Goal: Task Accomplishment & Management: Manage account settings

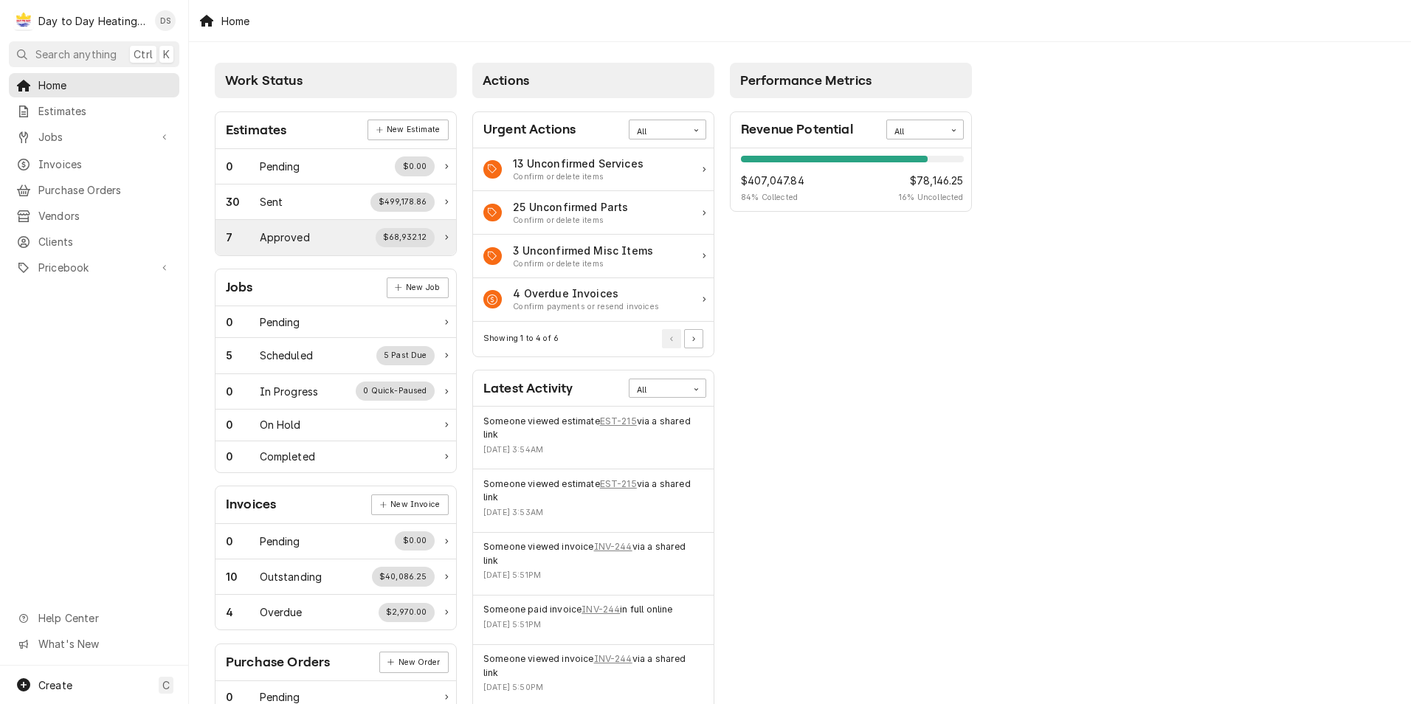
click at [332, 242] on div "7 Approved $68,932.12" at bounding box center [330, 237] width 209 height 19
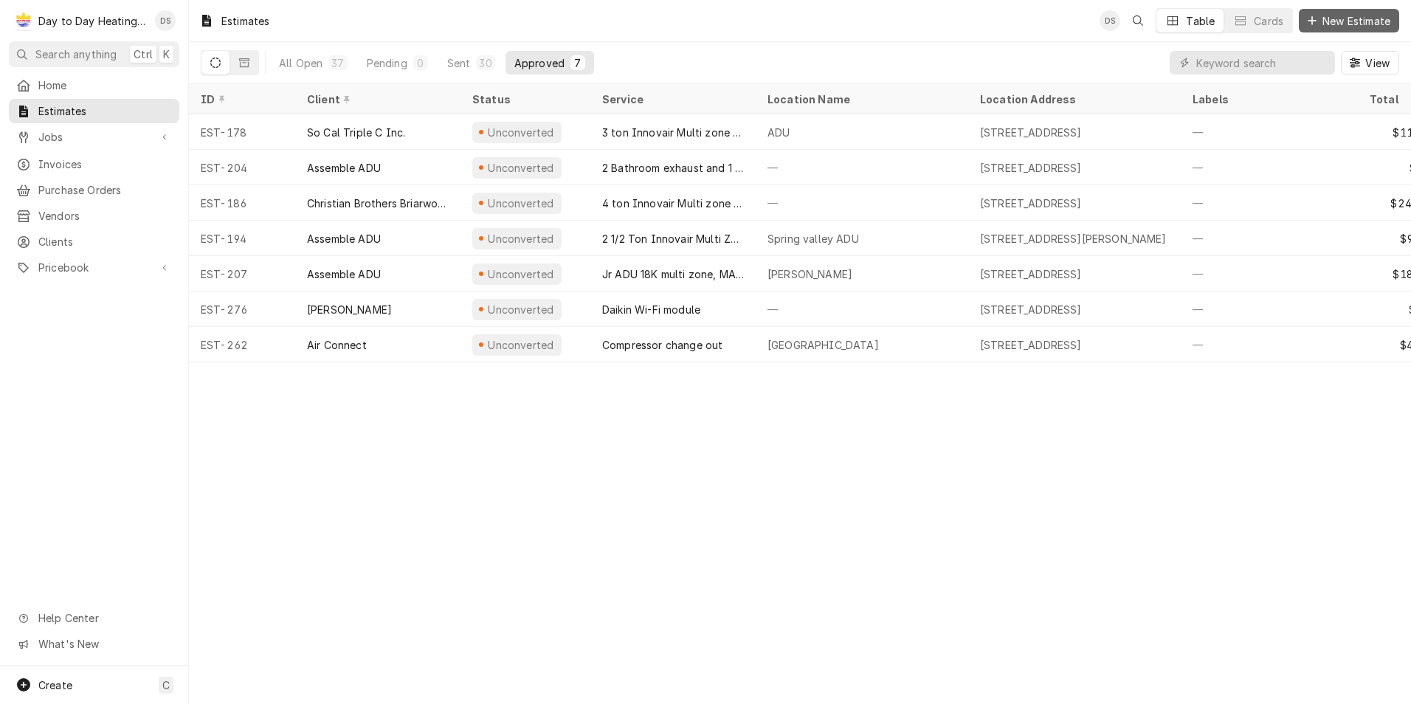
click at [1365, 24] on span "New Estimate" at bounding box center [1357, 21] width 74 height 16
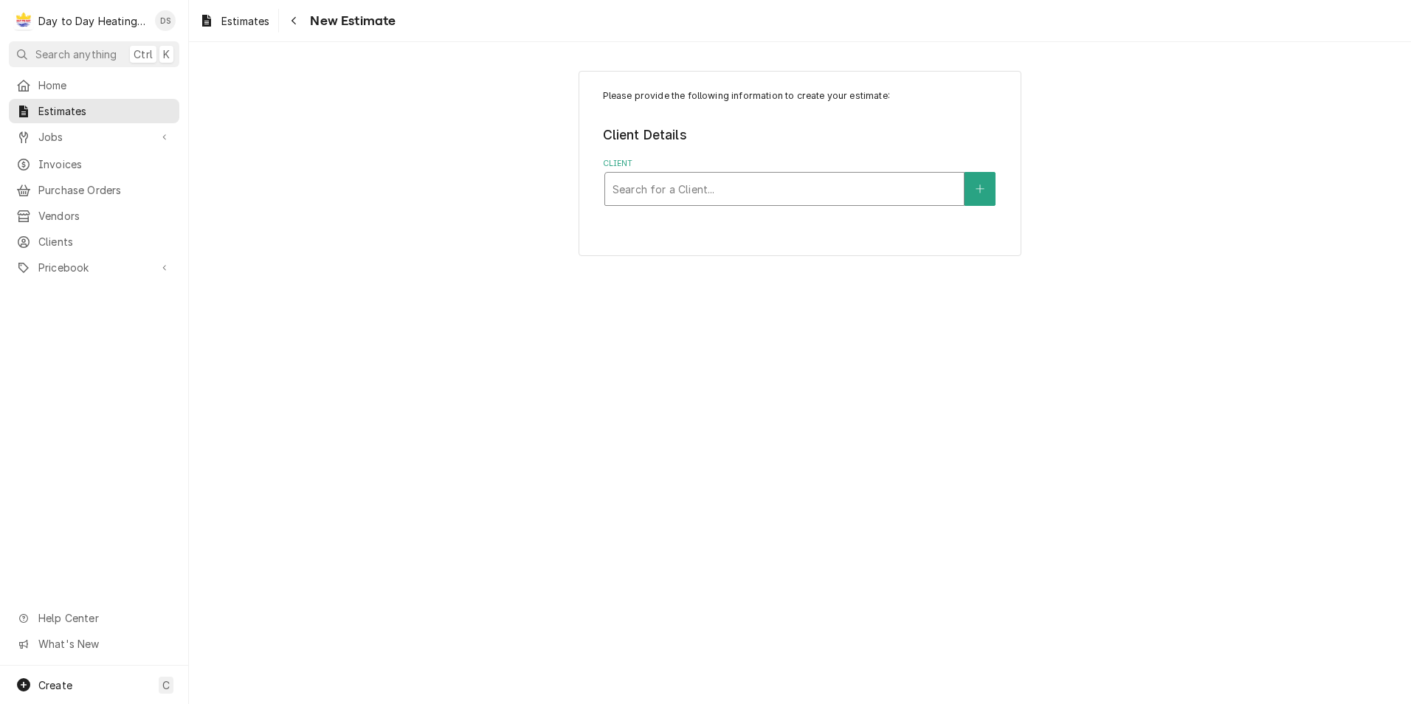
click at [854, 193] on div "Client" at bounding box center [785, 189] width 344 height 27
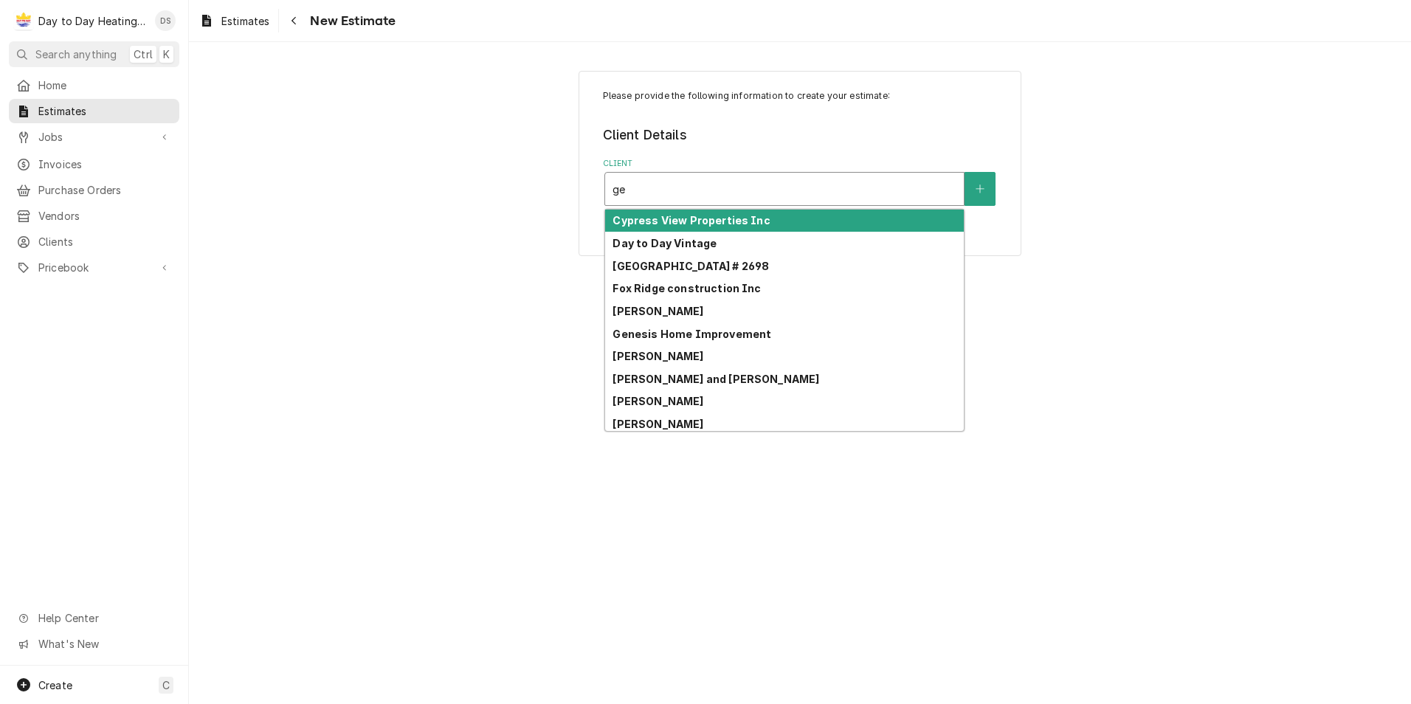
type input "gen"
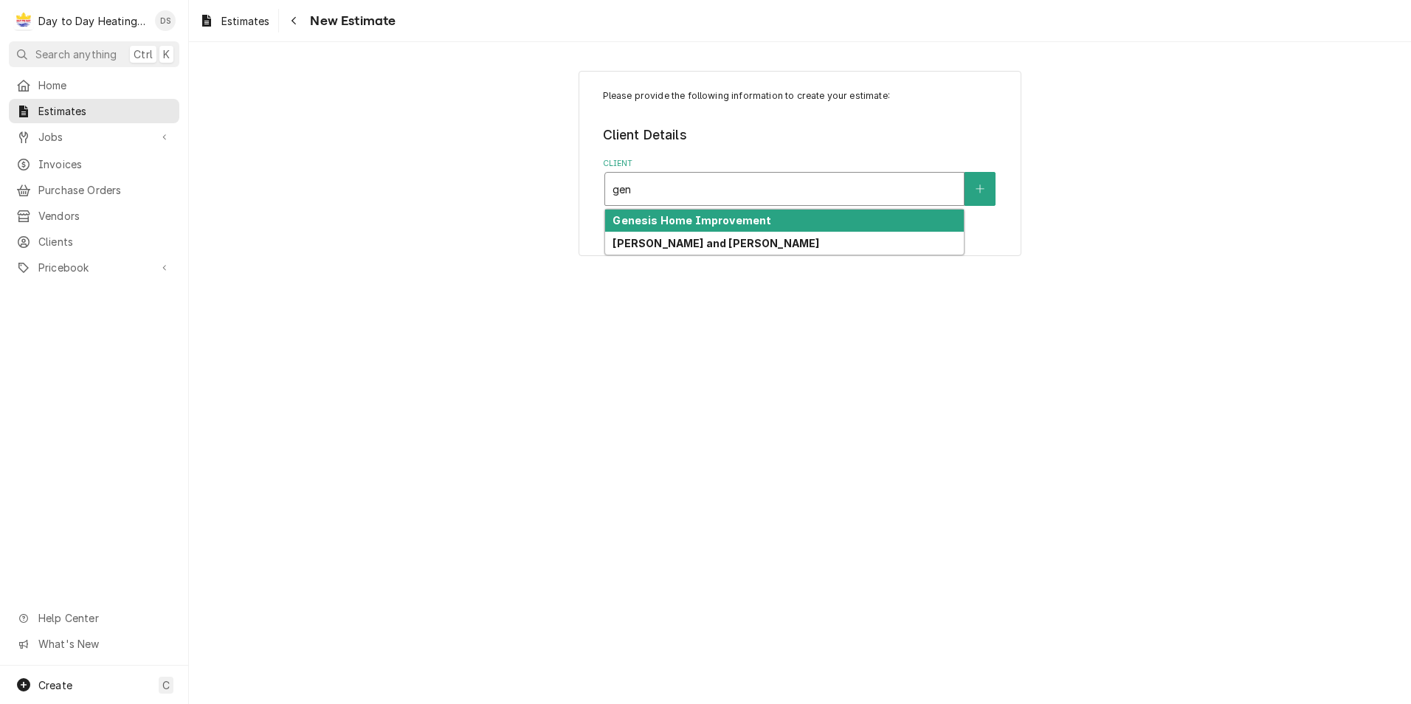
click at [754, 216] on strong "Genesis Home Improvement" at bounding box center [692, 220] width 159 height 13
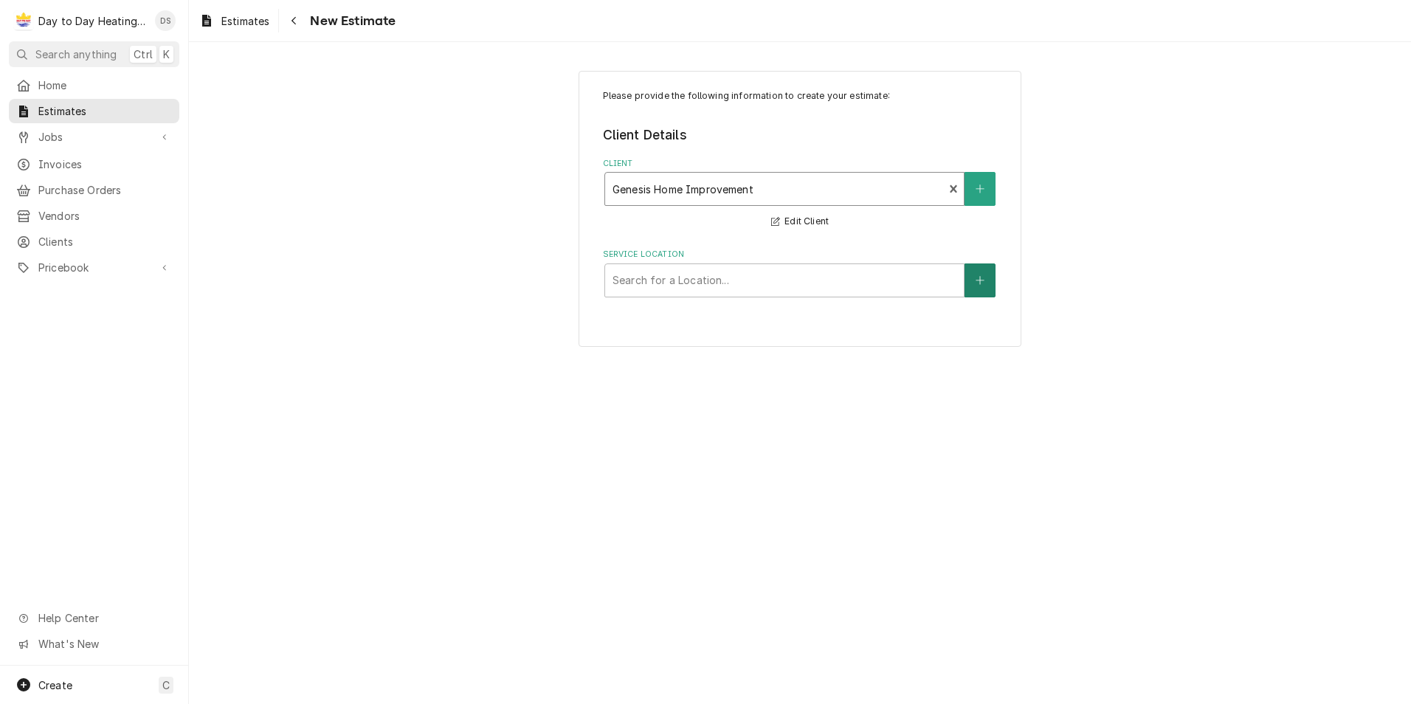
click at [981, 284] on icon "Create New Location" at bounding box center [980, 280] width 9 height 10
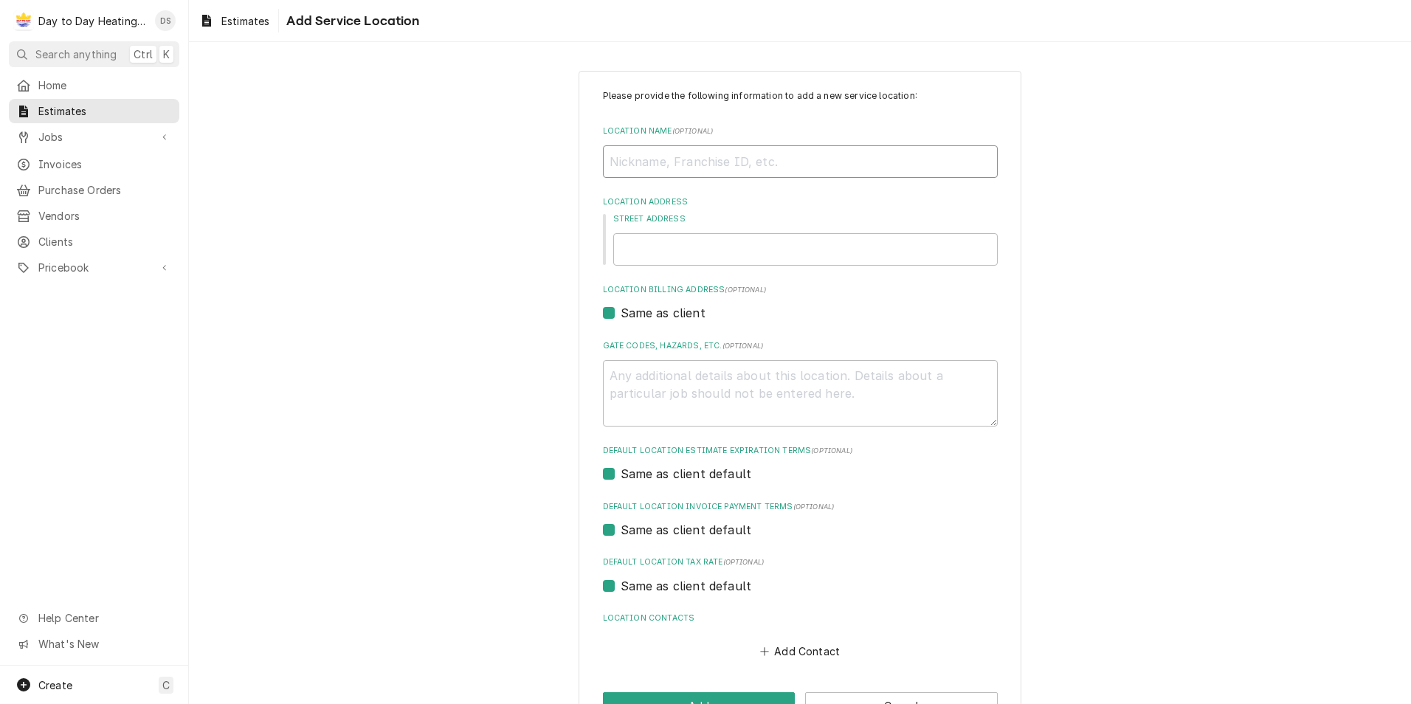
click at [713, 156] on input "Location Name ( optional )" at bounding box center [800, 161] width 395 height 32
type textarea "x"
type input "K"
type textarea "x"
type input "Ke"
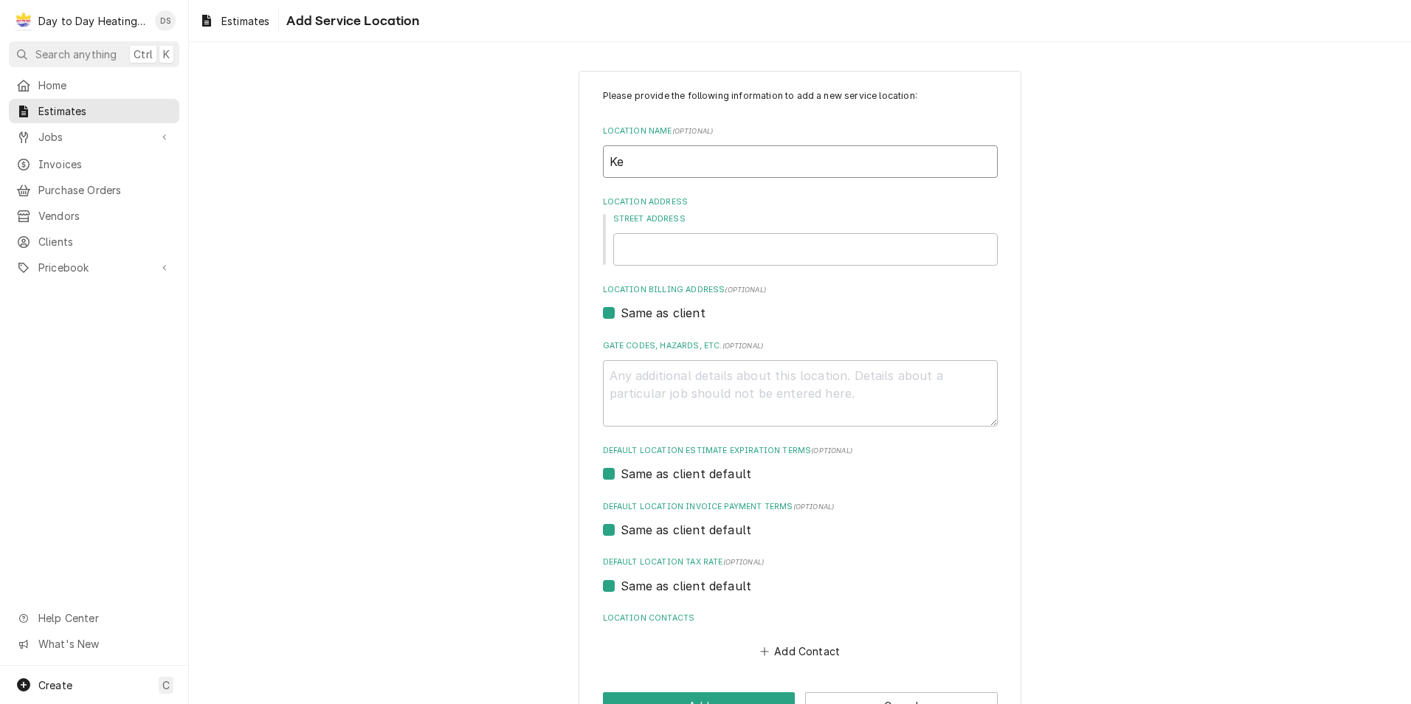
type textarea "x"
type input "Kel"
type textarea "x"
type input "Kell"
type textarea "x"
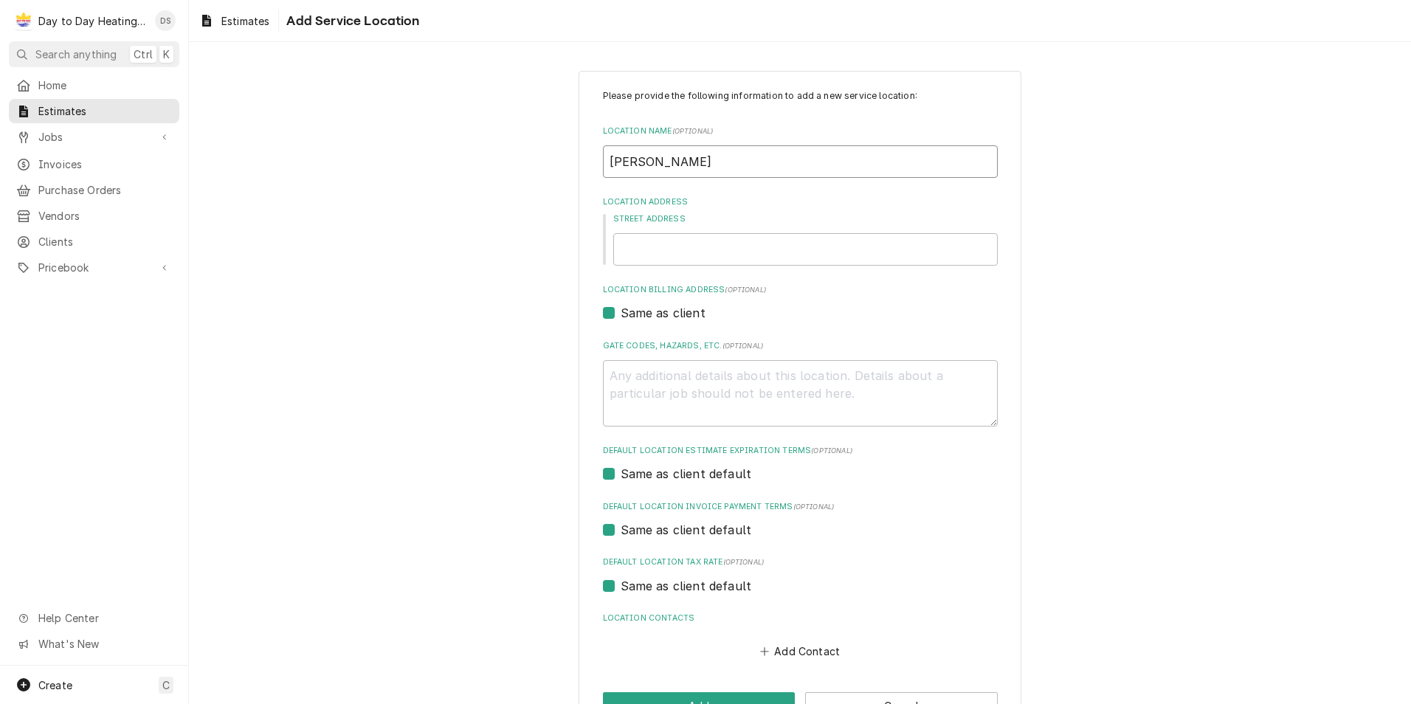
type input "Kelle"
type textarea "x"
type input "Keller"
type textarea "x"
type input "Kellers"
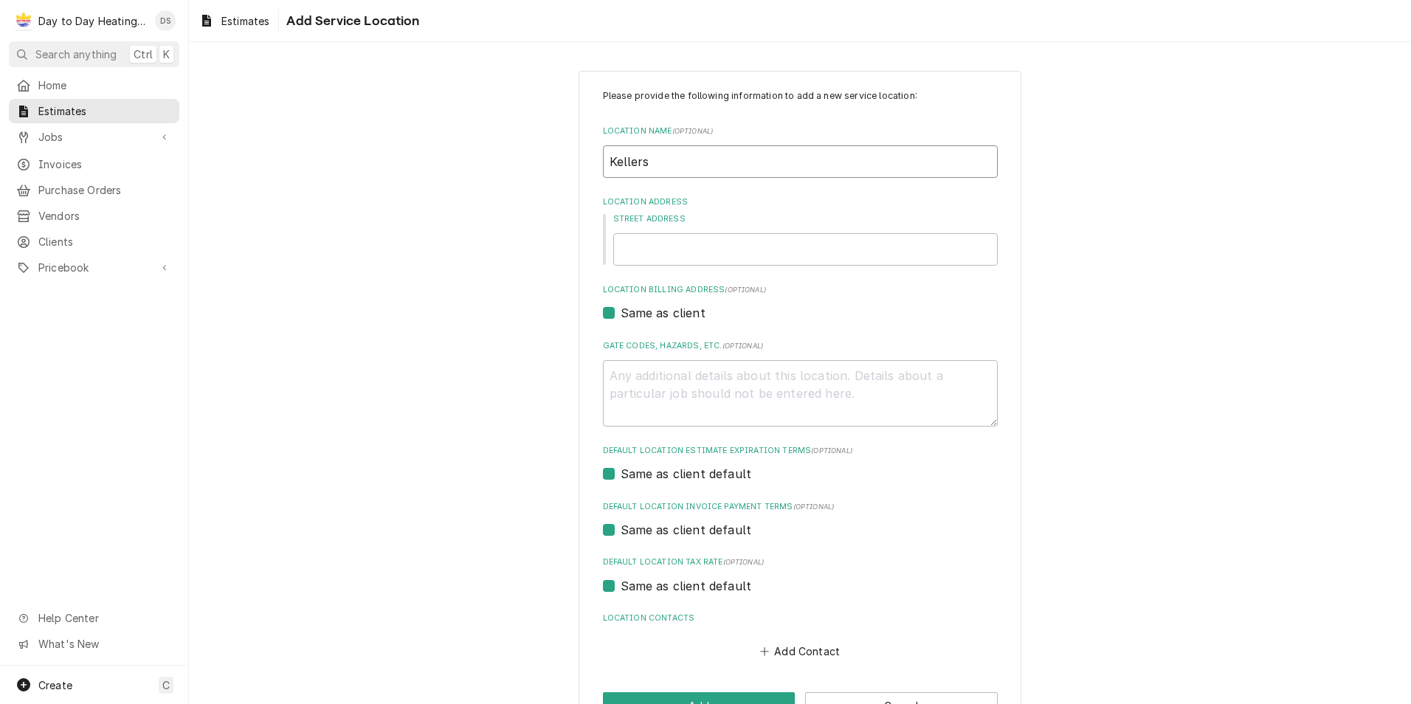
type textarea "x"
type input "Kellersh"
type textarea "x"
type input "Kellersh"
type textarea "x"
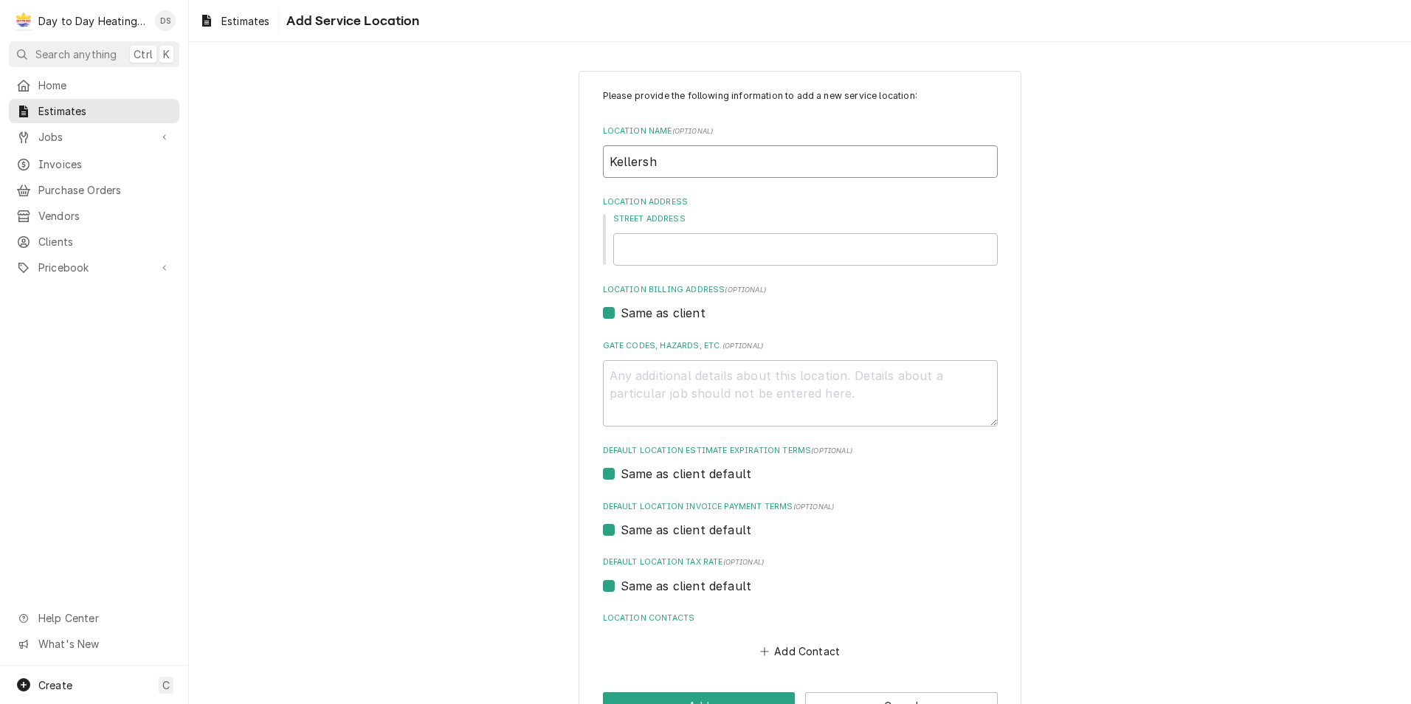
type input "Kellersh"
type textarea "x"
type input "Kellers"
type textarea "x"
type input "Kellersc"
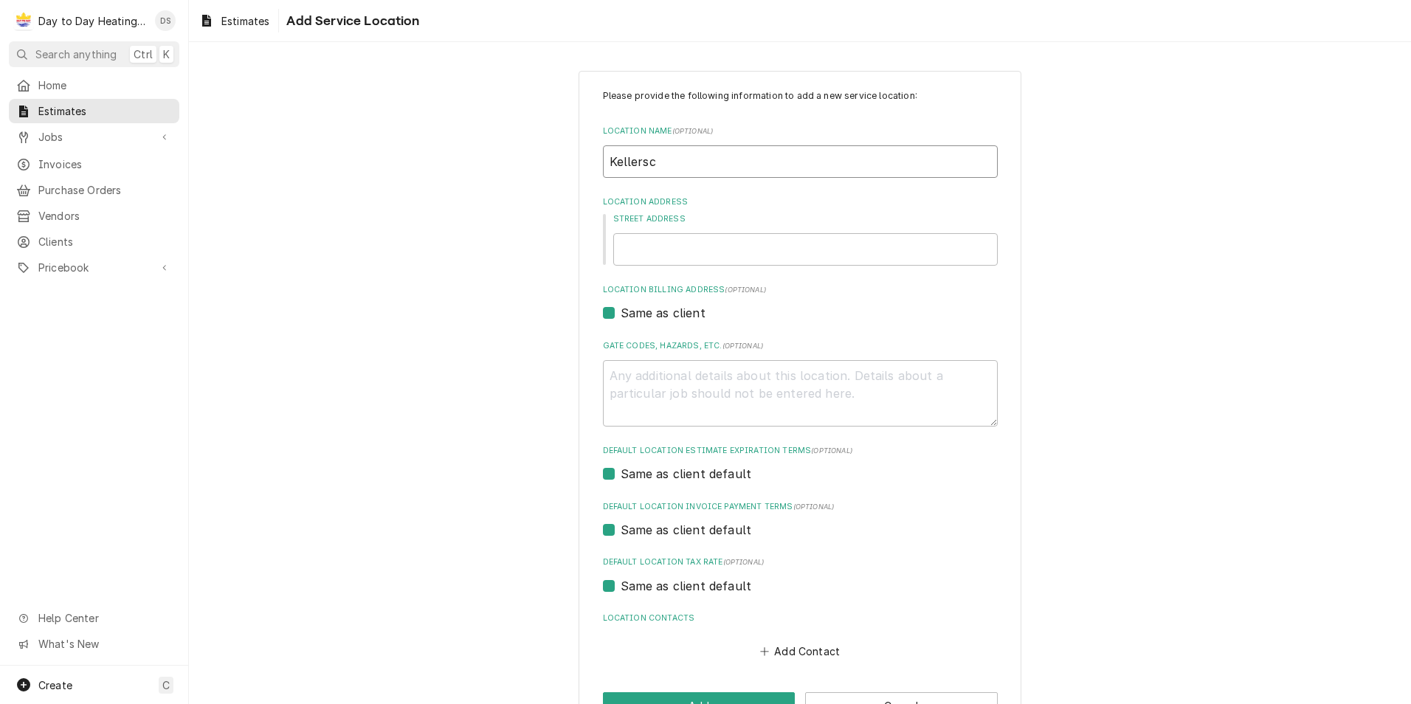
type textarea "x"
type input "Kellersch"
type textarea "x"
type input "Kellersch"
type textarea "x"
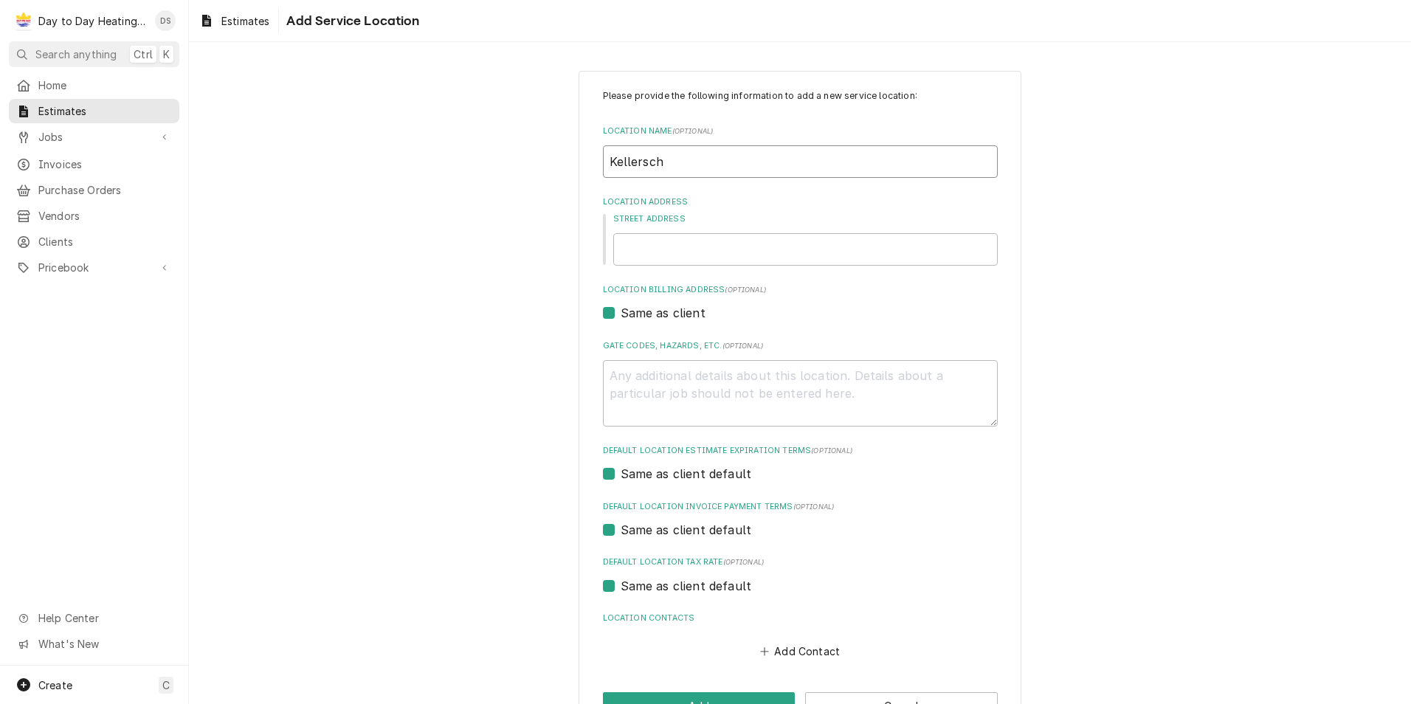
type input "Kellersch"
click at [687, 257] on input "Street Address" at bounding box center [805, 249] width 385 height 32
type textarea "x"
type input "1"
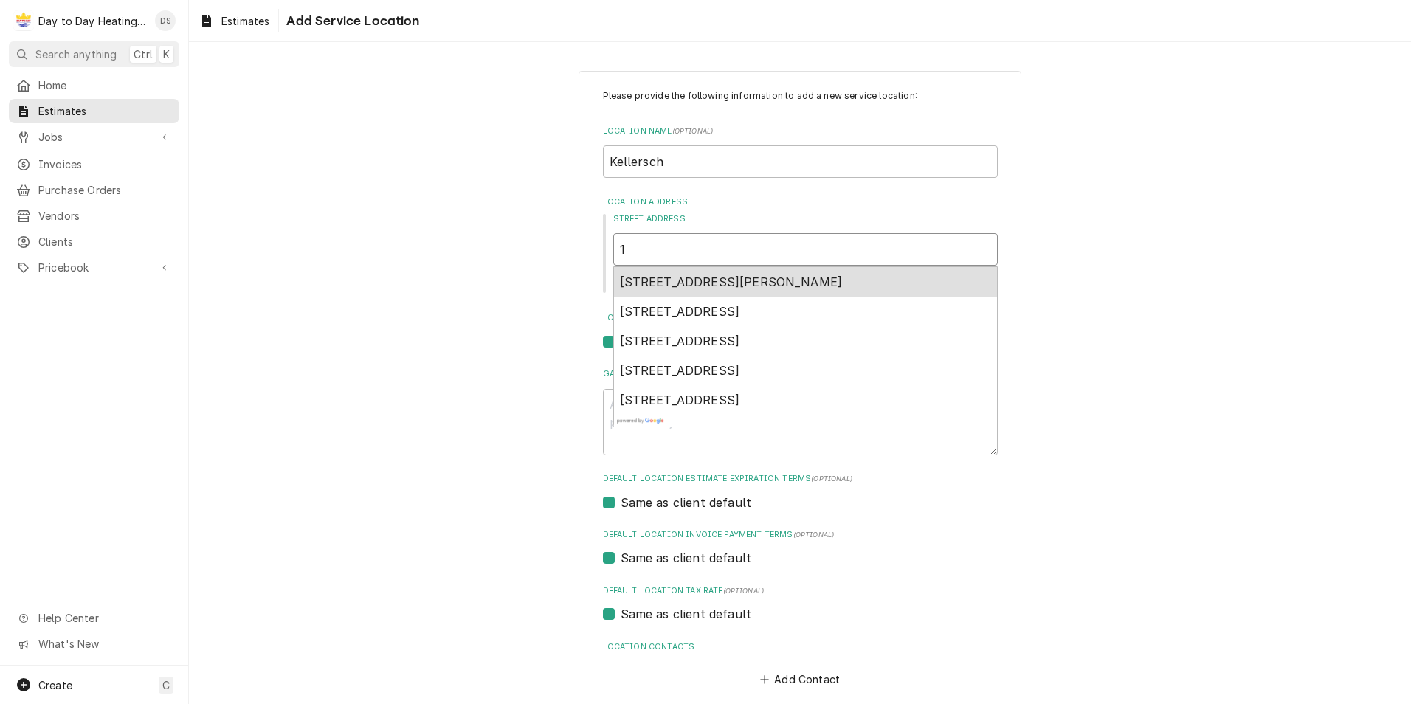
type textarea "x"
type input "17"
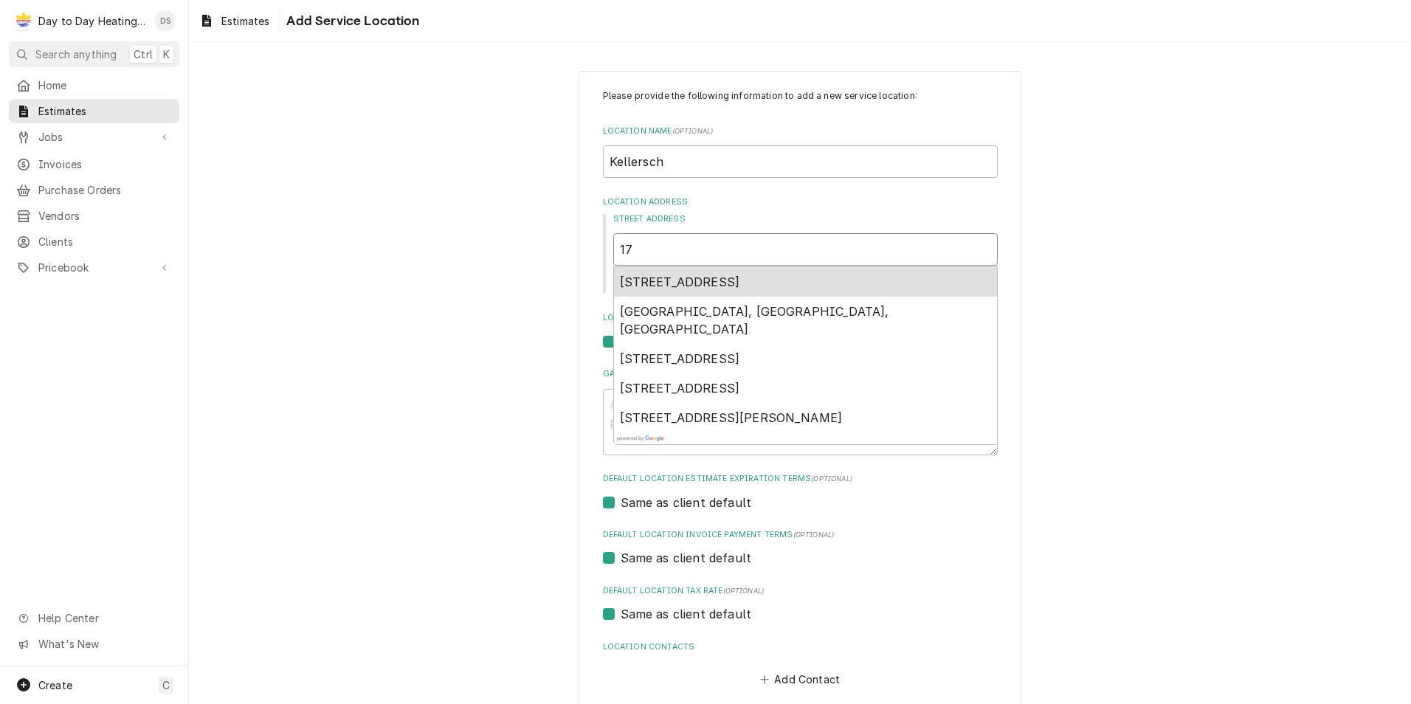
type textarea "x"
type input "173"
type textarea "x"
type input "1736"
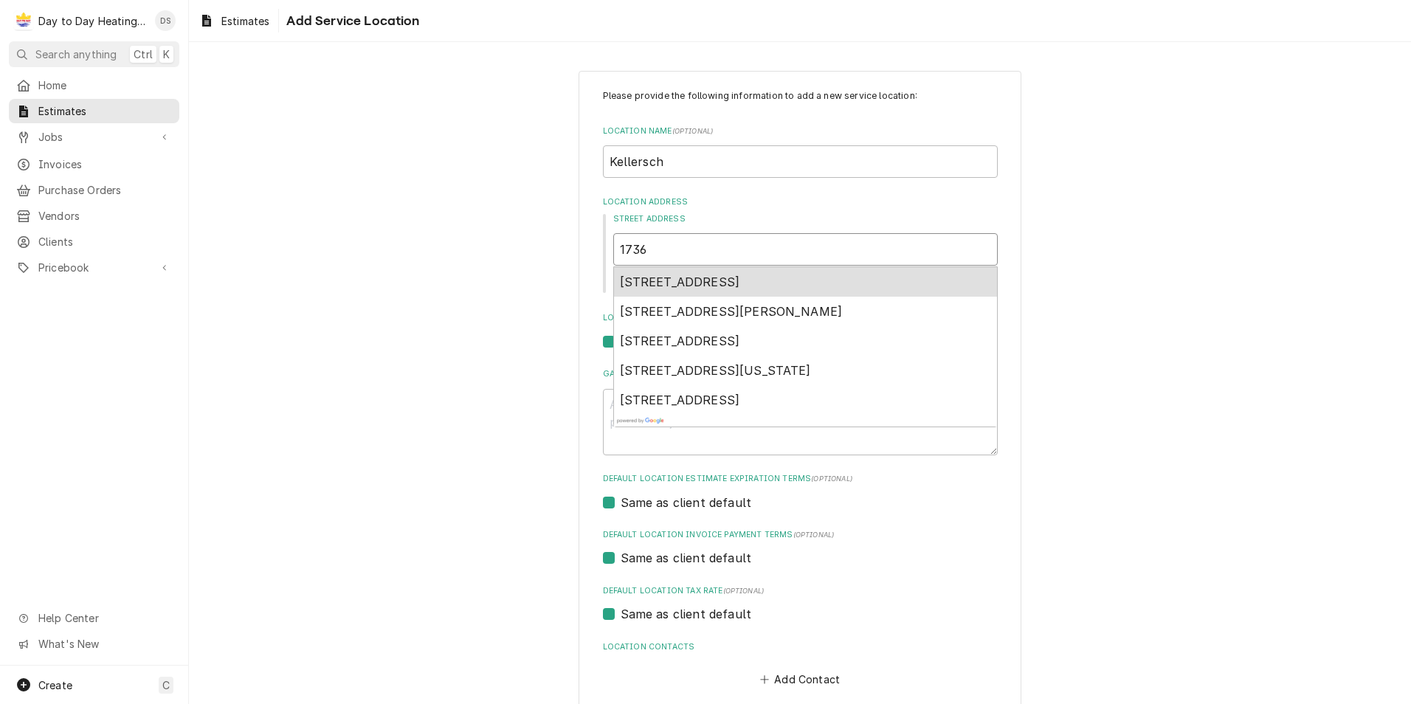
type textarea "x"
type input "1736"
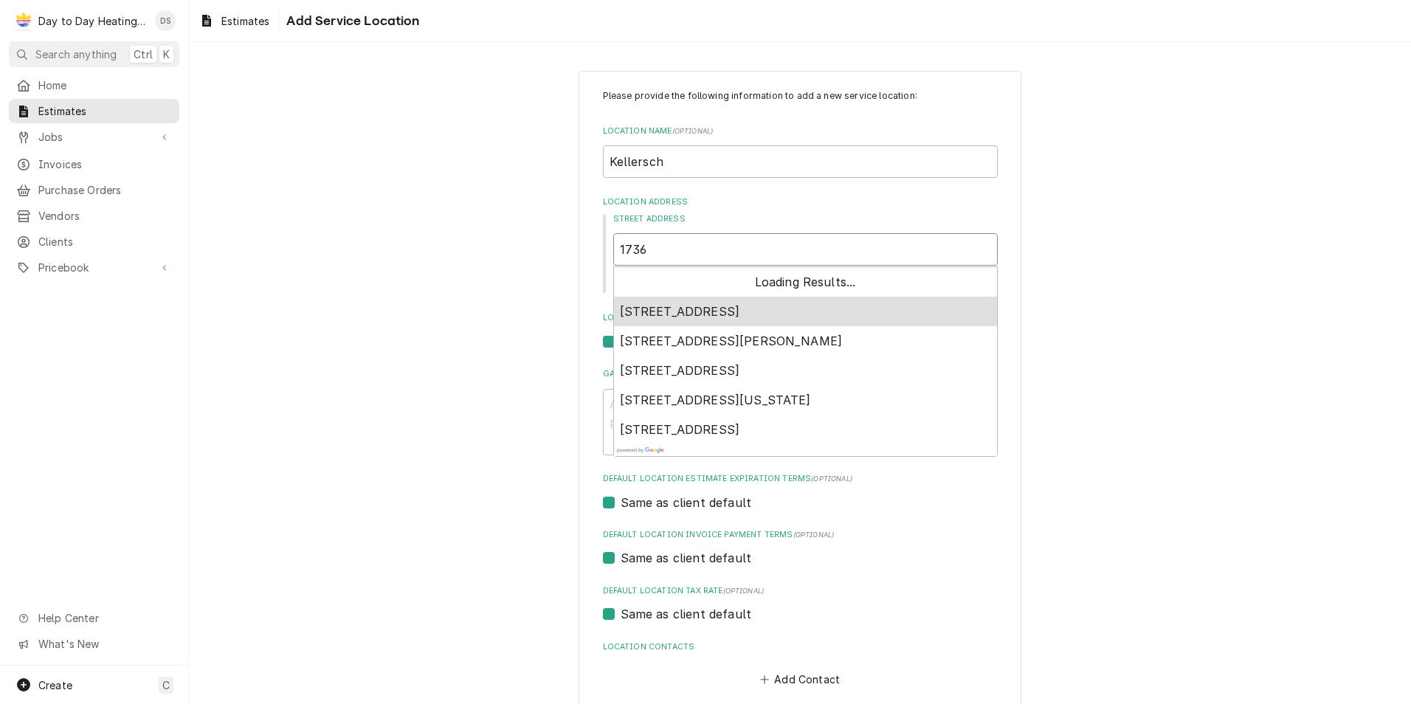
type textarea "x"
type input "1736 3"
type textarea "x"
type input "1736 31"
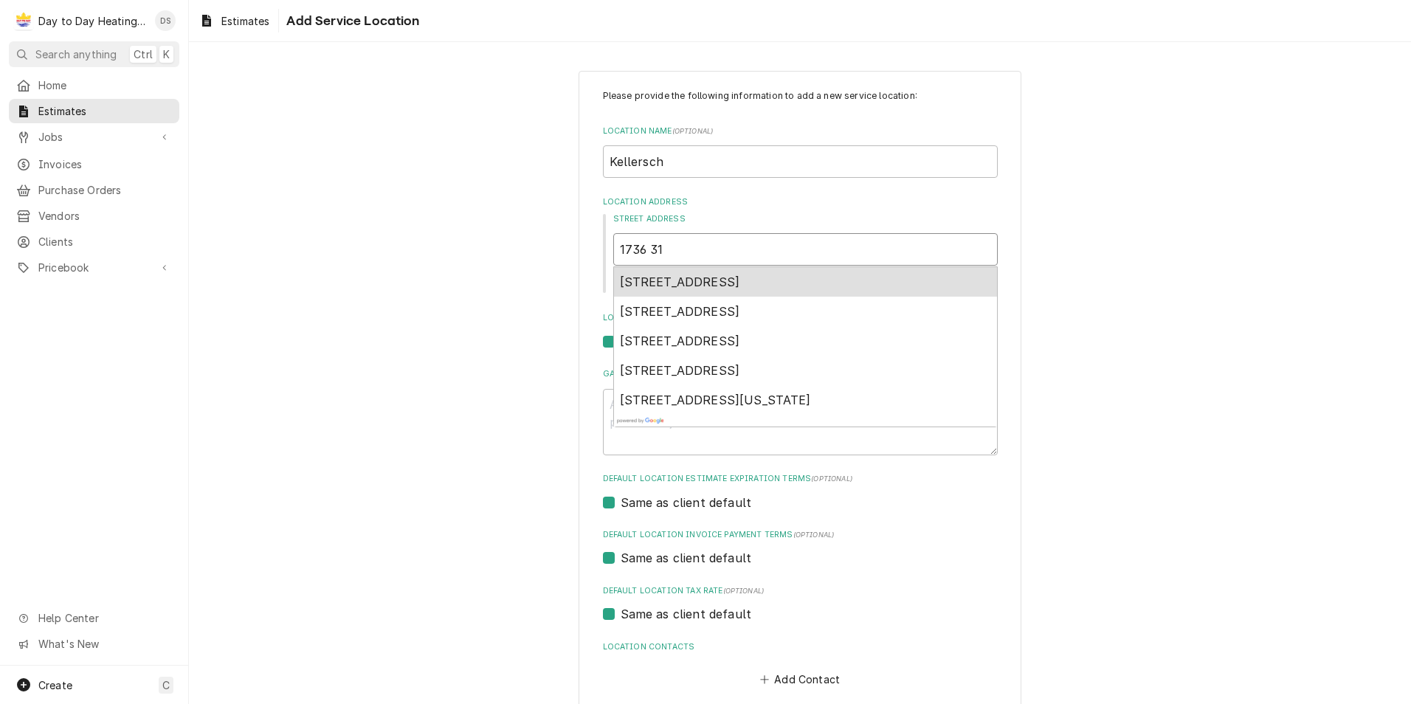
type textarea "x"
type input "1736 31s"
type textarea "x"
type input "1736 31st"
type textarea "x"
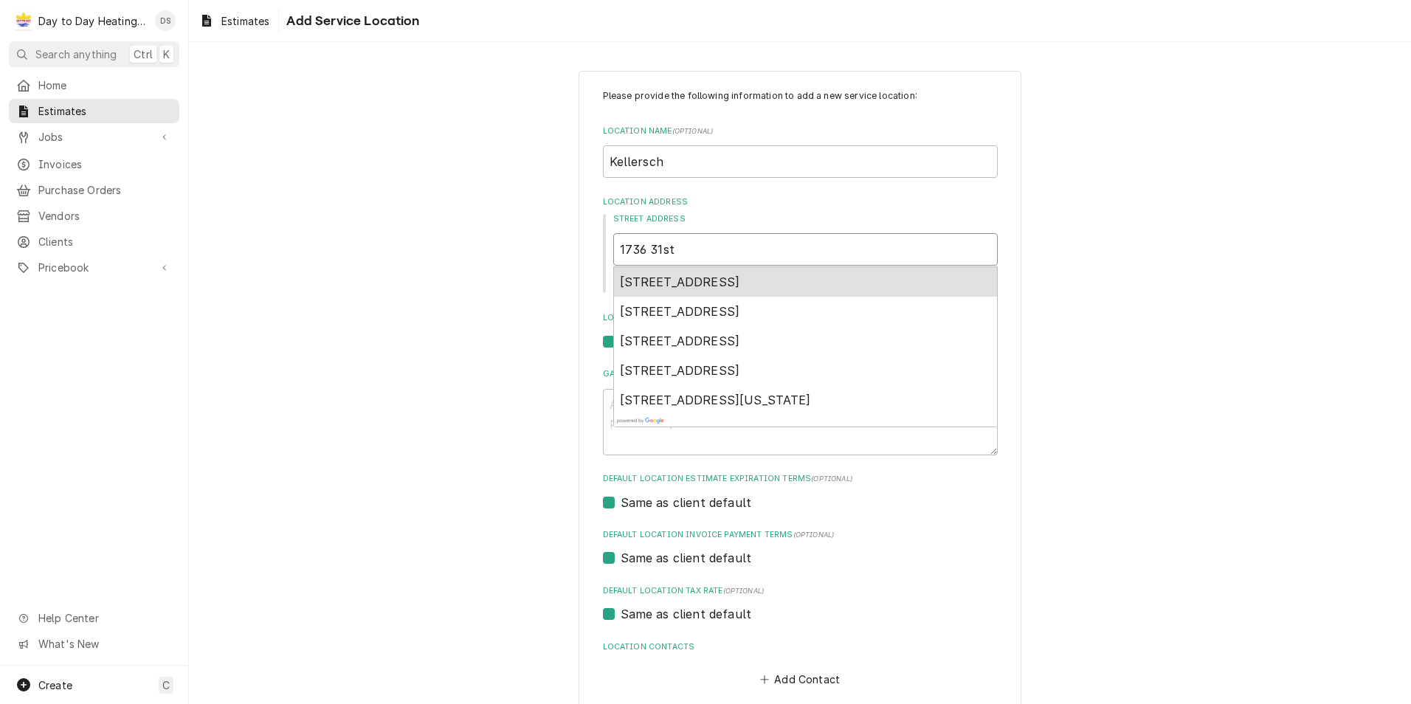
type input "1736 31st"
click at [685, 278] on span "1736 31st Street, San Diego, CA, USA" at bounding box center [680, 282] width 120 height 15
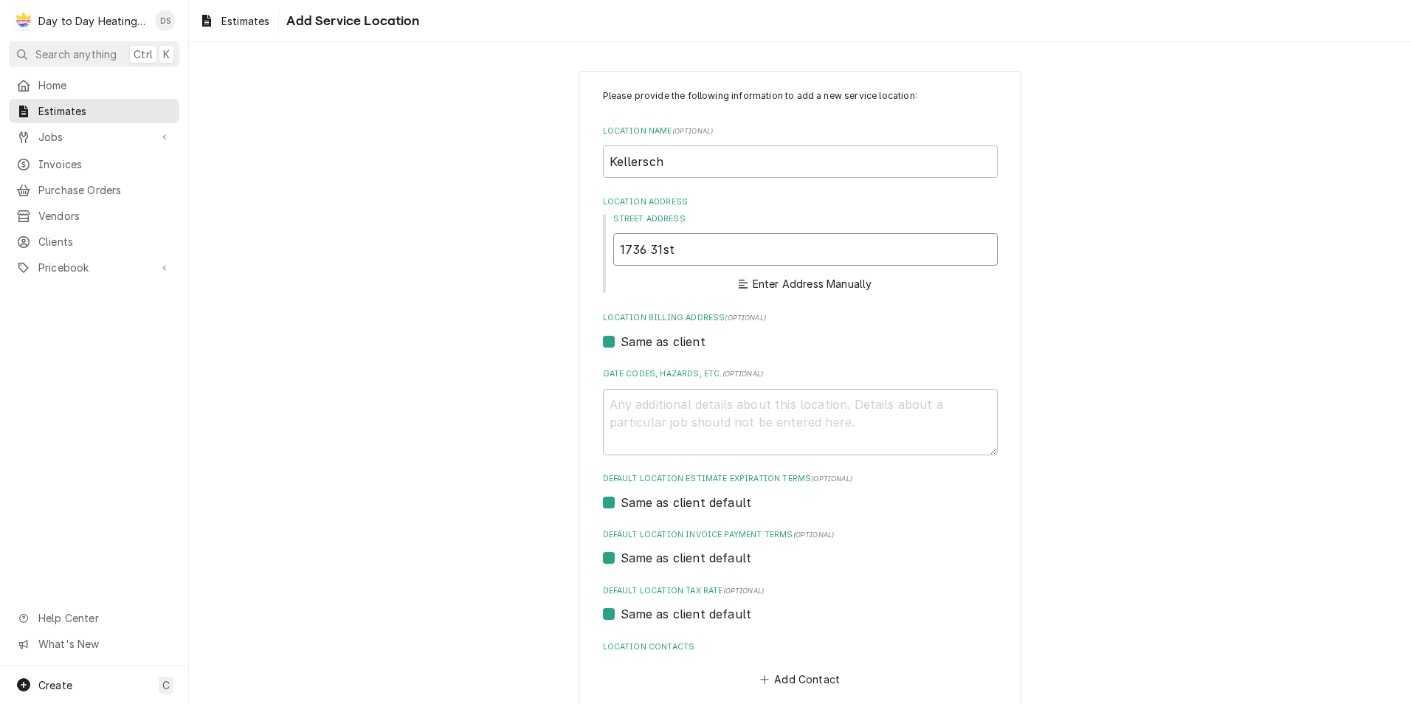
type textarea "x"
type input "1736 31st St"
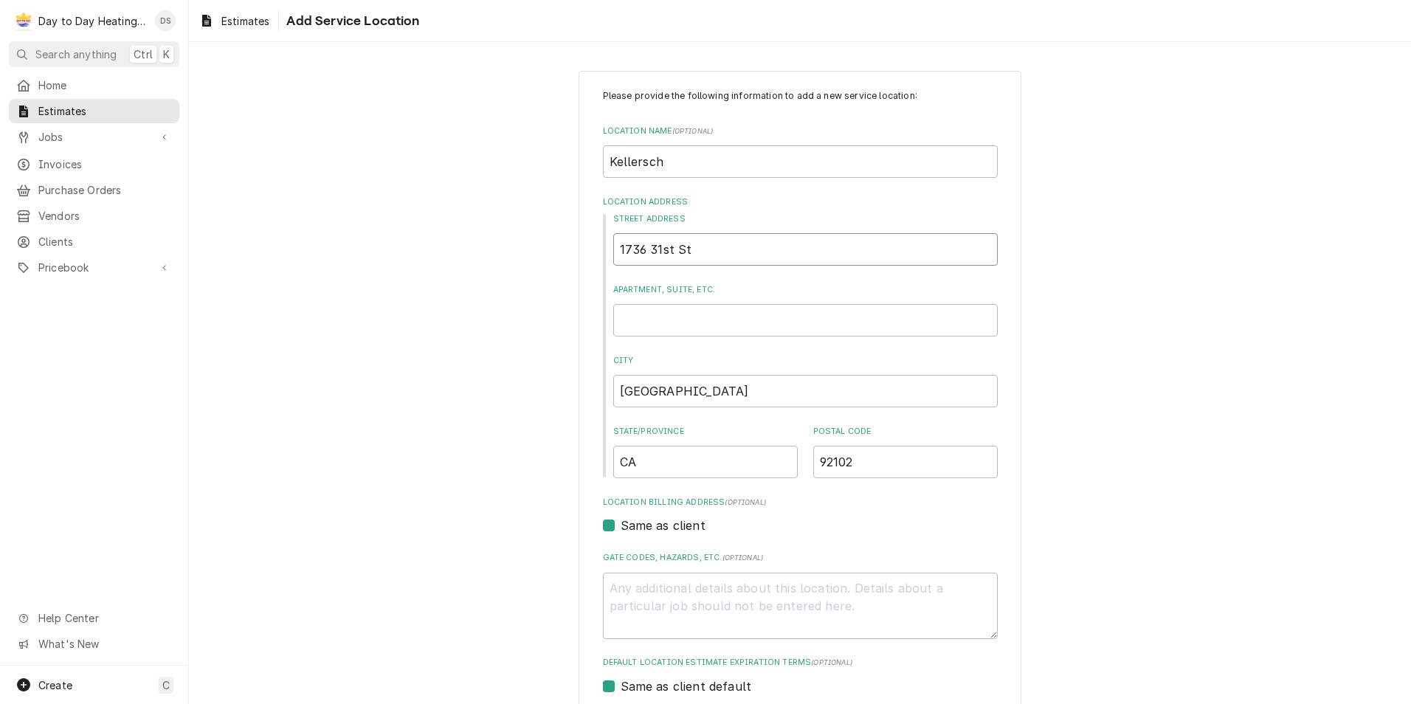
type textarea "x"
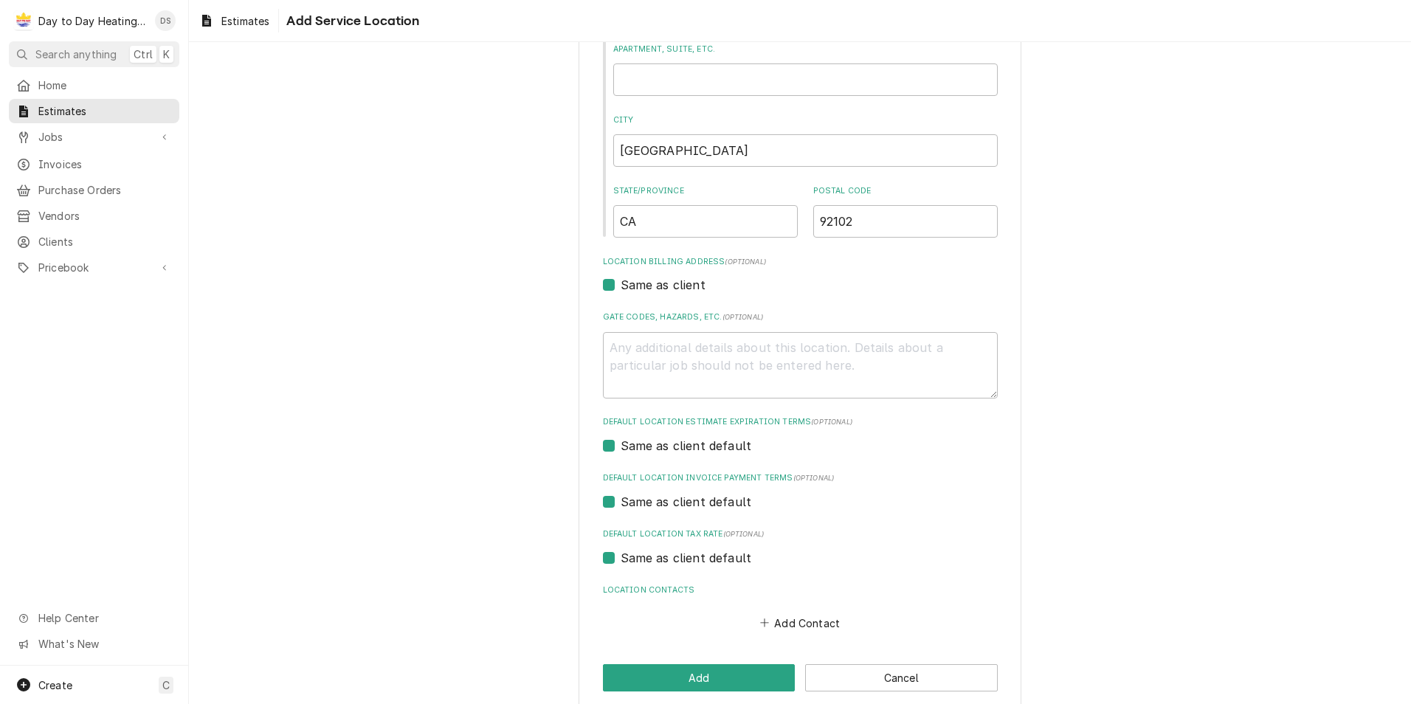
scroll to position [260, 0]
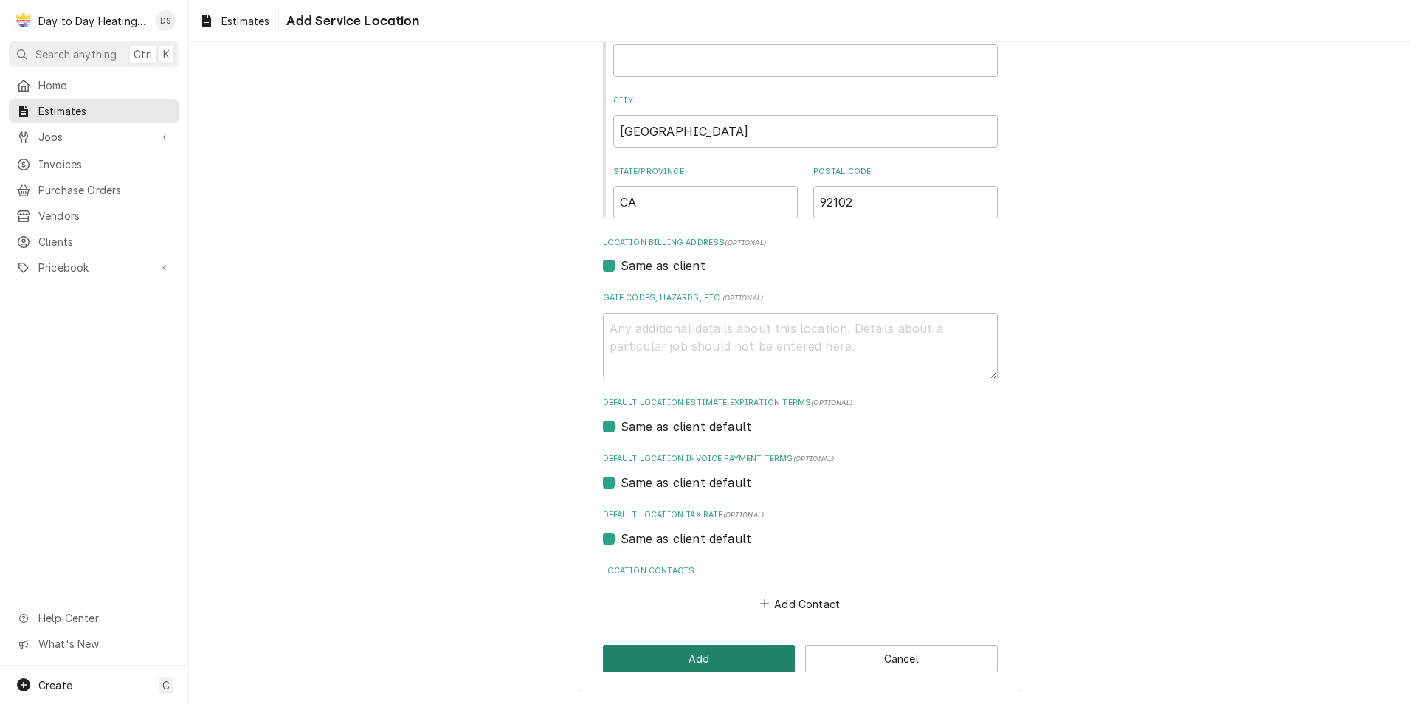
type input "1736 31st St"
click at [723, 648] on button "Add" at bounding box center [699, 658] width 193 height 27
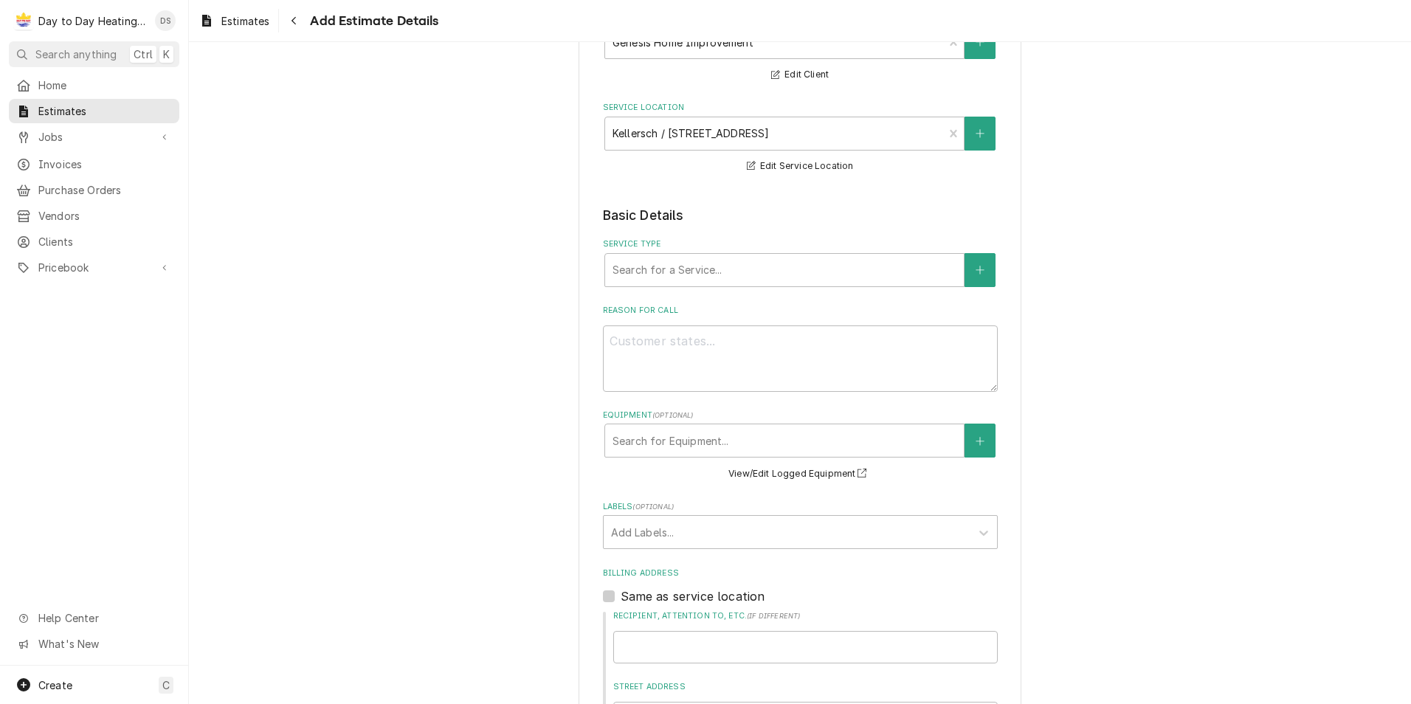
scroll to position [148, 0]
click at [850, 269] on div "Service Type" at bounding box center [785, 269] width 344 height 27
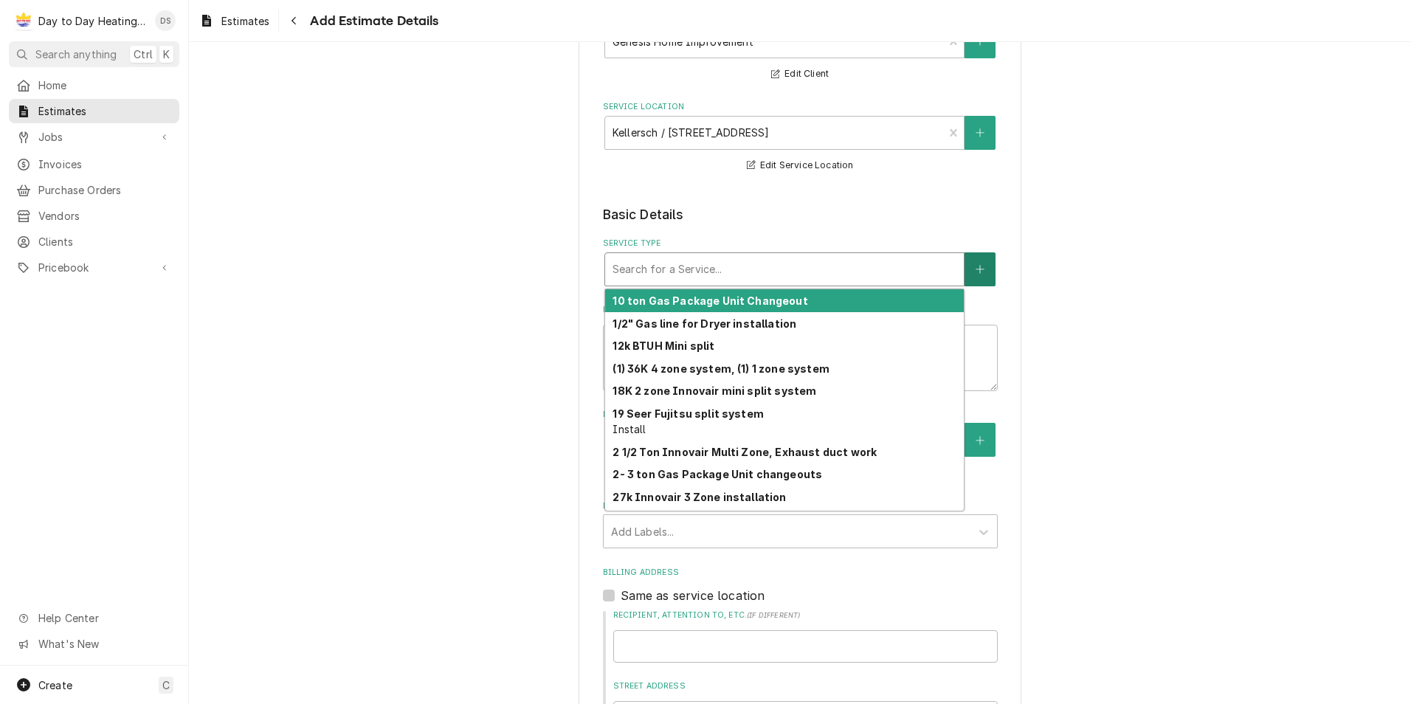
click at [968, 269] on button "Service Type" at bounding box center [980, 269] width 31 height 34
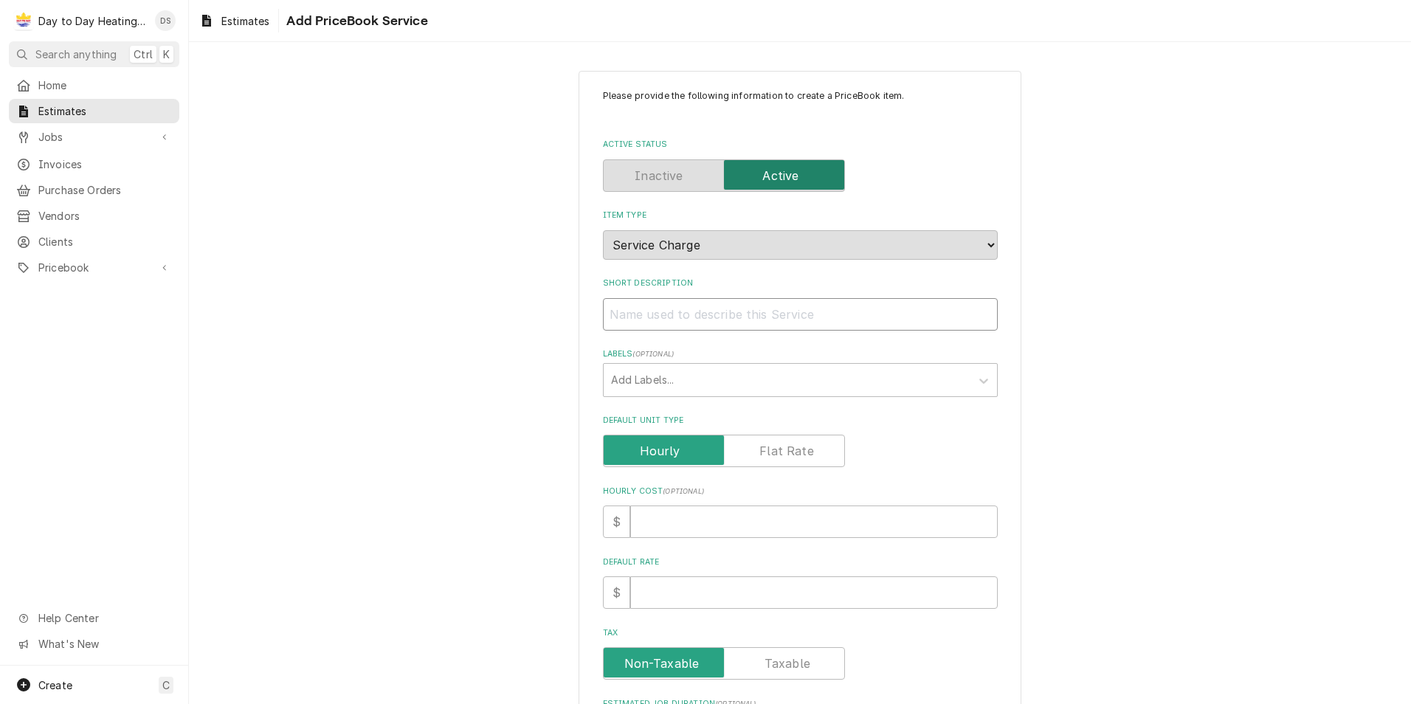
click at [727, 323] on input "Short Description" at bounding box center [800, 314] width 395 height 32
click at [630, 314] on input "Short Description" at bounding box center [800, 314] width 395 height 32
type textarea "x"
type input "4"
type textarea "x"
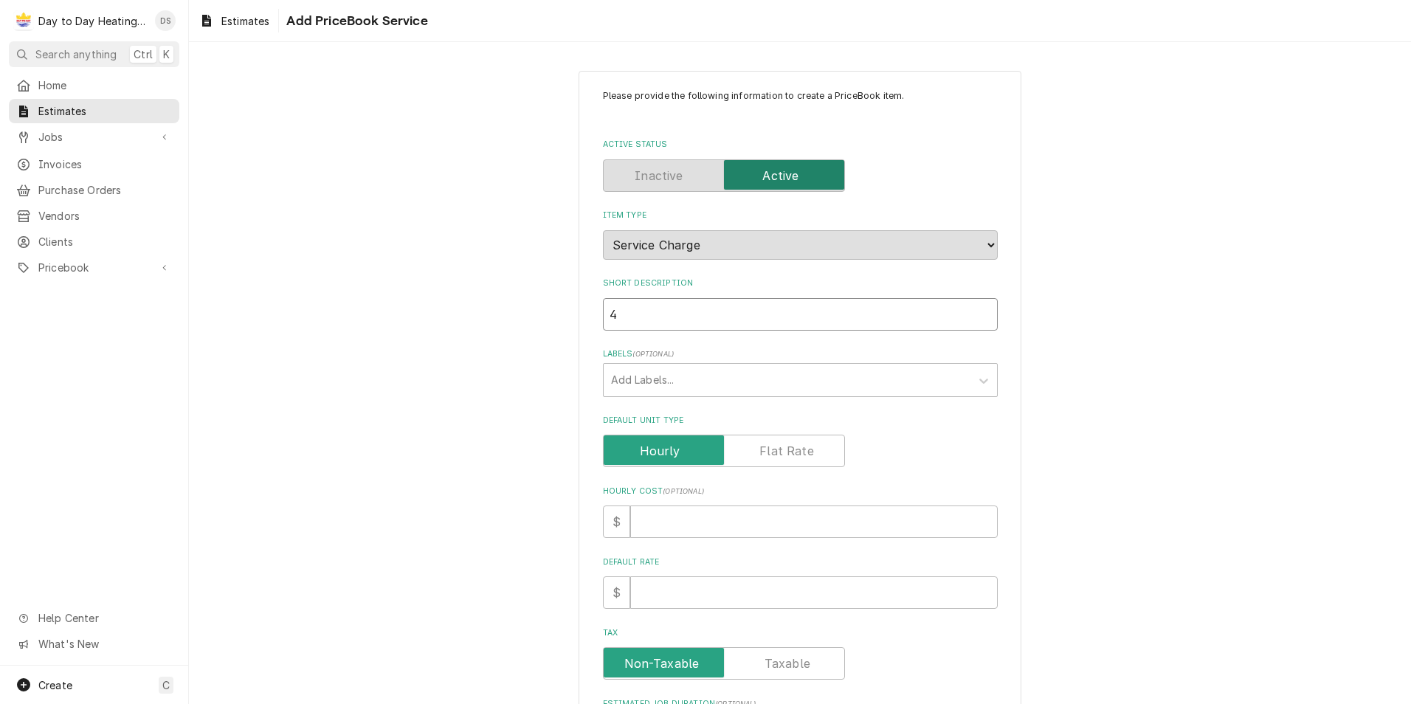
type input "4"
type textarea "x"
type input "4 t"
type textarea "x"
type input "4 to"
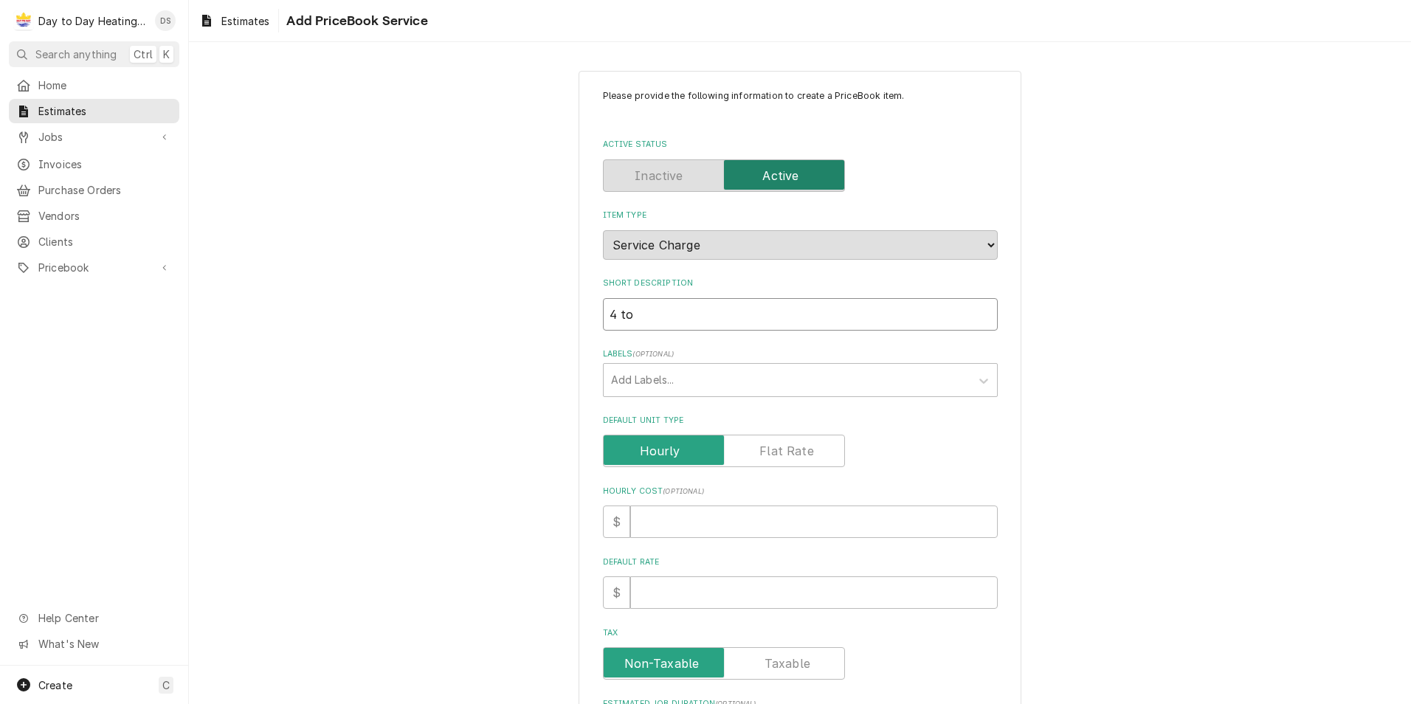
type textarea "x"
type input "4 ton"
type textarea "x"
type input "4 ton"
type textarea "x"
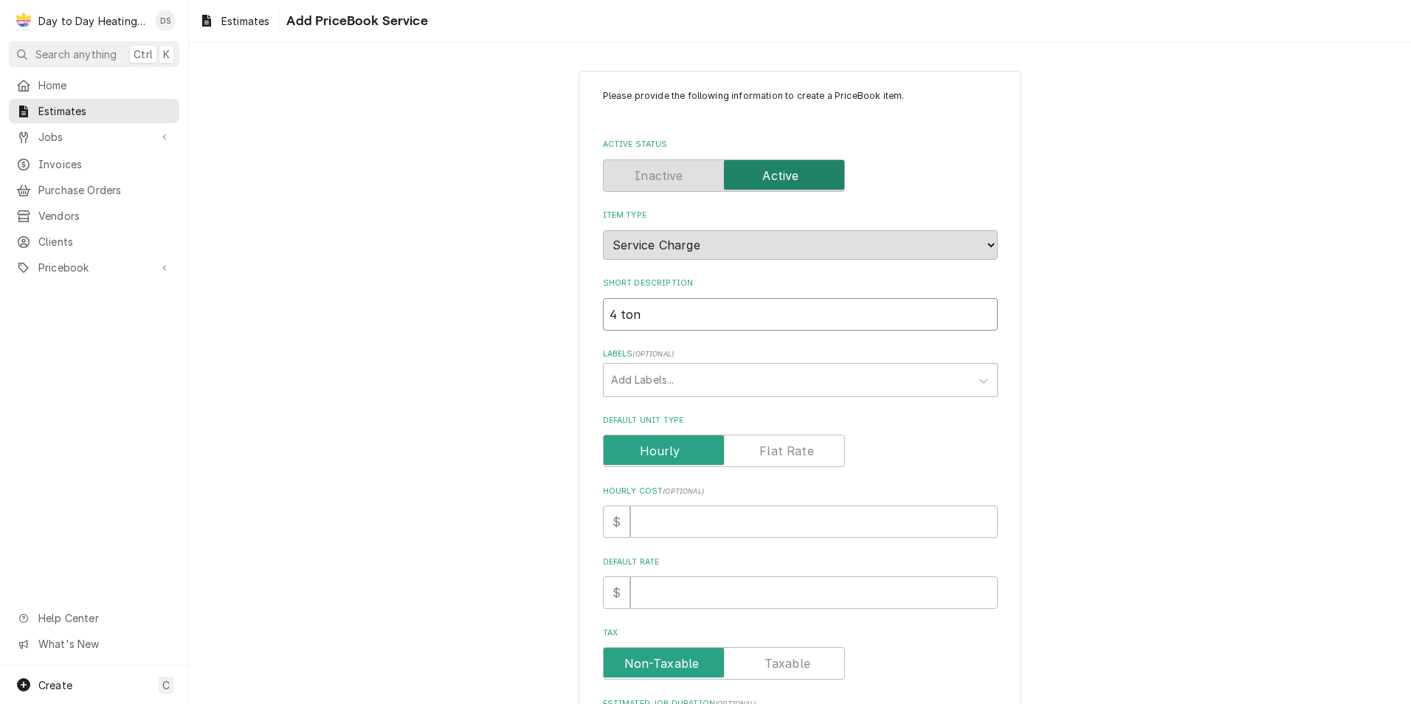
type input "4 ton h"
type textarea "x"
type input "4 ton he"
type textarea "x"
type input "4 ton hea"
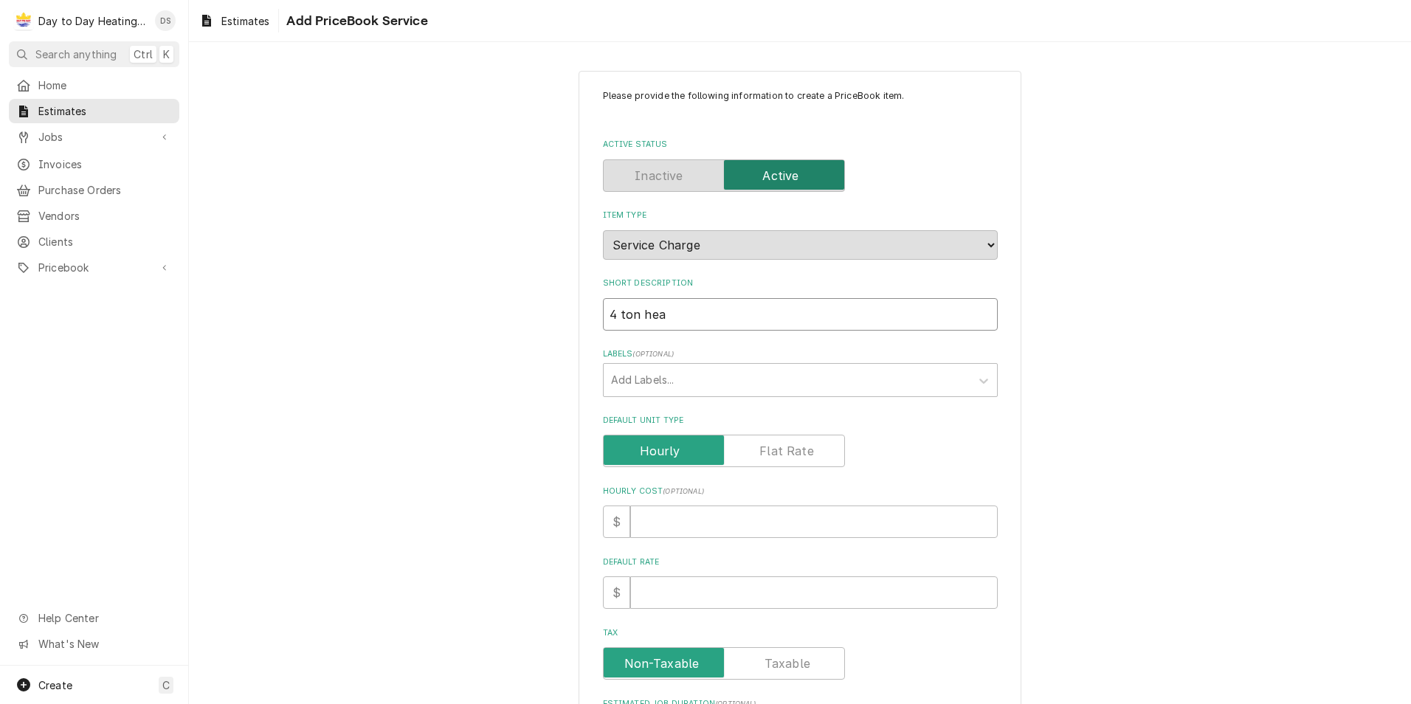
type textarea "x"
type input "4 ton heat"
type textarea "x"
type input "4 ton heat"
type textarea "x"
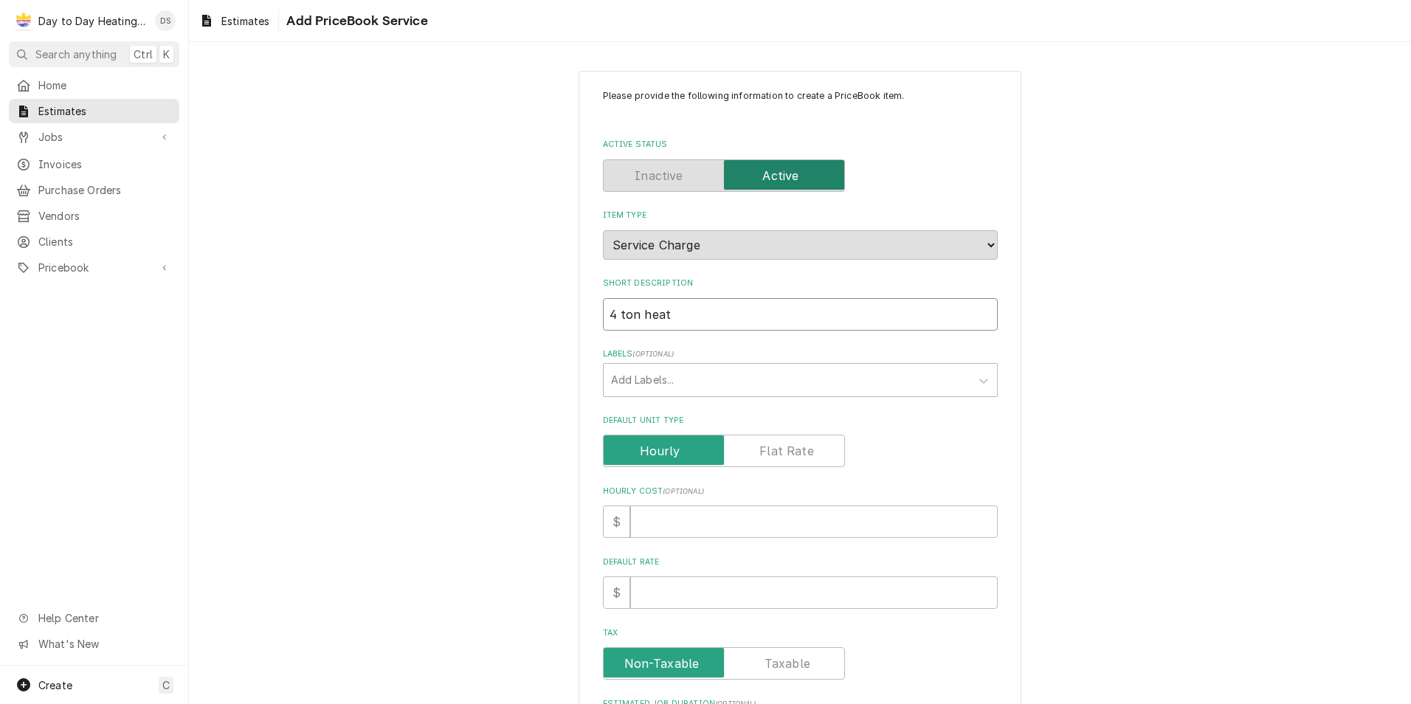
type input "4 ton heat p"
type textarea "x"
type input "4 ton heat pu"
type textarea "x"
type input "4 ton heat pum"
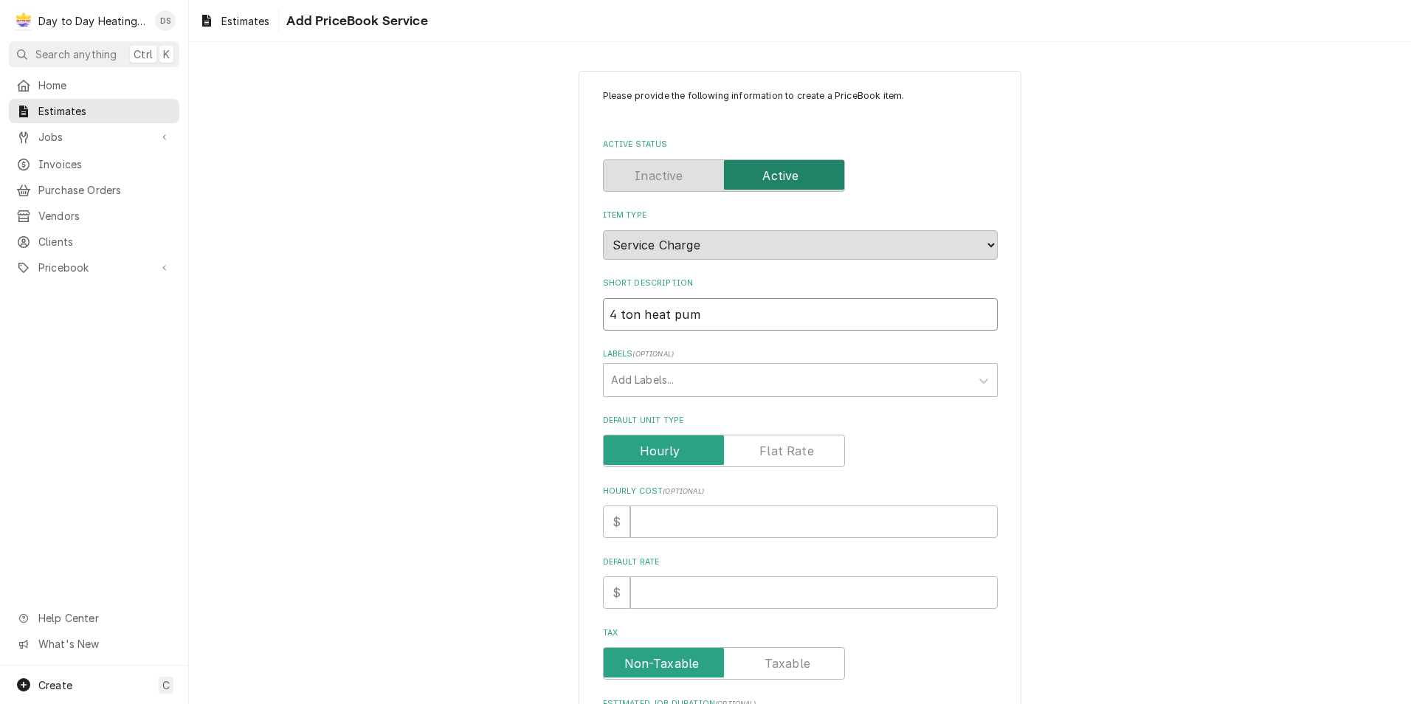
type textarea "x"
type input "4 ton heat pump"
type textarea "x"
type input "4 ton heat pump"
type textarea "x"
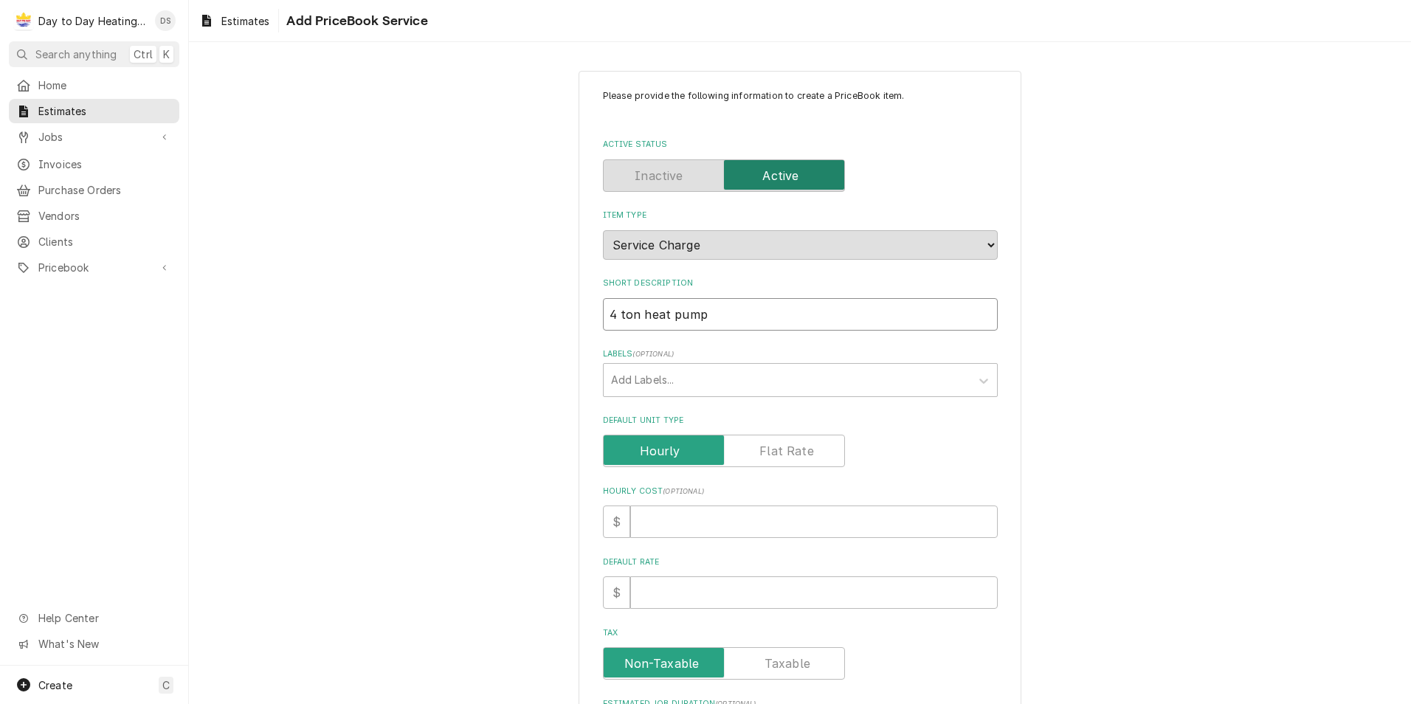
type input "4 ton heat pump i"
type textarea "x"
type input "4 ton heat pump in"
type textarea "x"
type input "4 ton heat pump ins"
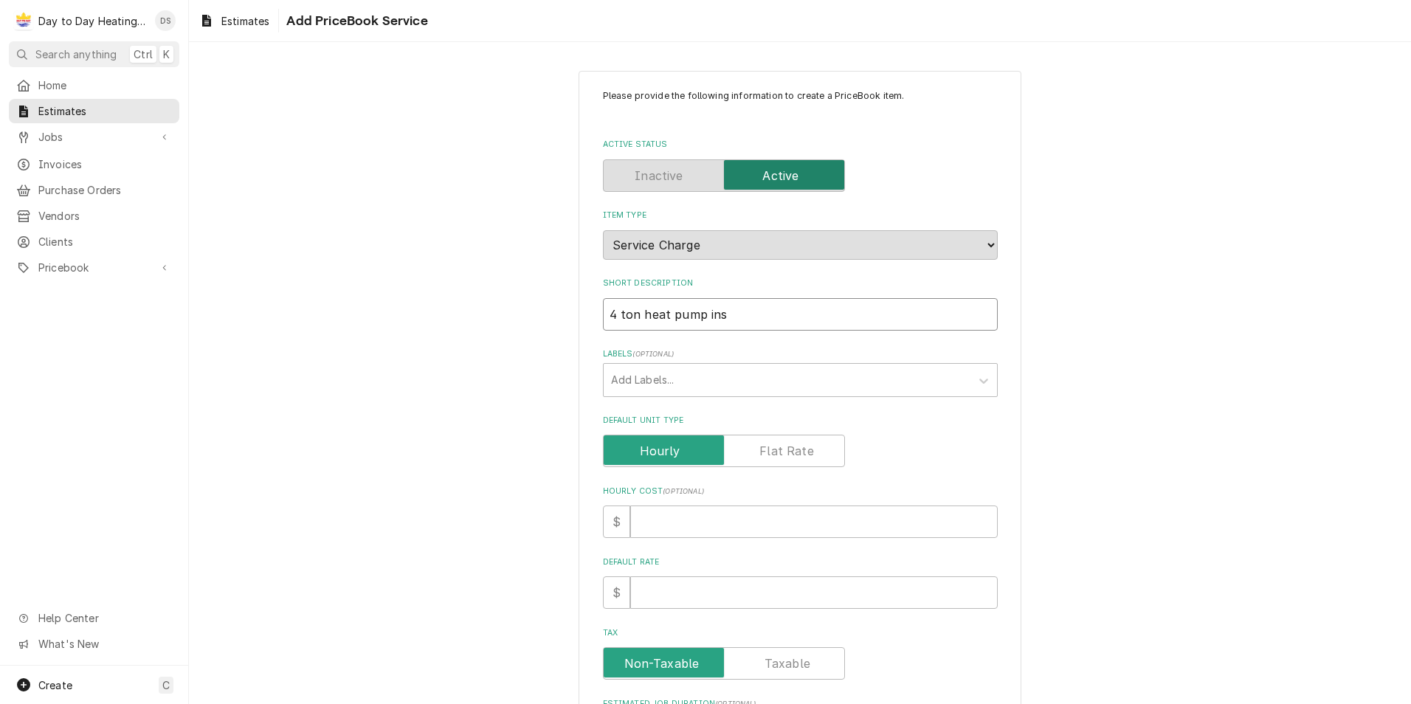
type textarea "x"
type input "4 ton heat pump insd"
type textarea "x"
type input "4 ton heat pump insdt"
type textarea "x"
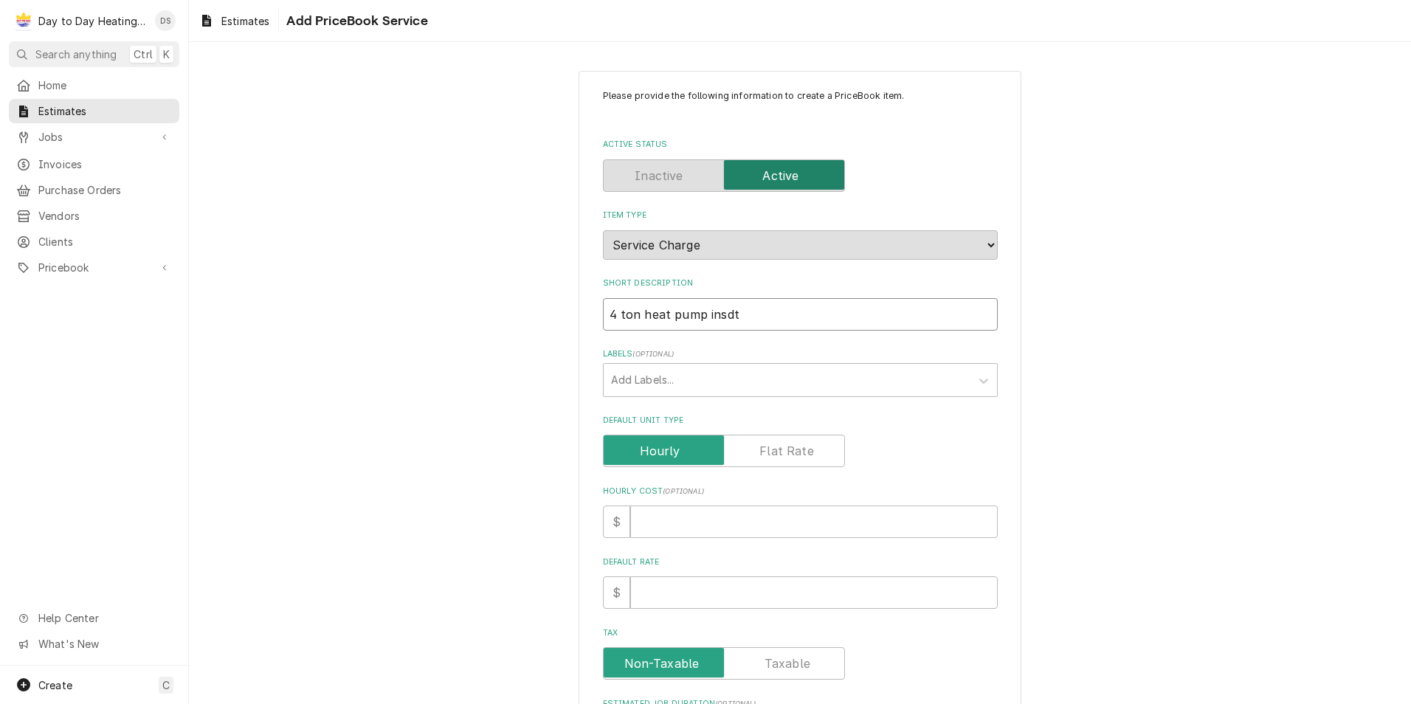
type input "4 ton heat pump insd"
type textarea "x"
type input "4 ton heat pump ins"
type textarea "x"
type input "4 ton heat pump in"
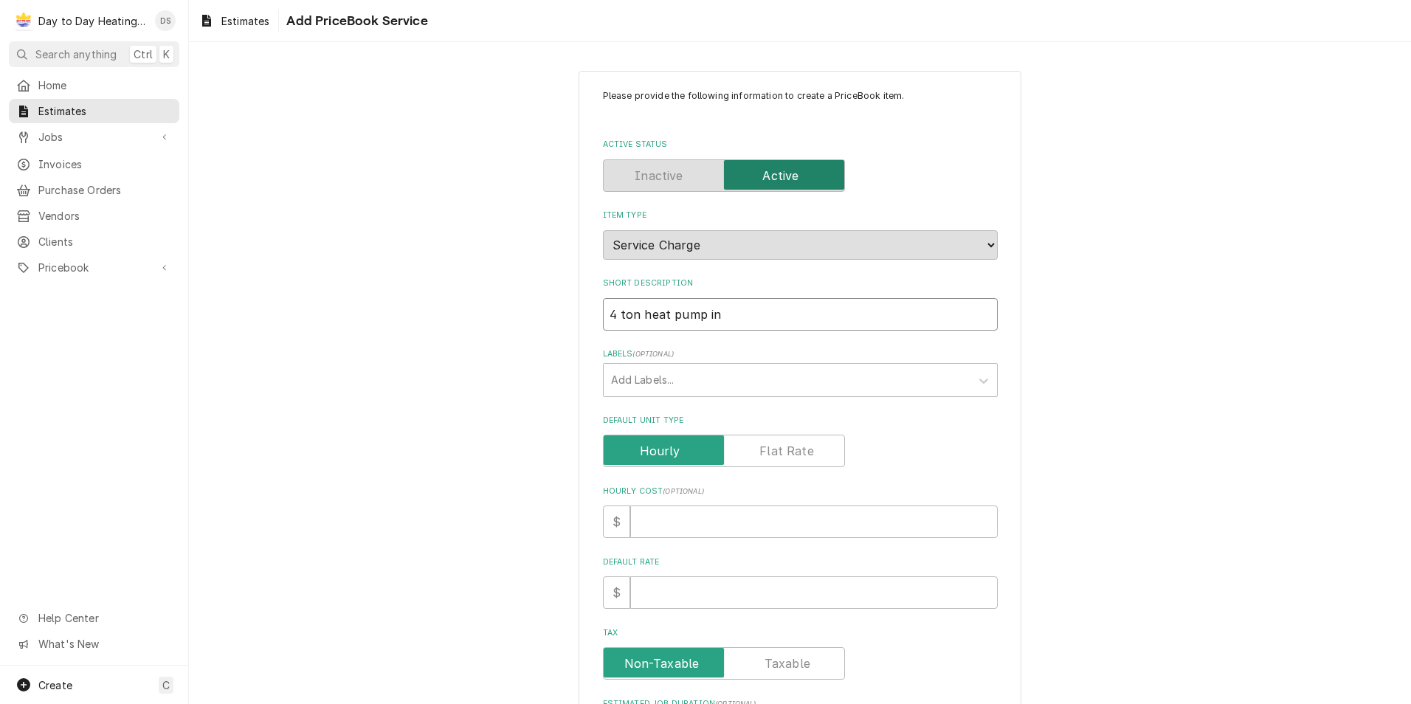
type textarea "x"
type input "4 ton heat pump ins"
type textarea "x"
type input "4 ton heat pump inst"
type textarea "x"
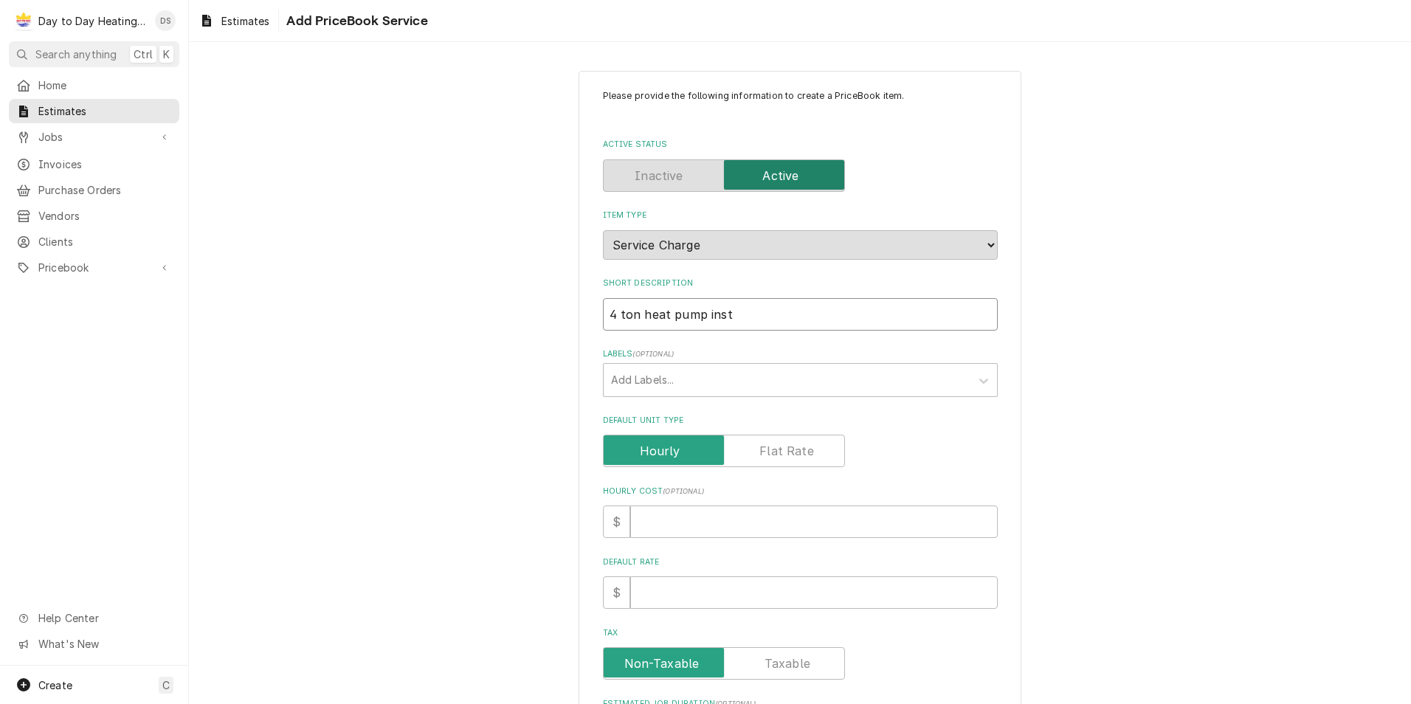
type input "4 ton heat pump insta"
type textarea "x"
type input "4 ton heat pump instal"
type textarea "x"
type input "4 ton heat pump install"
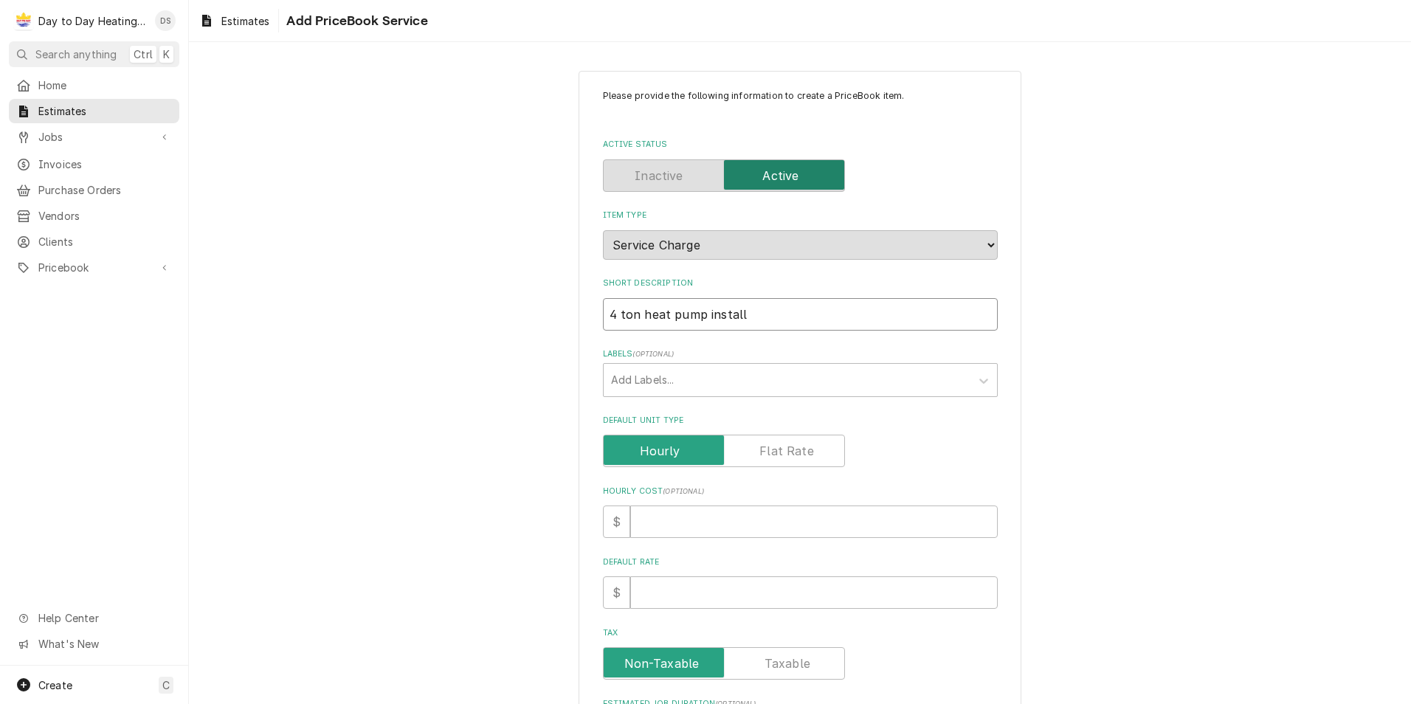
type textarea "x"
type input "4 ton heat pump install"
type textarea "x"
type input "4 ton heat pump install"
type textarea "x"
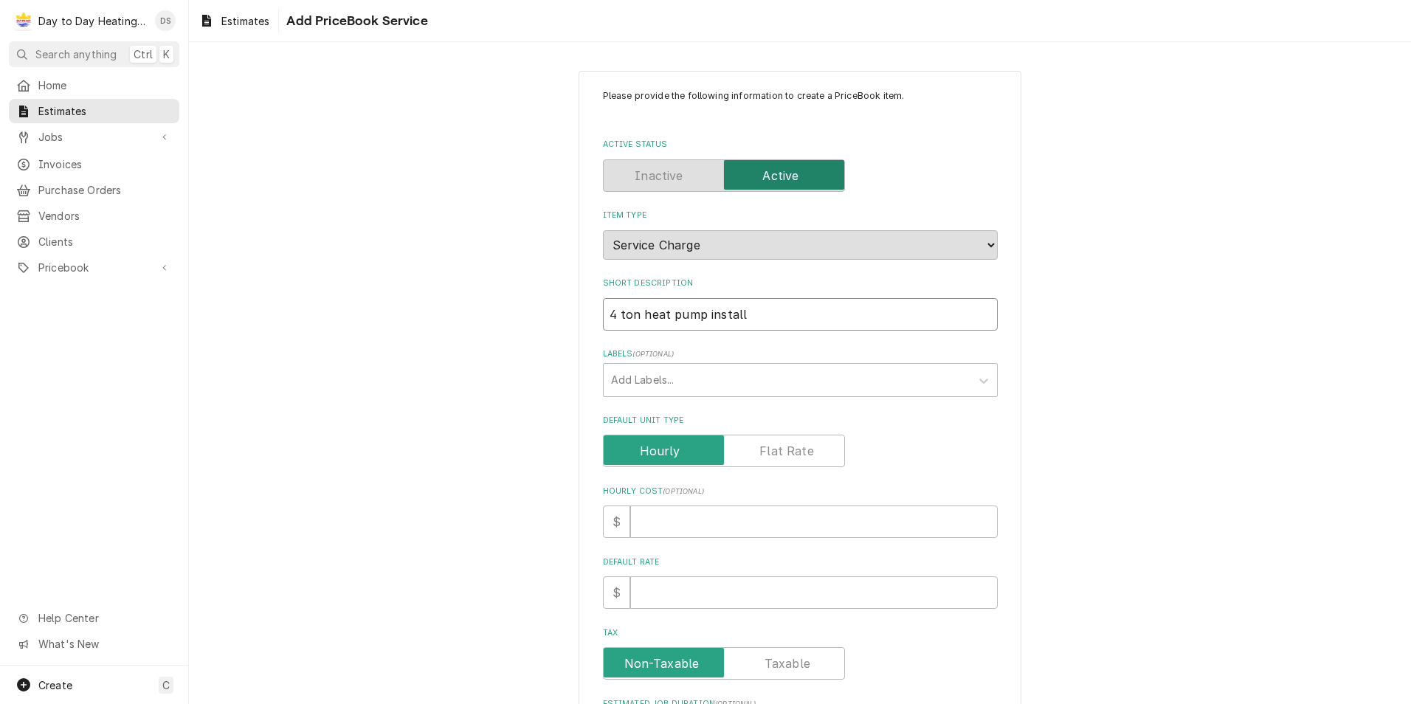
type input "4 ton heat pump installa"
type textarea "x"
type input "4 ton heat pump installat"
type textarea "x"
type input "4 ton heat pump installati"
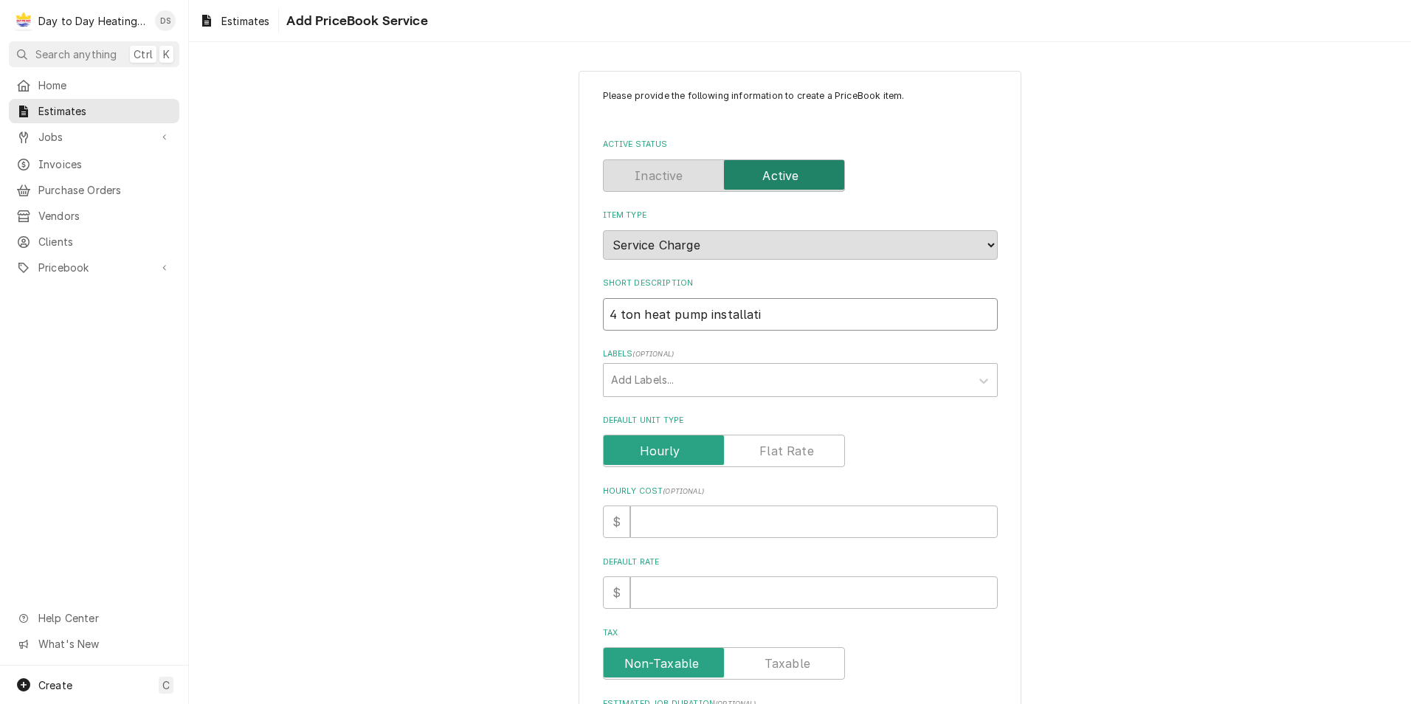
type textarea "x"
type input "4 ton heat pump installatio"
type textarea "x"
type input "4 ton heat pump installation"
type textarea "x"
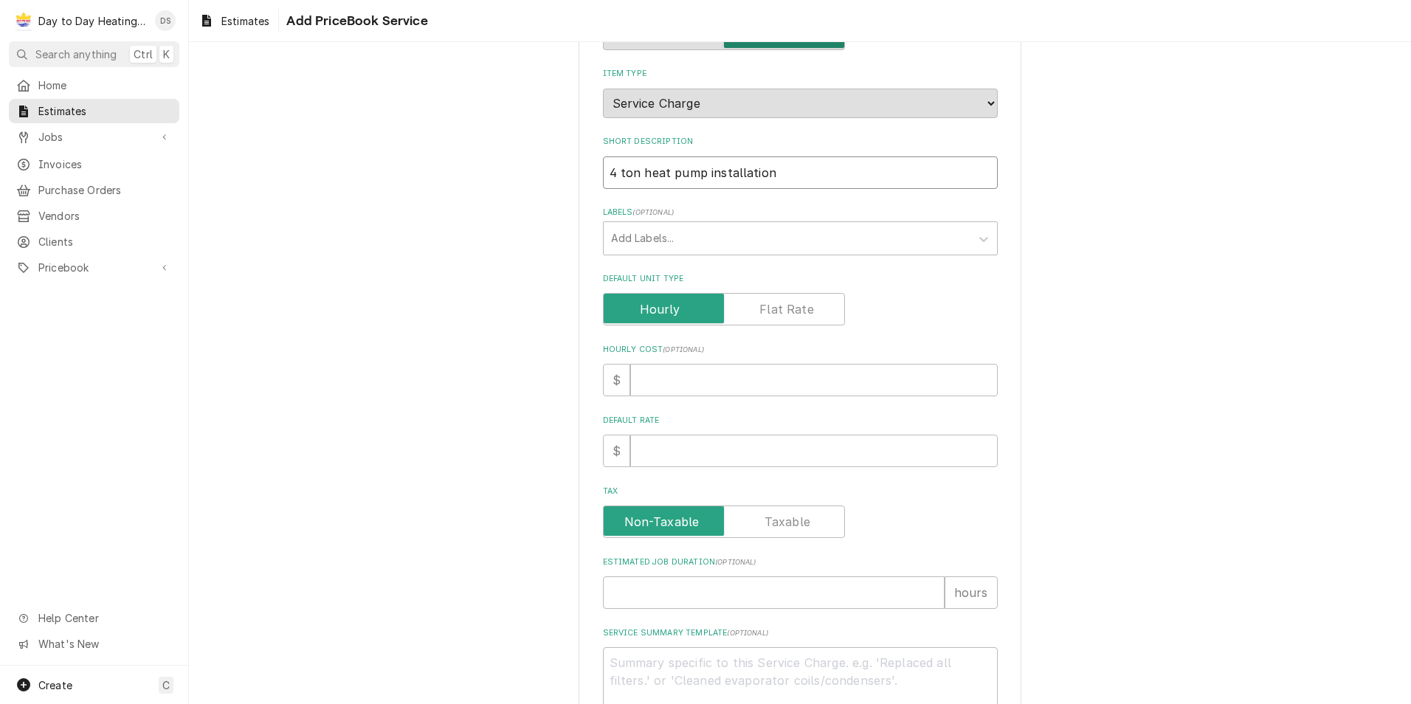
scroll to position [148, 0]
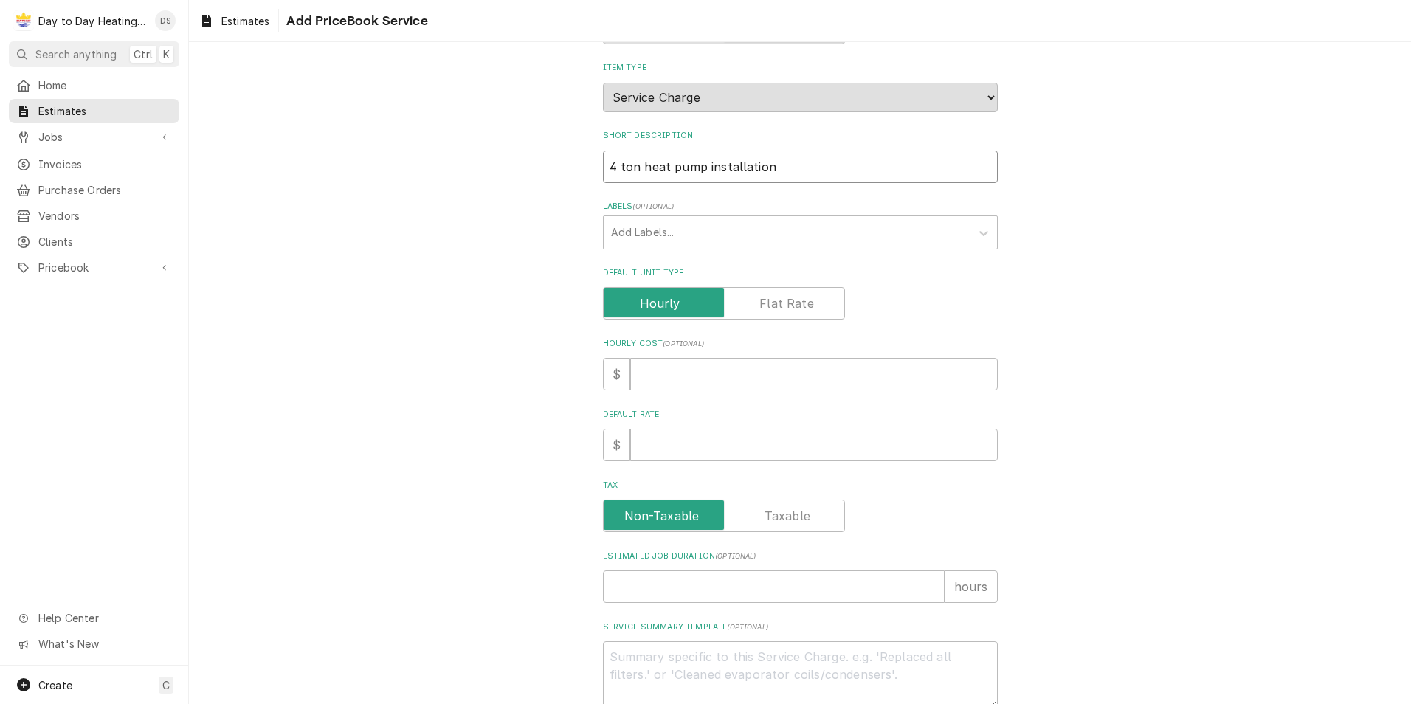
type input "4 ton heat pump installation"
click at [684, 435] on input "Default Rate" at bounding box center [814, 445] width 368 height 32
type textarea "x"
type input "5"
type textarea "x"
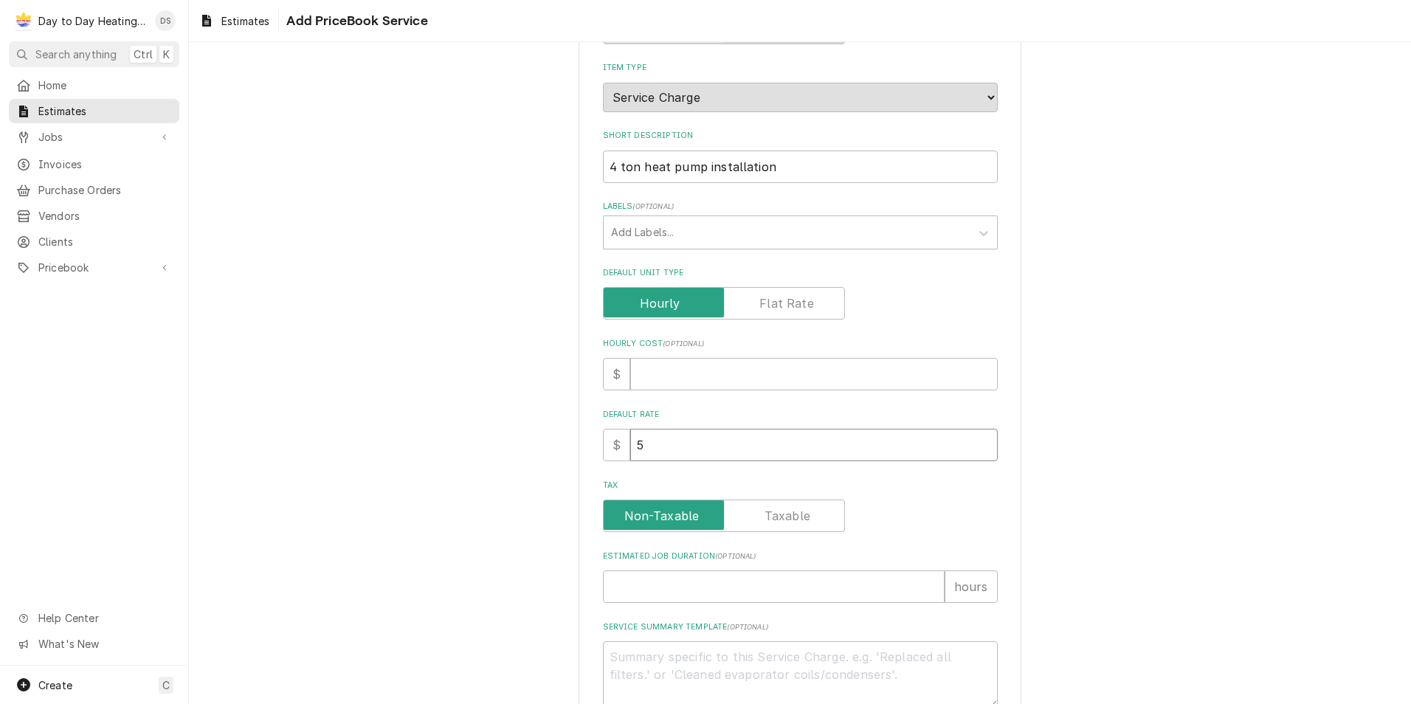
type input "53"
type textarea "x"
type input "530"
type textarea "x"
type input "5300"
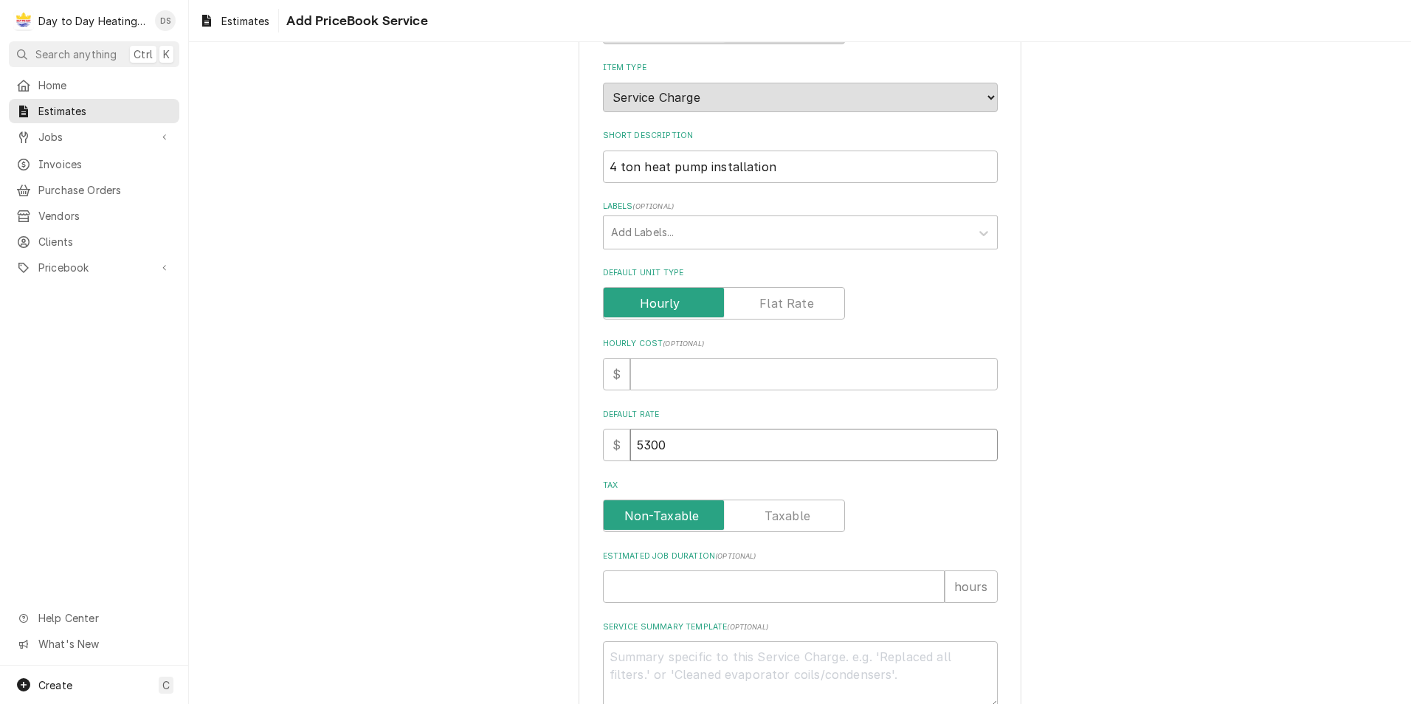
type textarea "x"
type input "5300"
click at [523, 476] on div "Please provide the following information to create a PriceBook item. Active Sta…" at bounding box center [800, 406] width 1222 height 993
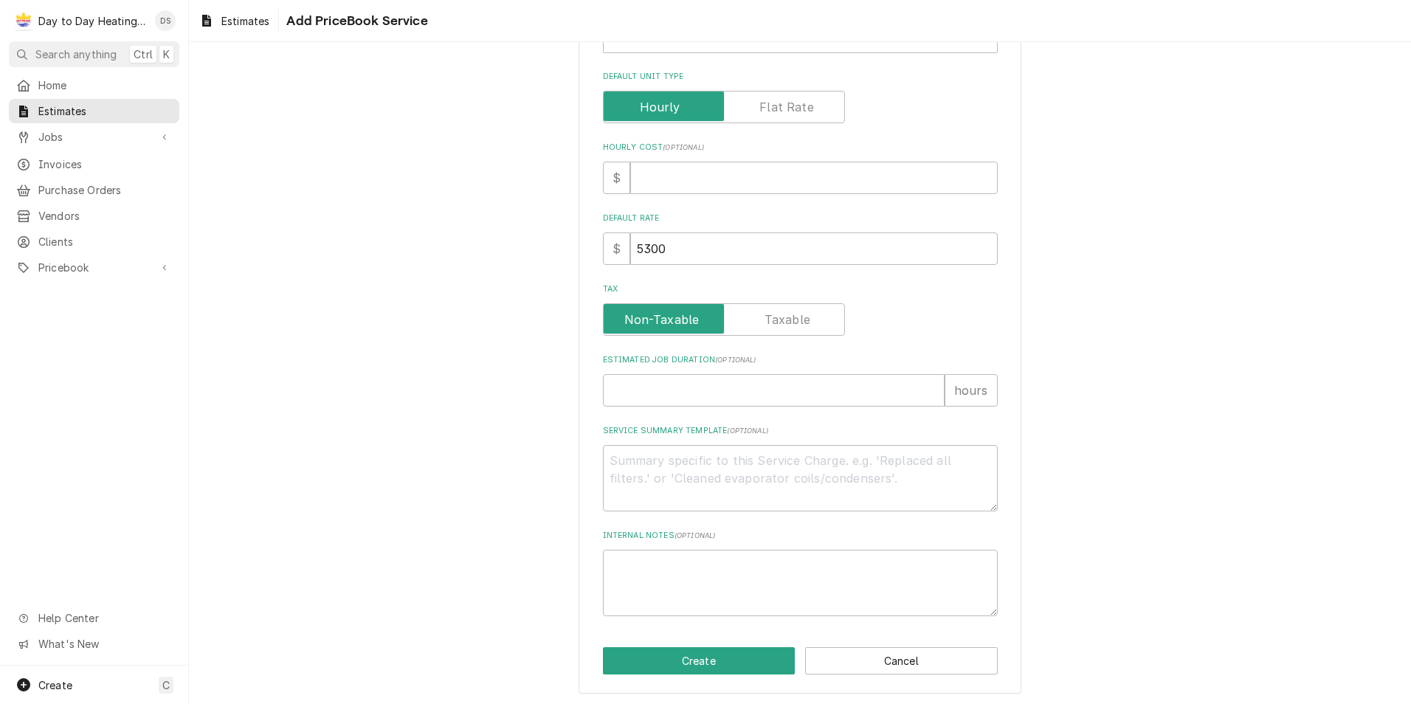
scroll to position [346, 0]
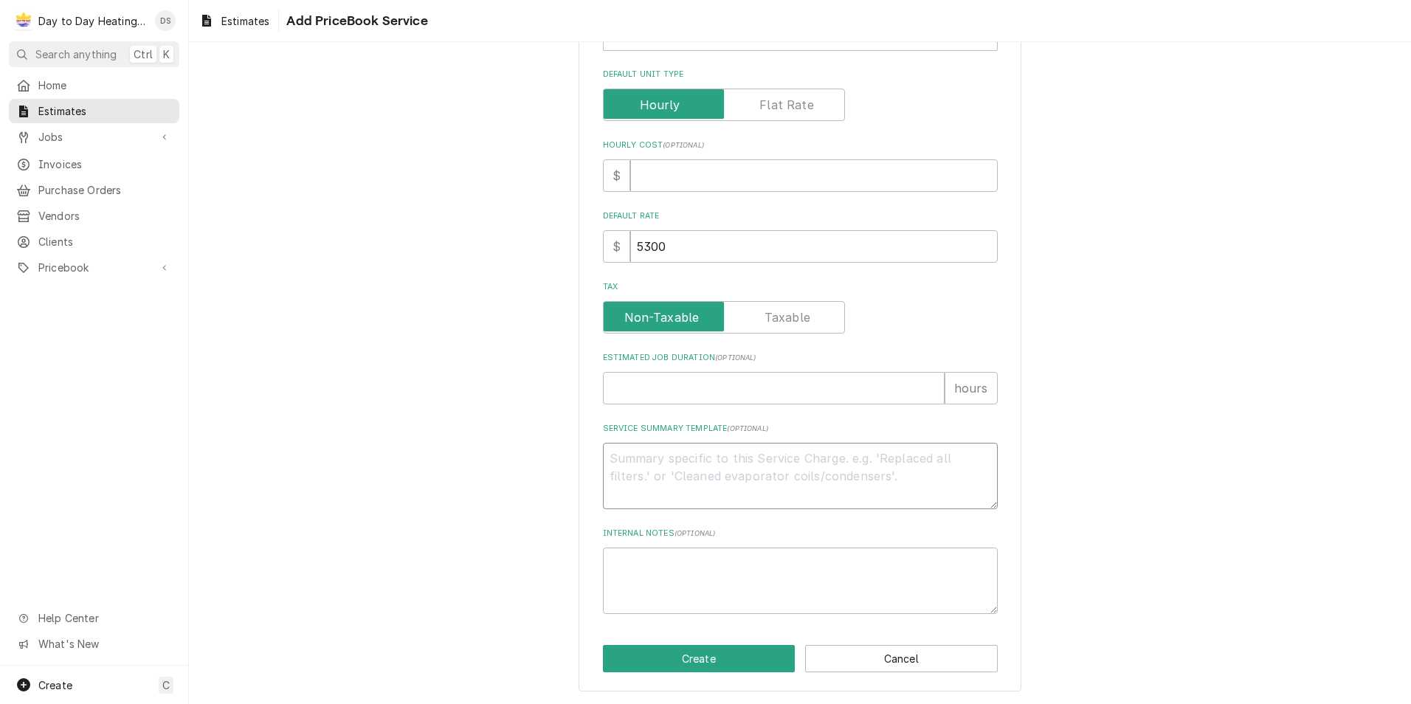
click at [622, 479] on textarea "Service Summary Template ( optional )" at bounding box center [800, 476] width 395 height 66
paste textarea "*Genesis home improvement to Provide all equipment and materials for this insta…"
type textarea "x"
type textarea "*Genesis home improvement to Provide all equipment and materials for this insta…"
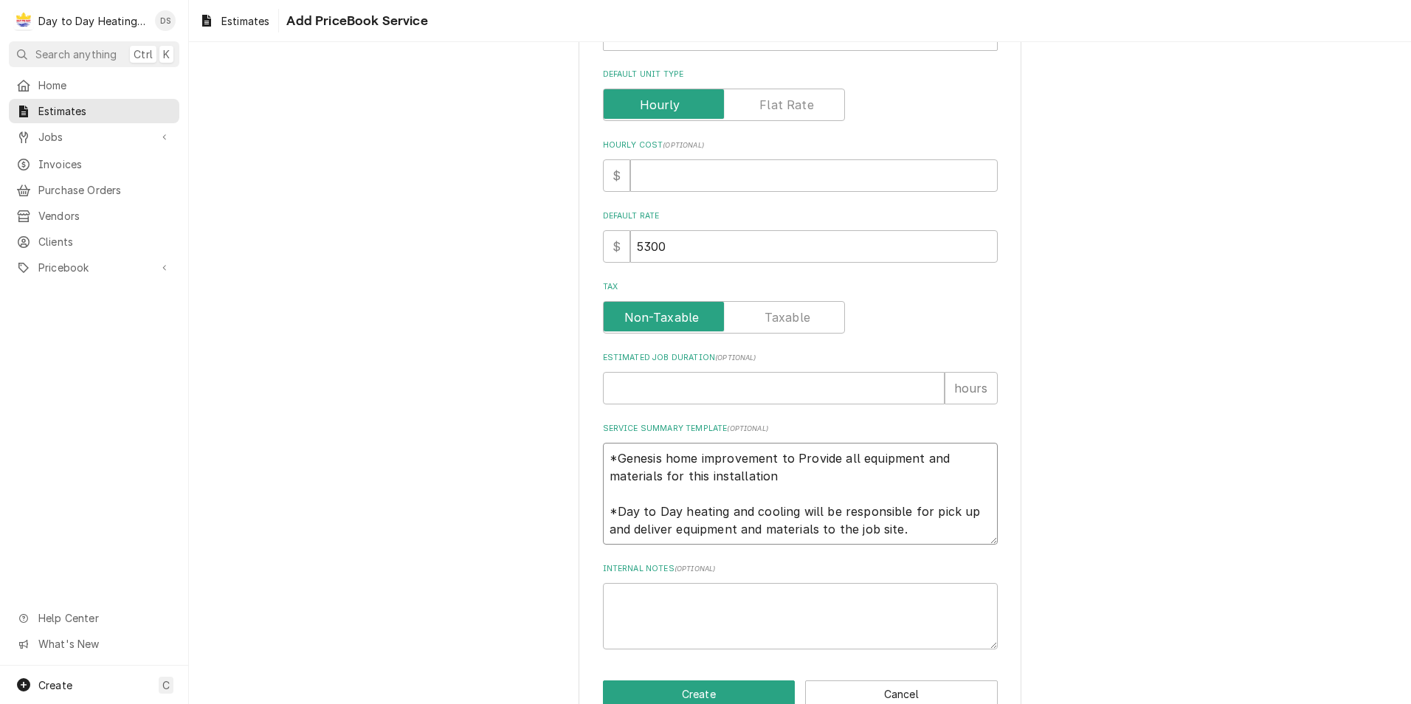
type textarea "x"
type textarea "*Genesis home improvement to Provide all equipment and materials for this insta…"
type textarea "x"
type textarea "*Genesis home improvement to Provide all equipment and materials for this insta…"
type textarea "x"
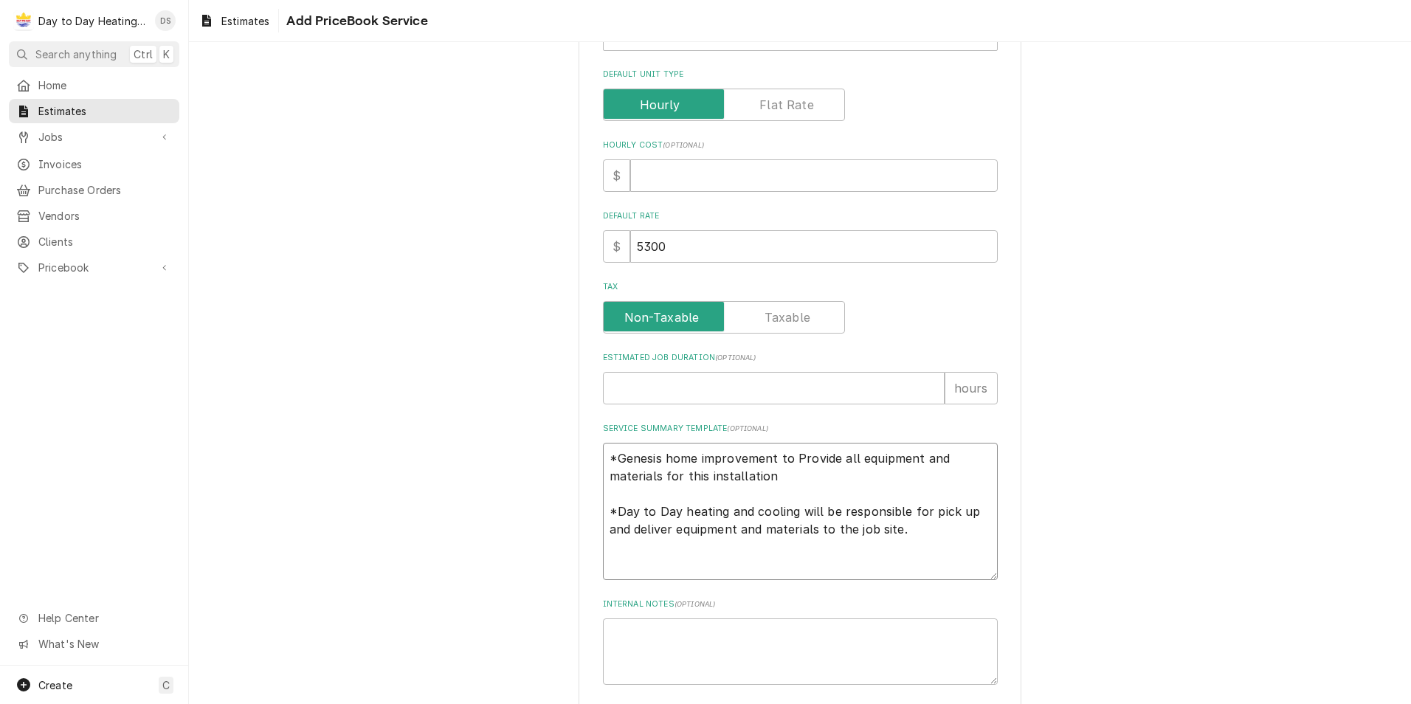
type textarea "*Genesis home improvement to Provide all equipment and materials for this insta…"
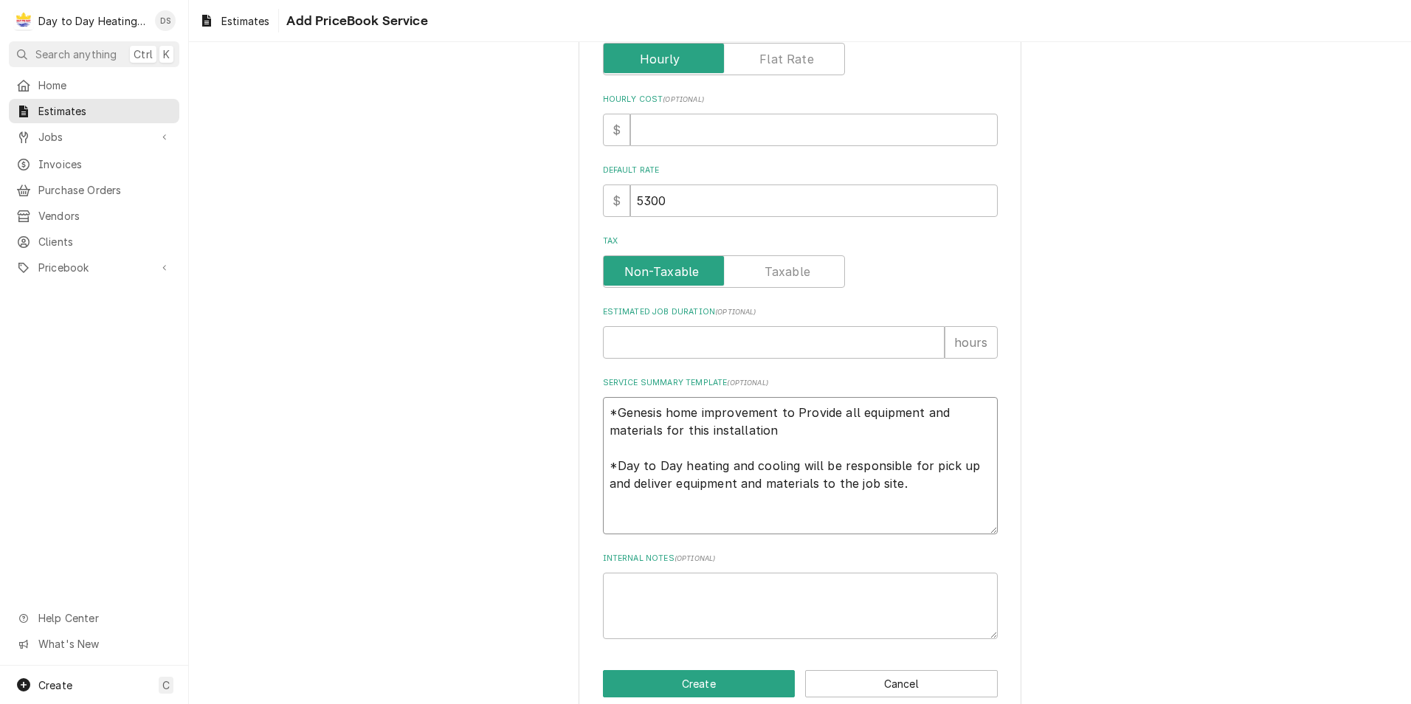
scroll to position [417, 0]
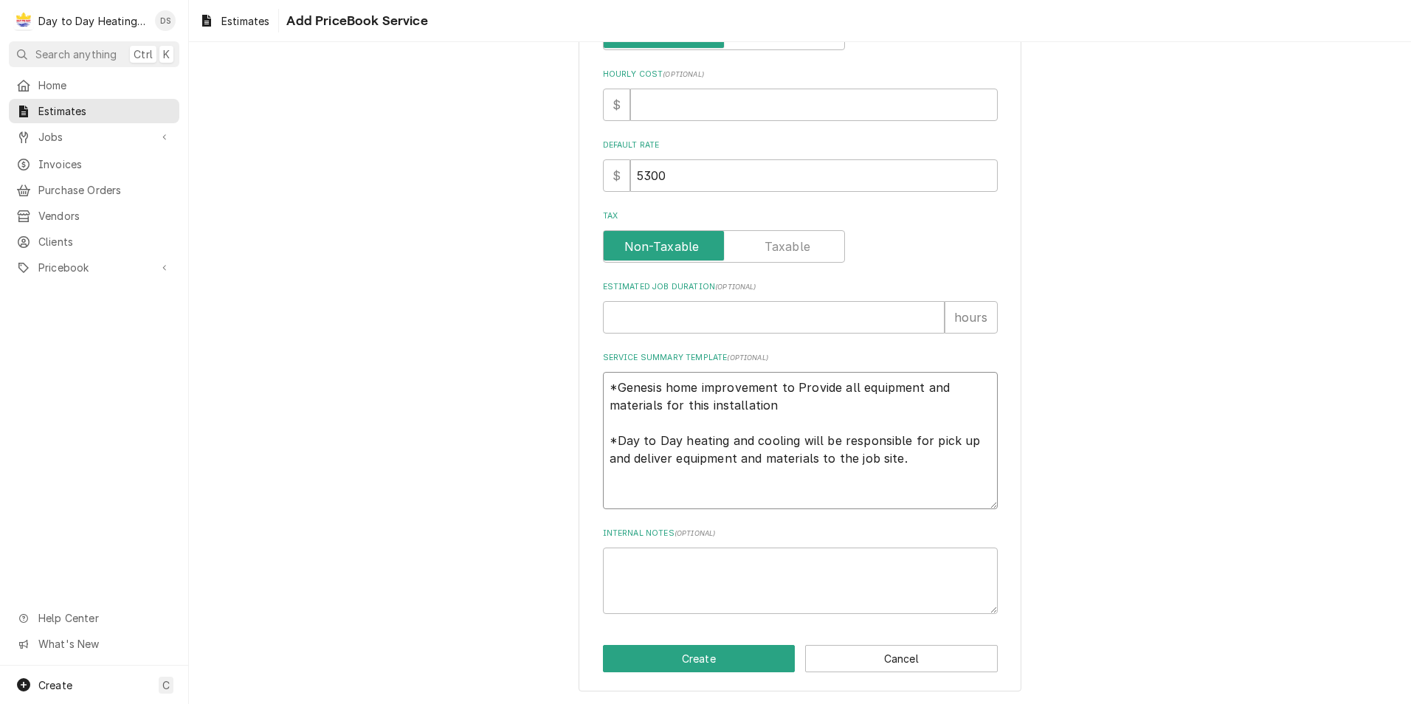
paste textarea "SCOPE OF WORK: -Secure power to existing furnace -Disconnect all electrical pip…"
type textarea "x"
type textarea "*Genesis home improvement to Provide all equipment and materials for this insta…"
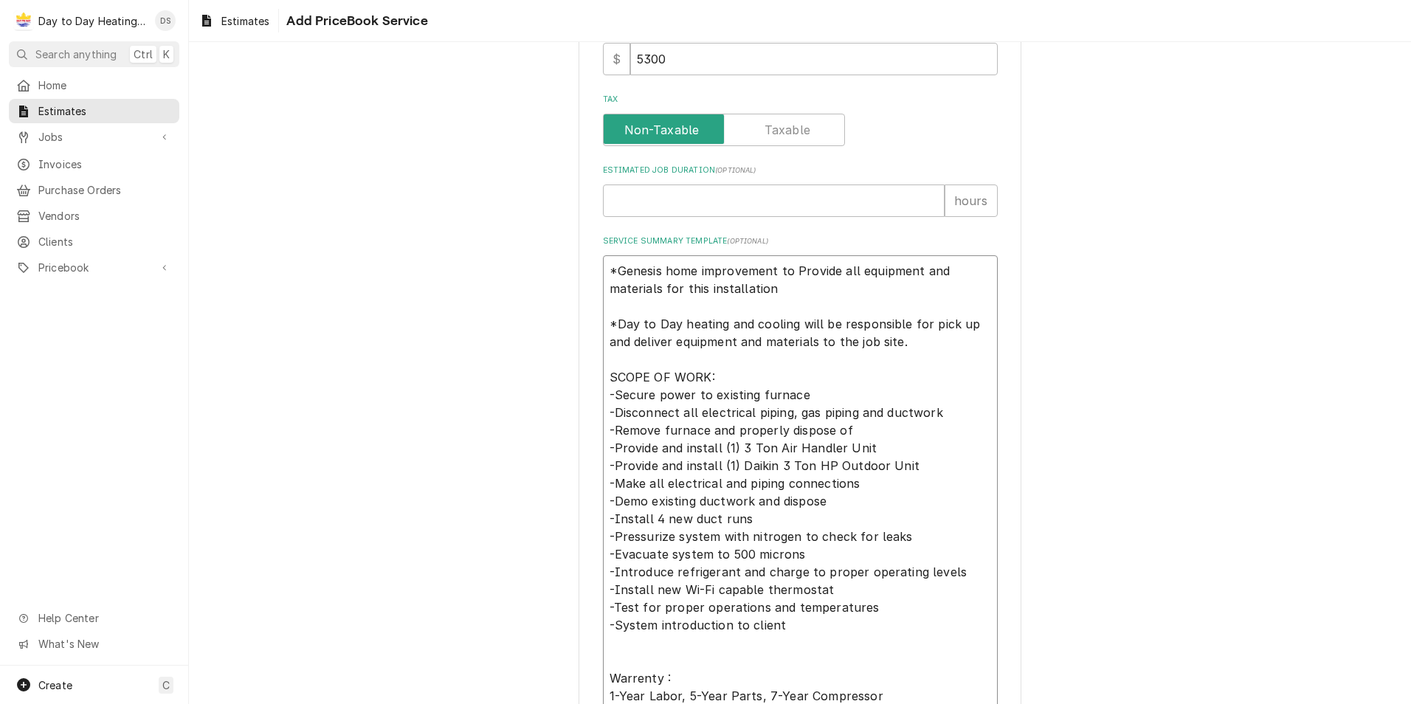
click at [745, 447] on textarea "*Genesis home improvement to Provide all equipment and materials for this insta…" at bounding box center [800, 483] width 395 height 456
type textarea "x"
type textarea "*Genesis home improvement to Provide all equipment and materials for this insta…"
type textarea "x"
type textarea "*Genesis home improvement to Provide all equipment and materials for this insta…"
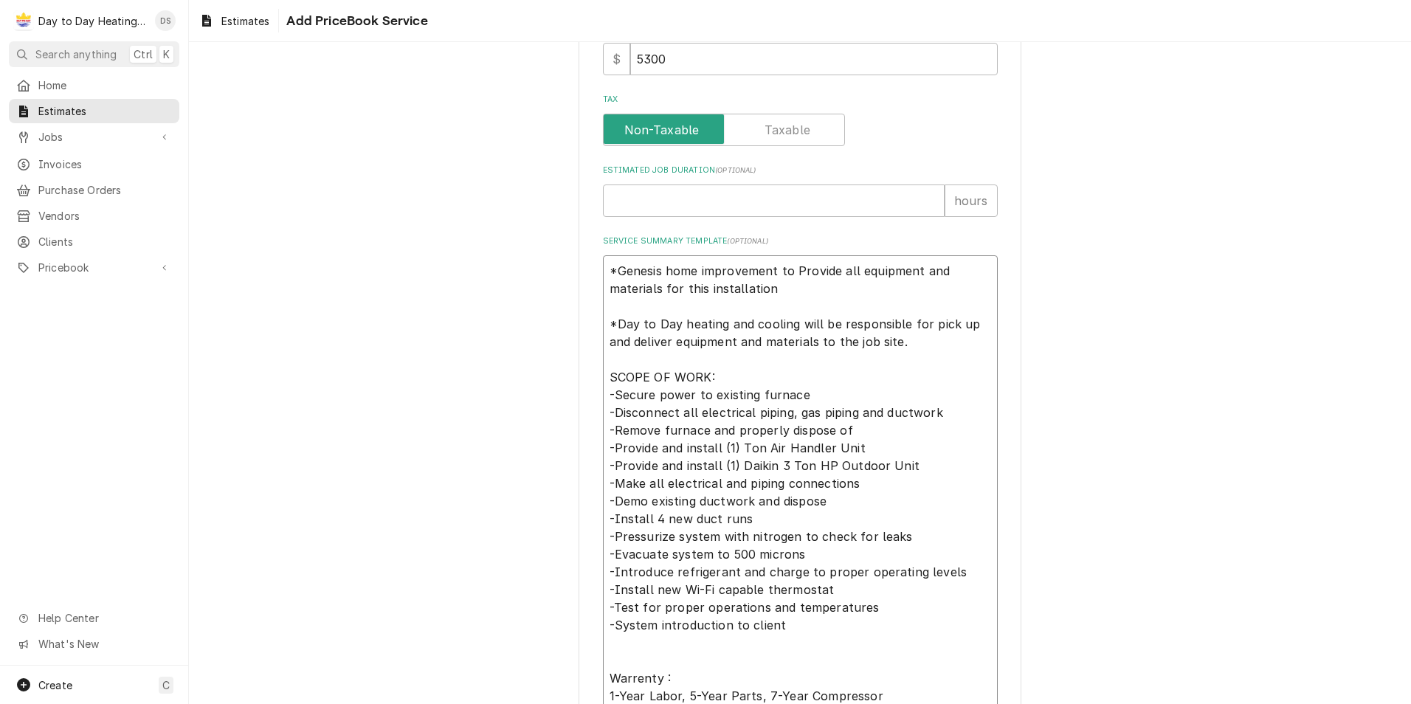
type textarea "x"
type textarea "*Genesis home improvement to Provide all equipment and materials for this insta…"
click at [770, 468] on textarea "*Genesis home improvement to Provide all equipment and materials for this insta…" at bounding box center [800, 483] width 395 height 456
type textarea "x"
type textarea "*Genesis home improvement to Provide all equipment and materials for this insta…"
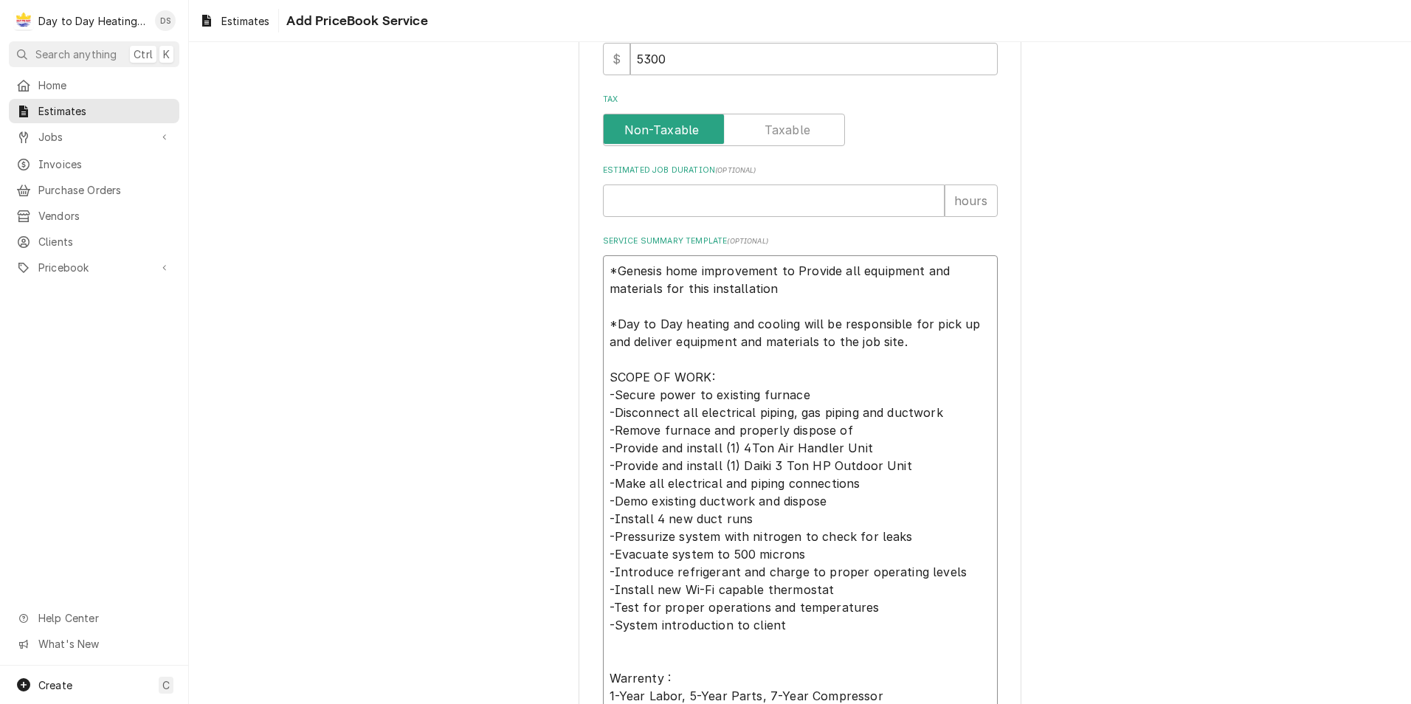
type textarea "x"
type textarea "*Genesis home improvement to Provide all equipment and materials for this insta…"
type textarea "x"
type textarea "*Genesis home improvement to Provide all equipment and materials for this insta…"
type textarea "x"
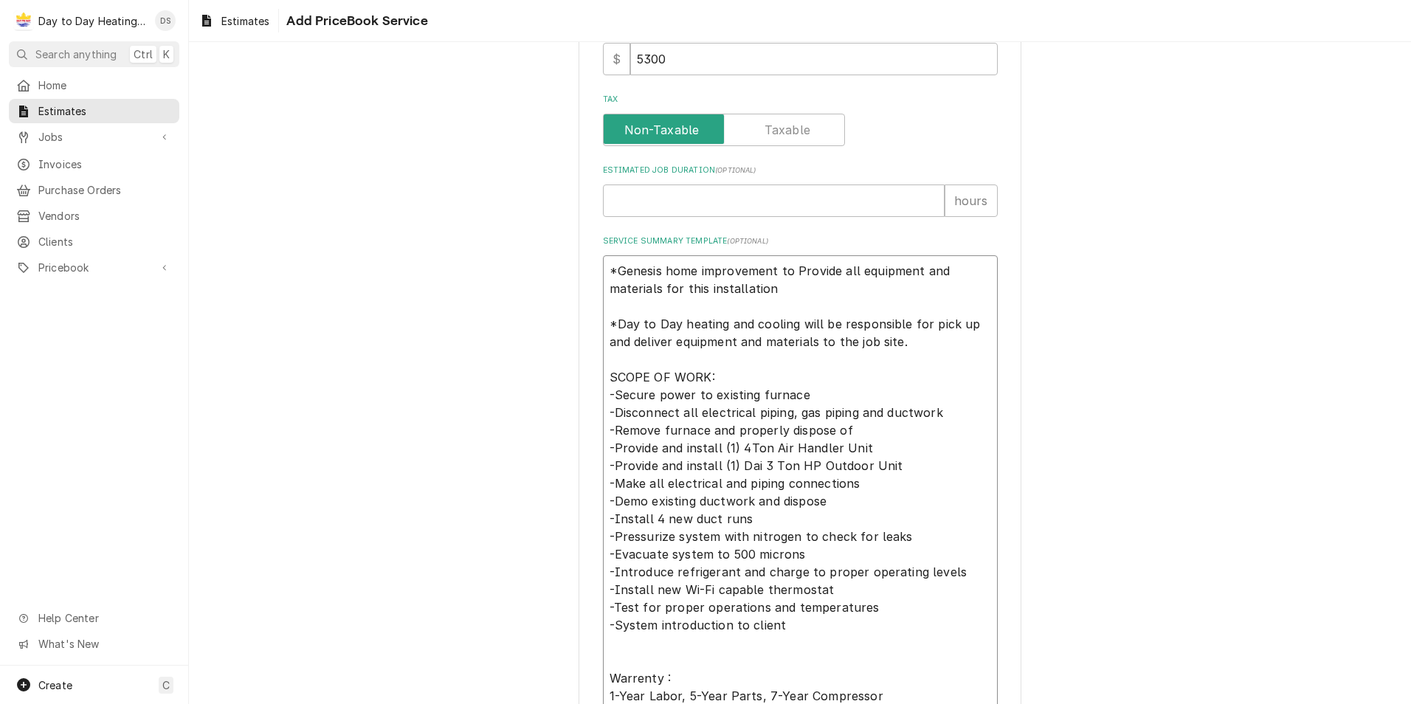
type textarea "*Genesis home improvement to Provide all equipment and materials for this insta…"
type textarea "x"
type textarea "*Genesis home improvement to Provide all equipment and materials for this insta…"
type textarea "x"
type textarea "*Genesis home improvement to Provide all equipment and materials for this insta…"
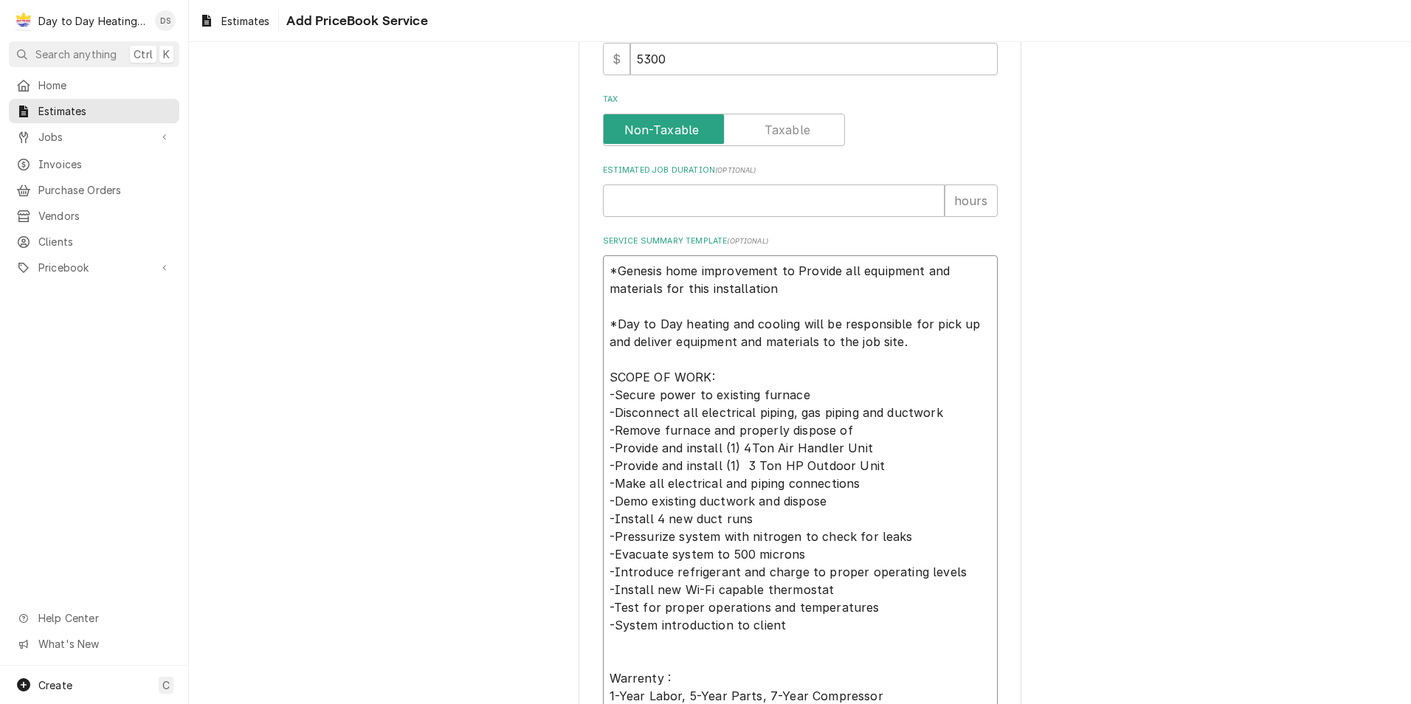
type textarea "x"
type textarea "*Genesis home improvement to Provide all equipment and materials for this insta…"
type textarea "x"
type textarea "*Genesis home improvement to Provide all equipment and materials for this insta…"
type textarea "x"
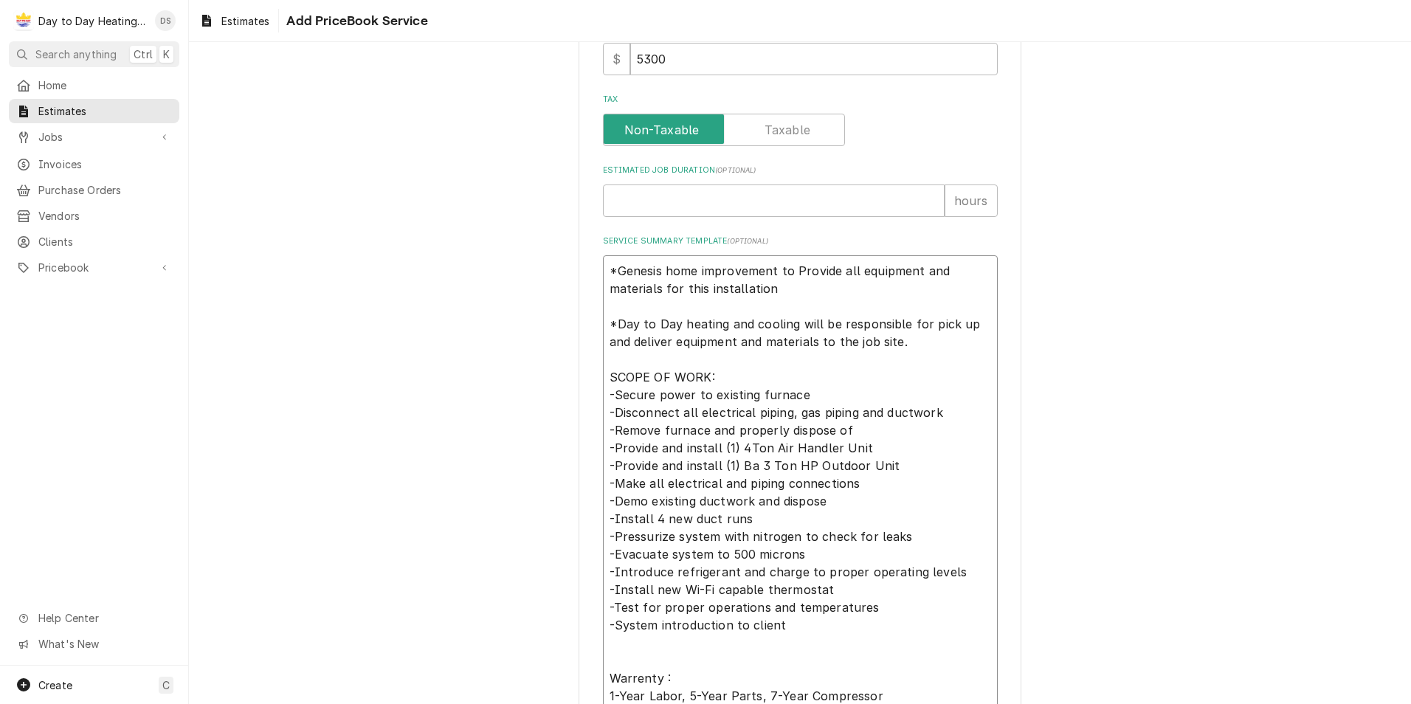
type textarea "*Genesis home improvement to Provide all equipment and materials for this insta…"
type textarea "x"
type textarea "*Genesis home improvement to Provide all equipment and materials for this insta…"
type textarea "x"
type textarea "*Genesis home improvement to Provide all equipment and materials for this insta…"
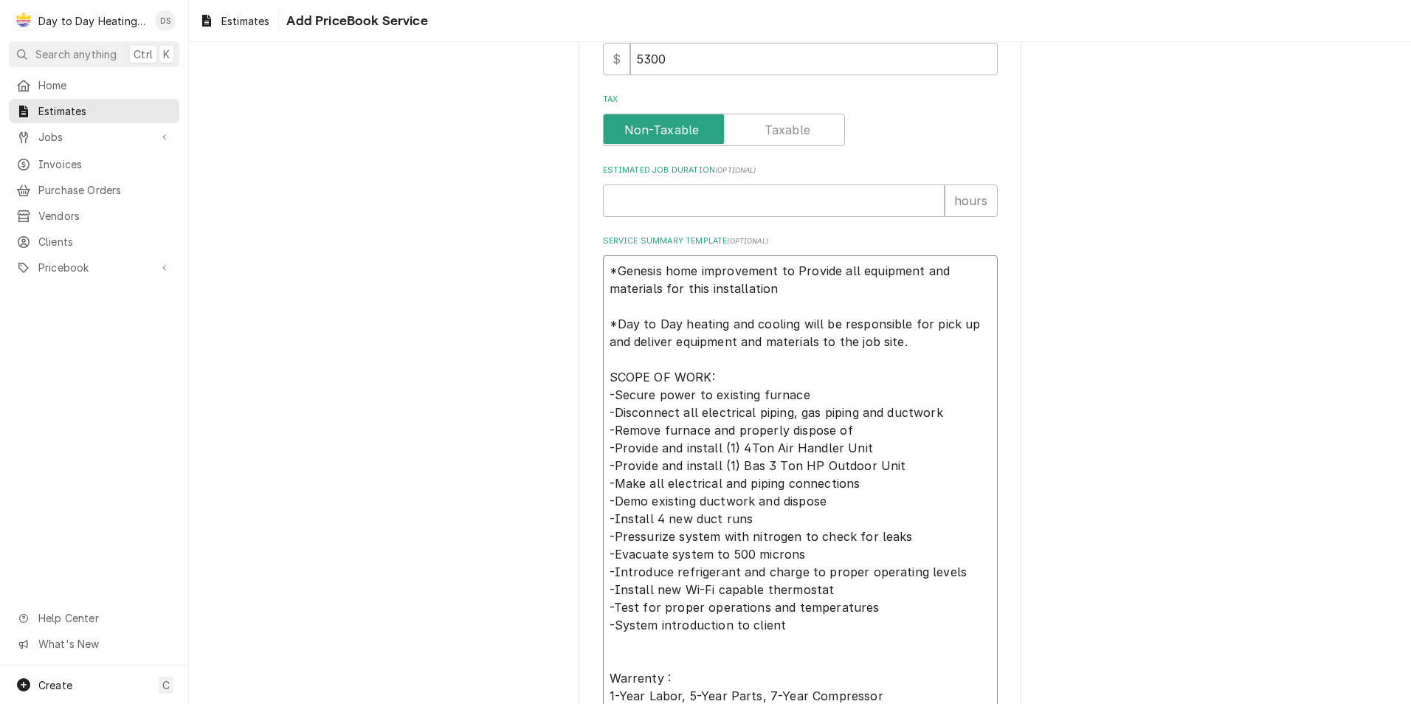
type textarea "x"
type textarea "*Genesis home improvement to Provide all equipment and materials for this insta…"
type textarea "x"
type textarea "*Genesis home improvement to Provide all equipment and materials for this insta…"
type textarea "x"
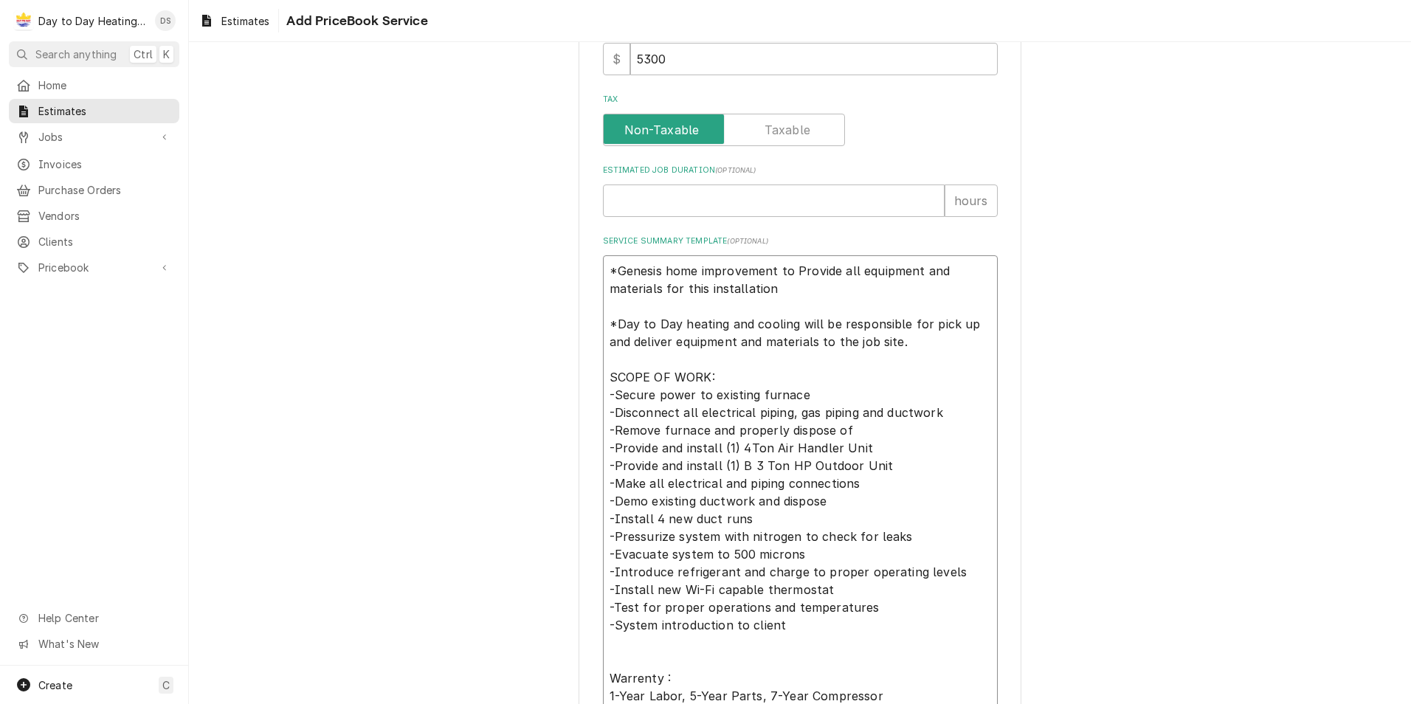
type textarea "*Genesis home improvement to Provide all equipment and materials for this insta…"
type textarea "x"
type textarea "*Genesis home improvement to Provide all equipment and materials for this insta…"
type textarea "x"
type textarea "*Genesis home improvement to Provide all equipment and materials for this insta…"
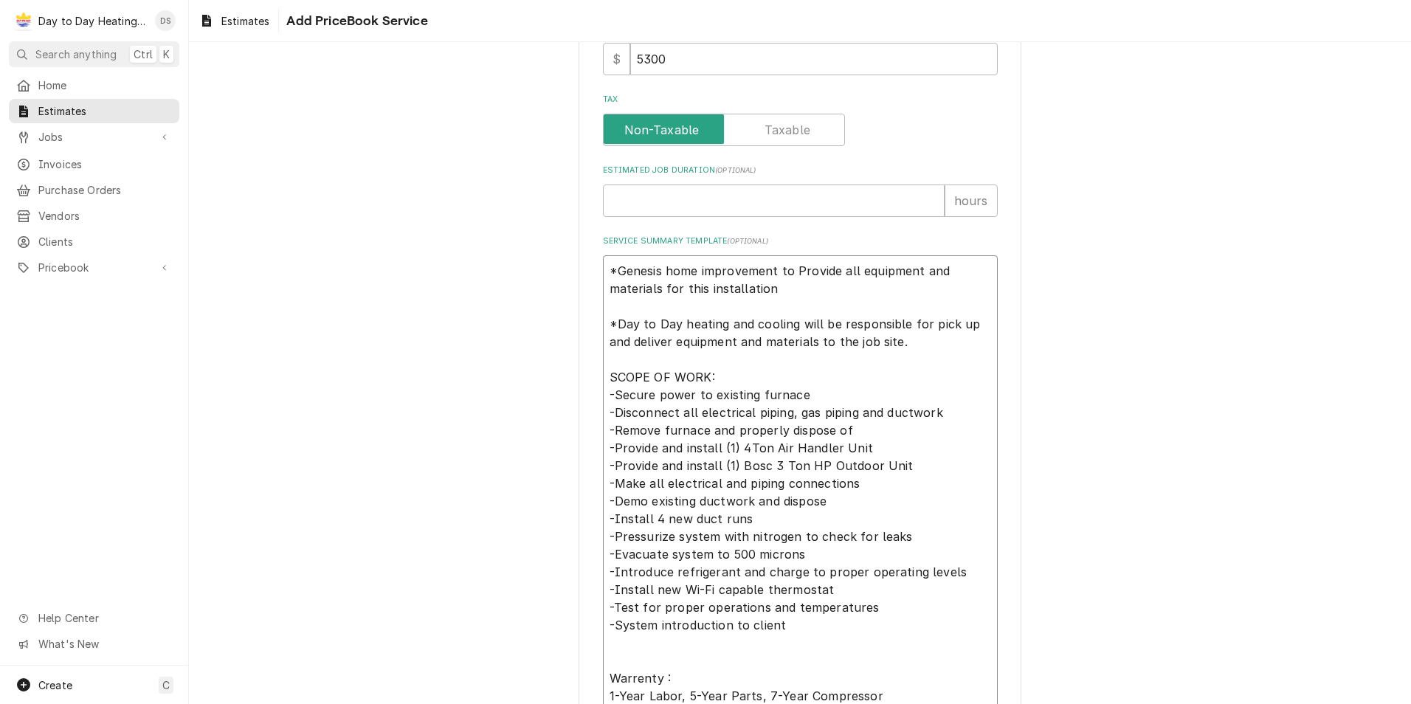
type textarea "x"
type textarea "*Genesis home improvement to Provide all equipment and materials for this insta…"
click at [782, 462] on textarea "*Genesis home improvement to Provide all equipment and materials for this insta…" at bounding box center [800, 483] width 395 height 456
type textarea "x"
type textarea "*Genesis home improvement to Provide all equipment and materials for this insta…"
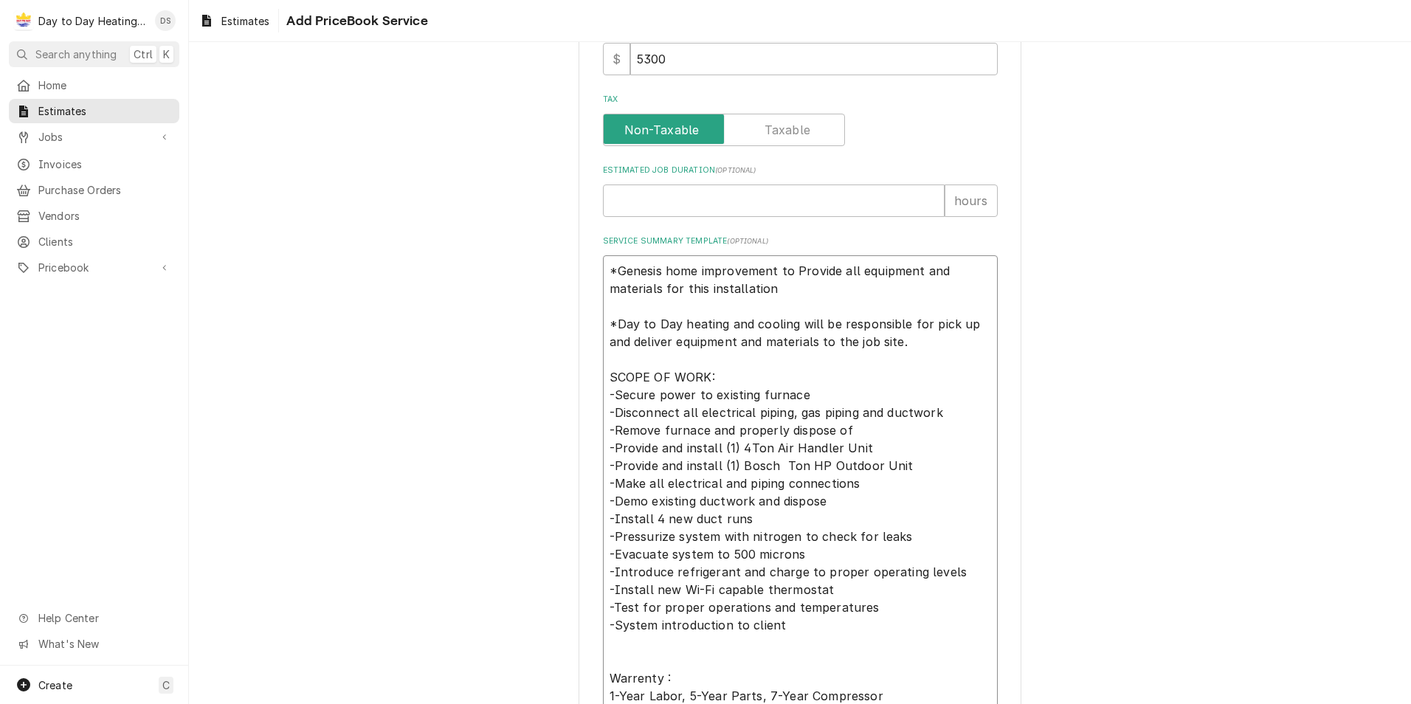
type textarea "x"
type textarea "*Genesis home improvement to Provide all equipment and materials for this insta…"
drag, startPoint x: 743, startPoint y: 517, endPoint x: 601, endPoint y: 521, distance: 142.5
click at [603, 521] on textarea "*Genesis home improvement to Provide all equipment and materials for this insta…" at bounding box center [800, 483] width 395 height 456
type textarea "x"
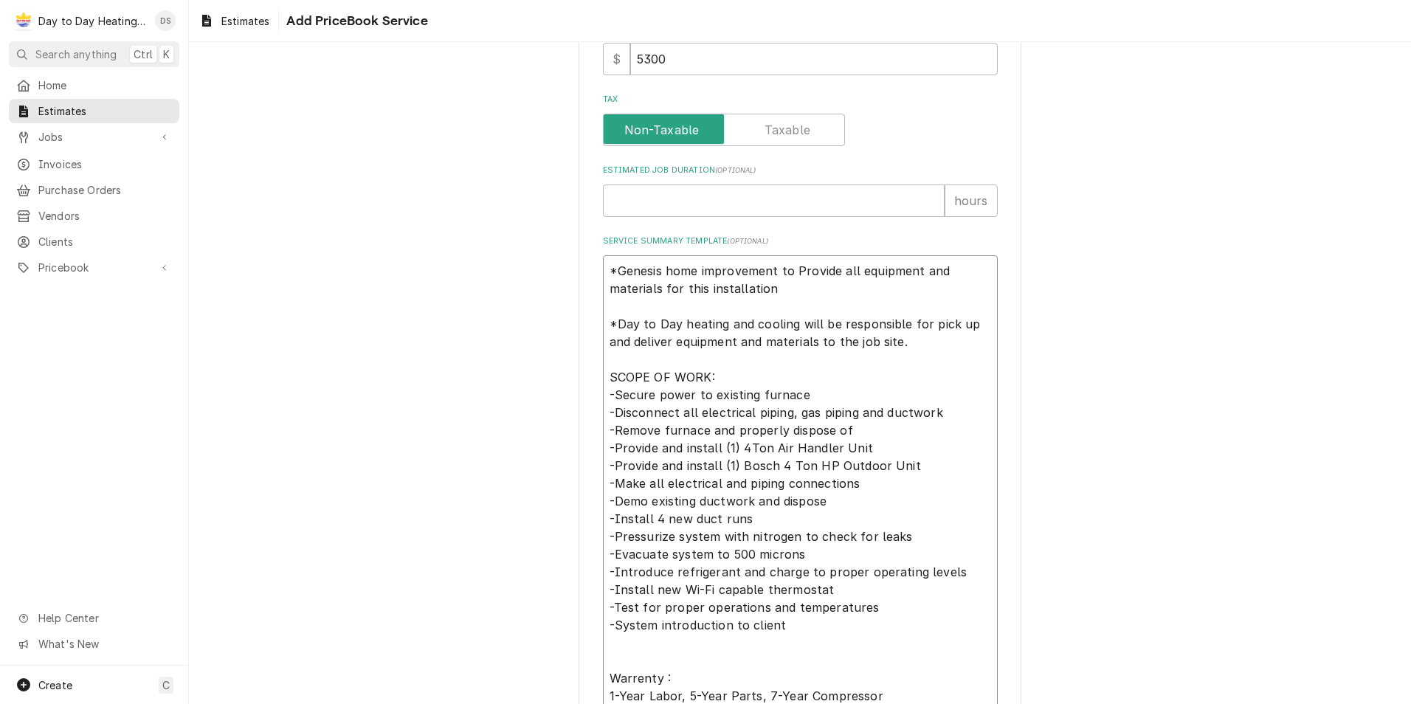
type textarea "*Genesis home improvement to Provide all equipment and materials for this insta…"
type textarea "x"
type textarea "*Genesis home improvement to Provide all equipment and materials for this insta…"
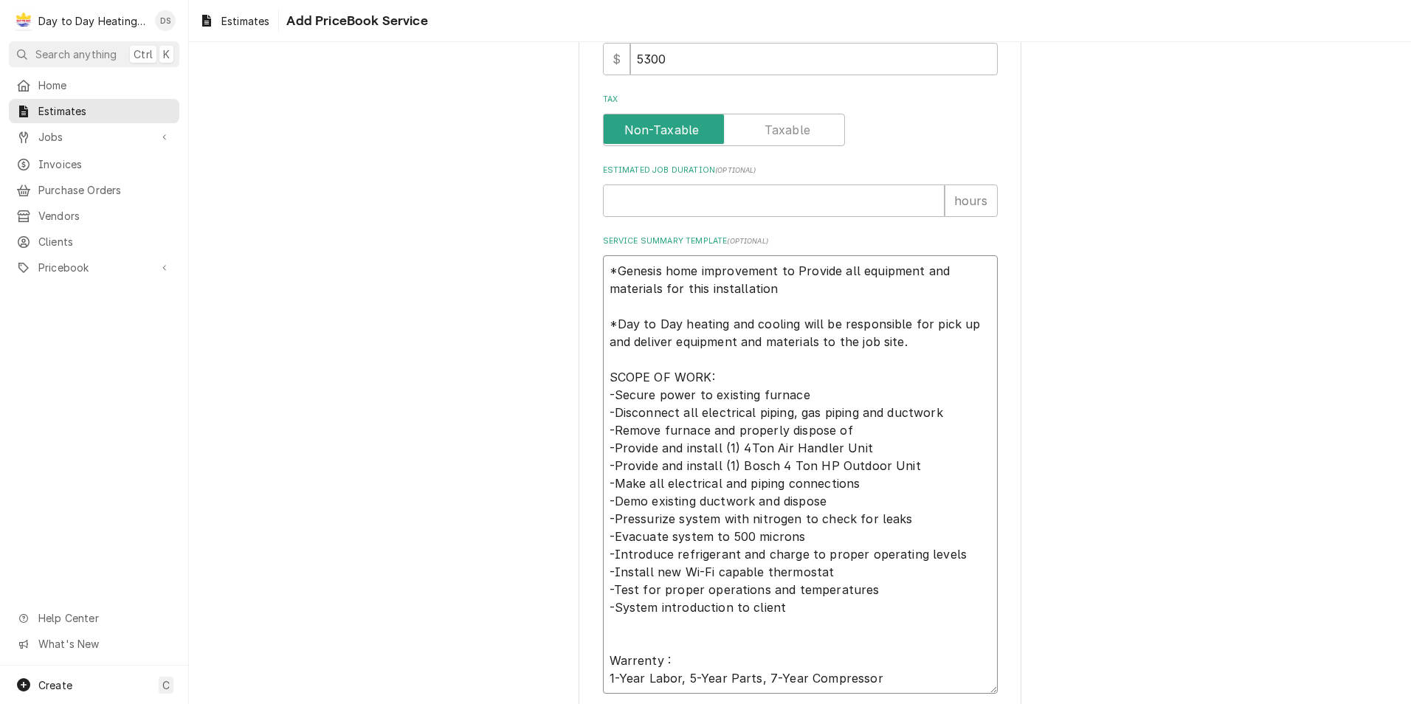
drag, startPoint x: 837, startPoint y: 574, endPoint x: 604, endPoint y: 571, distance: 233.3
click at [604, 571] on textarea "*Genesis home improvement to Provide all equipment and materials for this insta…" at bounding box center [800, 474] width 395 height 438
click at [789, 612] on textarea "*Genesis home improvement to Provide all equipment and materials for this insta…" at bounding box center [800, 474] width 395 height 438
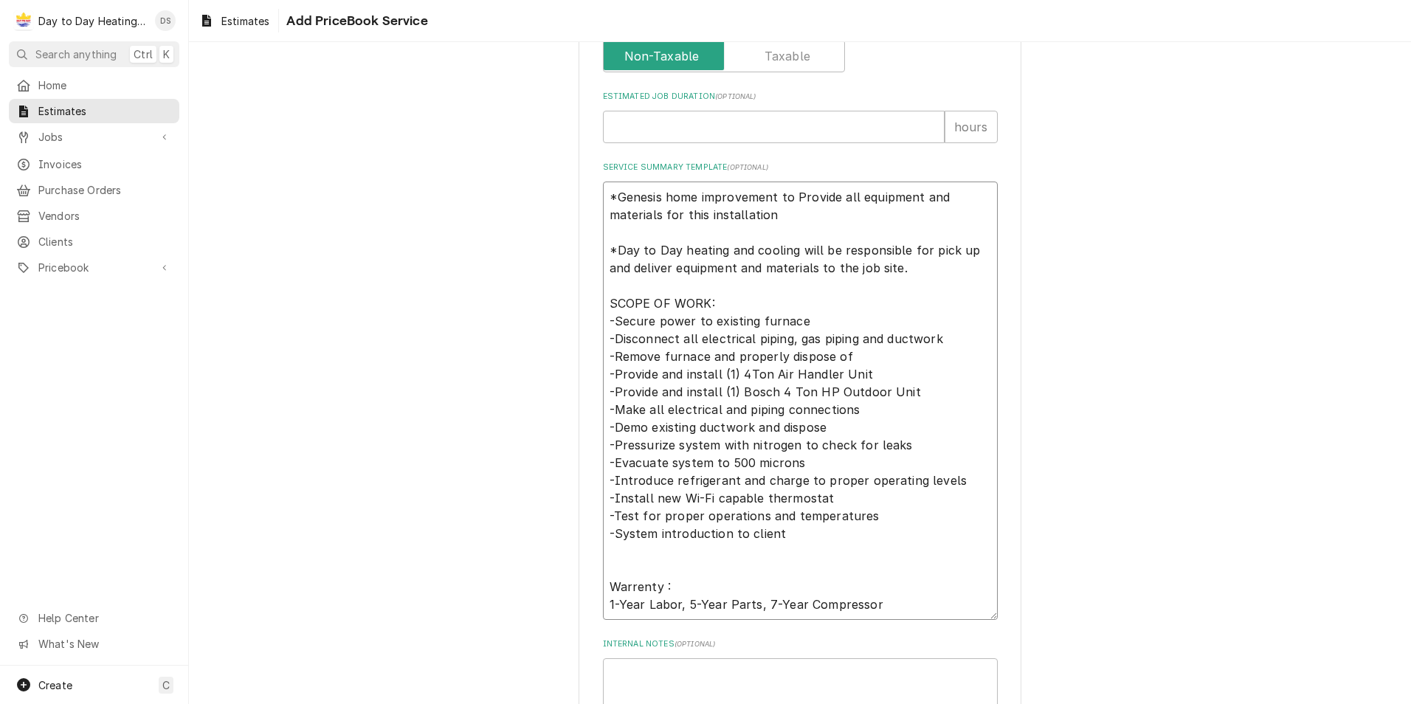
drag, startPoint x: 830, startPoint y: 489, endPoint x: 717, endPoint y: 497, distance: 114.0
click at [717, 497] on textarea "*Genesis home improvement to Provide all equipment and materials for this insta…" at bounding box center [800, 401] width 395 height 438
drag, startPoint x: 822, startPoint y: 503, endPoint x: 590, endPoint y: 497, distance: 231.9
click at [590, 497] on div "Please provide the following information to create a PriceBook item. Active Sta…" at bounding box center [800, 132] width 443 height 1339
type textarea "x"
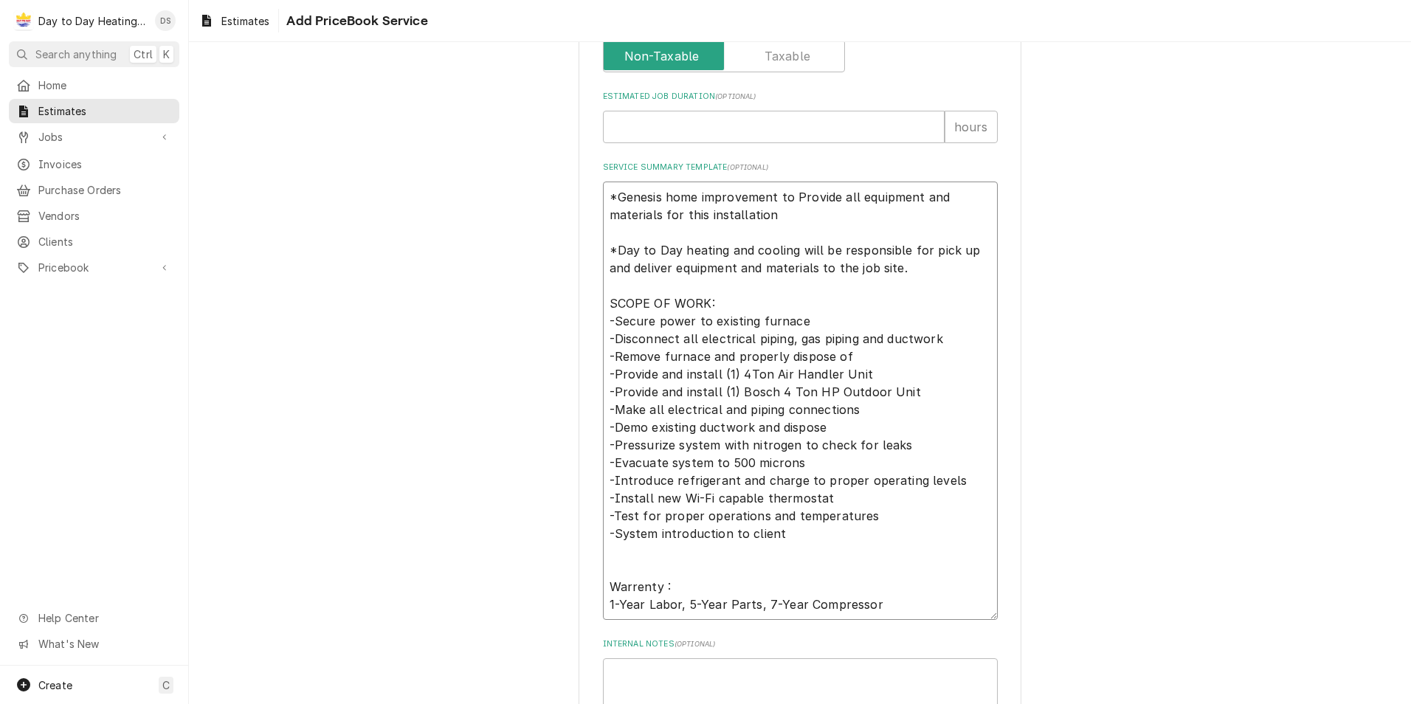
type textarea "*Genesis home improvement to Provide all equipment and materials for this insta…"
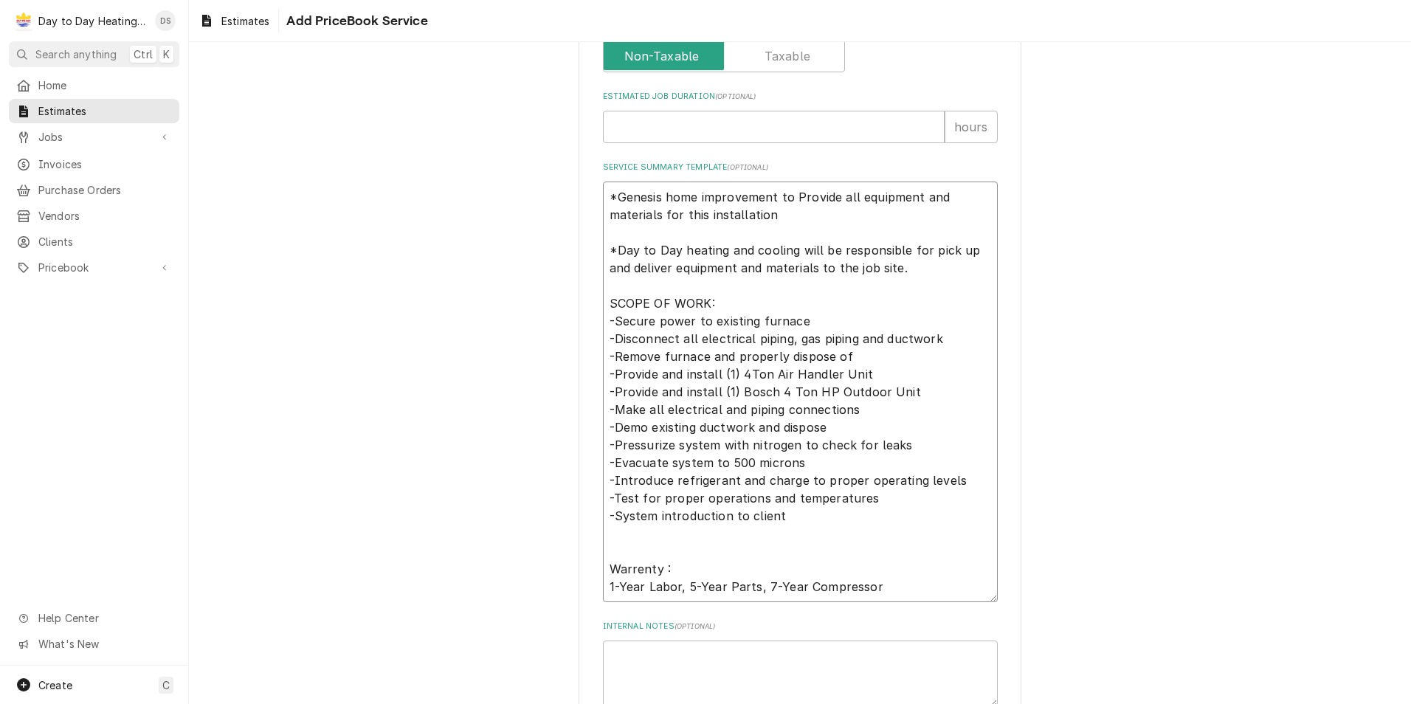
drag, startPoint x: 769, startPoint y: 392, endPoint x: 739, endPoint y: 387, distance: 30.7
click at [738, 393] on textarea "*Genesis home improvement to Provide all equipment and materials for this insta…" at bounding box center [800, 392] width 395 height 421
click at [736, 375] on textarea "*Genesis home improvement to Provide all equipment and materials for this insta…" at bounding box center [800, 392] width 395 height 421
paste textarea "Bosch"
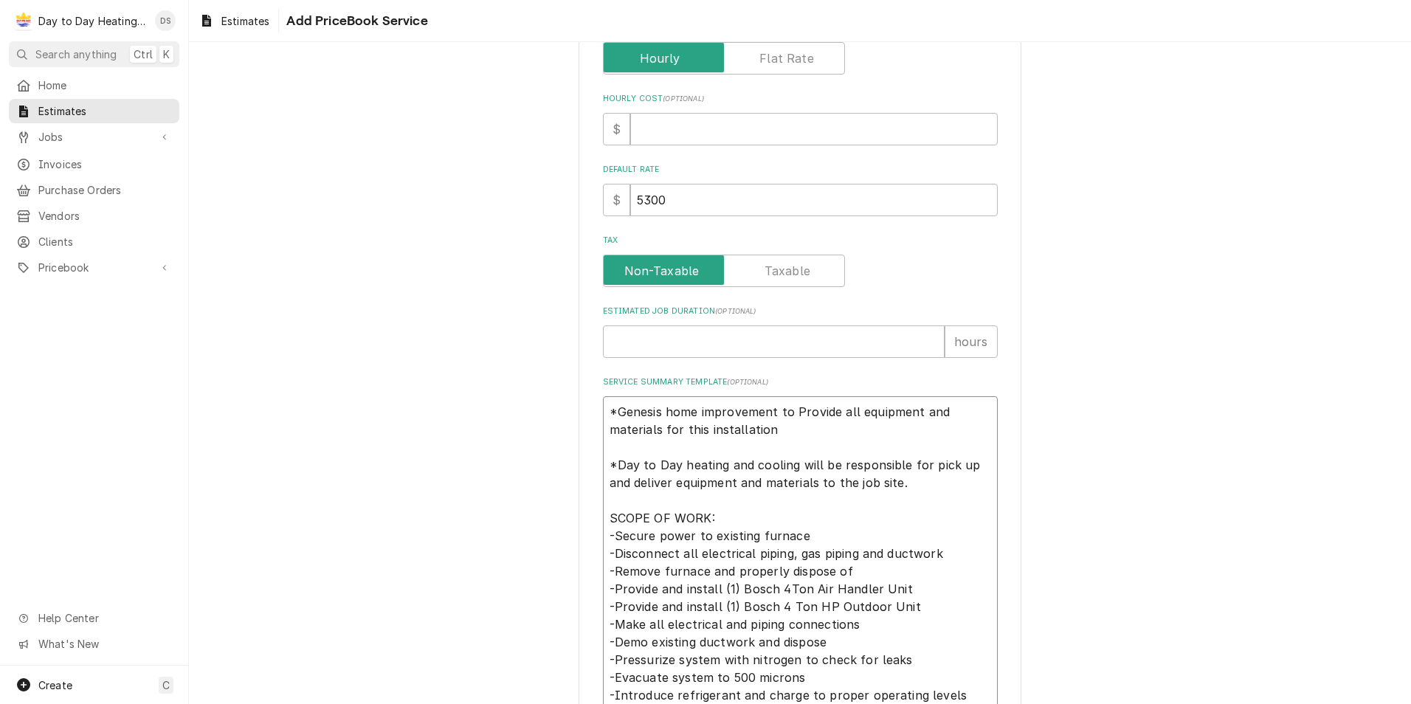
scroll to position [238, 0]
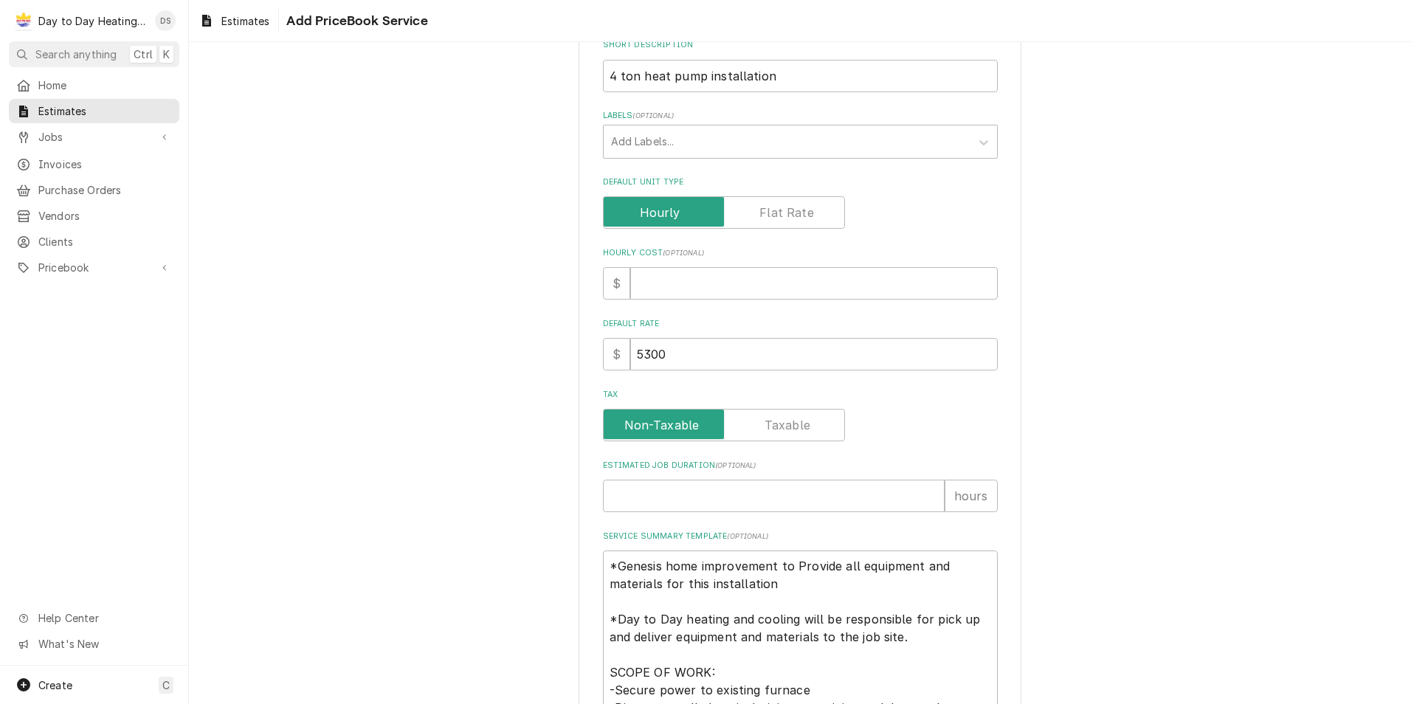
click at [781, 204] on label "Default Unit Type" at bounding box center [724, 212] width 242 height 32
click at [781, 204] on input "Default Unit Type" at bounding box center [724, 212] width 229 height 32
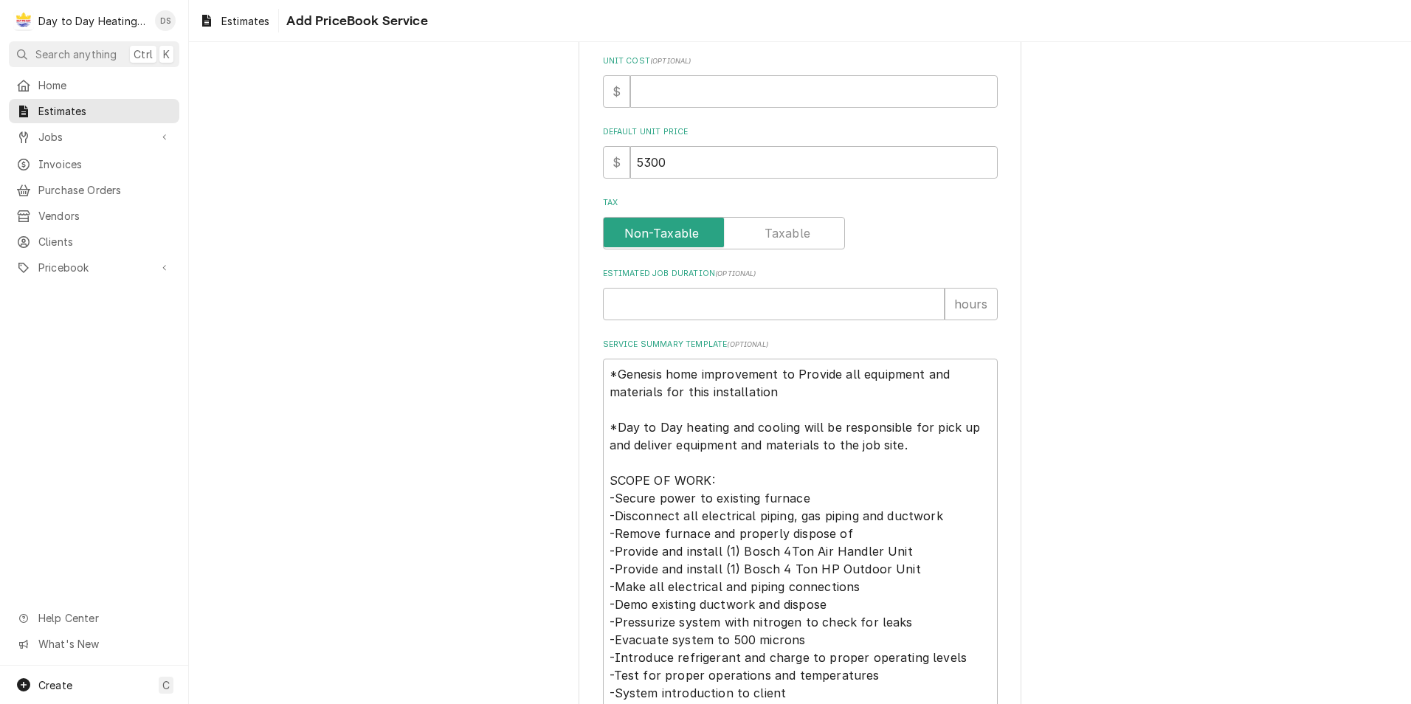
scroll to position [405, 0]
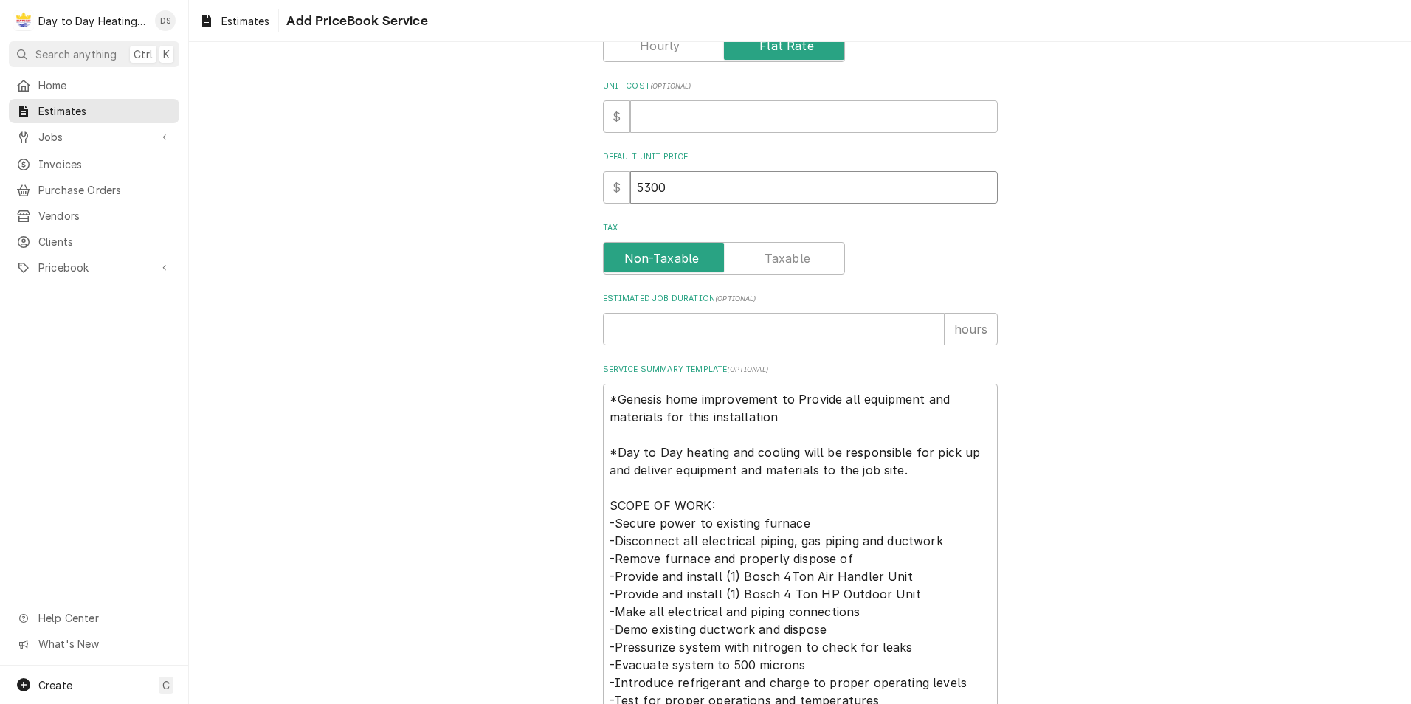
click at [644, 186] on input "5300" at bounding box center [814, 187] width 368 height 32
click at [586, 178] on div "Please provide the following information to create a PriceBook item. Active Sta…" at bounding box center [800, 326] width 443 height 1321
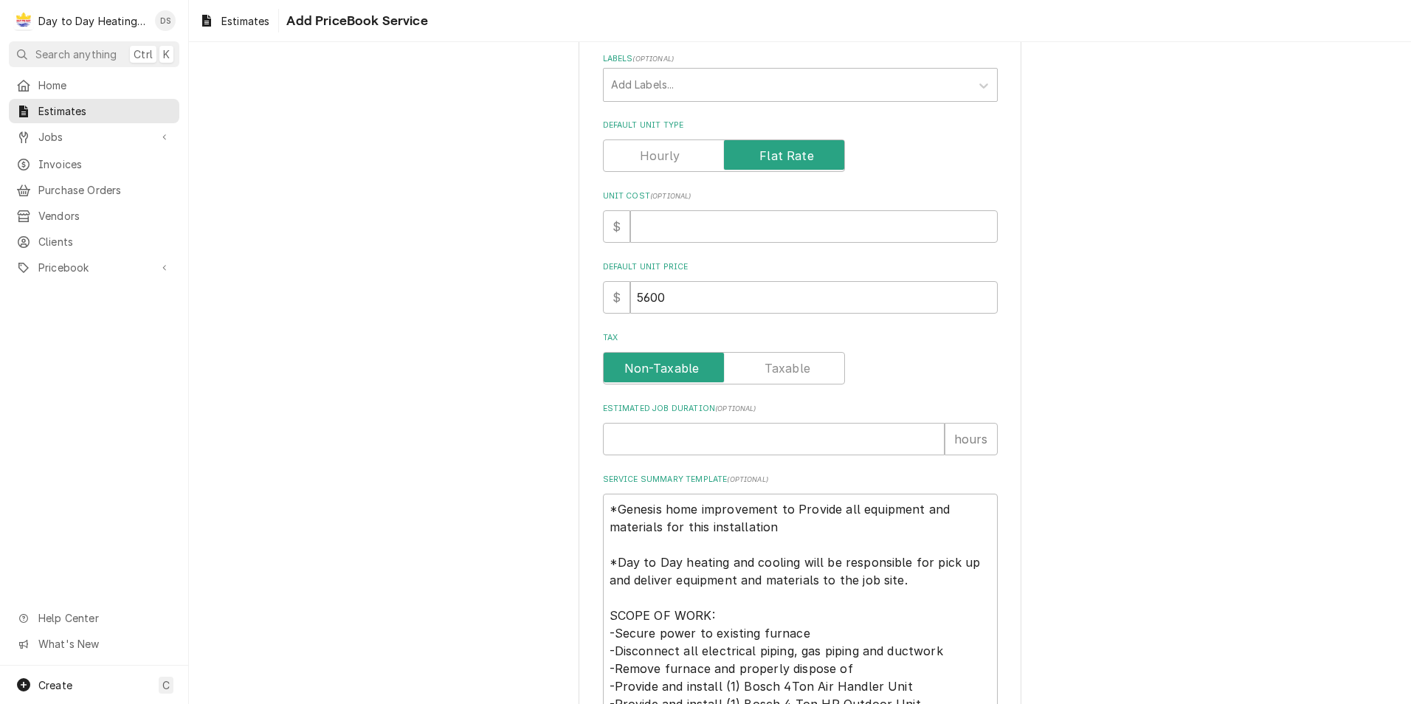
scroll to position [700, 0]
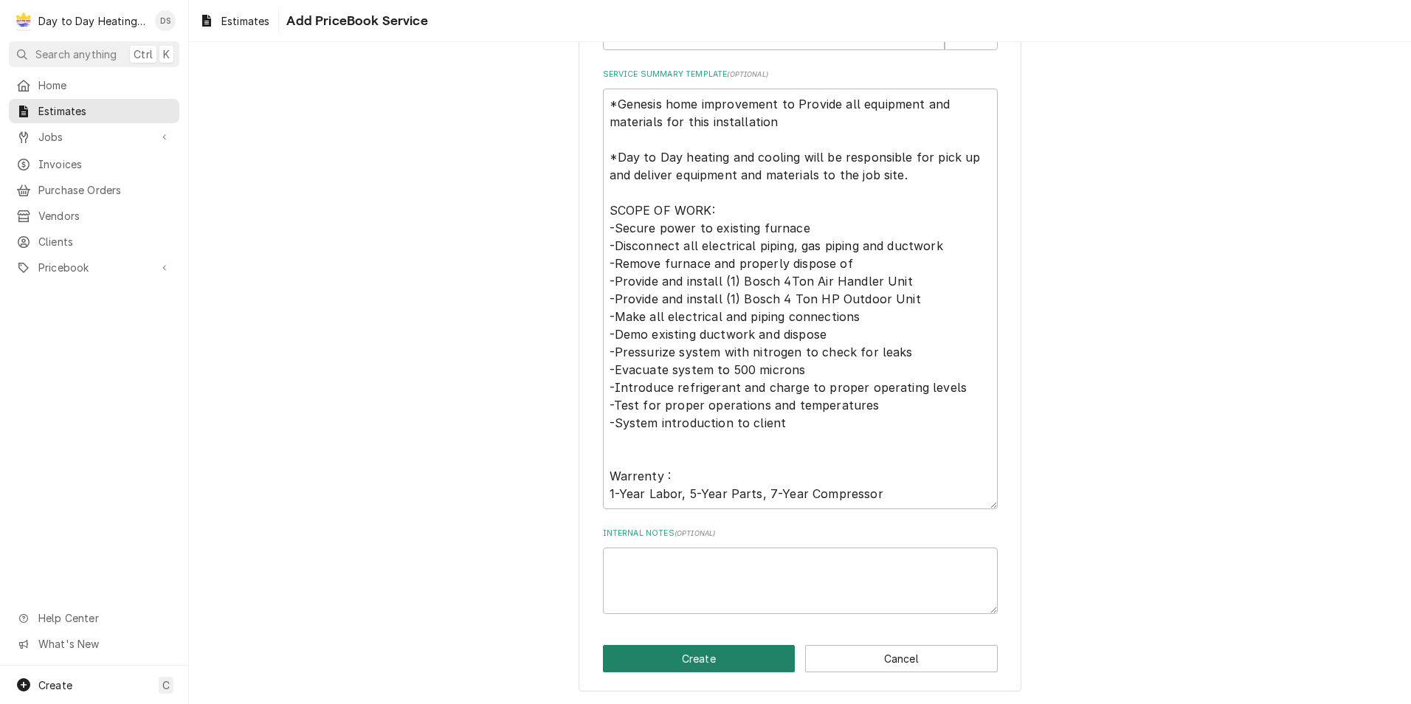
click at [718, 665] on button "Create" at bounding box center [699, 658] width 193 height 27
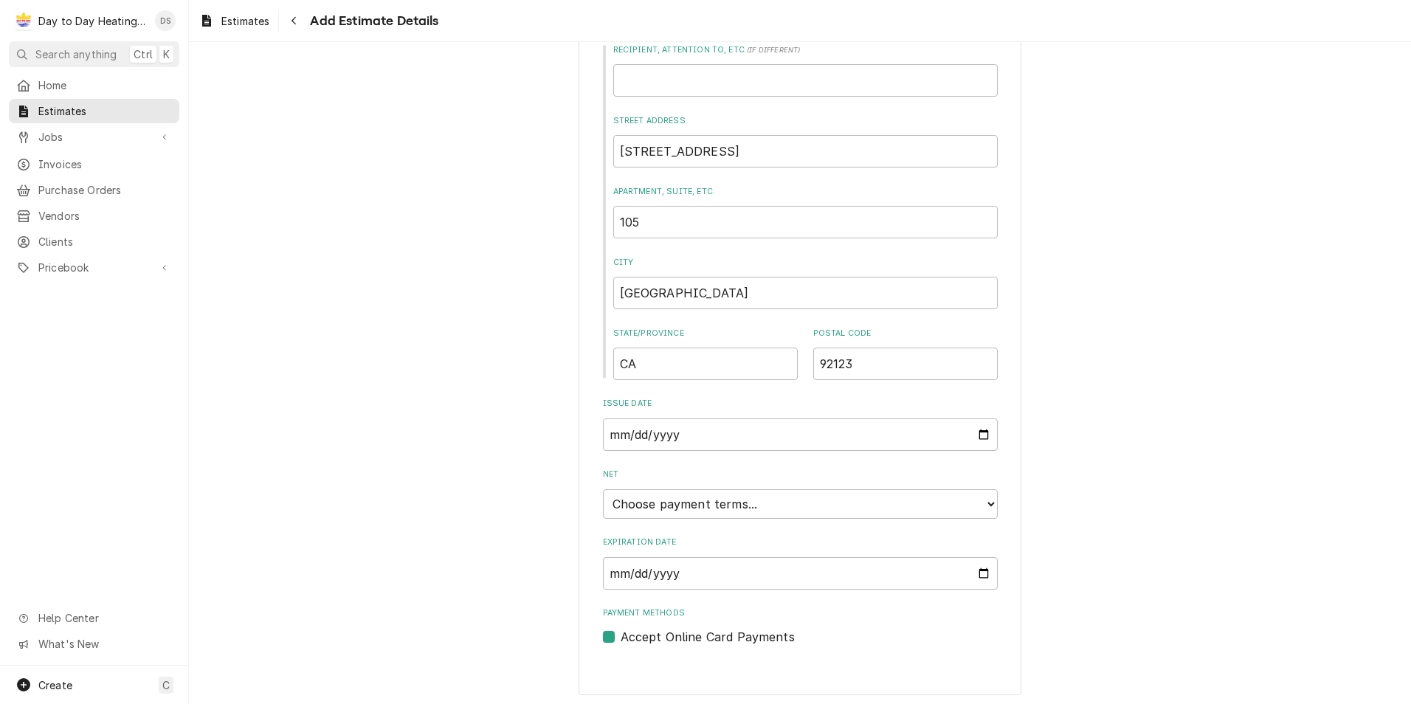
scroll to position [743, 0]
click at [977, 567] on input "Expiration Date" at bounding box center [800, 569] width 395 height 32
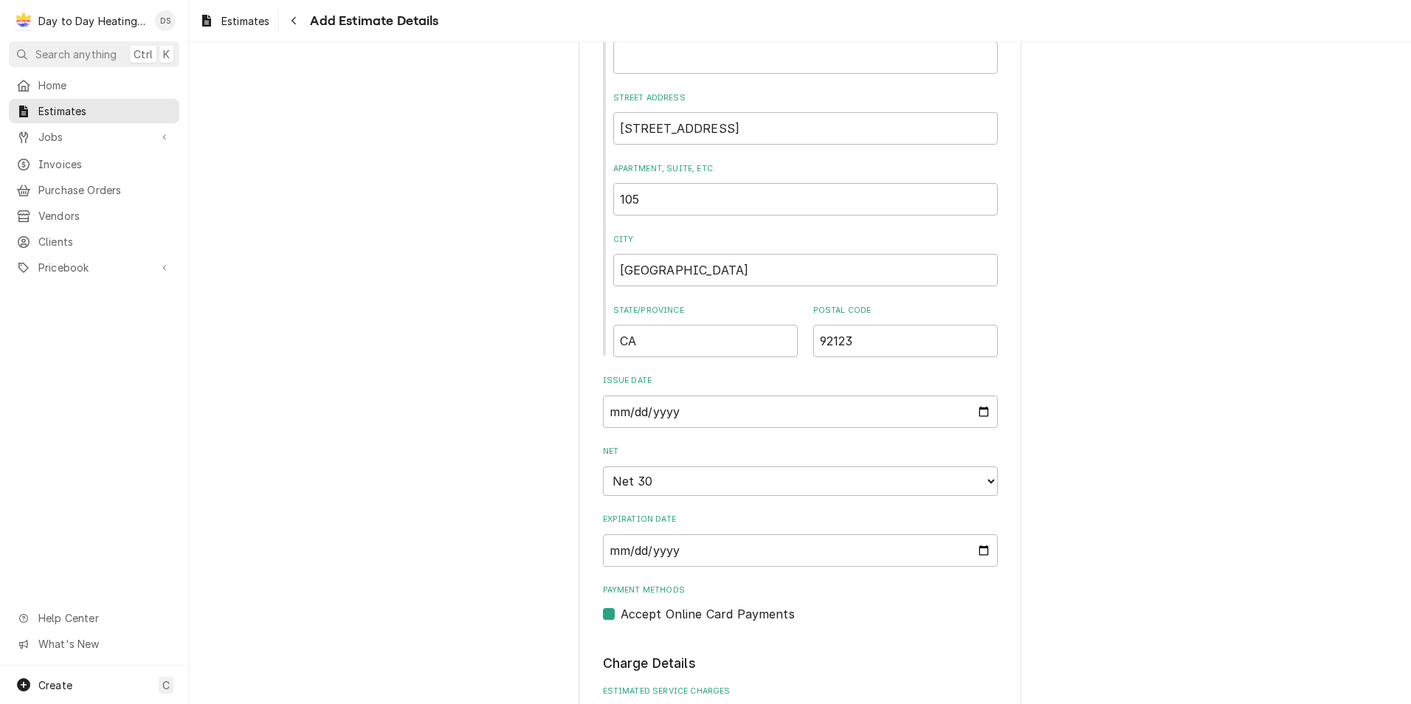
scroll to position [896, 0]
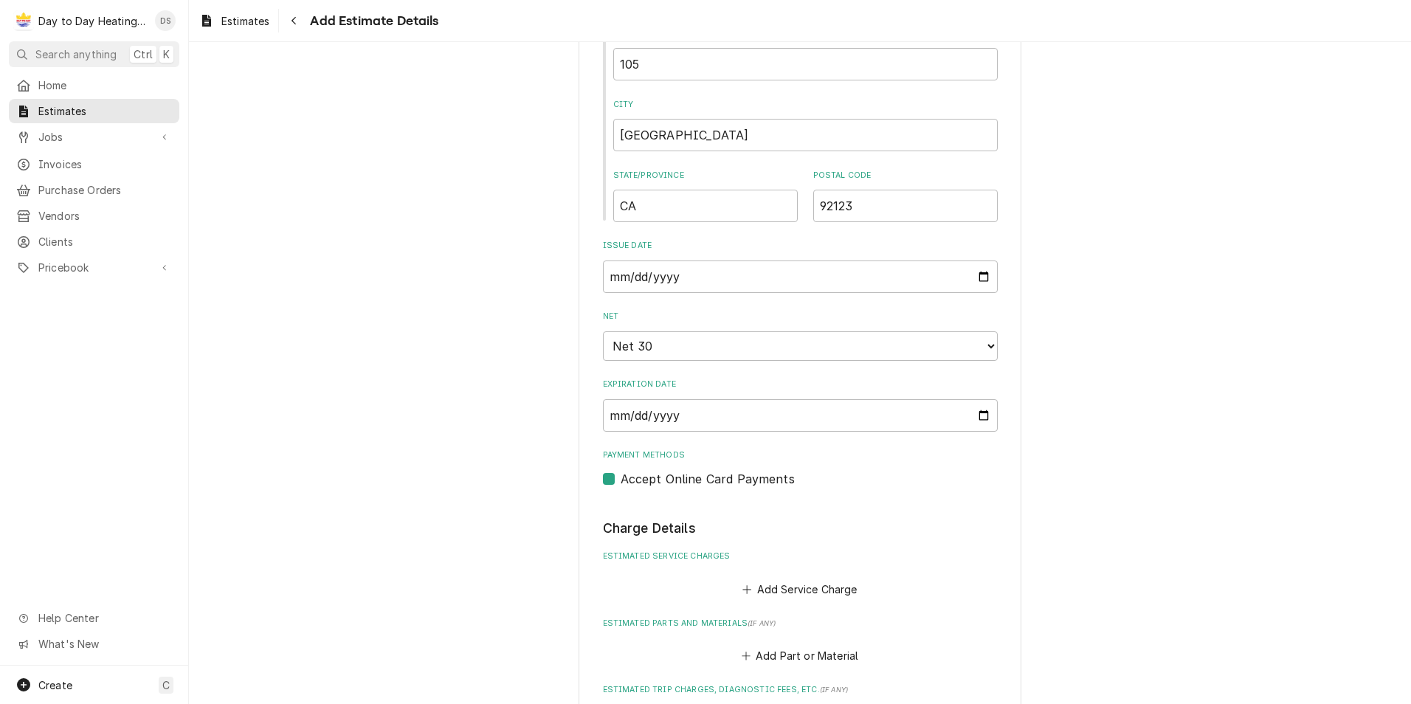
click at [621, 481] on label "Accept Online Card Payments" at bounding box center [708, 479] width 174 height 18
click at [621, 481] on input "Payment Methods" at bounding box center [818, 486] width 395 height 32
click at [797, 593] on button "Add Service Charge" at bounding box center [800, 589] width 120 height 21
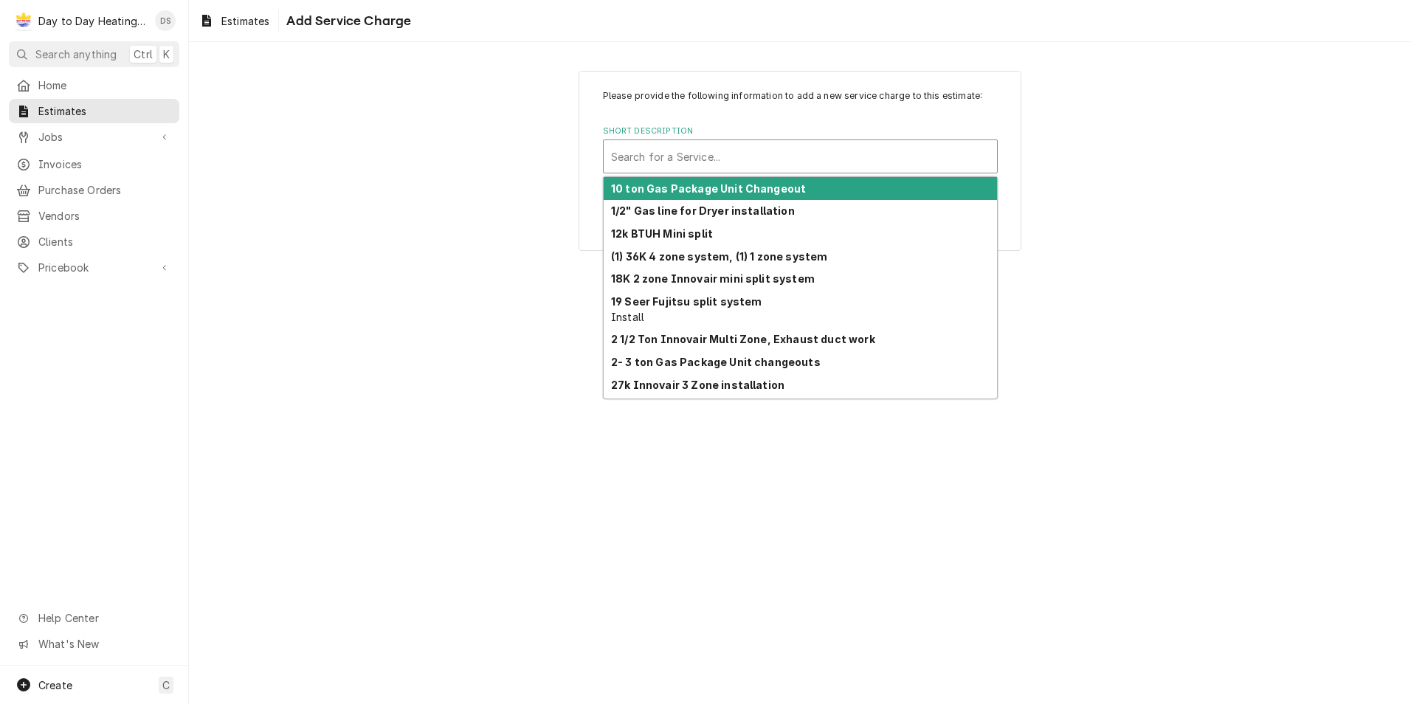
click at [698, 155] on div "Short Description" at bounding box center [800, 156] width 379 height 27
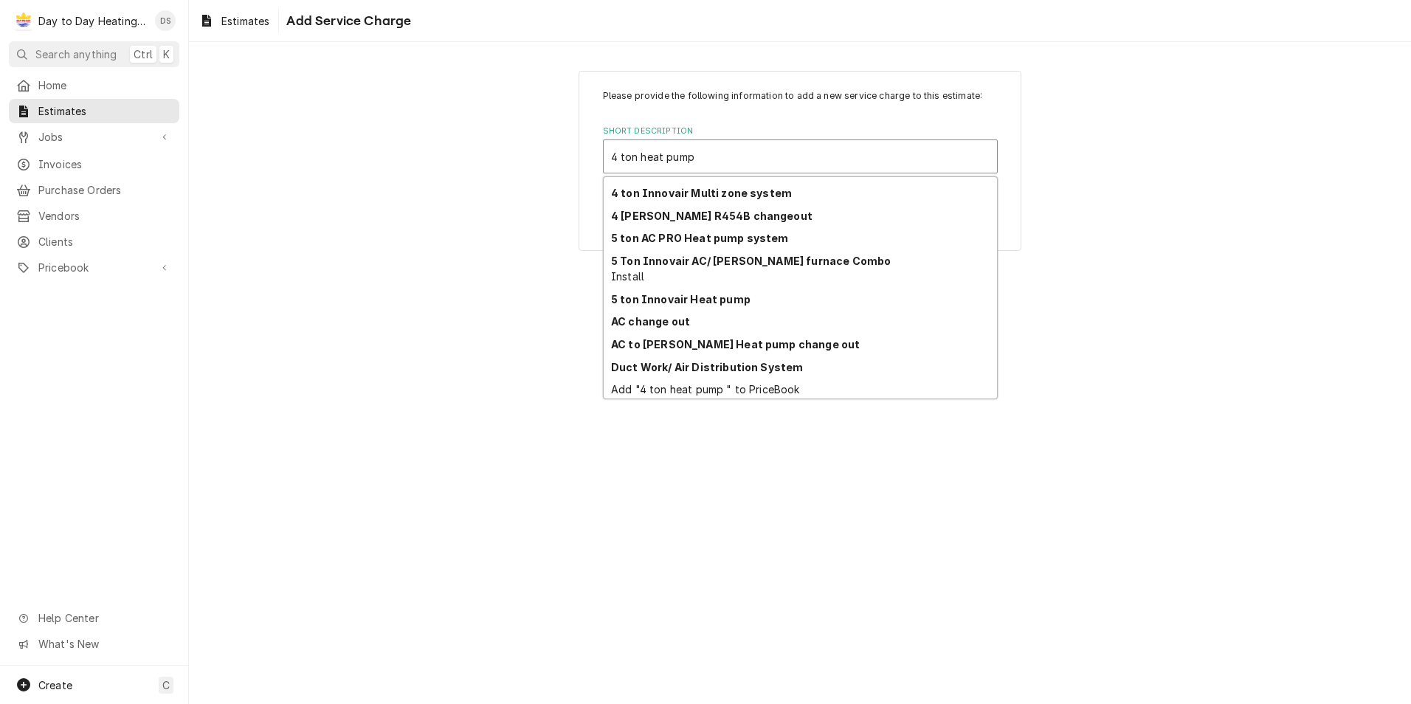
scroll to position [292, 0]
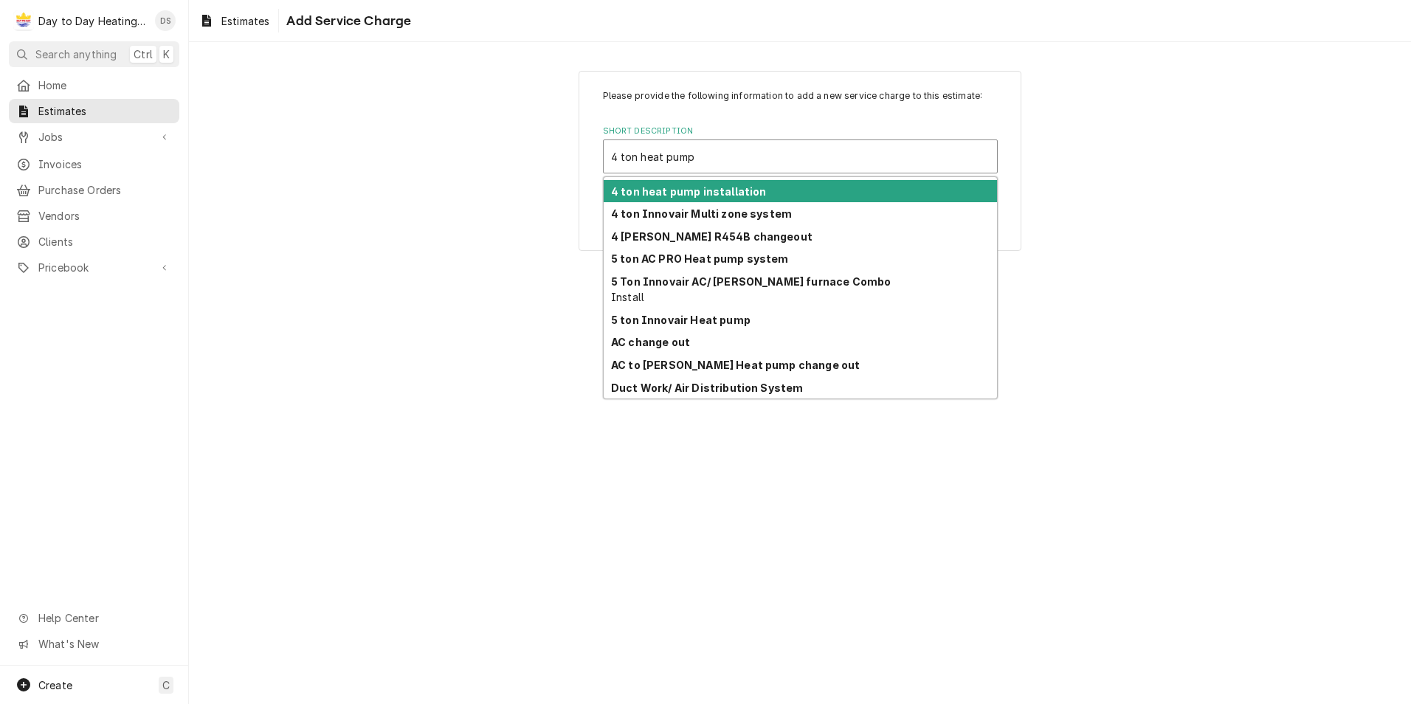
click at [709, 195] on strong "4 ton heat pump installation" at bounding box center [688, 191] width 155 height 13
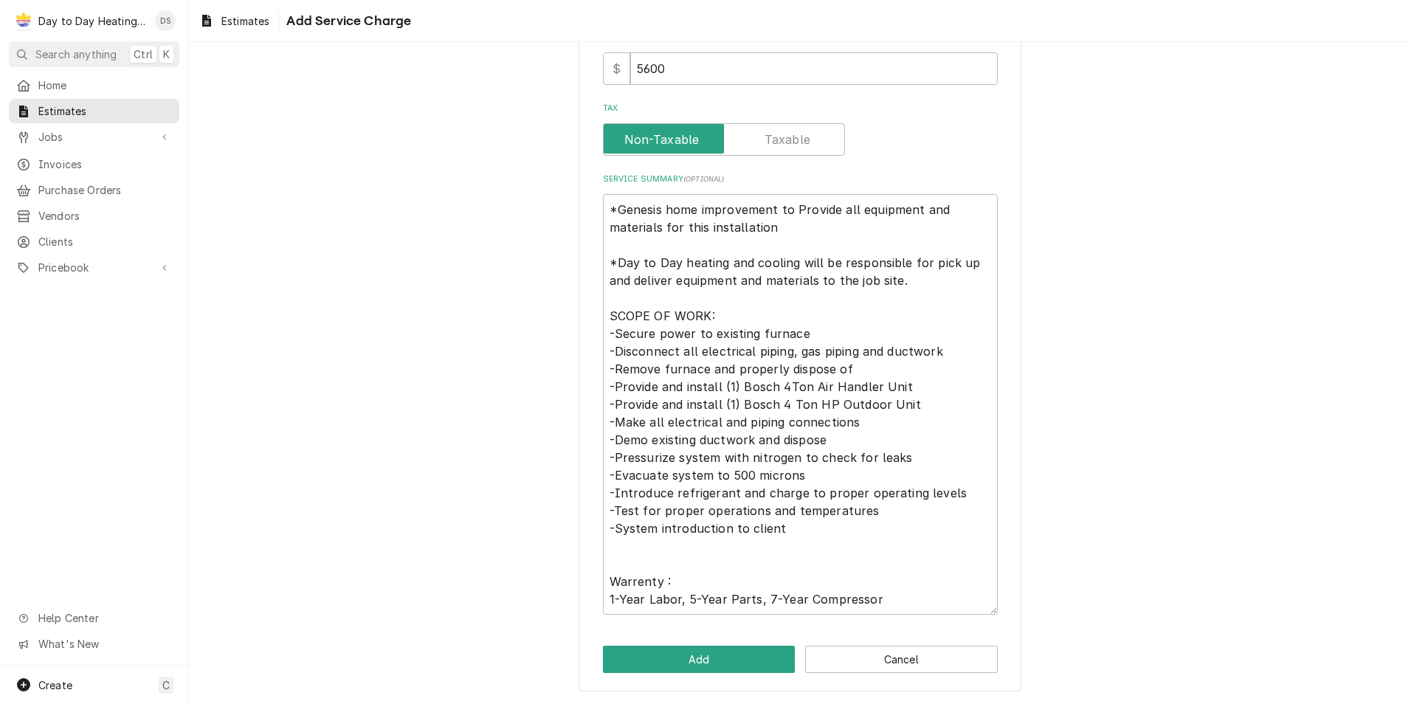
scroll to position [327, 0]
click at [695, 663] on button "Add" at bounding box center [699, 658] width 193 height 27
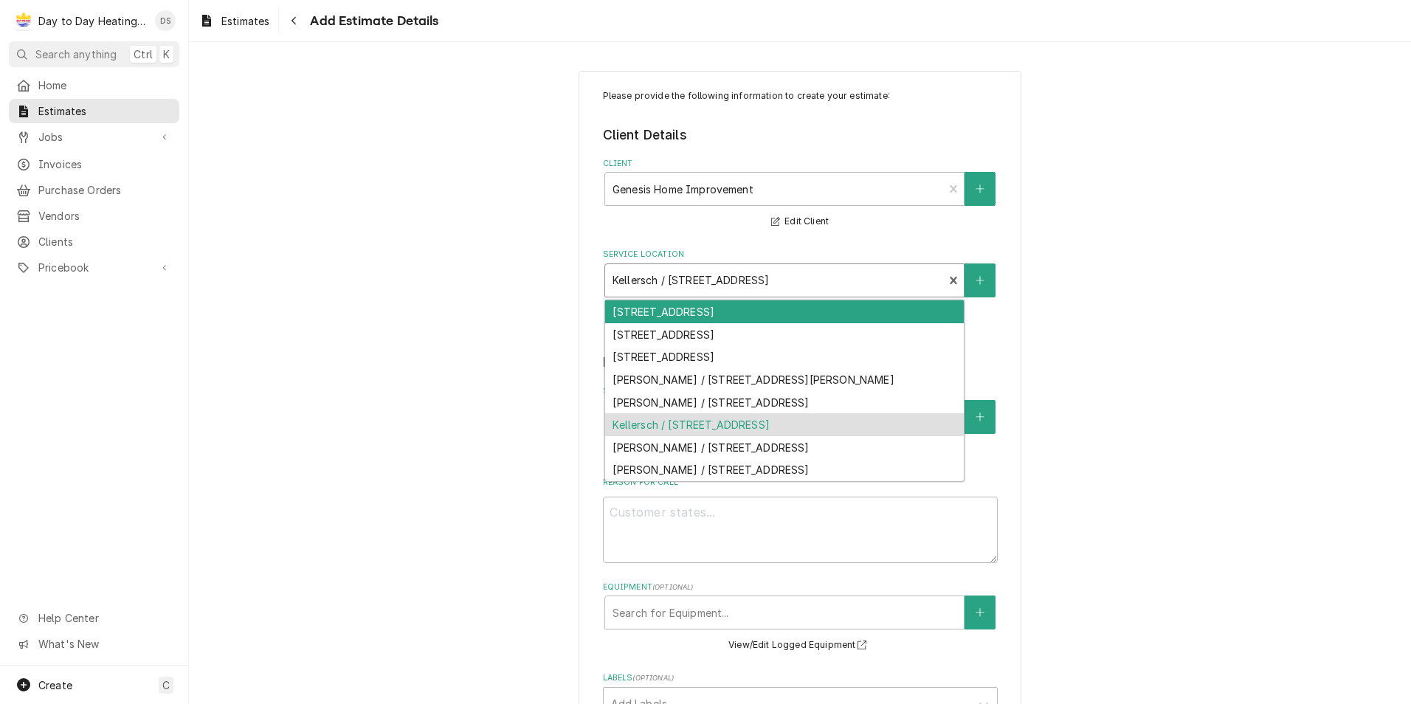
drag, startPoint x: 847, startPoint y: 276, endPoint x: 799, endPoint y: 280, distance: 48.9
click at [799, 280] on div "Service Location" at bounding box center [775, 280] width 324 height 27
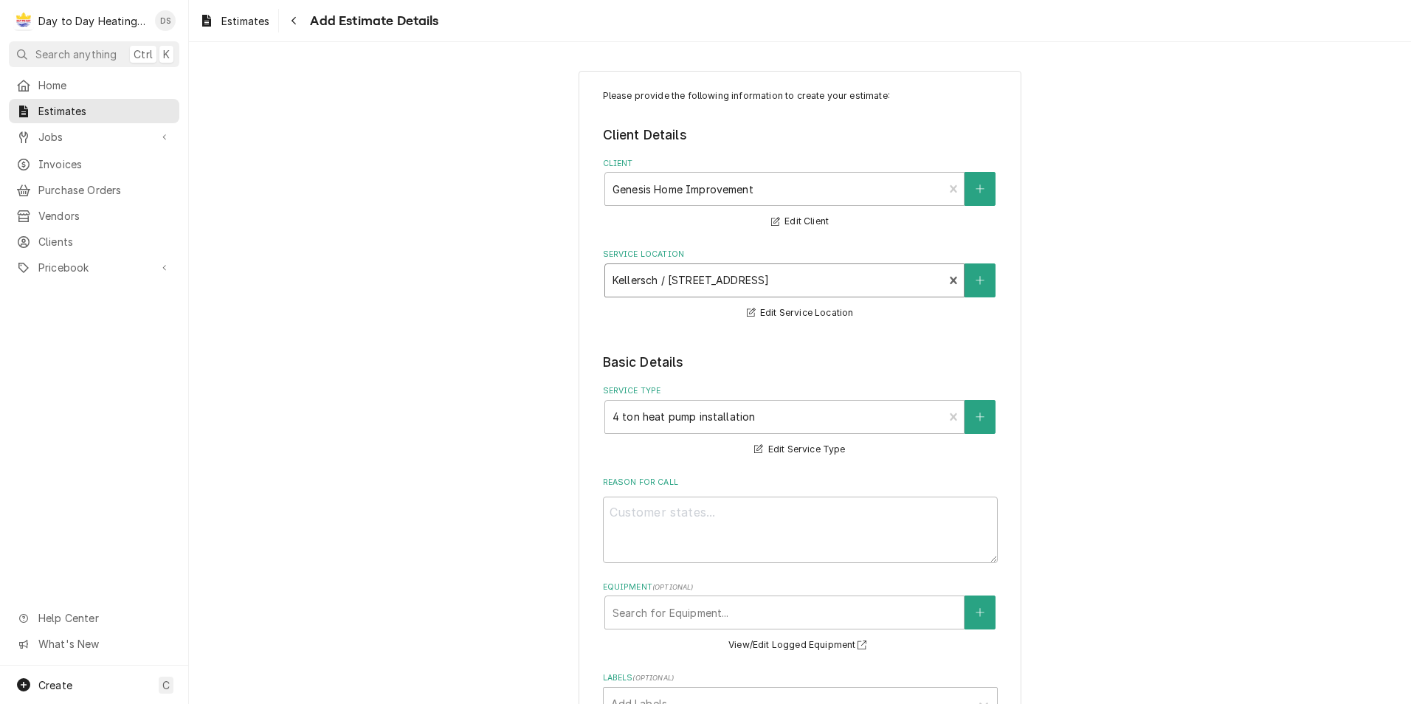
drag, startPoint x: 841, startPoint y: 275, endPoint x: 672, endPoint y: 280, distance: 169.8
click at [688, 276] on div "Service Location" at bounding box center [775, 280] width 324 height 27
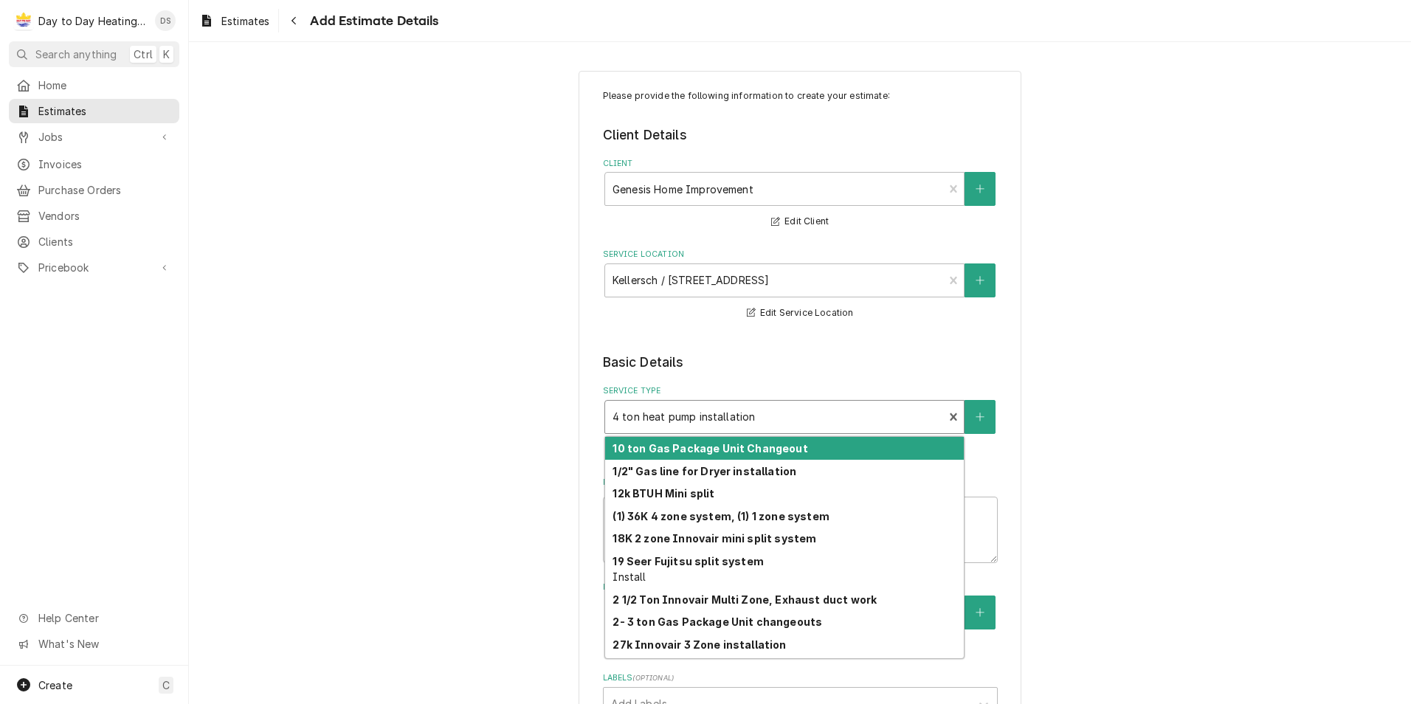
drag, startPoint x: 770, startPoint y: 424, endPoint x: 675, endPoint y: 421, distance: 95.2
click at [675, 421] on div "Service Type" at bounding box center [775, 417] width 324 height 27
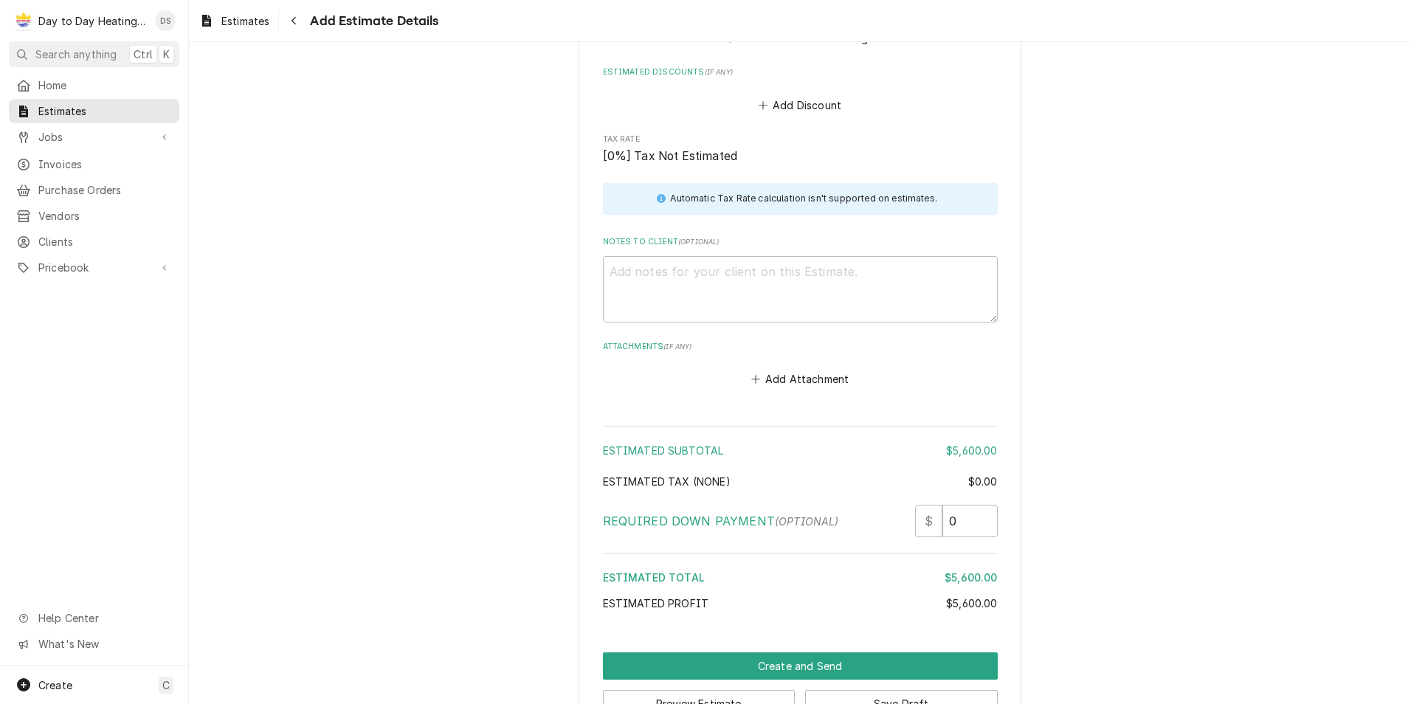
scroll to position [2242, 0]
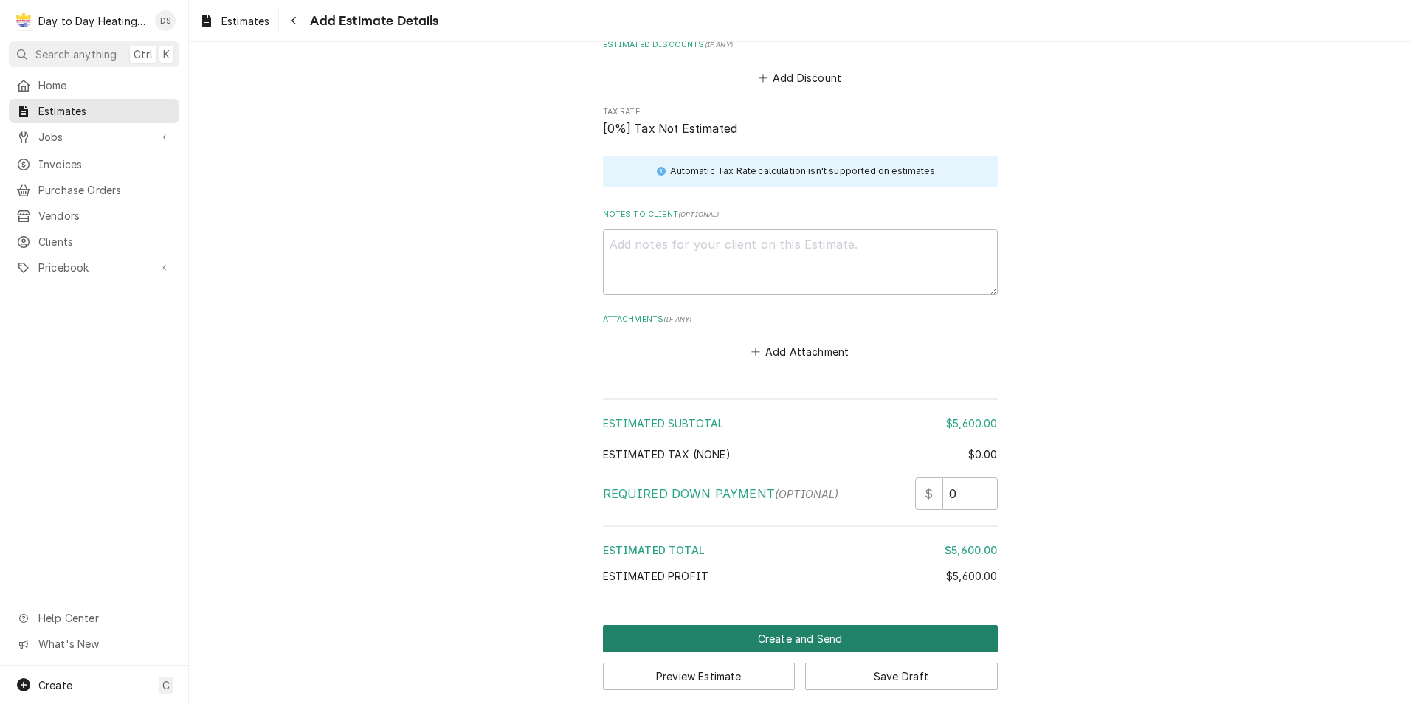
click at [822, 625] on button "Create and Send" at bounding box center [800, 638] width 395 height 27
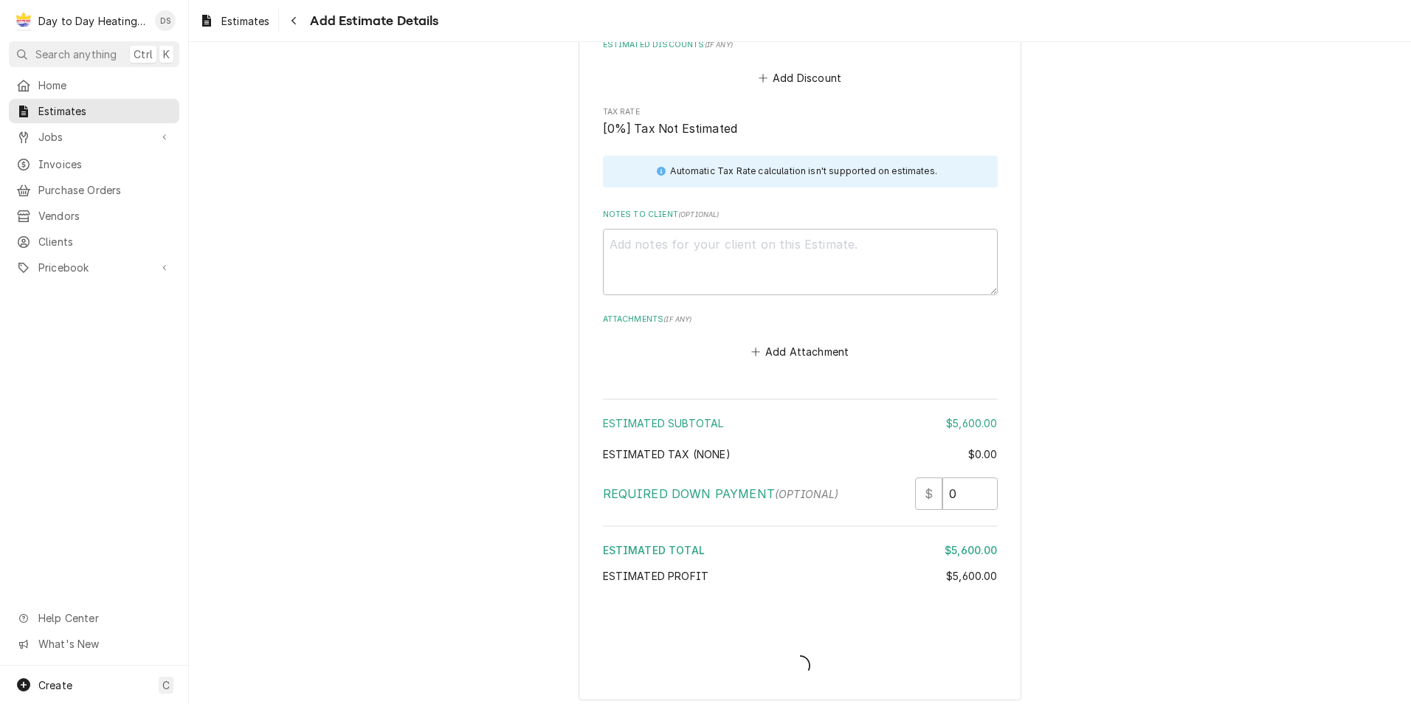
scroll to position [2234, 0]
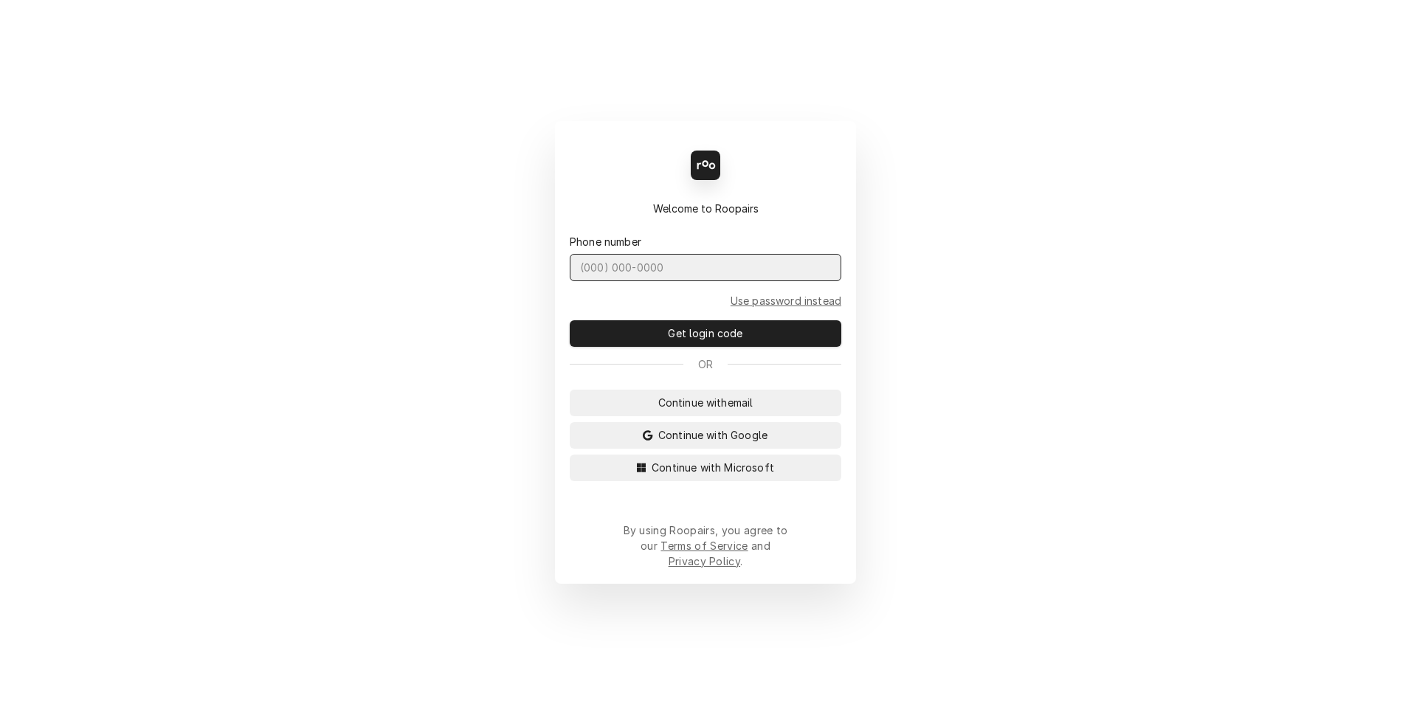
click at [644, 280] on input "Dynamic Content Wrapper" at bounding box center [706, 267] width 272 height 27
type input "(619) 246-0767"
click at [570, 320] on button "Get login code" at bounding box center [706, 333] width 272 height 27
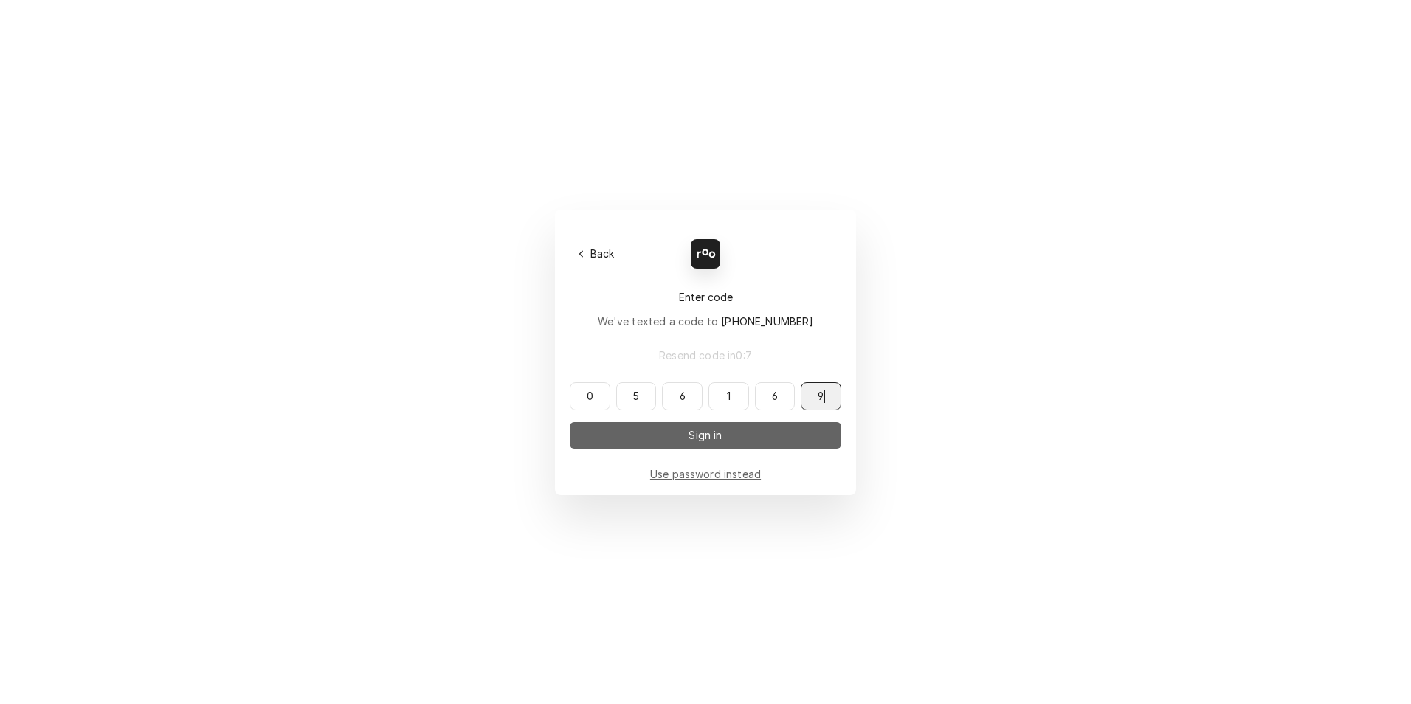
type input "056169"
click at [747, 448] on button "Sign in" at bounding box center [706, 435] width 272 height 27
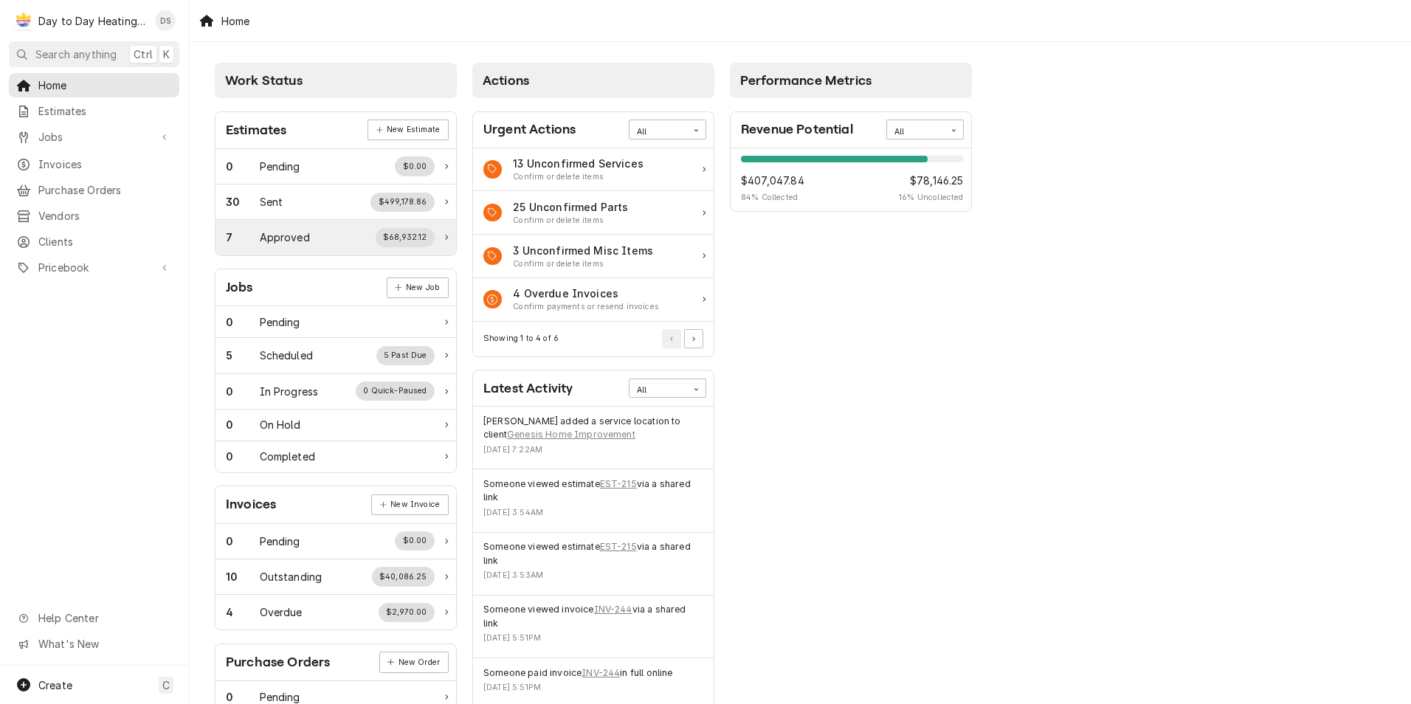
click at [357, 243] on div "7 Approved $68,932.12" at bounding box center [330, 237] width 209 height 19
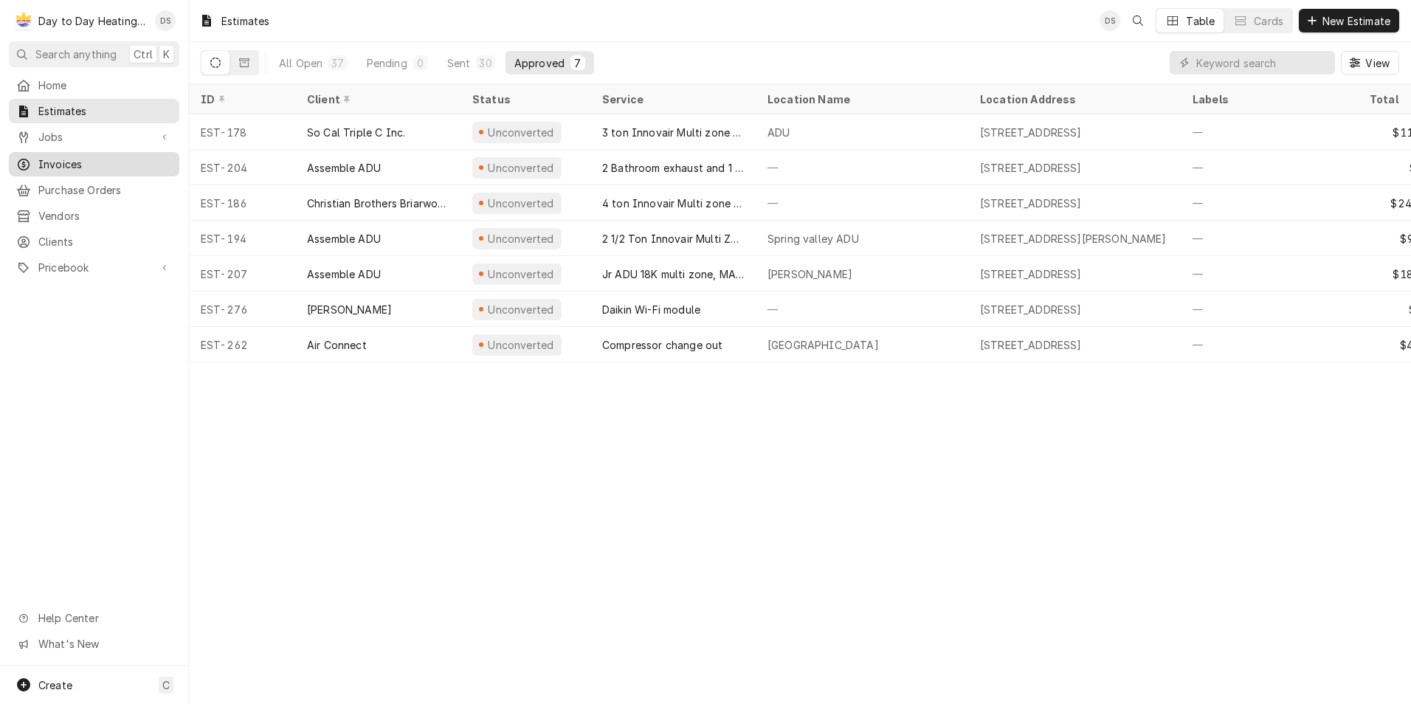
click at [55, 156] on span "Invoices" at bounding box center [105, 164] width 134 height 16
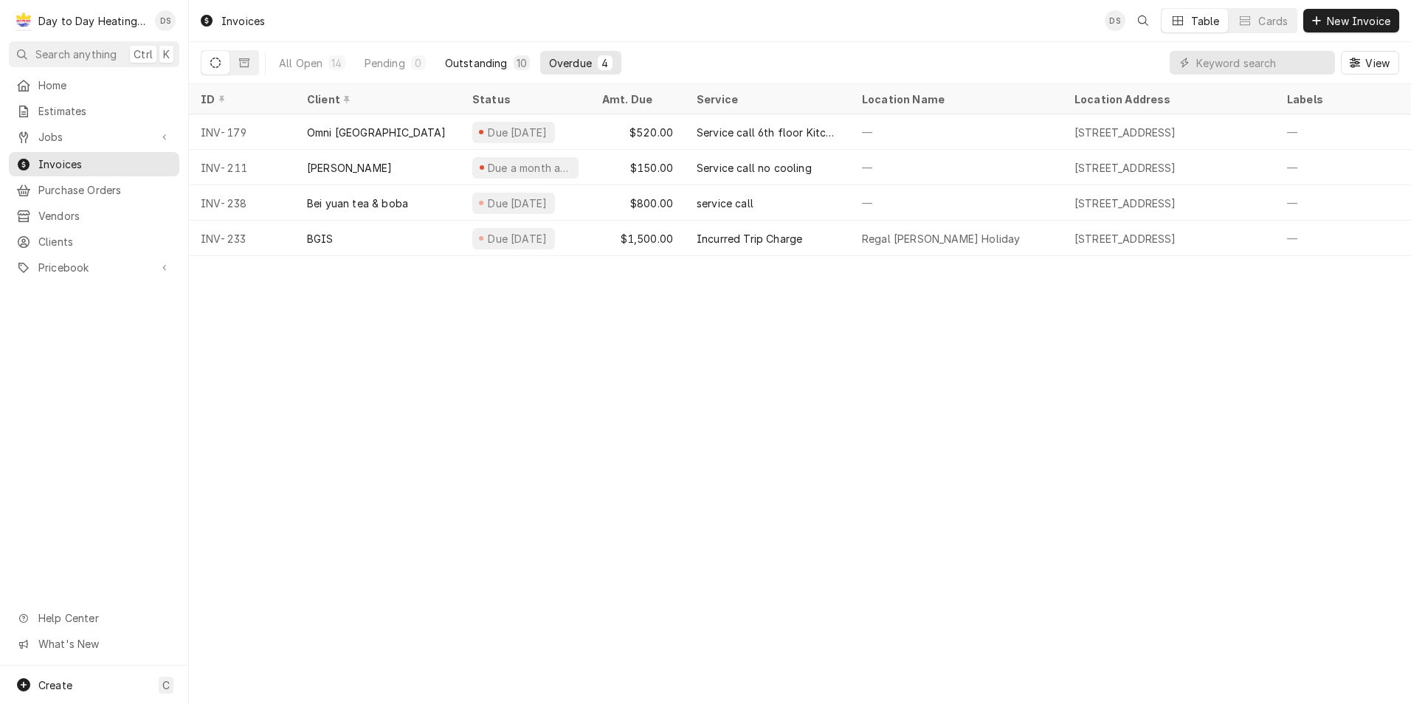
click at [479, 60] on div "Outstanding" at bounding box center [476, 63] width 63 height 16
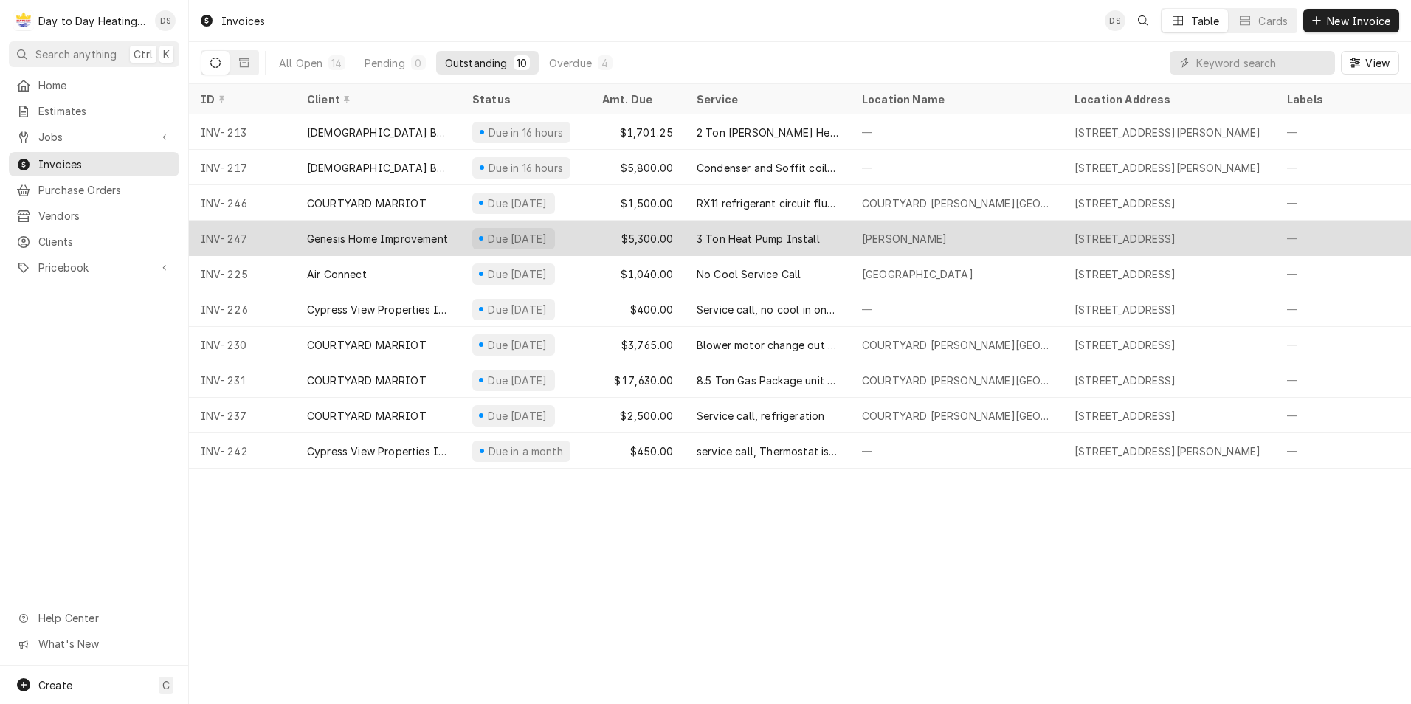
click at [429, 235] on div "Genesis Home Improvement" at bounding box center [377, 239] width 141 height 16
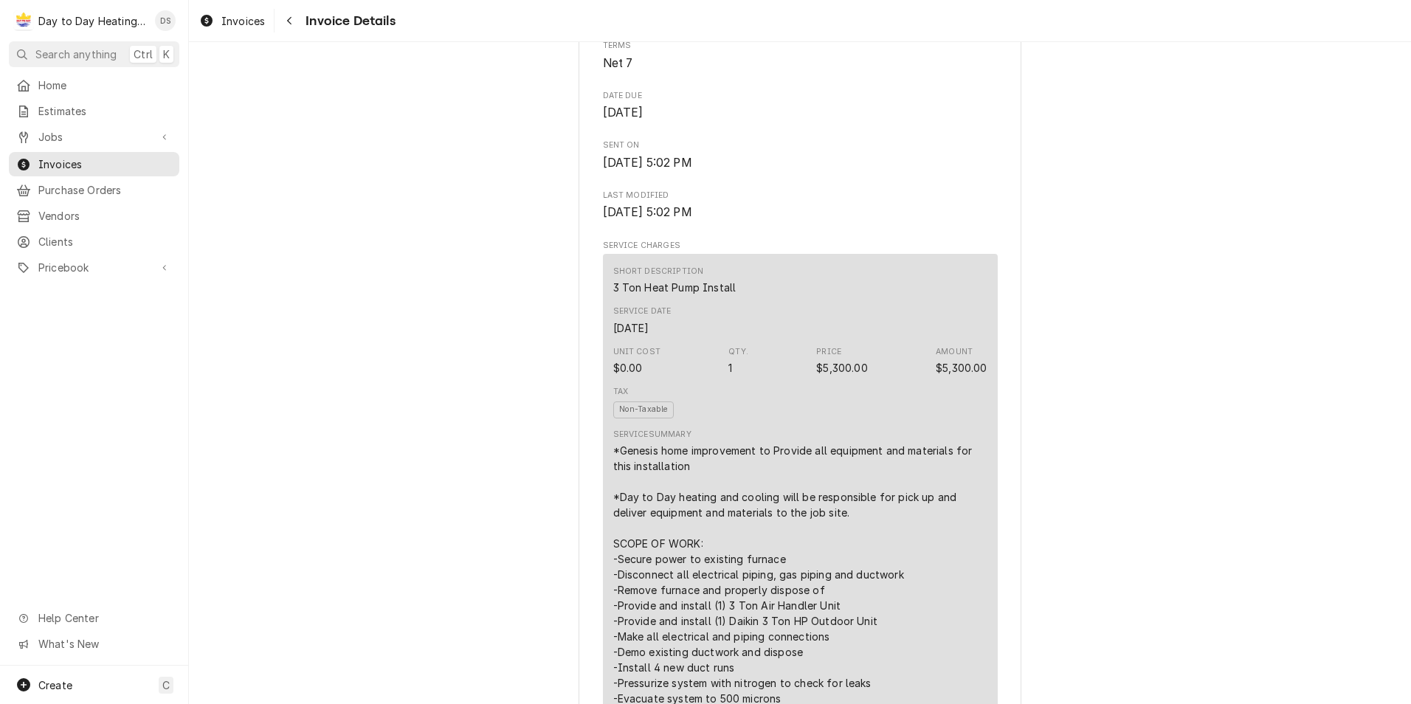
scroll to position [738, 0]
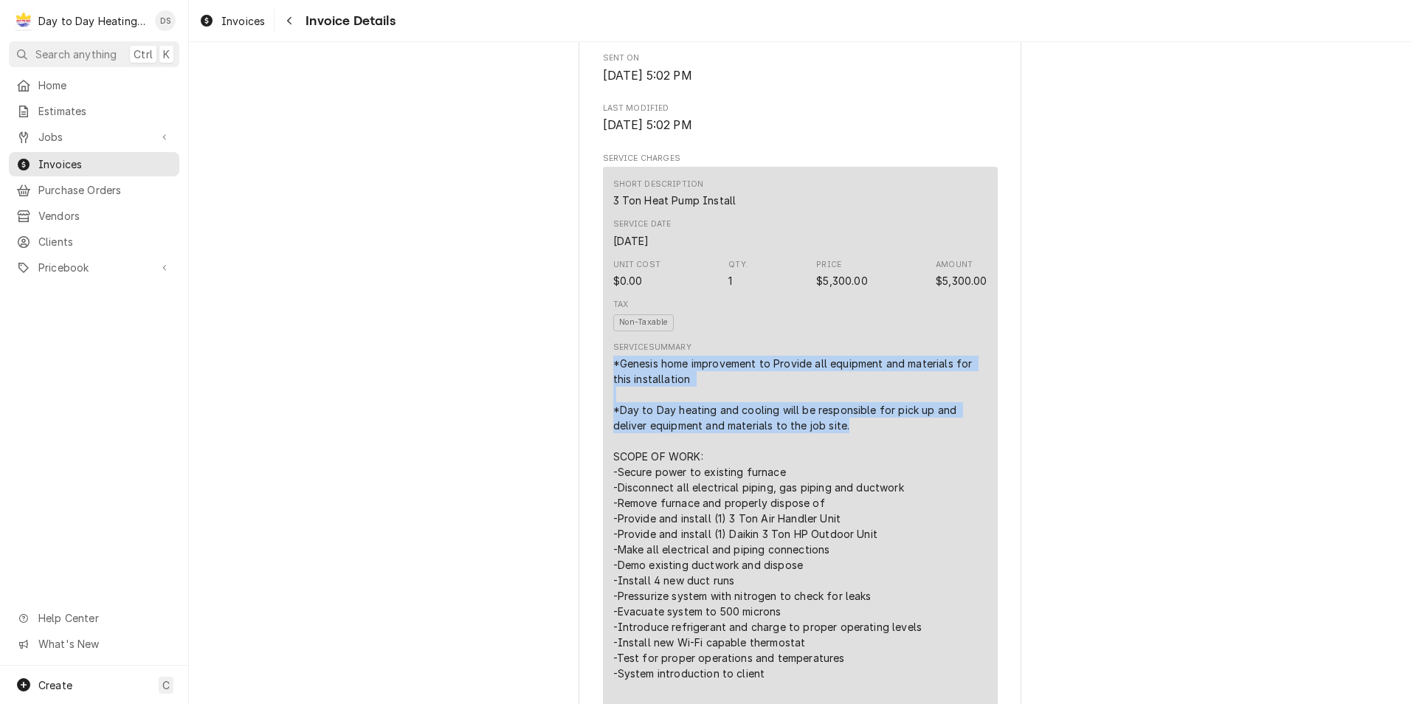
drag, startPoint x: 847, startPoint y: 471, endPoint x: 602, endPoint y: 410, distance: 251.9
click at [603, 410] on div "Short Description 3 Ton Heat Pump Install Service Date [DATE] Unit Cost $0.00 Q…" at bounding box center [800, 461] width 395 height 588
drag, startPoint x: 602, startPoint y: 410, endPoint x: 664, endPoint y: 419, distance: 62.0
copy div "*Genesis home improvement to Provide all equipment and materials for this insta…"
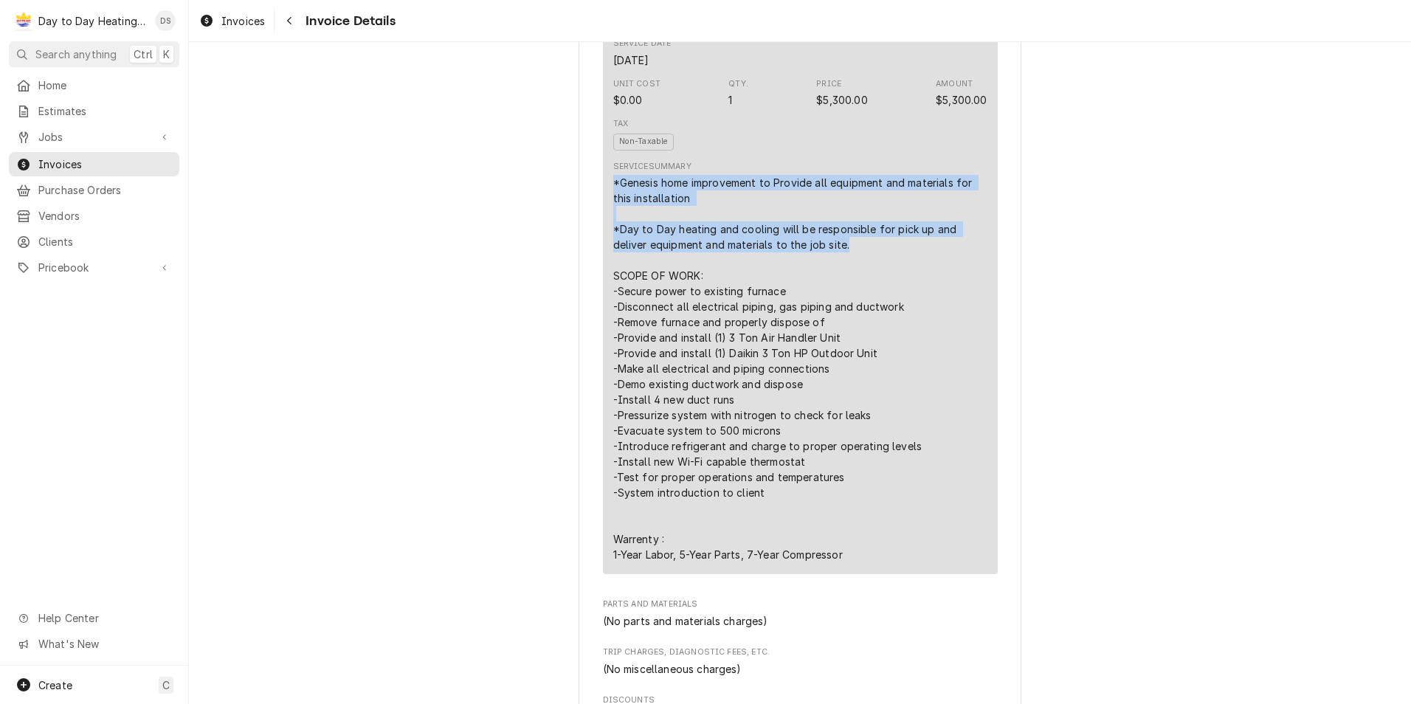
scroll to position [960, 0]
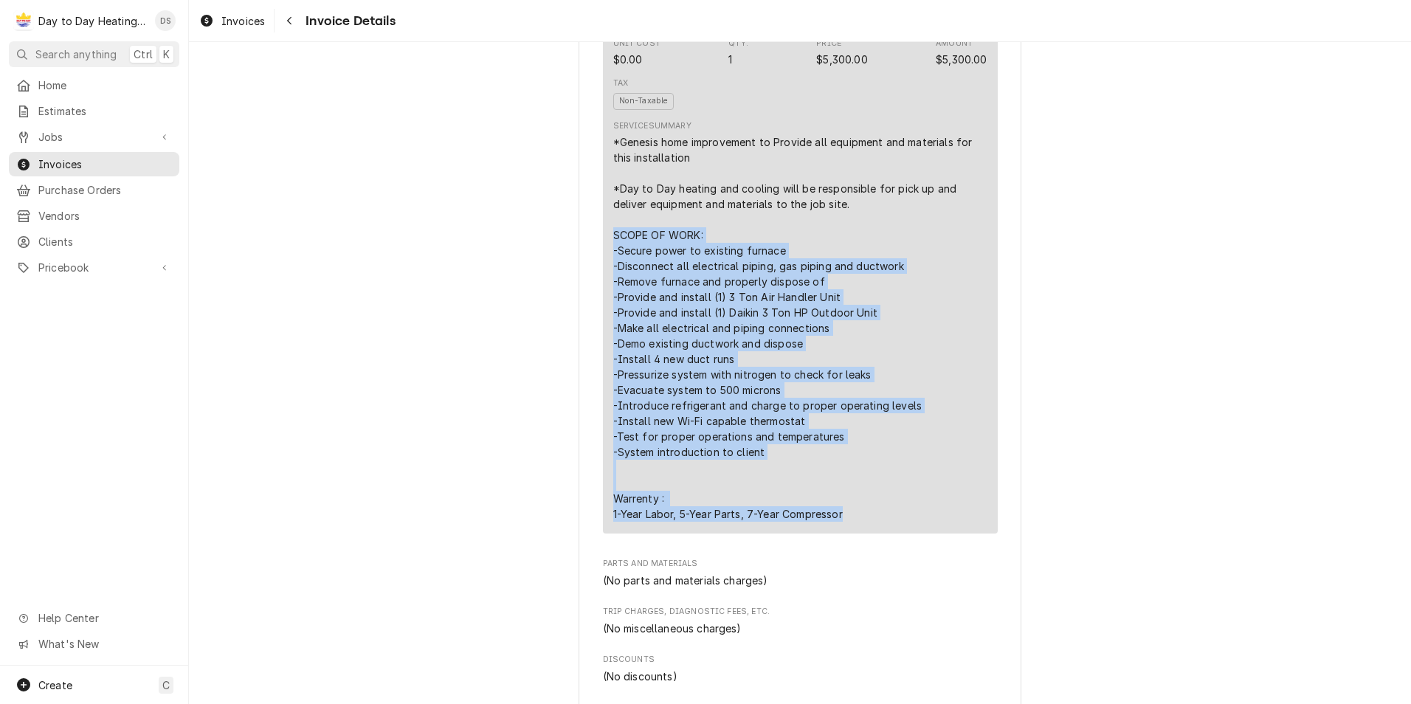
drag, startPoint x: 862, startPoint y: 558, endPoint x: 608, endPoint y: 280, distance: 376.7
click at [613, 280] on div "*Genesis home improvement to Provide all equipment and materials for this insta…" at bounding box center [800, 328] width 374 height 388
drag, startPoint x: 608, startPoint y: 280, endPoint x: 648, endPoint y: 301, distance: 45.2
copy div "SCOPE OF WORK: -Secure power to existing furnace -Disconnect all electrical pip…"
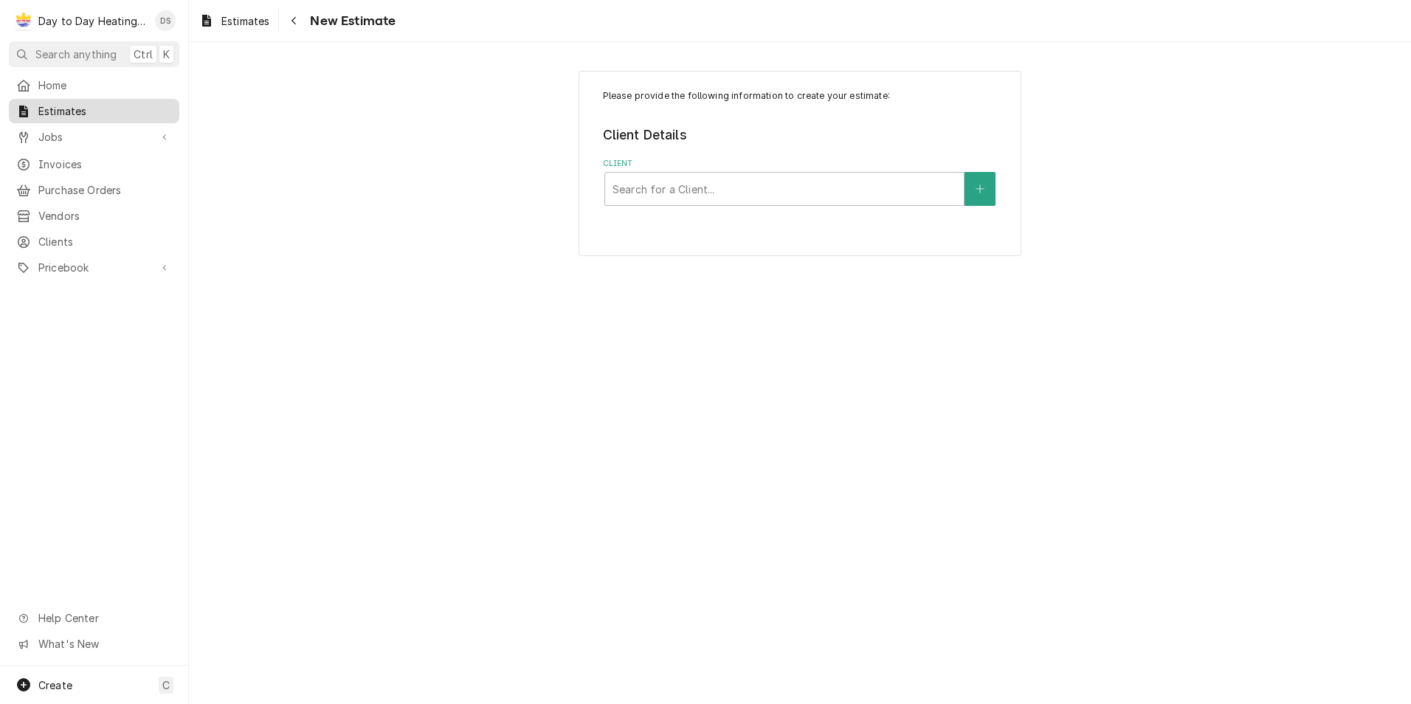
click at [81, 108] on span "Estimates" at bounding box center [105, 111] width 134 height 16
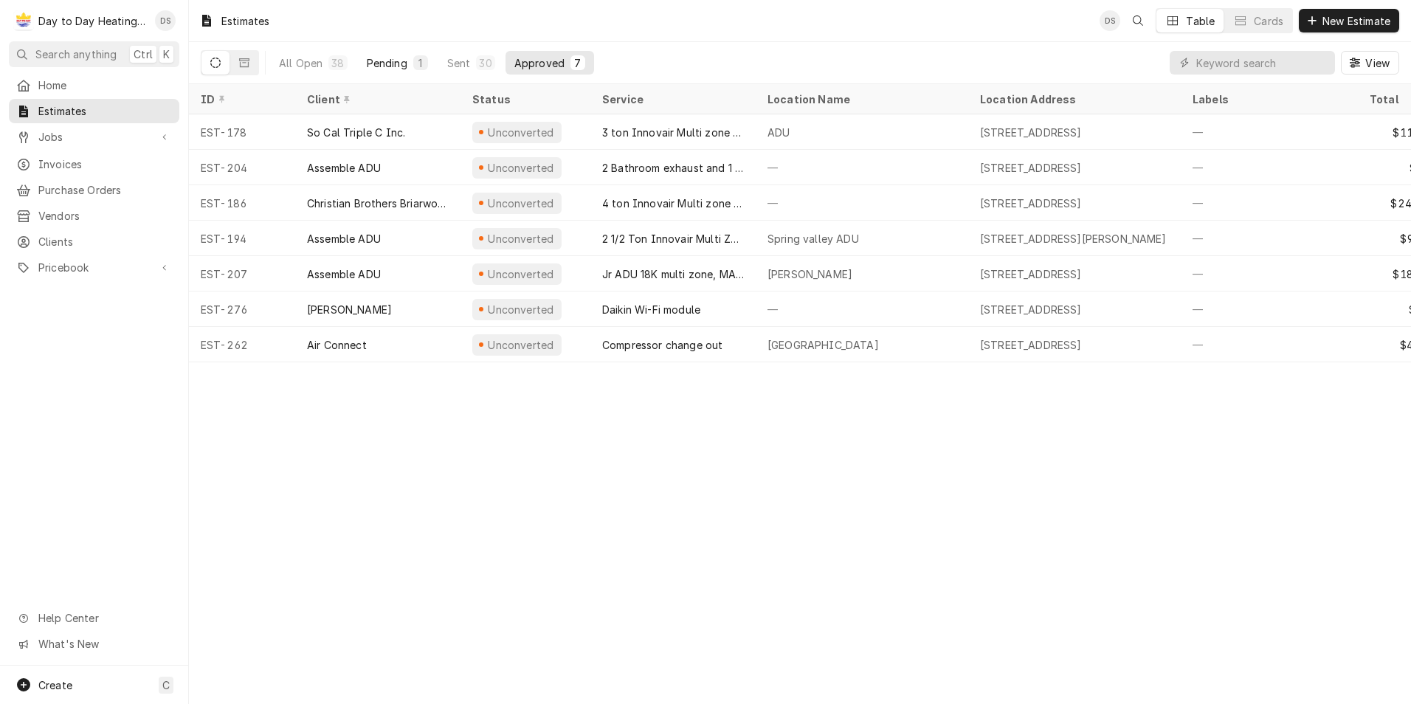
click at [399, 64] on div "Pending" at bounding box center [387, 63] width 41 height 16
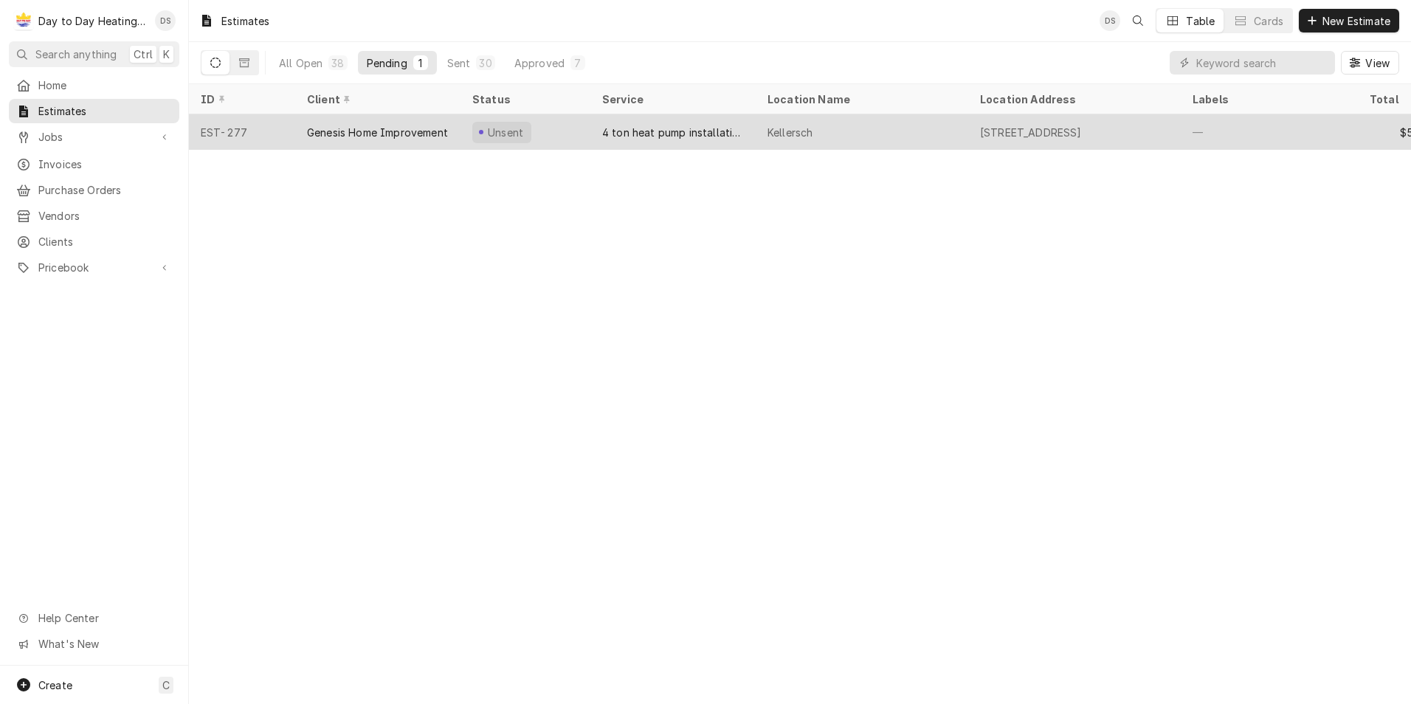
click at [375, 132] on div "Genesis Home Improvement" at bounding box center [377, 133] width 141 height 16
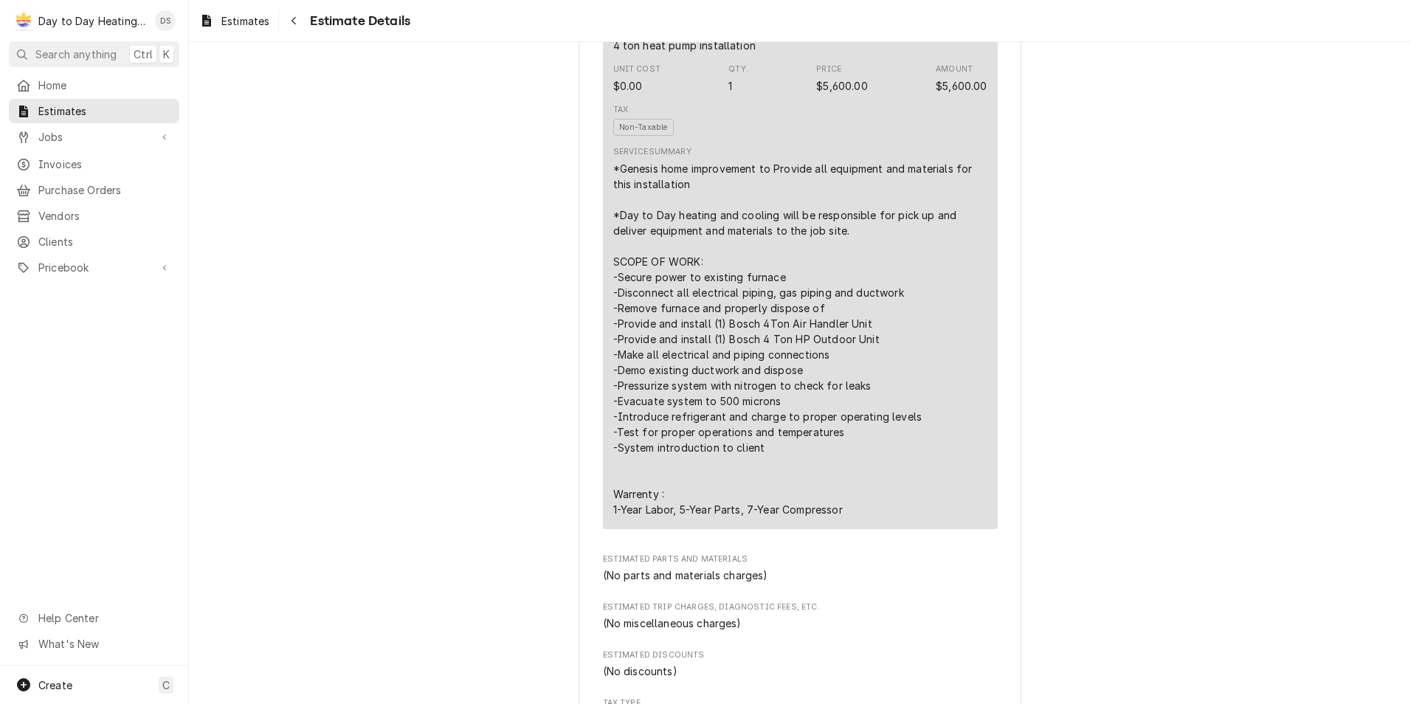
scroll to position [812, 0]
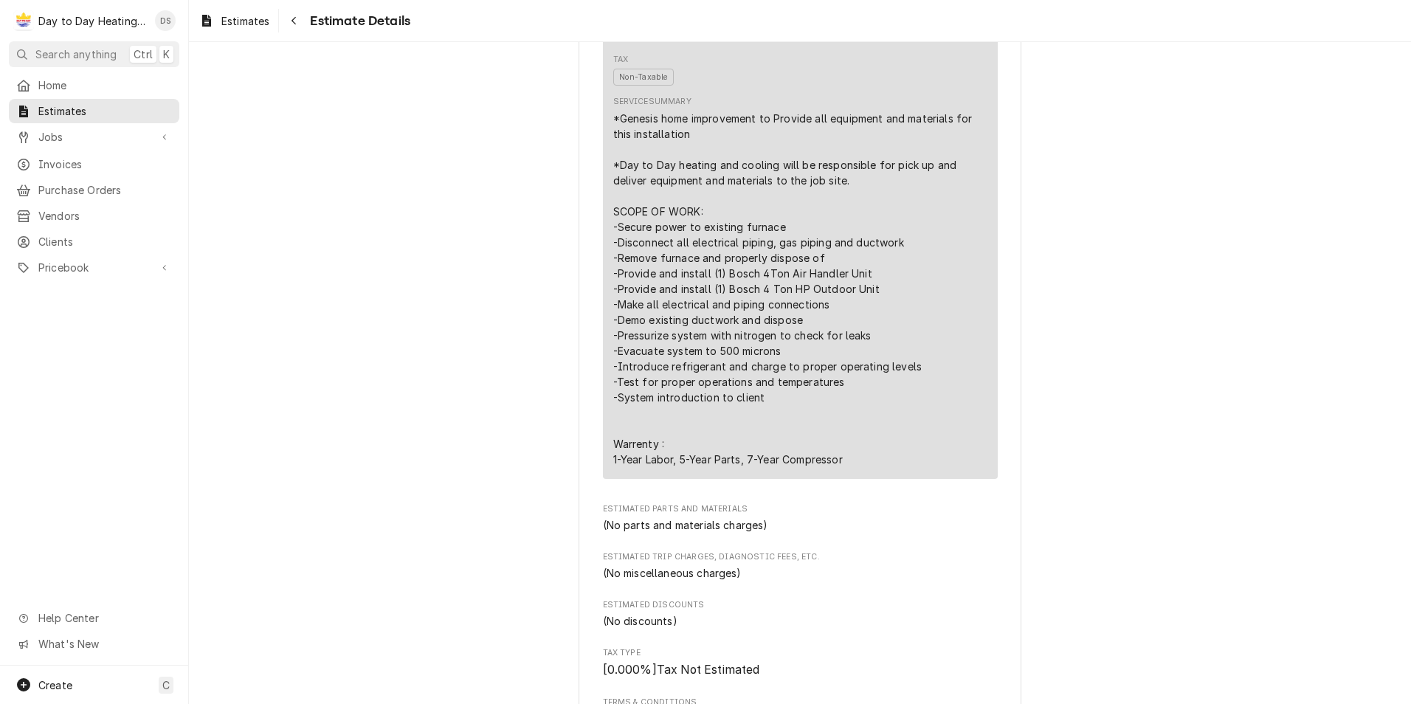
click at [785, 401] on div "*Genesis home improvement to Provide all equipment and materials for this insta…" at bounding box center [800, 289] width 374 height 357
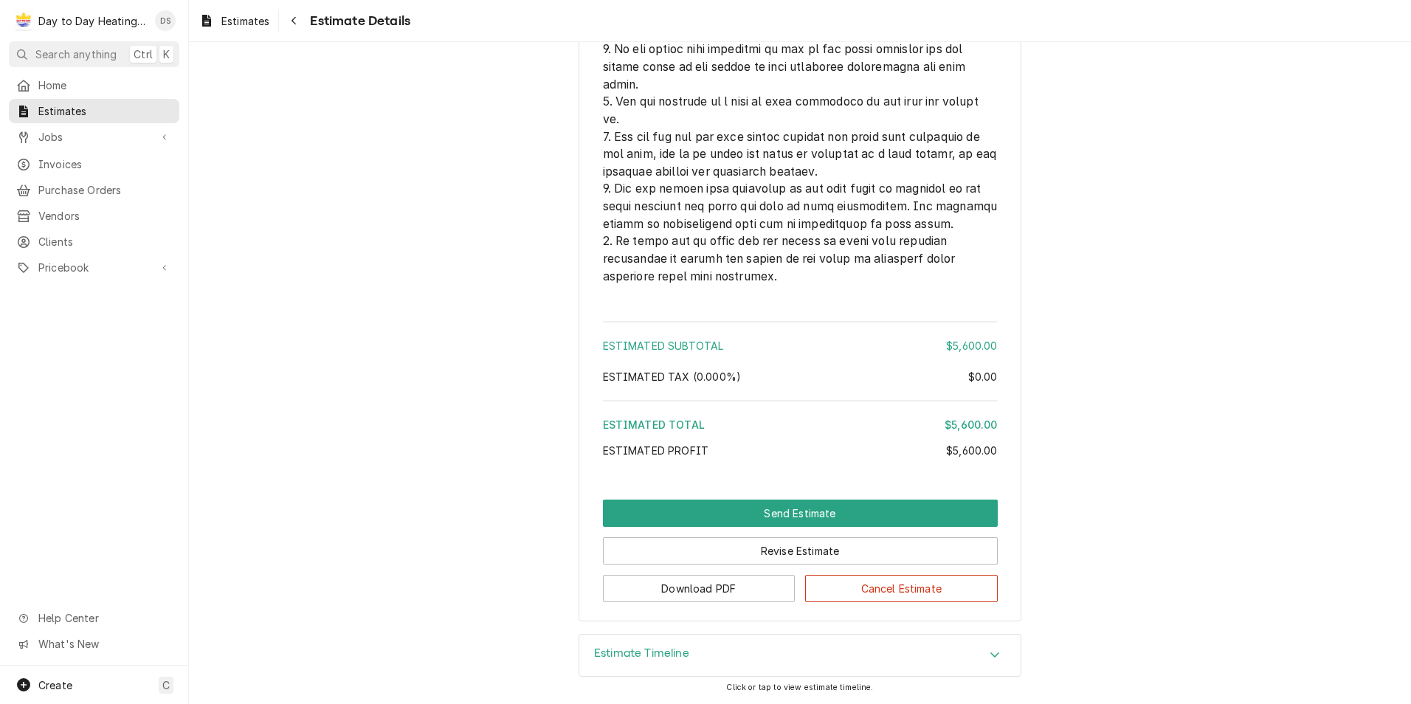
scroll to position [3518, 0]
click at [802, 553] on button "Revise Estimate" at bounding box center [800, 550] width 395 height 27
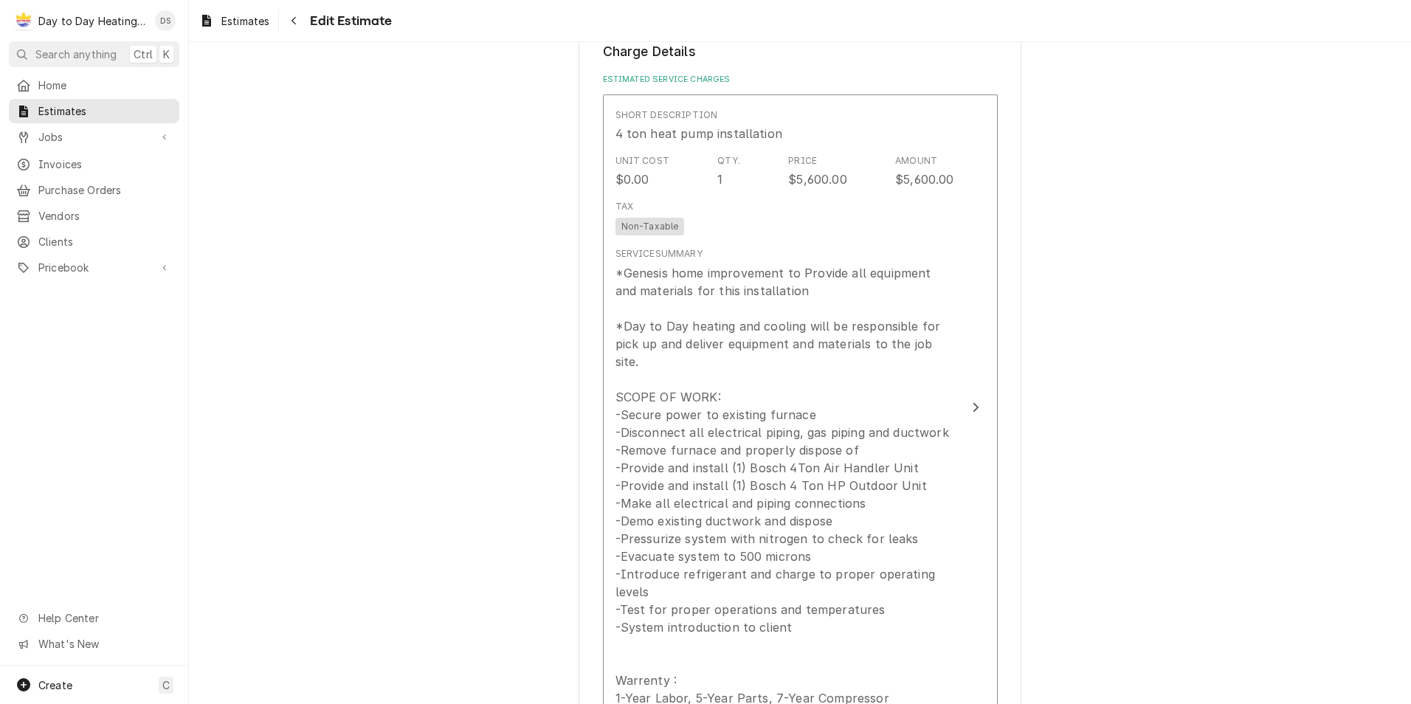
scroll to position [1550, 0]
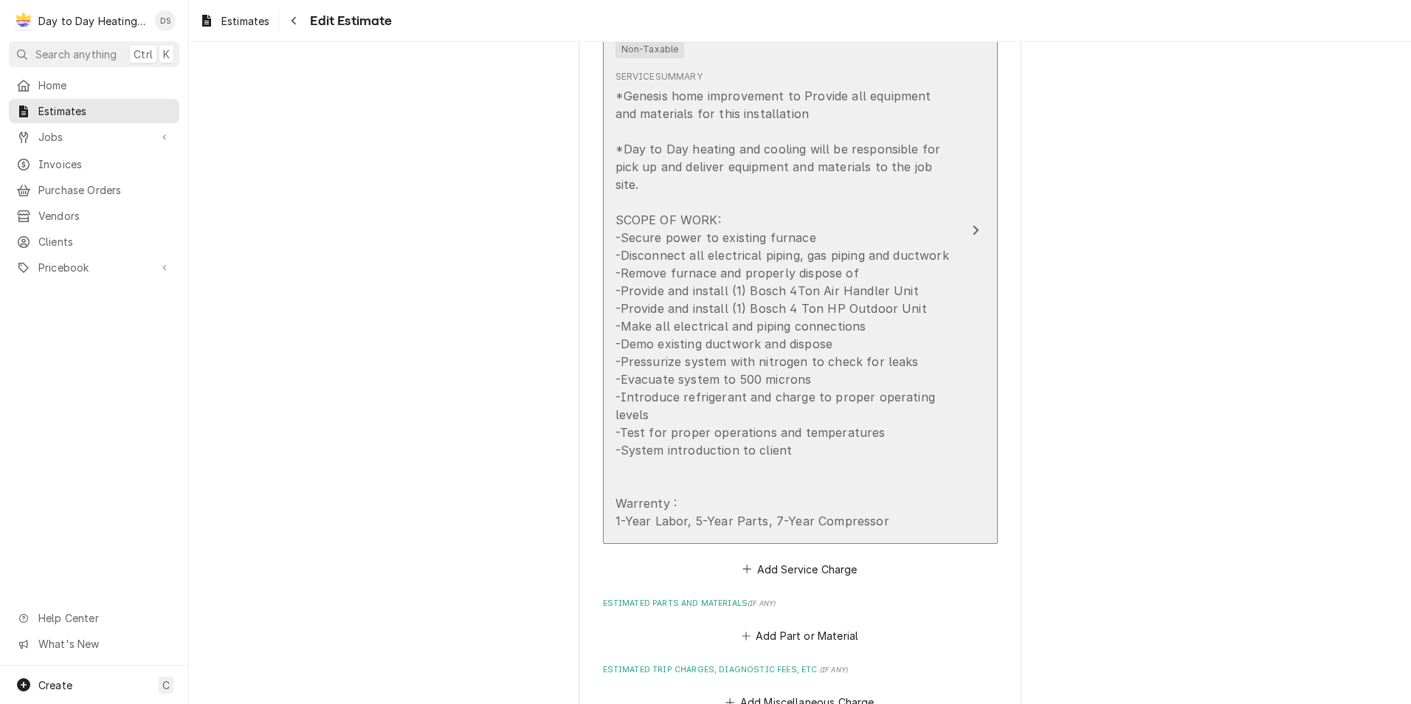
click at [850, 463] on div "*Genesis home improvement to Provide all equipment and materials for this insta…" at bounding box center [785, 308] width 339 height 443
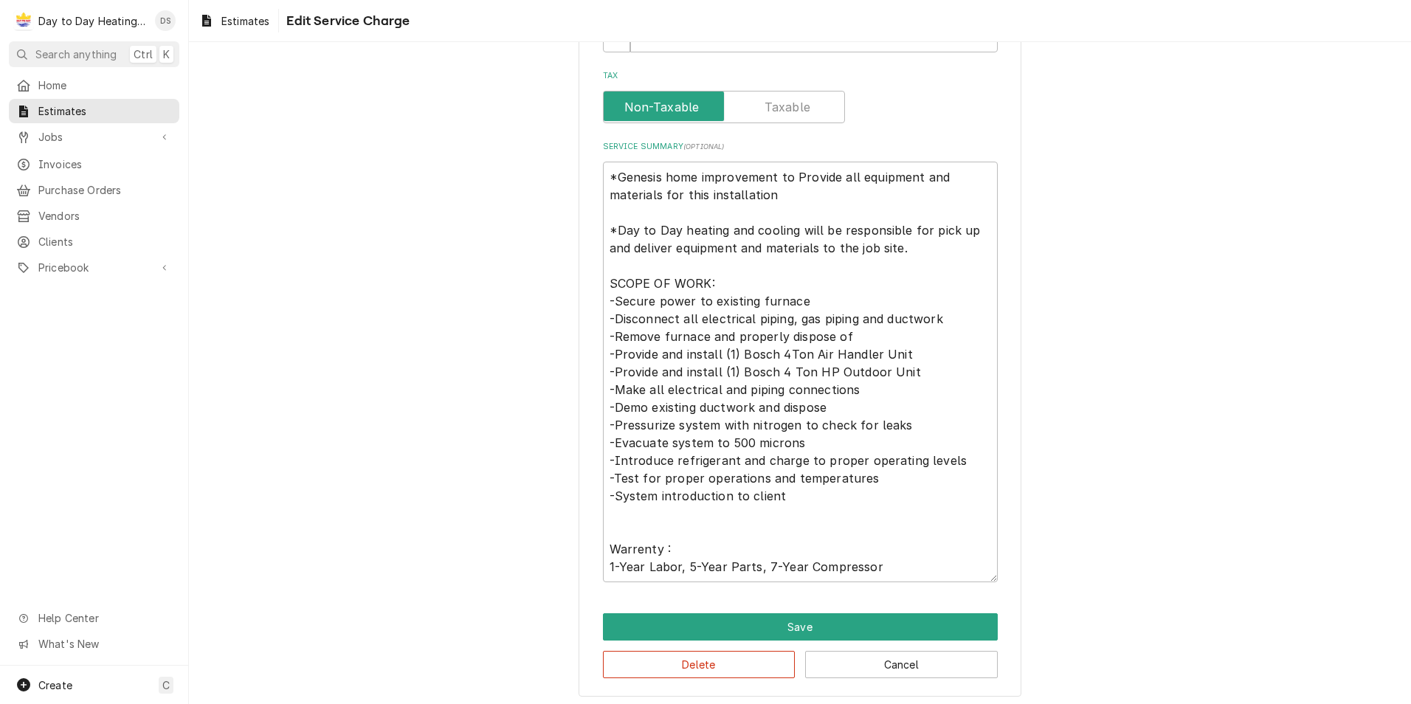
scroll to position [365, 0]
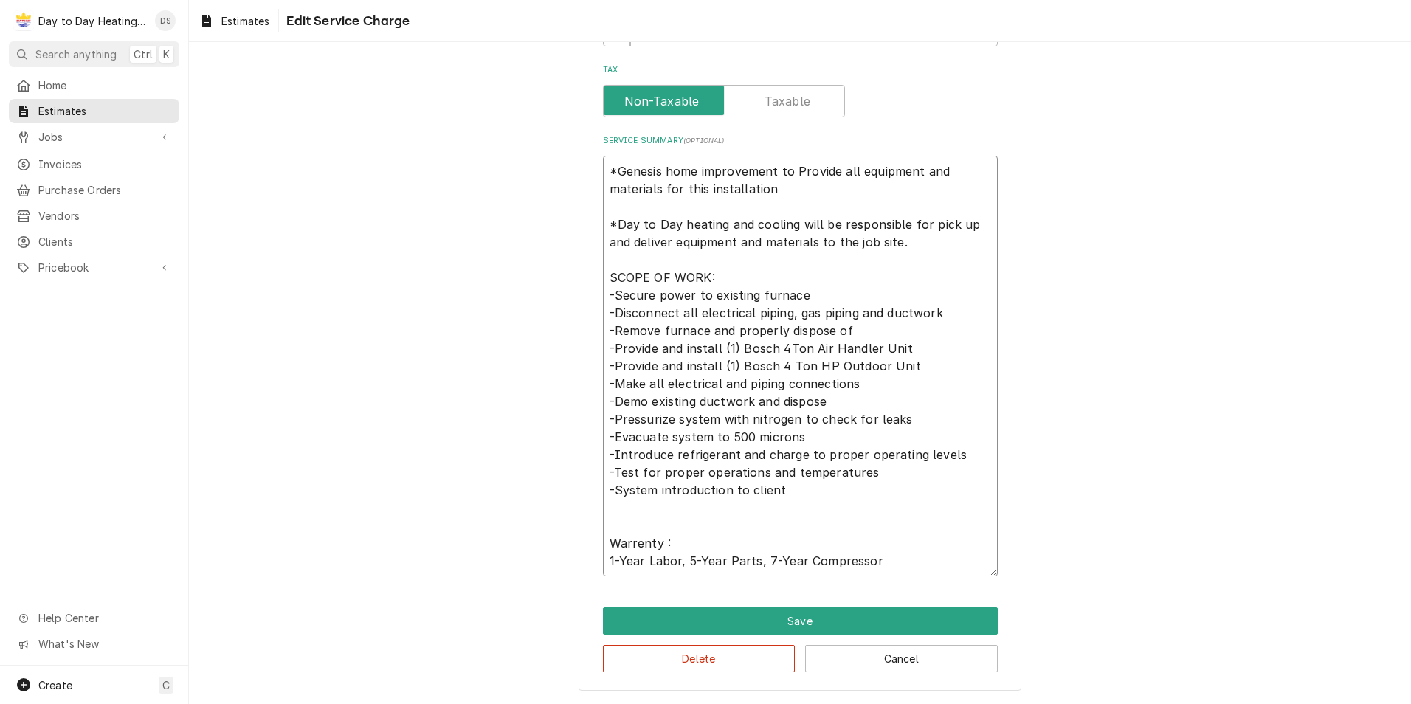
click at [813, 436] on textarea "*Genesis home improvement to Provide all equipment and materials for this insta…" at bounding box center [800, 366] width 395 height 421
type textarea "x"
type textarea "*Genesis home improvement to Provide all equipment and materials for this insta…"
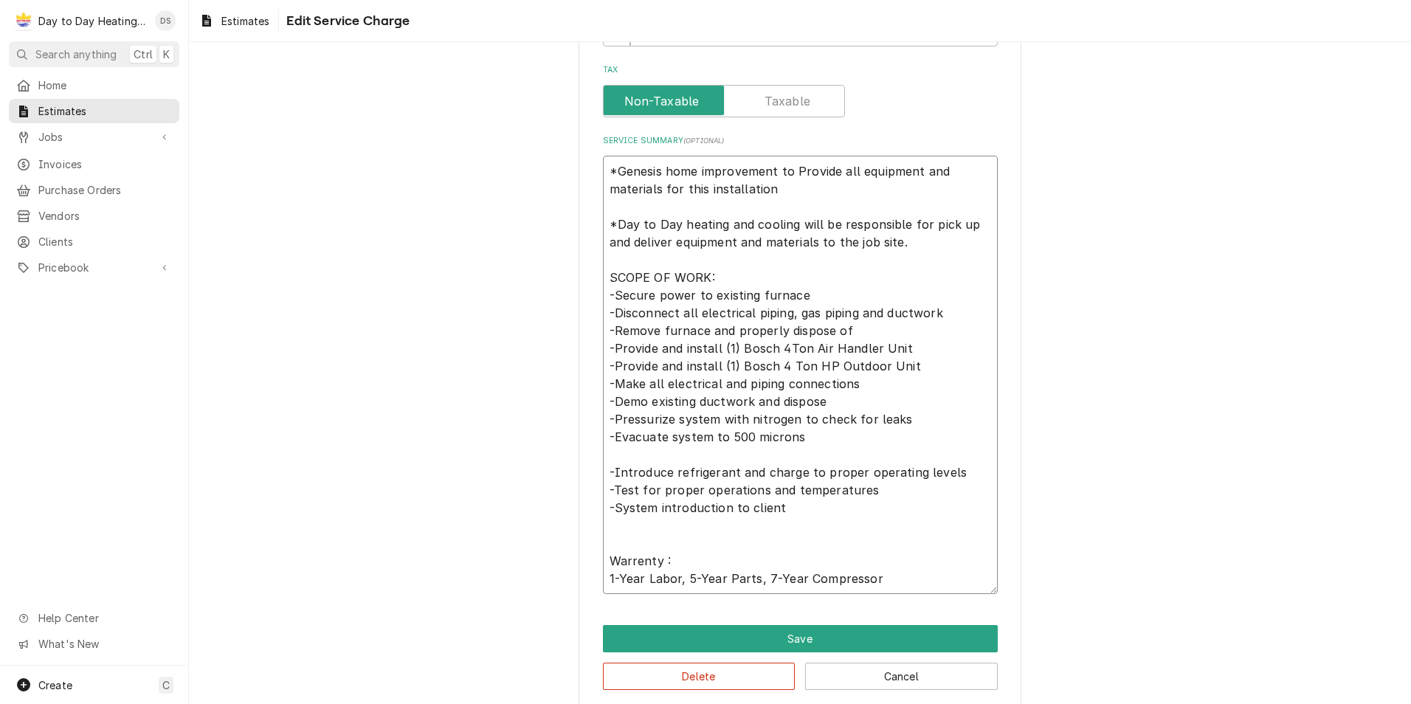
type textarea "x"
type textarea "*Genesis home improvement to Provide all equipment and materials for this insta…"
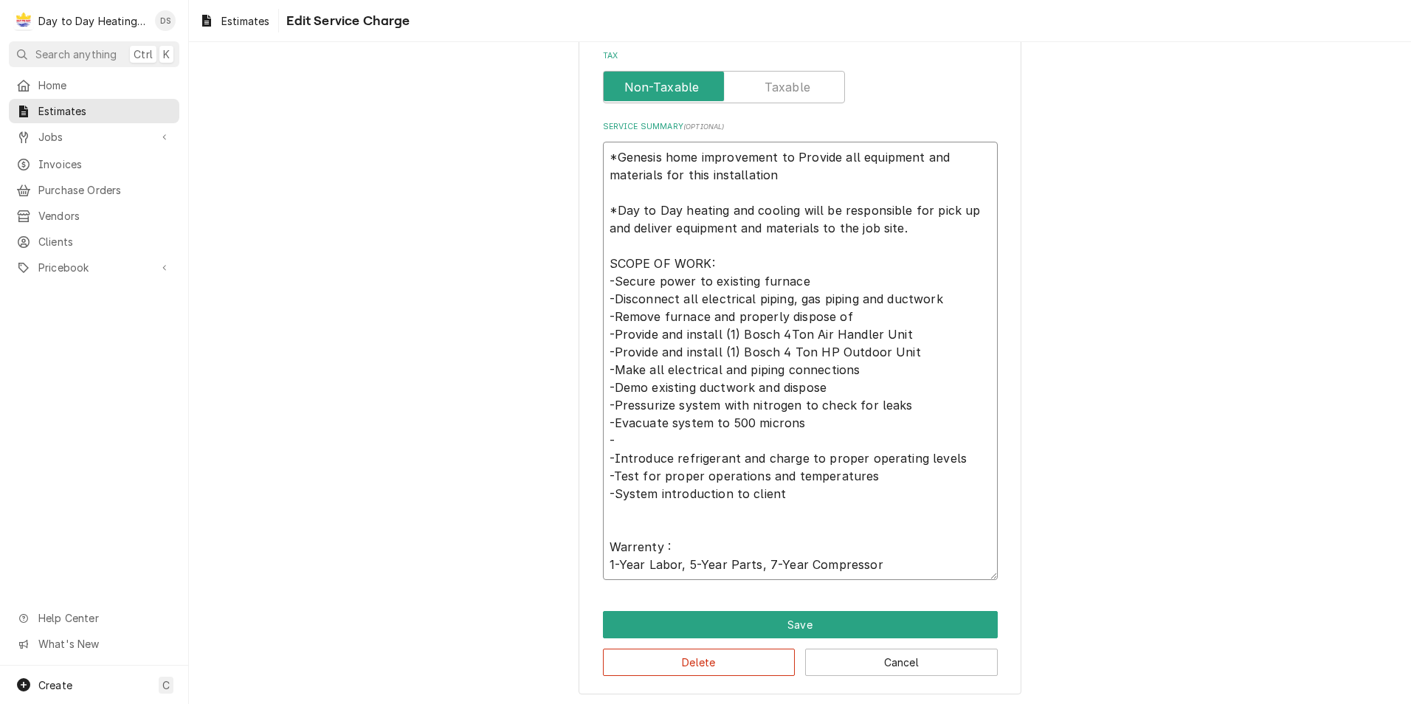
scroll to position [382, 0]
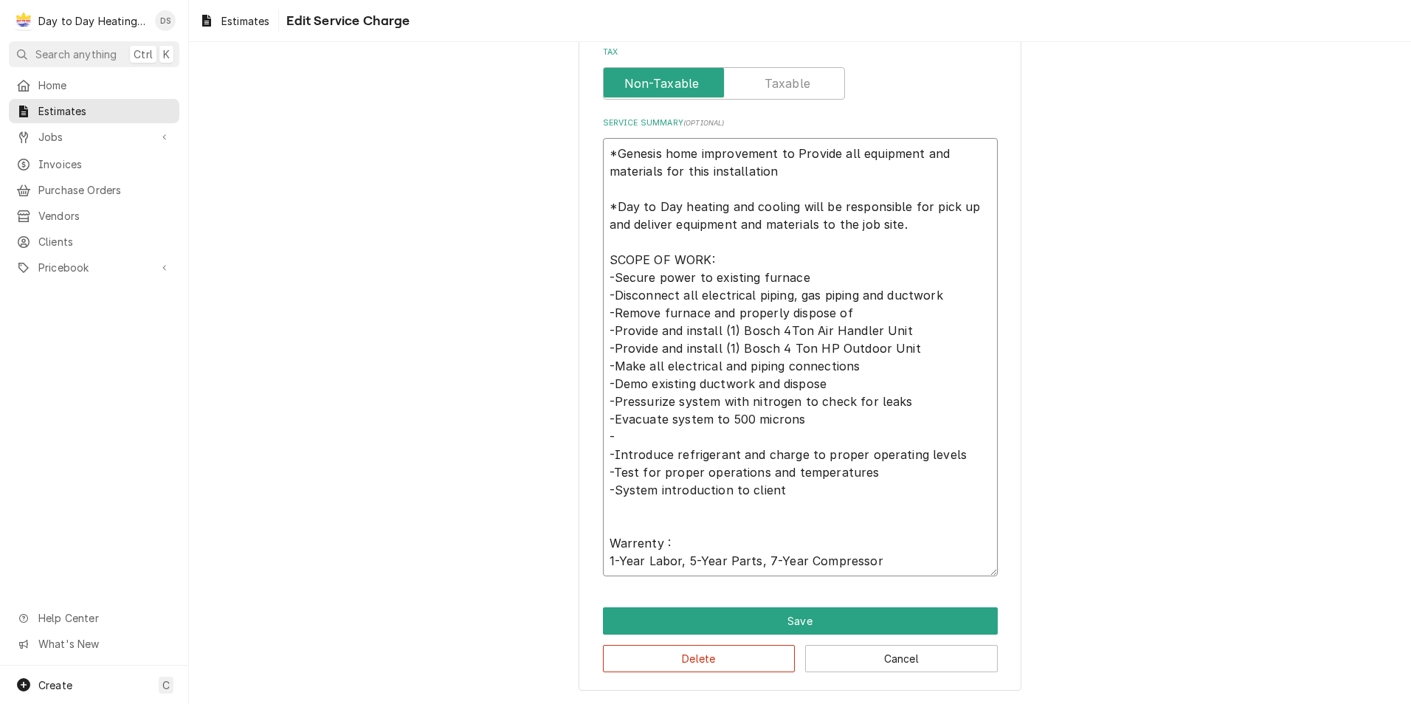
click at [630, 436] on textarea "*Genesis home improvement to Provide all equipment and materials for this insta…" at bounding box center [800, 357] width 395 height 438
type textarea "x"
type textarea "*Genesis home improvement to Provide all equipment and materials for this insta…"
type textarea "x"
type textarea "*Genesis home improvement to Provide all equipment and materials for this insta…"
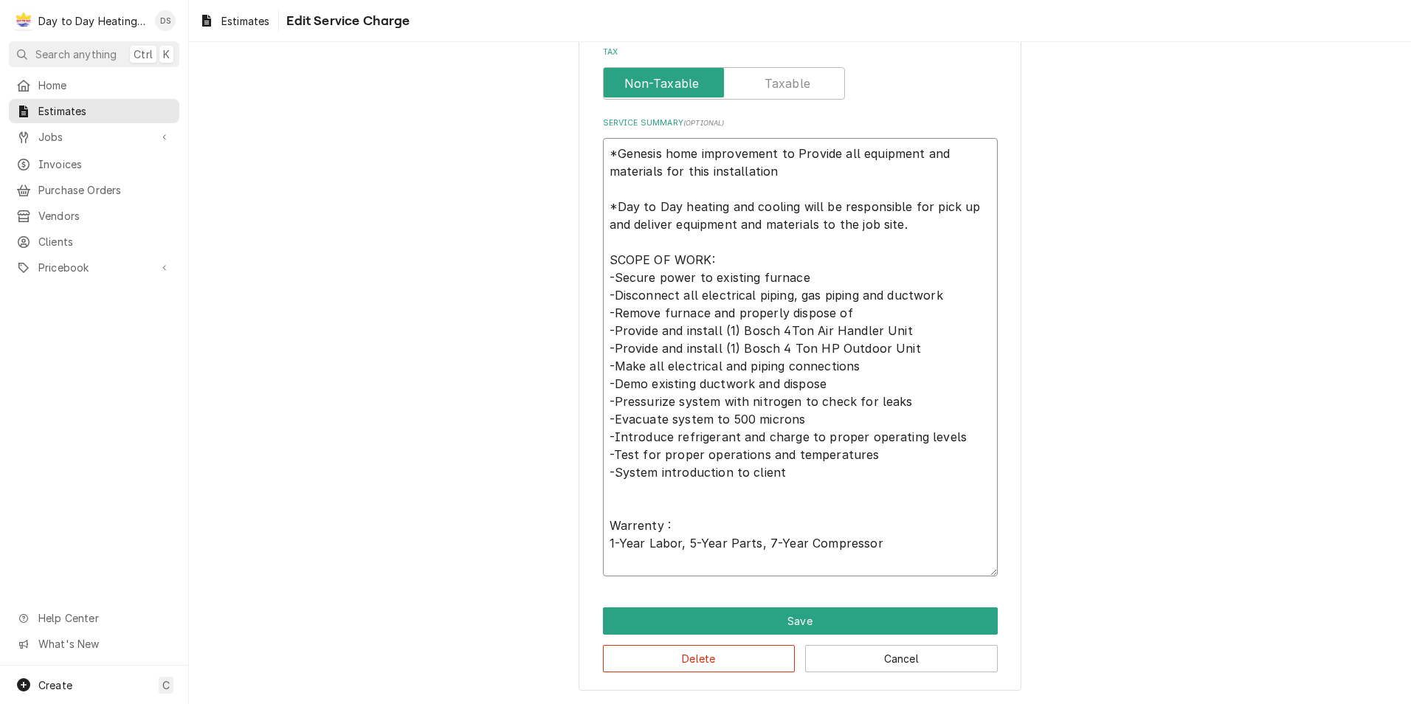
scroll to position [365, 0]
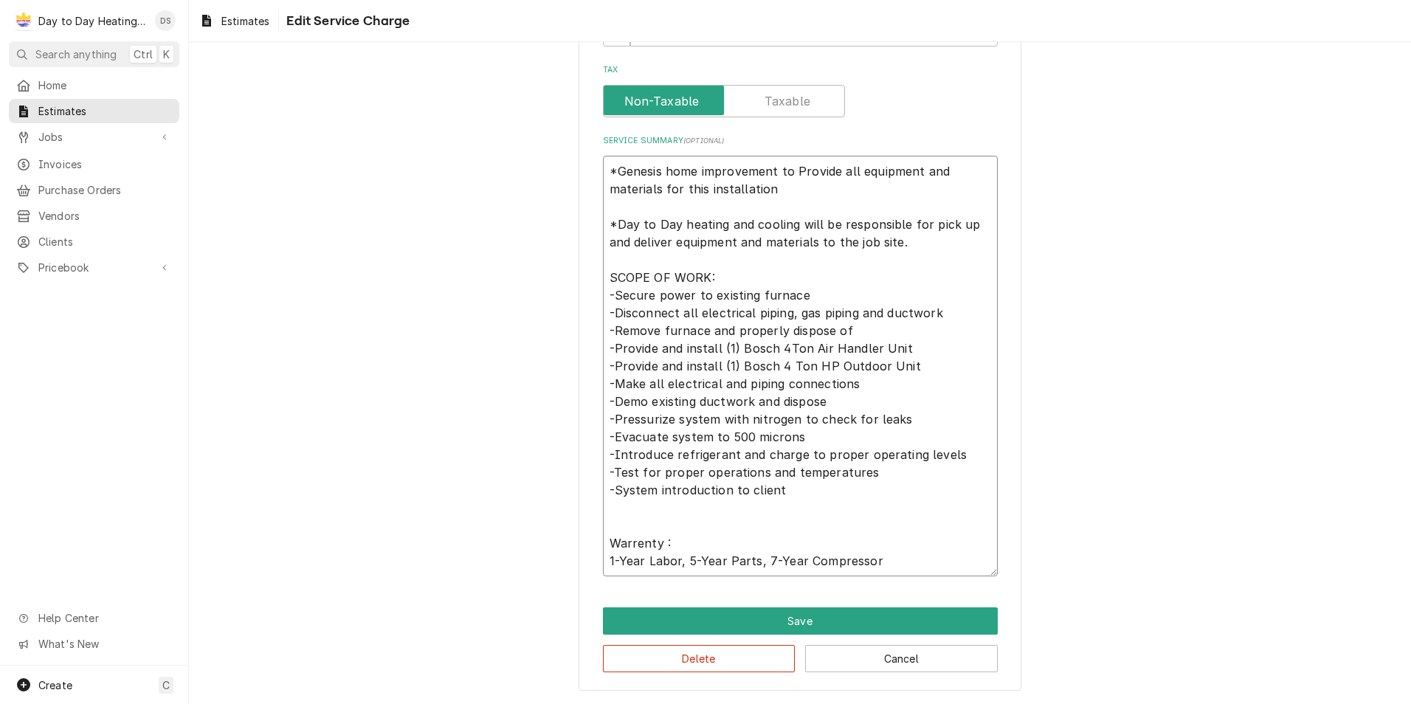
click at [959, 453] on textarea "*Genesis home improvement to Provide all equipment and materials for this insta…" at bounding box center [800, 366] width 395 height 421
type textarea "x"
type textarea "*Genesis home improvement to Provide all equipment and materials for this insta…"
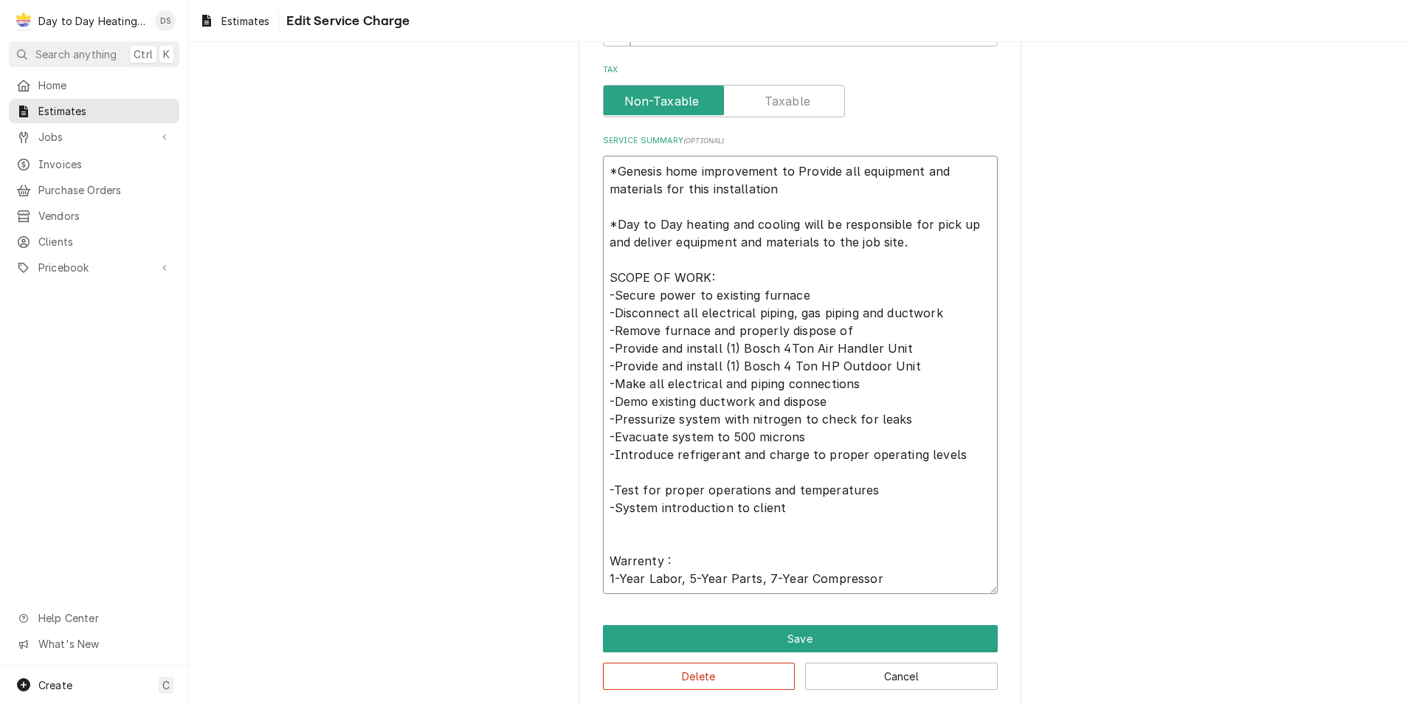
scroll to position [382, 0]
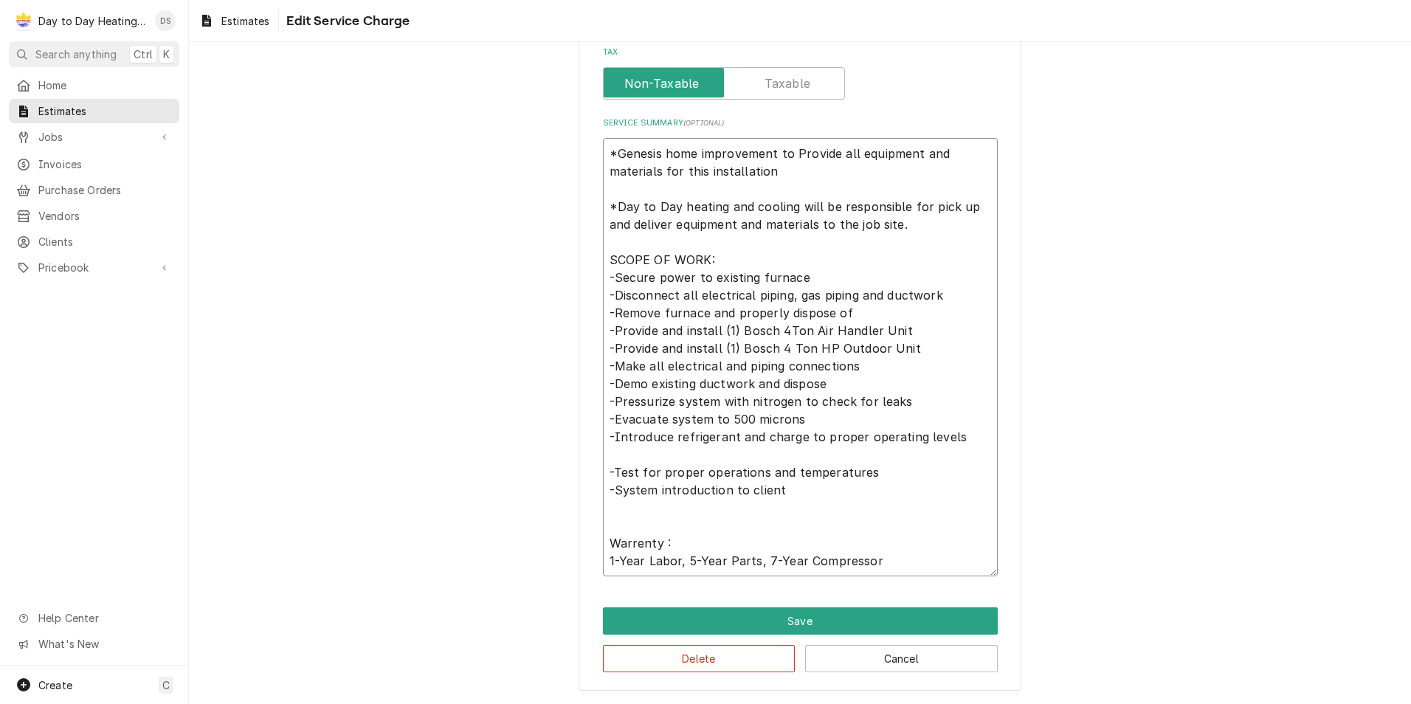
type textarea "x"
type textarea "*Genesis home improvement to Provide all equipment and materials for this insta…"
type textarea "x"
type textarea "*Genesis home improvement to Provide all equipment and materials for this insta…"
type textarea "x"
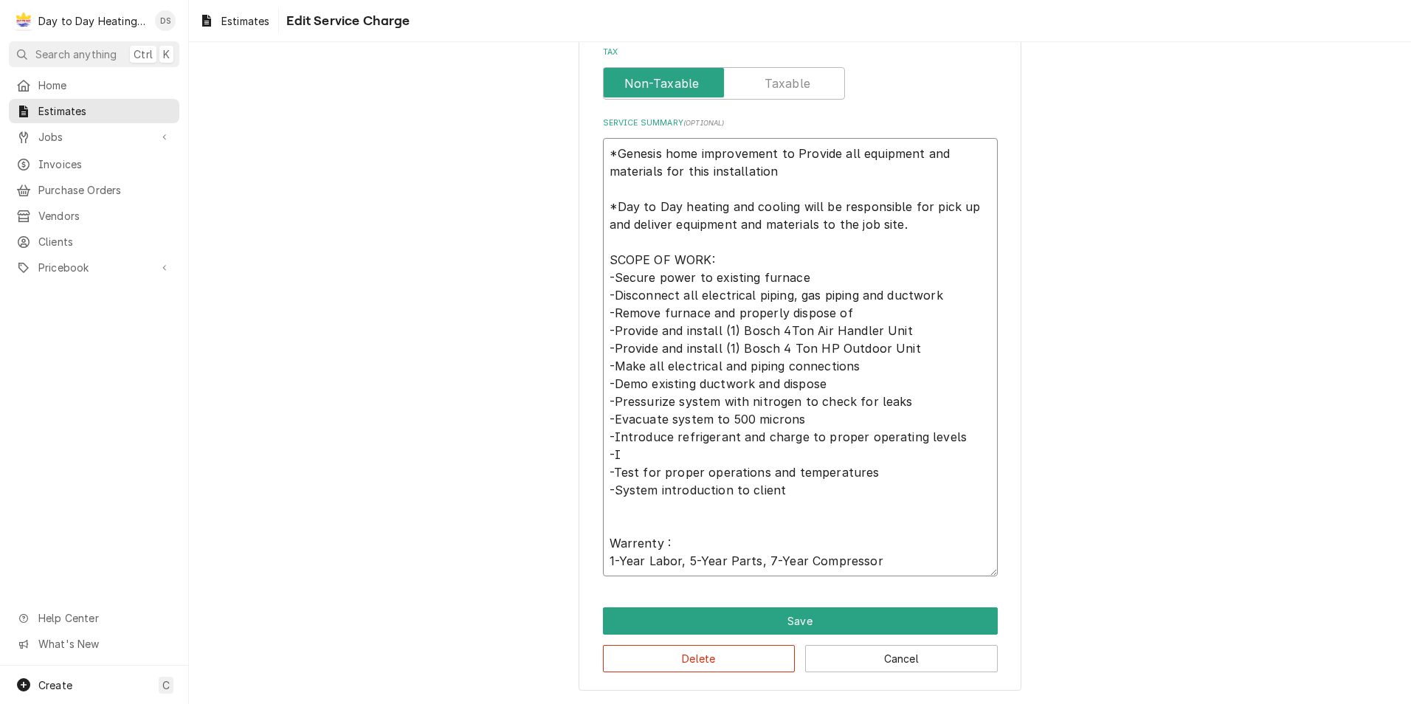
type textarea "*Genesis home improvement to Provide all equipment and materials for this insta…"
type textarea "x"
type textarea "*Genesis home improvement to Provide all equipment and materials for this insta…"
type textarea "x"
type textarea "*Genesis home improvement to Provide all equipment and materials for this insta…"
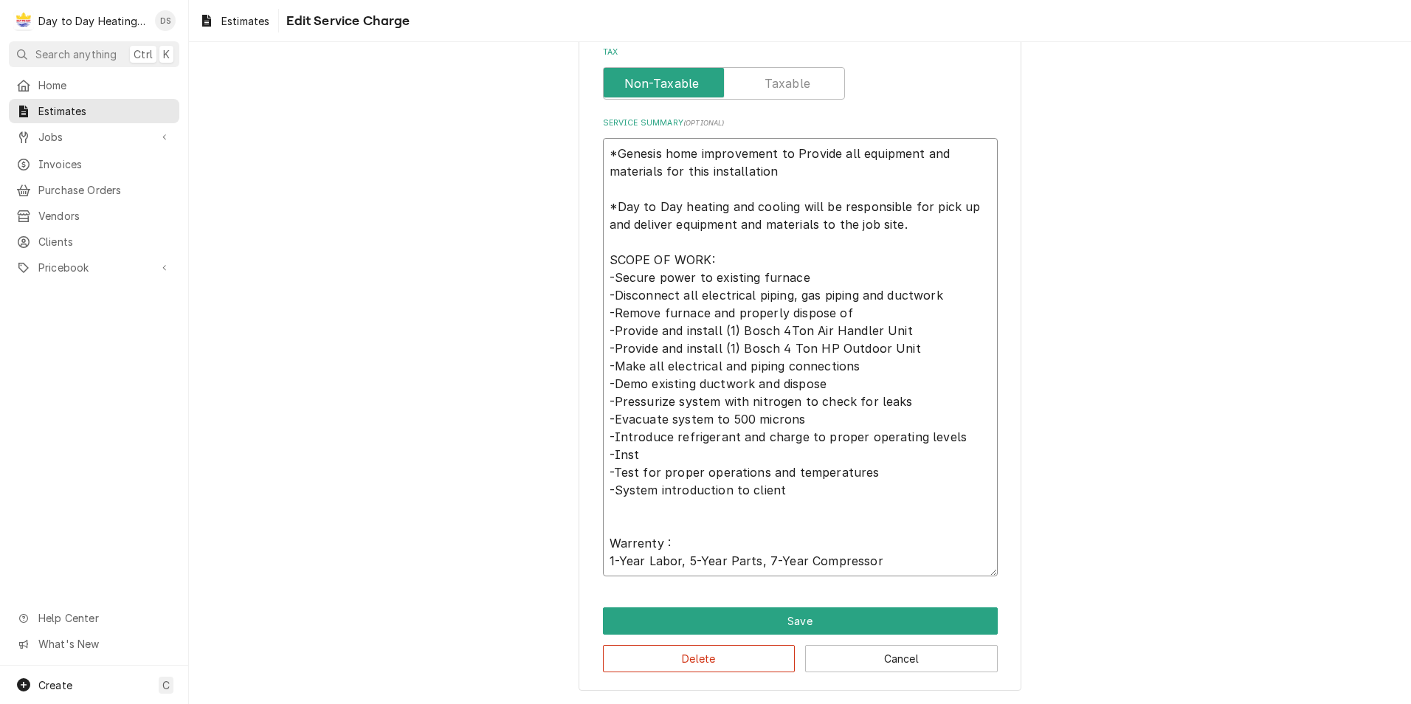
type textarea "x"
type textarea "*Genesis home improvement to Provide all equipment and materials for this insta…"
type textarea "x"
type textarea "*Genesis home improvement to Provide all equipment and materials for this insta…"
type textarea "x"
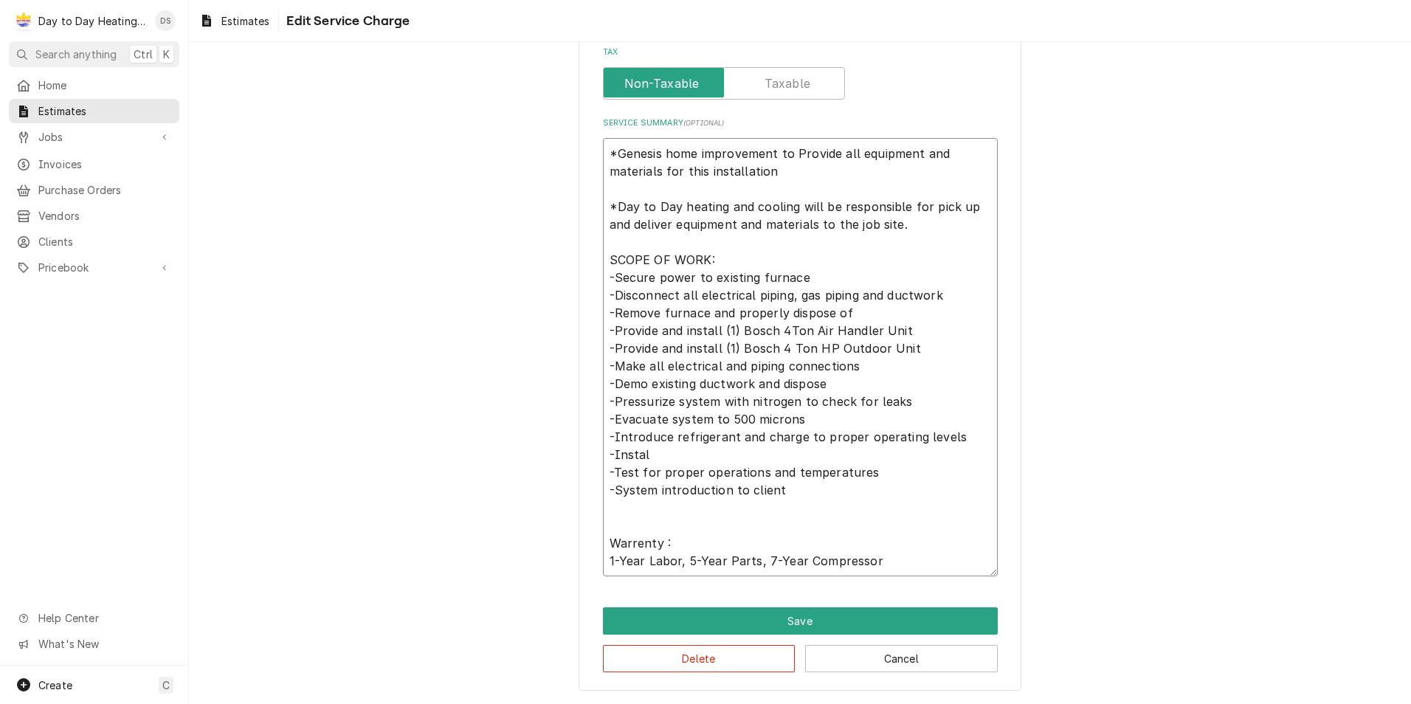
type textarea "*Genesis home improvement to Provide all equipment and materials for this insta…"
type textarea "x"
type textarea "*Genesis home improvement to Provide all equipment and materials for this insta…"
type textarea "x"
type textarea "*Genesis home improvement to Provide all equipment and materials for this insta…"
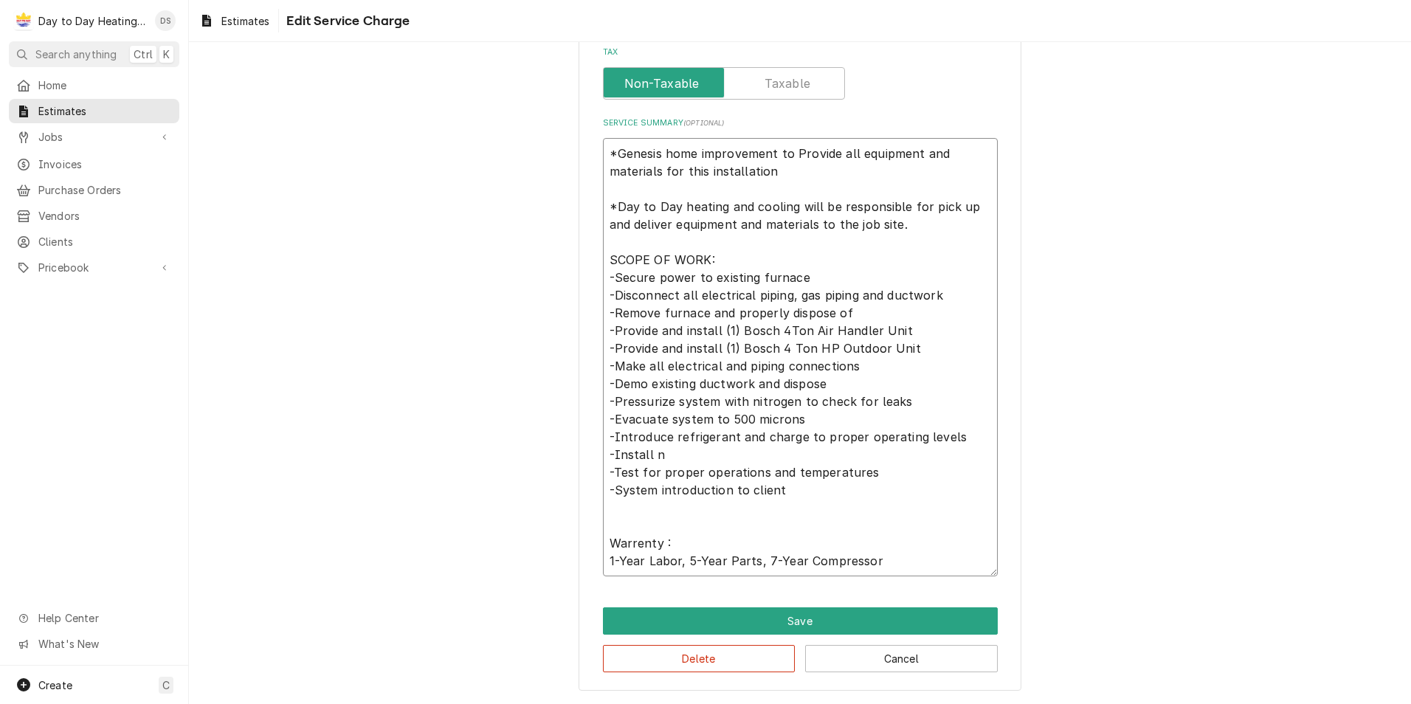
type textarea "x"
type textarea "*Genesis home improvement to Provide all equipment and materials for this insta…"
type textarea "x"
type textarea "*Genesis home improvement to Provide all equipment and materials for this insta…"
type textarea "x"
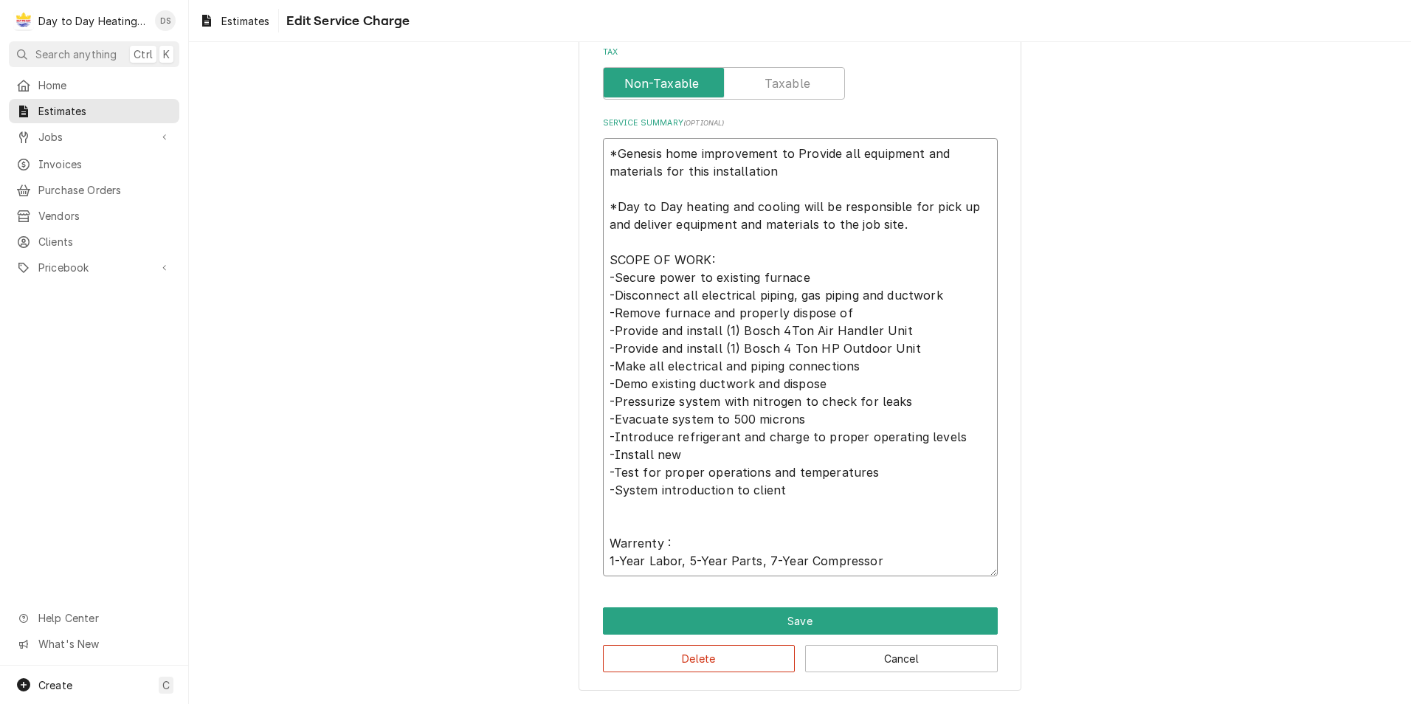
type textarea "*Genesis home improvement to Provide all equipment and materials for this insta…"
type textarea "x"
type textarea "*Genesis home improvement to Provide all equipment and materials for this insta…"
type textarea "x"
type textarea "*Genesis home improvement to Provide all equipment and materials for this insta…"
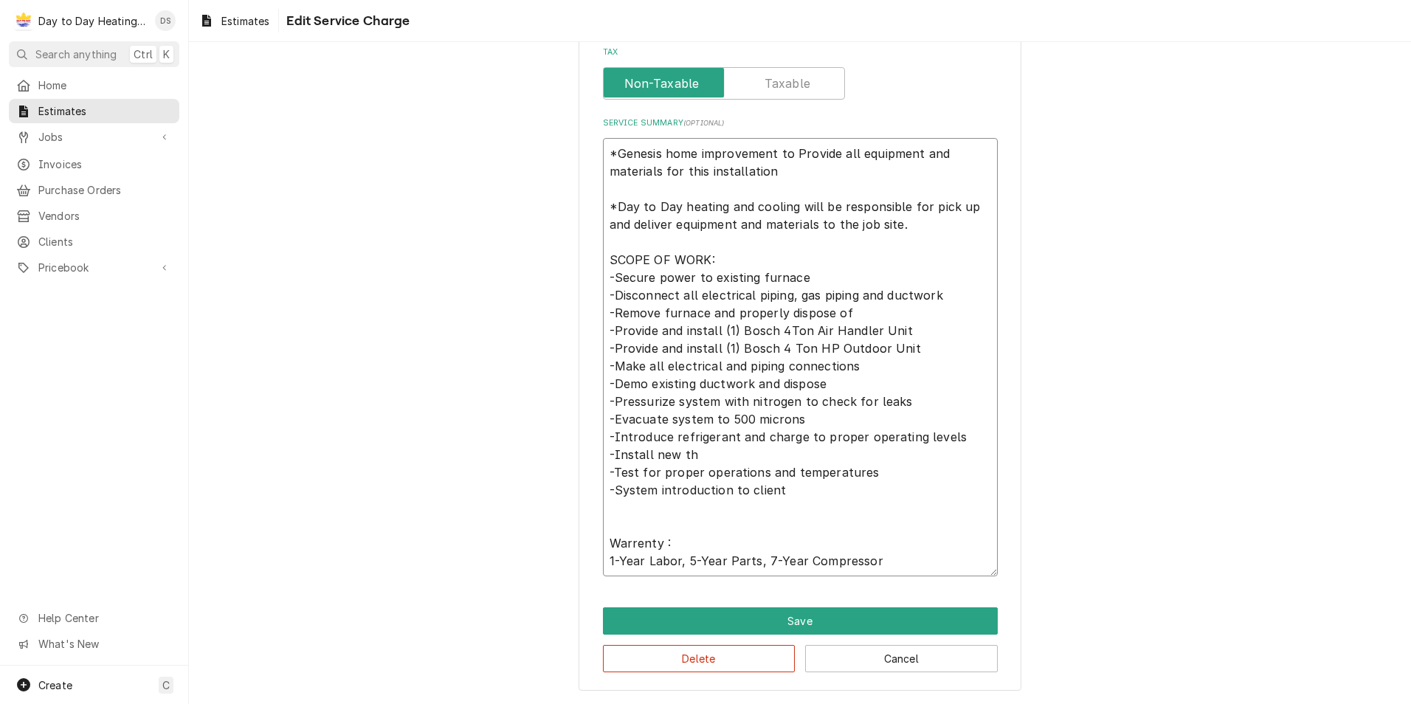
type textarea "x"
type textarea "*Genesis home improvement to Provide all equipment and materials for this insta…"
type textarea "x"
type textarea "*Genesis home improvement to Provide all equipment and materials for this insta…"
type textarea "x"
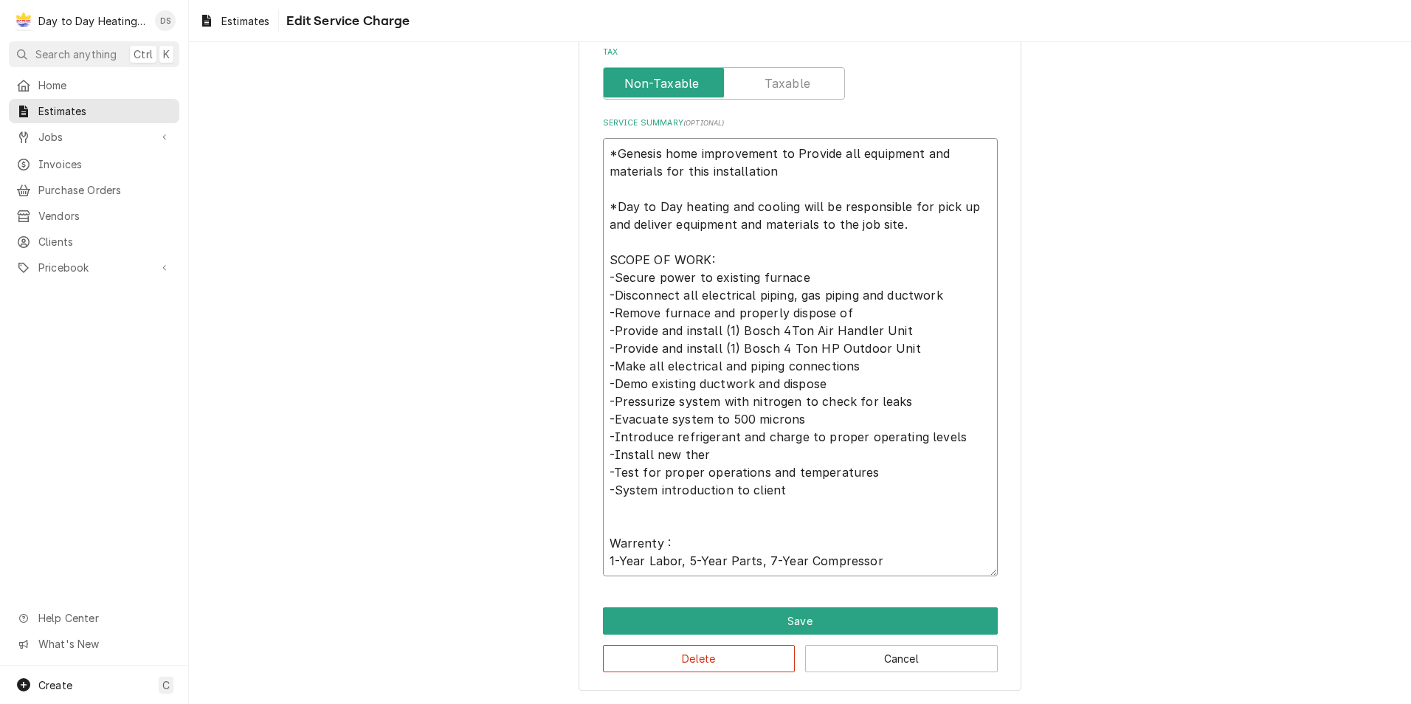
type textarea "*Genesis home improvement to Provide all equipment and materials for this insta…"
type textarea "x"
type textarea "*Genesis home improvement to Provide all equipment and materials for this insta…"
type textarea "x"
type textarea "*Genesis home improvement to Provide all equipment and materials for this insta…"
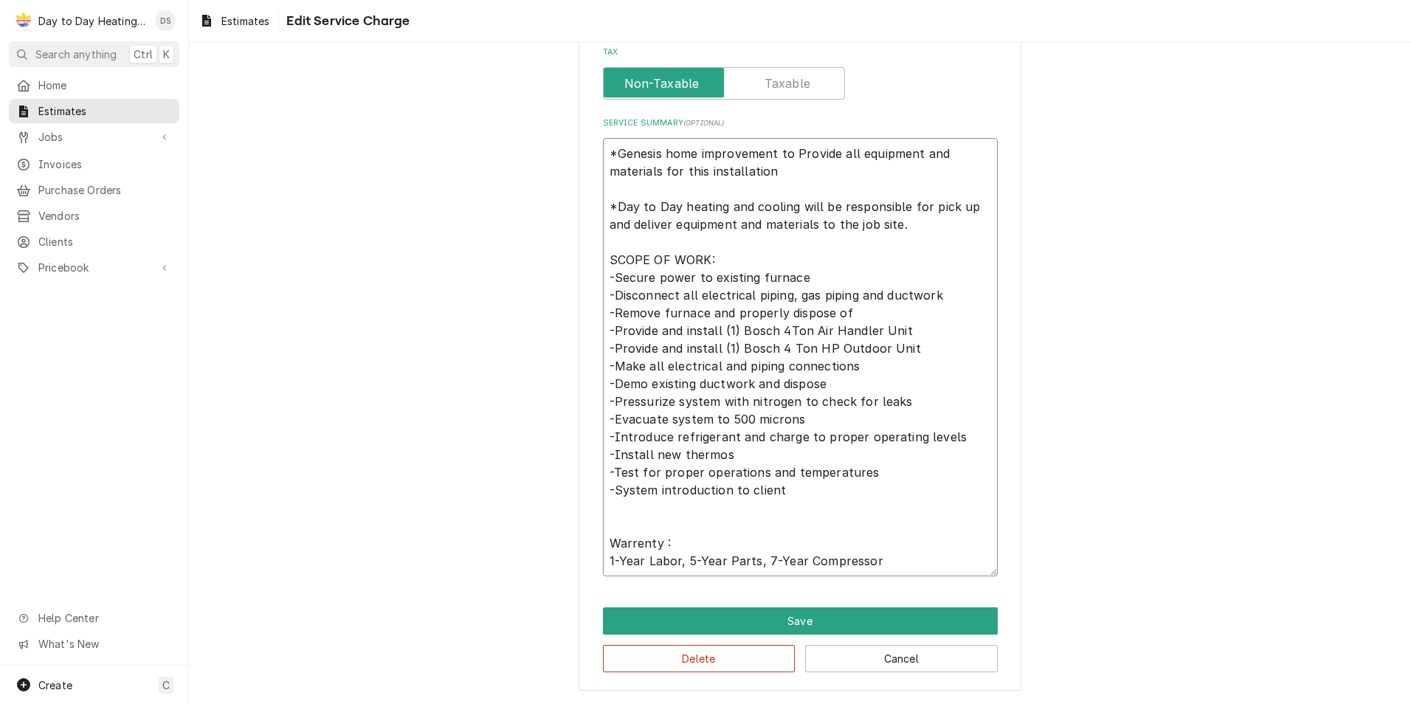
type textarea "x"
type textarea "*Genesis home improvement to Provide all equipment and materials for this insta…"
type textarea "x"
type textarea "*Genesis home improvement to Provide all equipment and materials for this insta…"
type textarea "x"
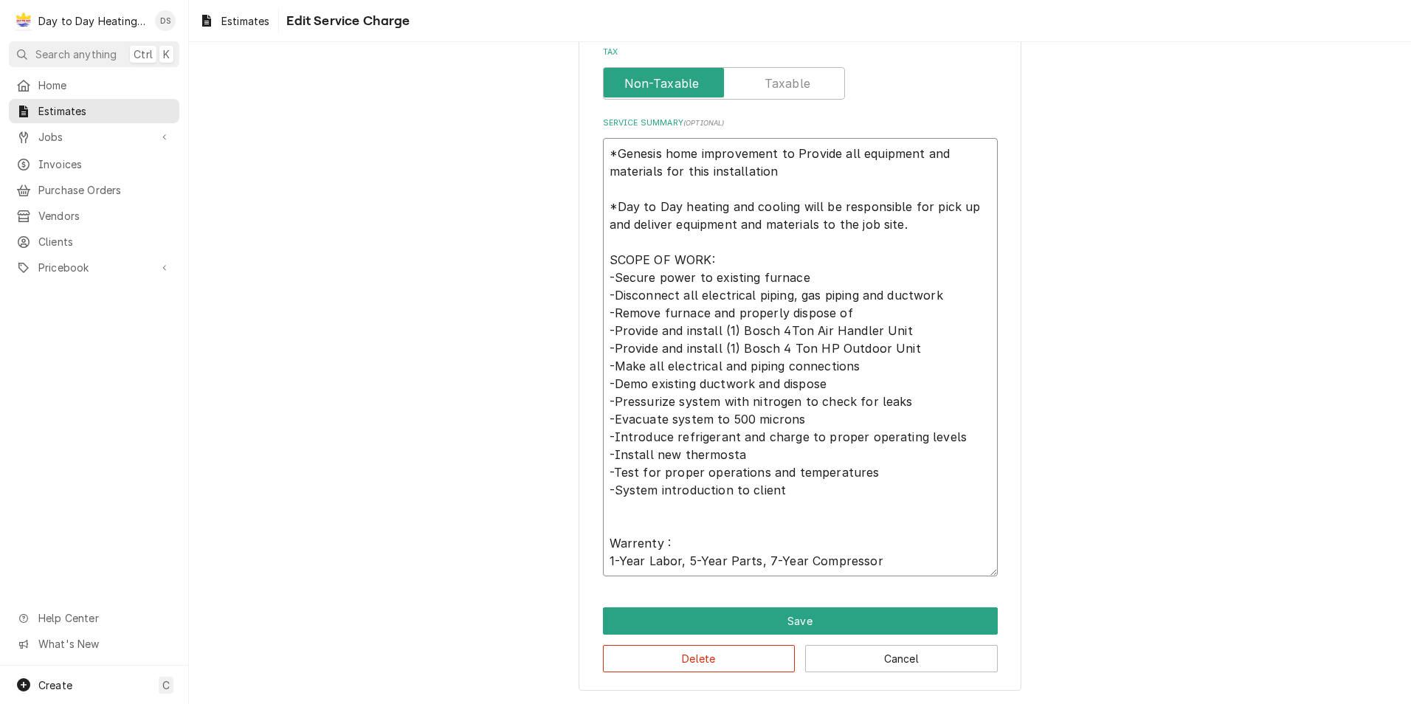
type textarea "*Genesis home improvement to Provide all equipment and materials for this insta…"
type textarea "x"
type textarea "*Genesis home improvement to Provide all equipment and materials for this insta…"
type textarea "x"
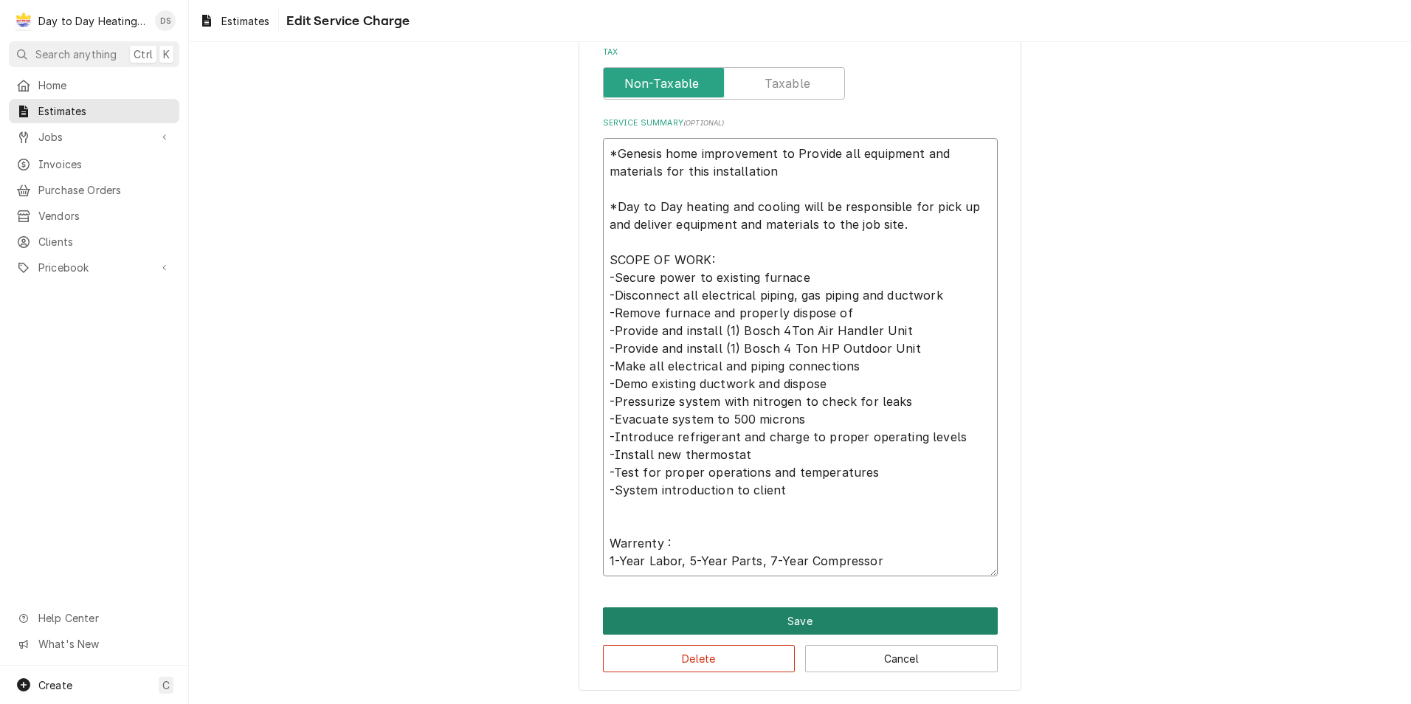
type textarea "*Genesis home improvement to Provide all equipment and materials for this insta…"
click at [808, 613] on button "Save" at bounding box center [800, 620] width 395 height 27
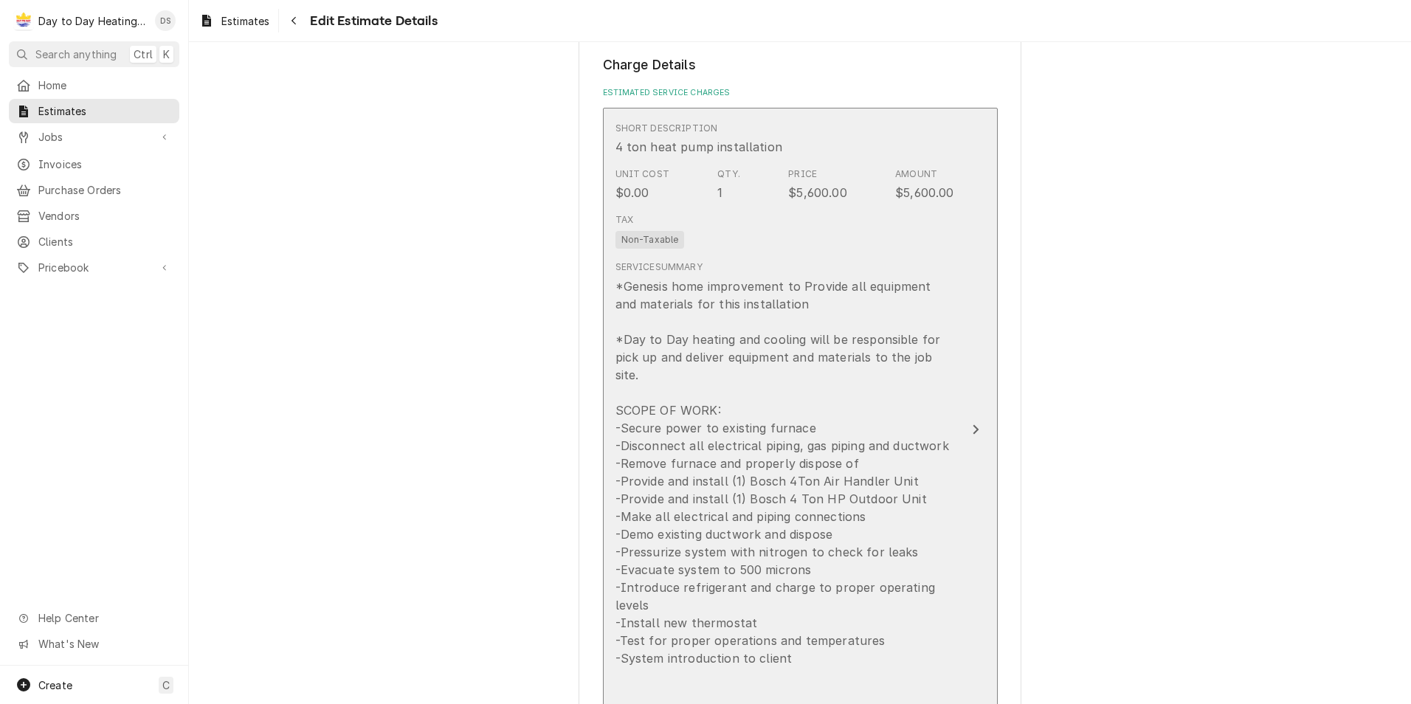
scroll to position [1385, 0]
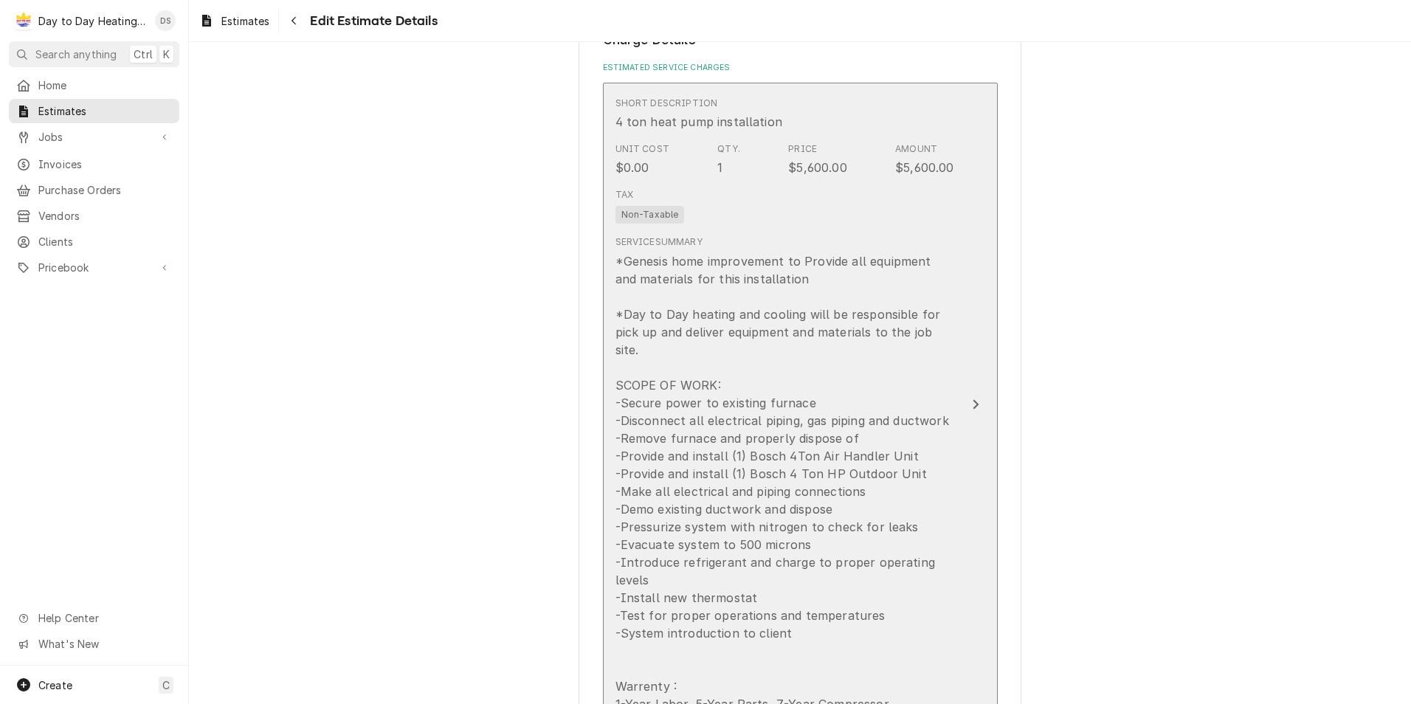
click at [928, 512] on div "*Genesis home improvement to Provide all equipment and materials for this insta…" at bounding box center [785, 482] width 339 height 461
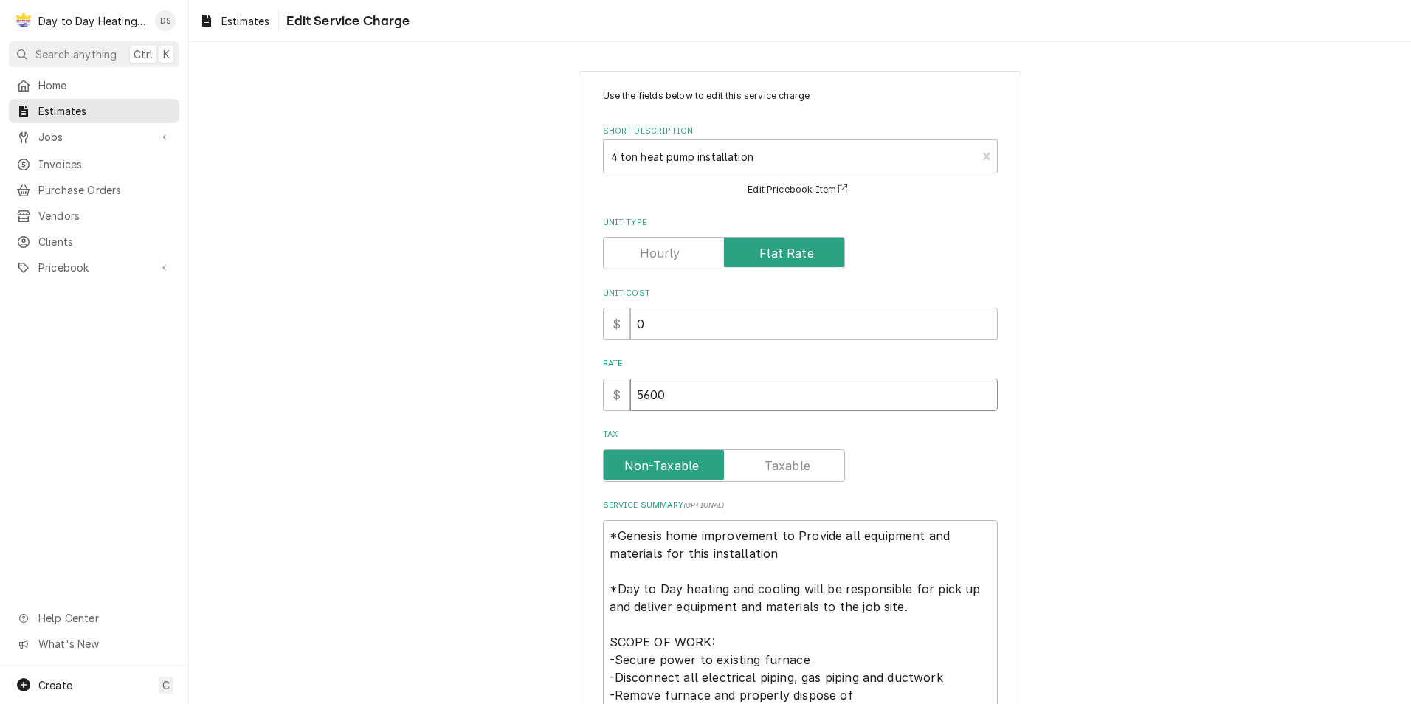
drag, startPoint x: 644, startPoint y: 394, endPoint x: 658, endPoint y: 407, distance: 18.3
click at [646, 396] on input "5600" at bounding box center [814, 395] width 368 height 32
type textarea "x"
type input "500"
type textarea "x"
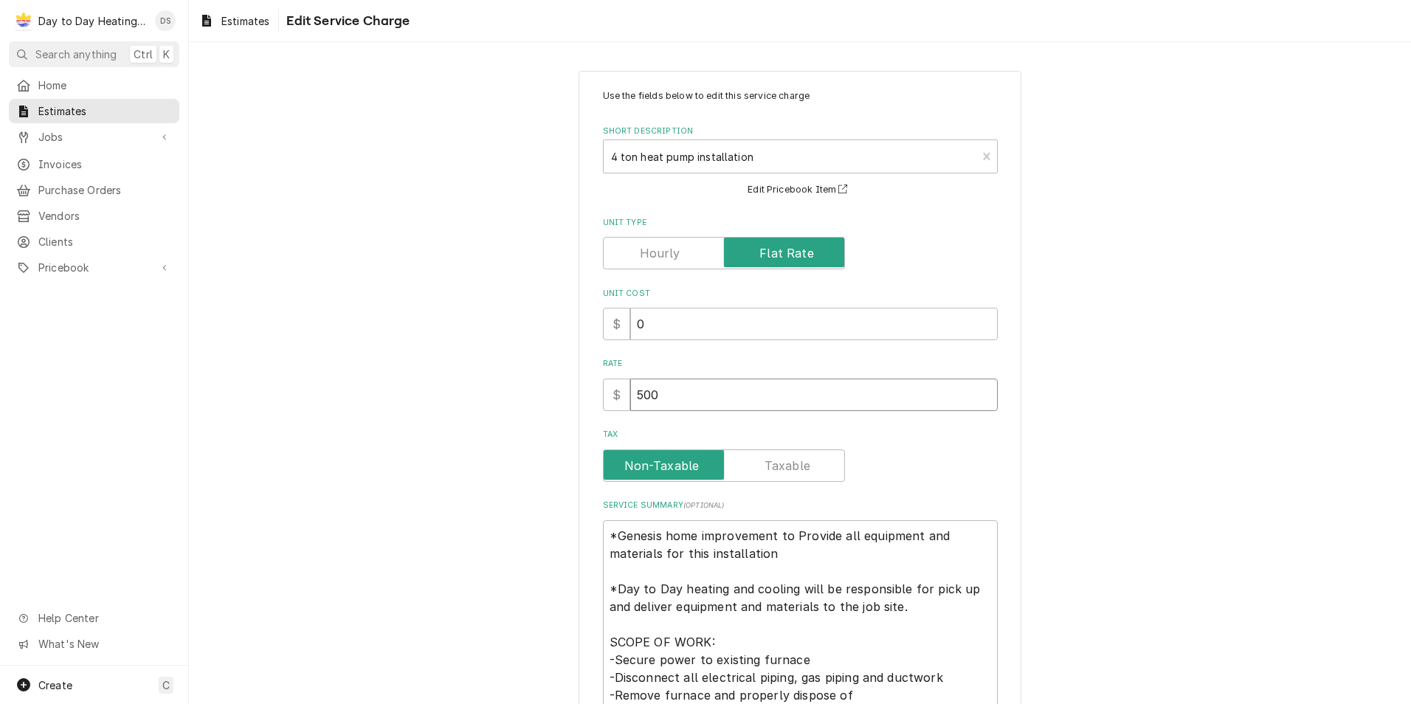
type input "5800"
type textarea "x"
type input "5800"
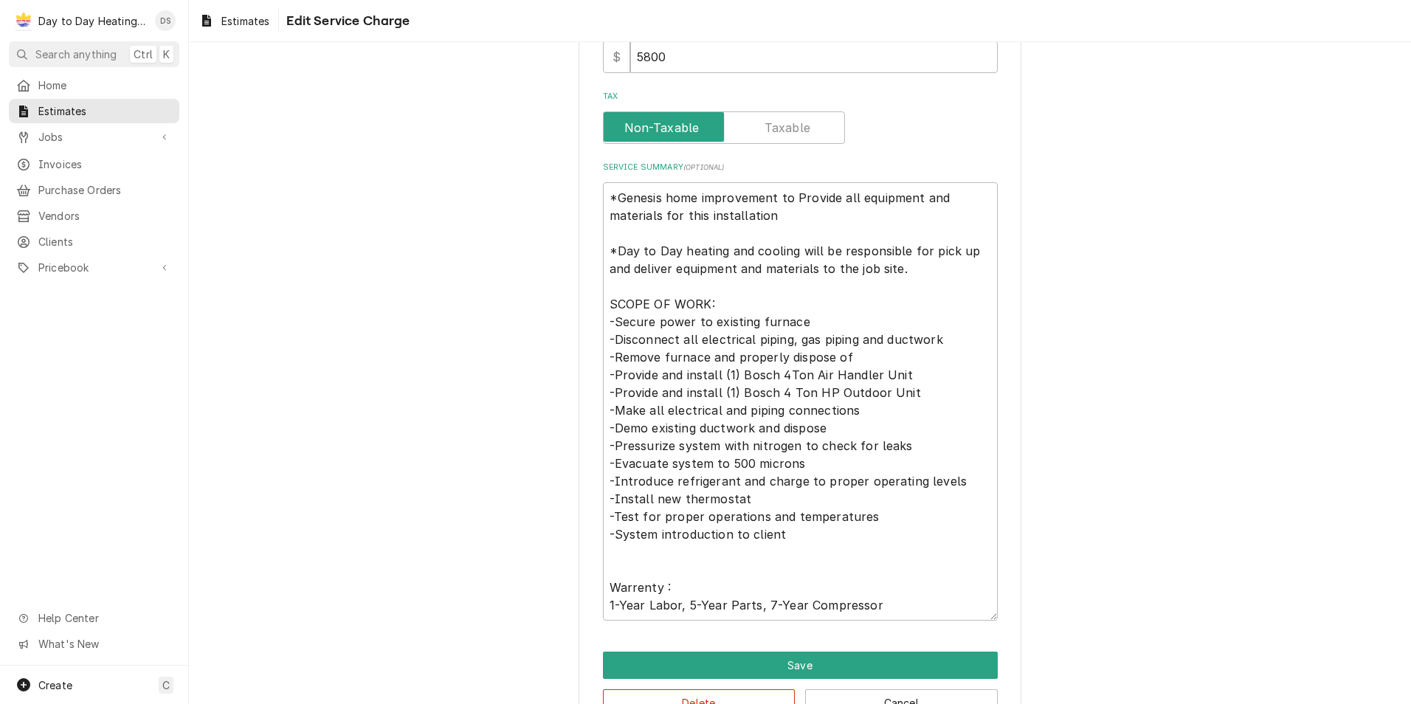
scroll to position [382, 0]
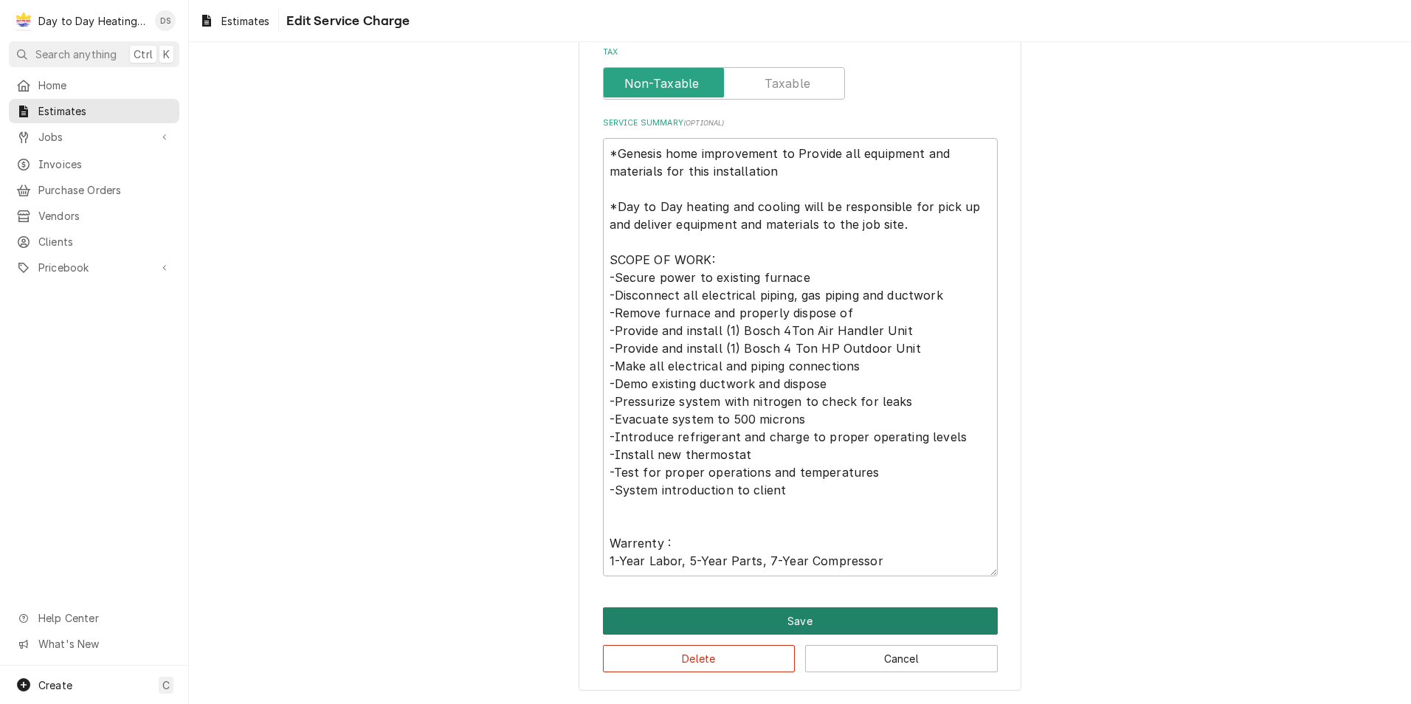
click at [764, 612] on button "Save" at bounding box center [800, 620] width 395 height 27
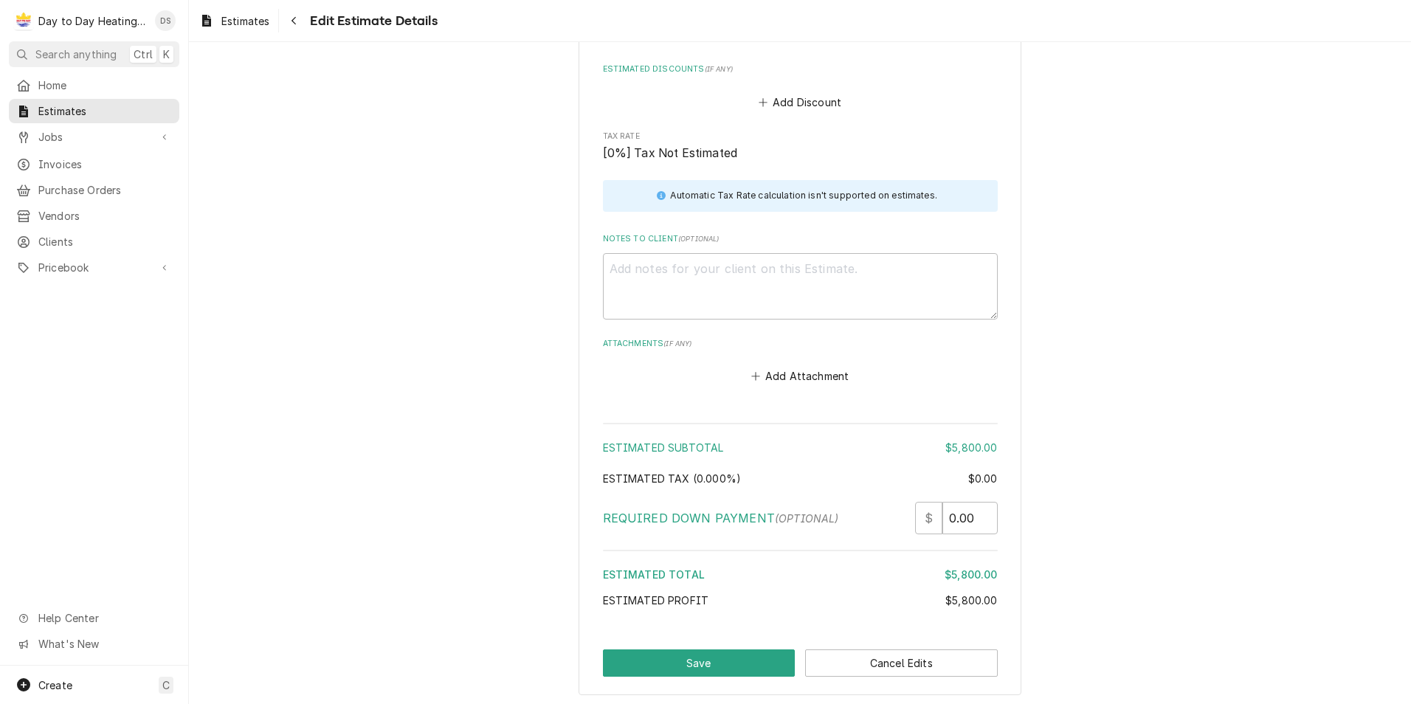
scroll to position [2291, 0]
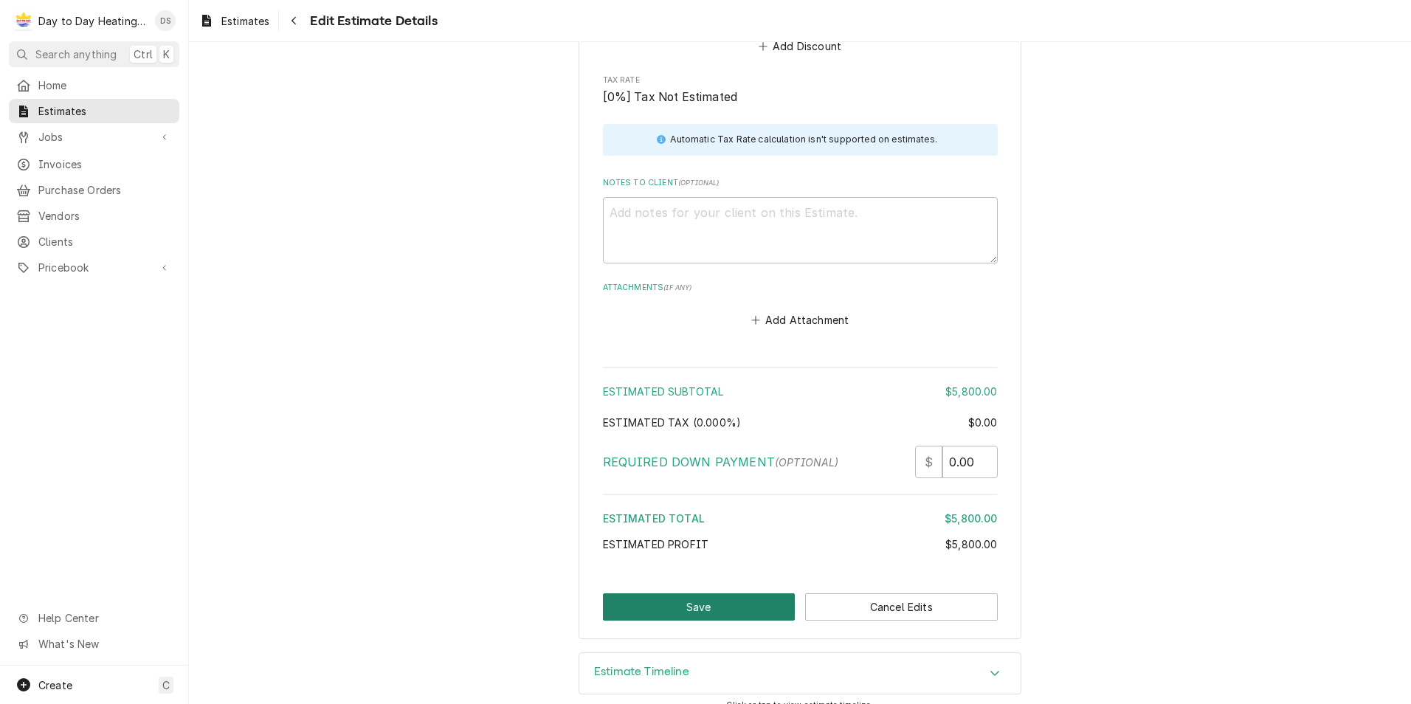
click at [723, 594] on button "Save" at bounding box center [699, 606] width 193 height 27
type textarea "x"
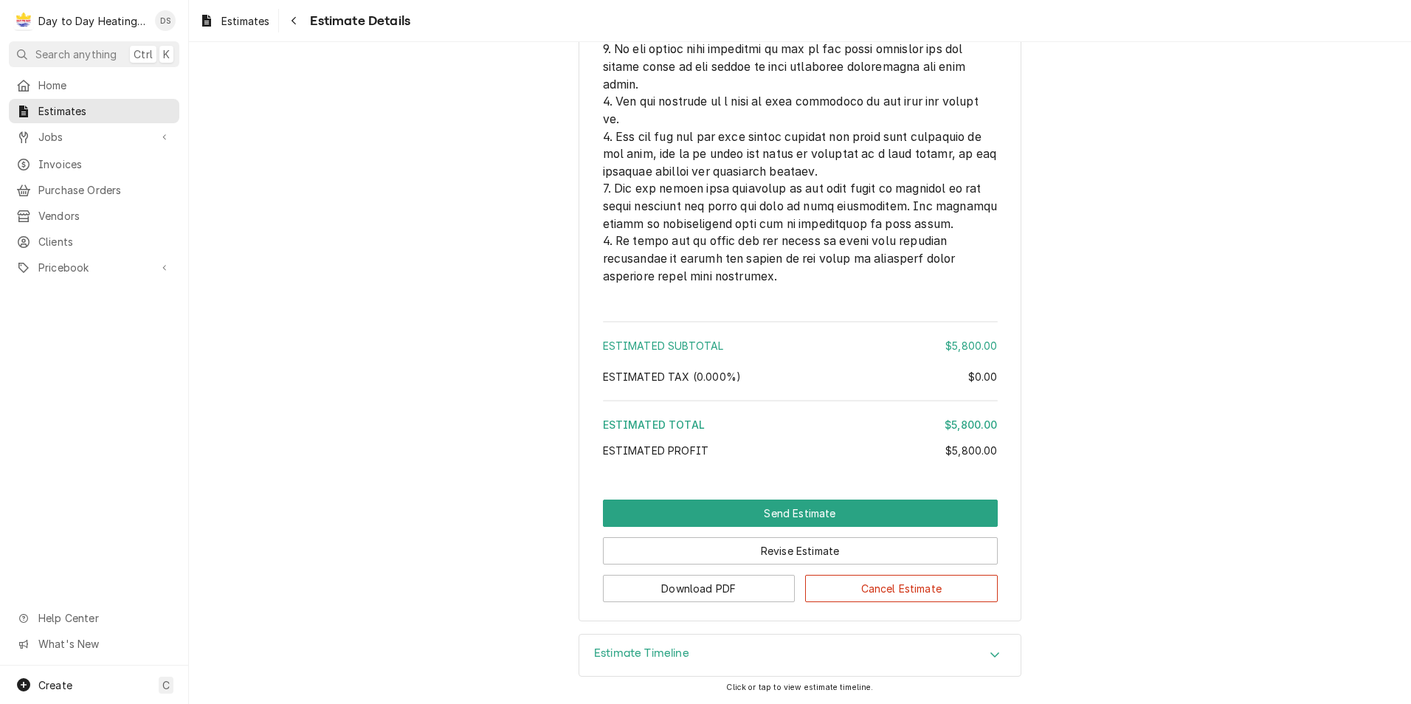
scroll to position [3533, 0]
click at [785, 545] on button "Revise Estimate" at bounding box center [800, 550] width 395 height 27
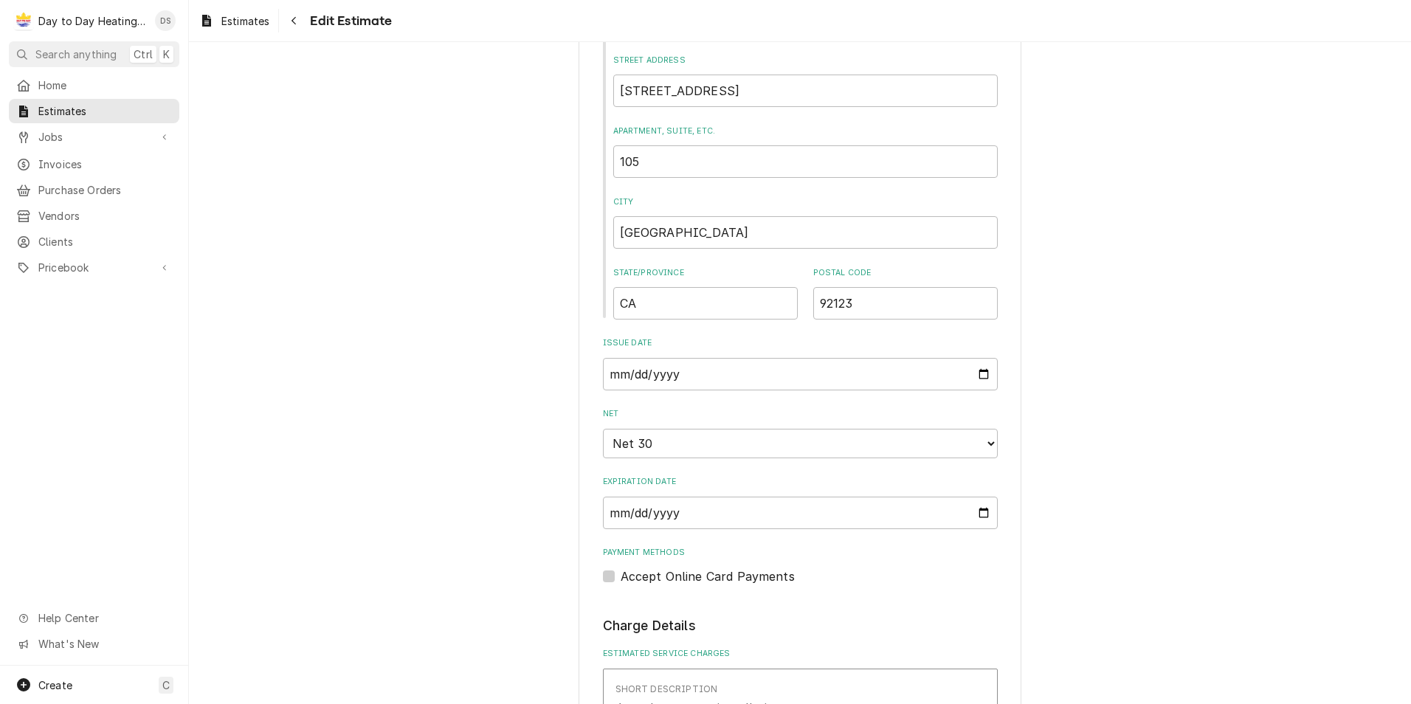
scroll to position [812, 0]
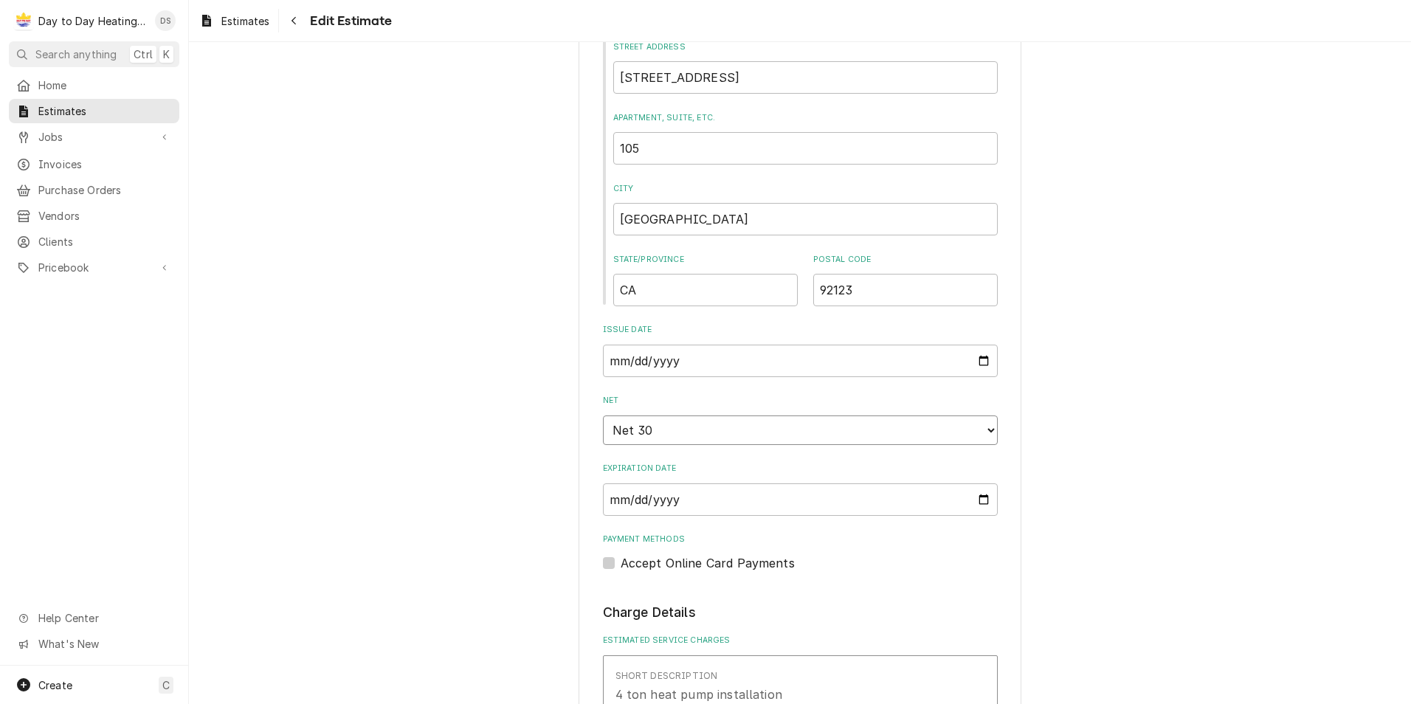
drag, startPoint x: 702, startPoint y: 419, endPoint x: 713, endPoint y: 408, distance: 15.7
click at [702, 419] on select "Choose payment terms... Same Day Net 7 Net 14 Net 21 Net 30 Net 45 Net 60 Net 90" at bounding box center [800, 431] width 395 height 30
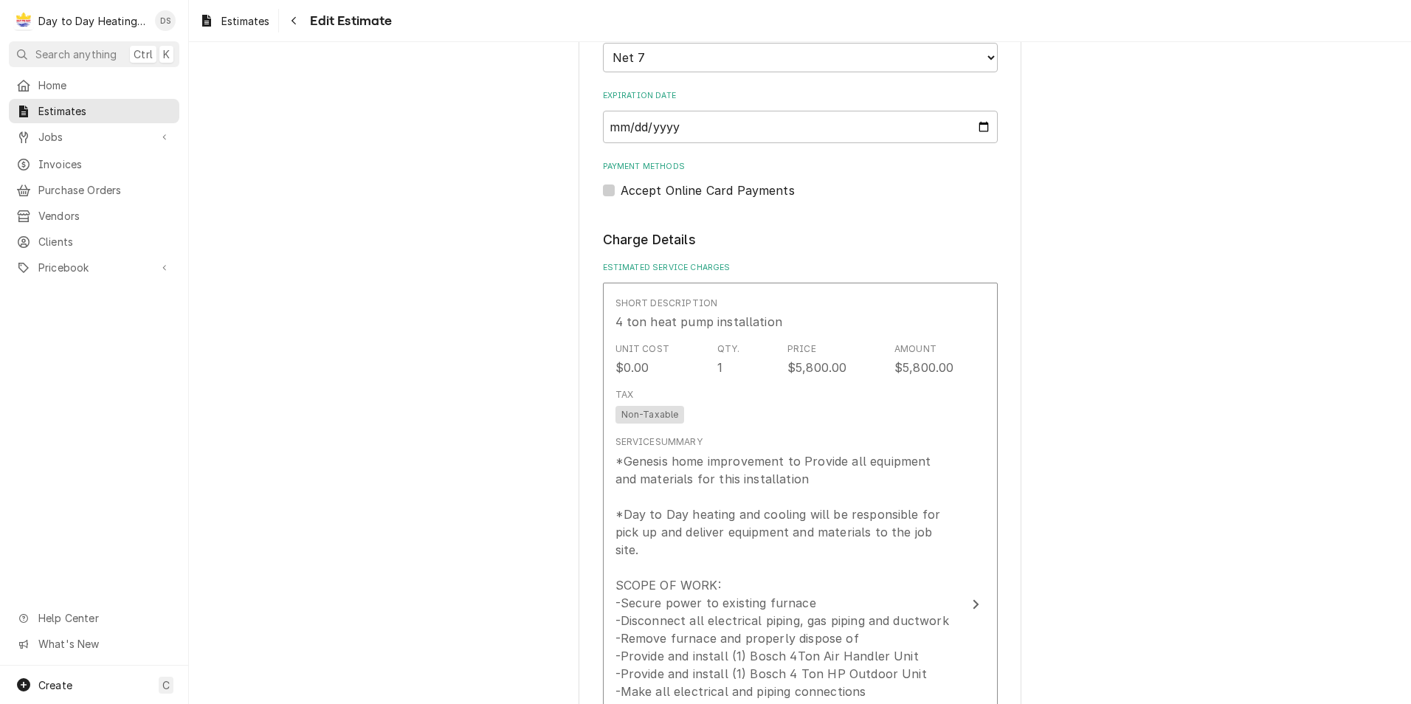
scroll to position [1033, 0]
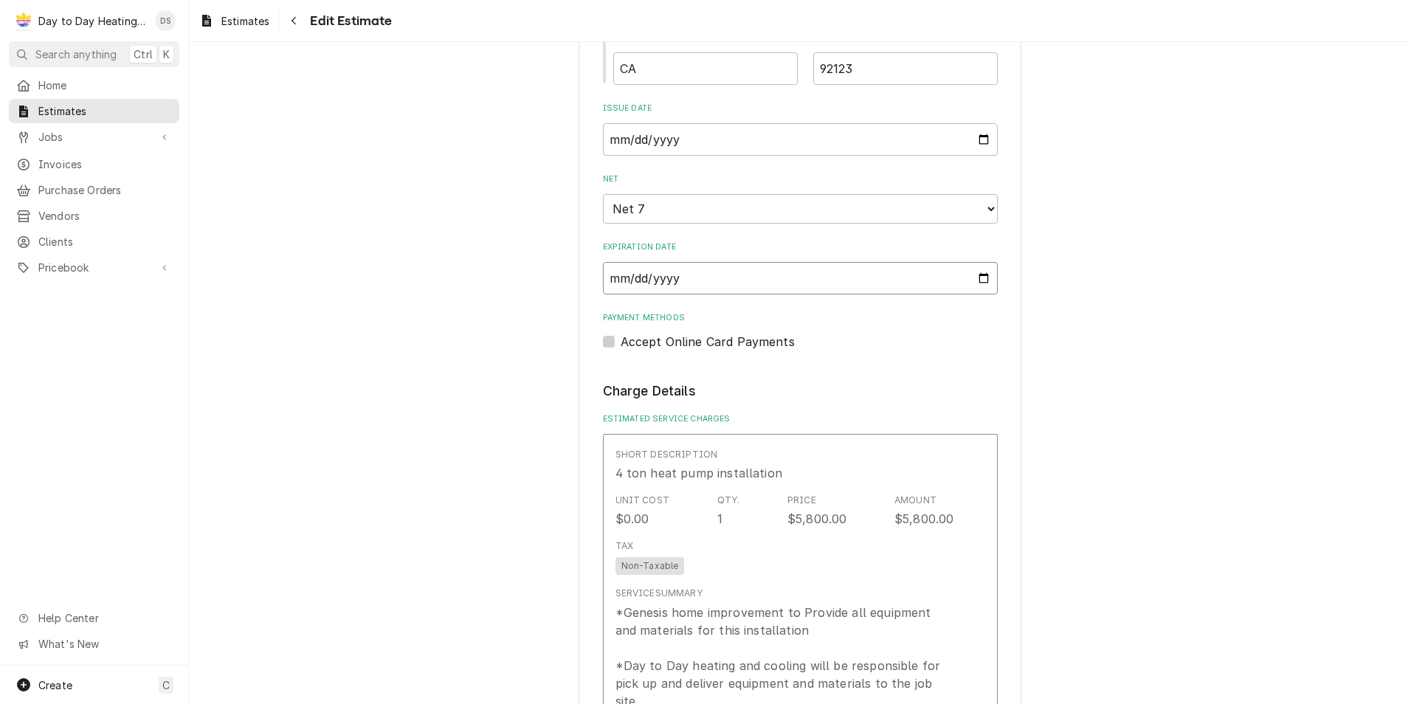
click at [672, 271] on input "[DATE]" at bounding box center [800, 278] width 395 height 32
click at [979, 276] on input "[DATE]" at bounding box center [800, 278] width 395 height 32
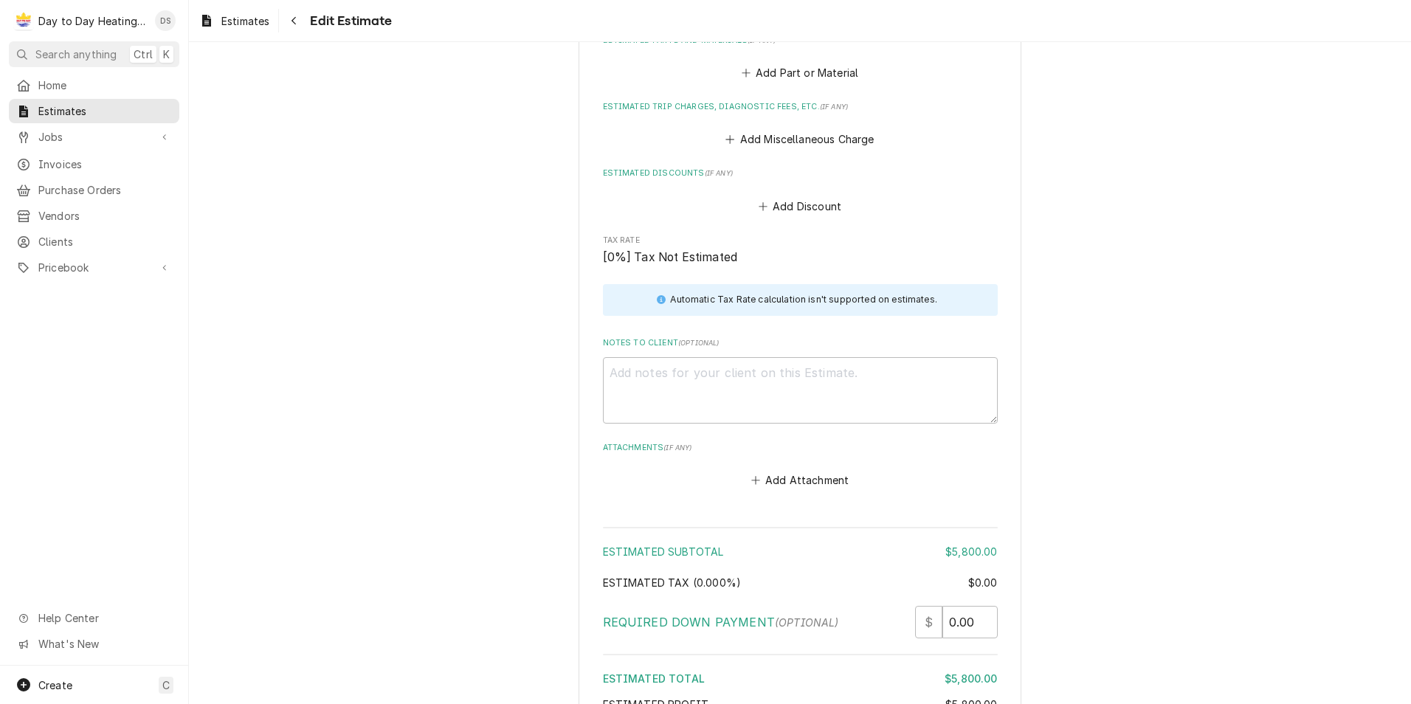
scroll to position [2291, 0]
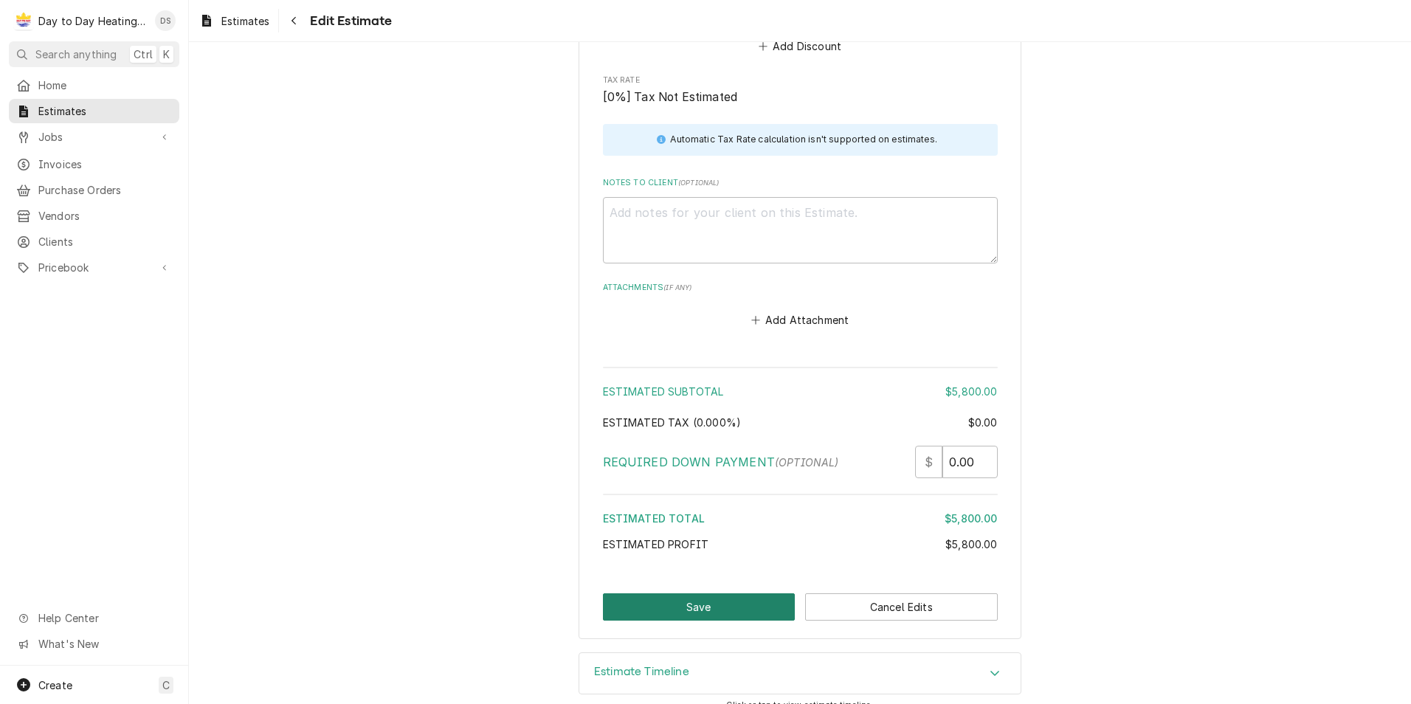
click at [728, 593] on button "Save" at bounding box center [699, 606] width 193 height 27
type textarea "x"
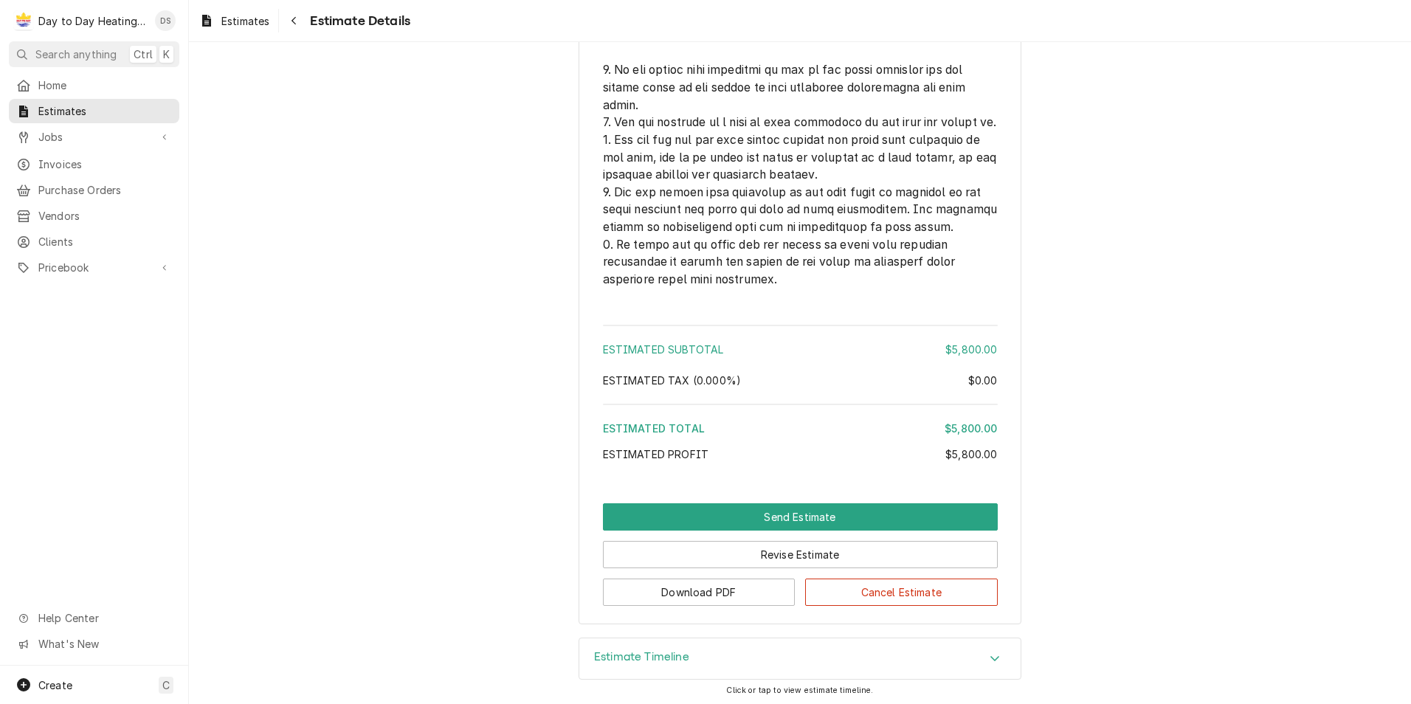
scroll to position [3533, 0]
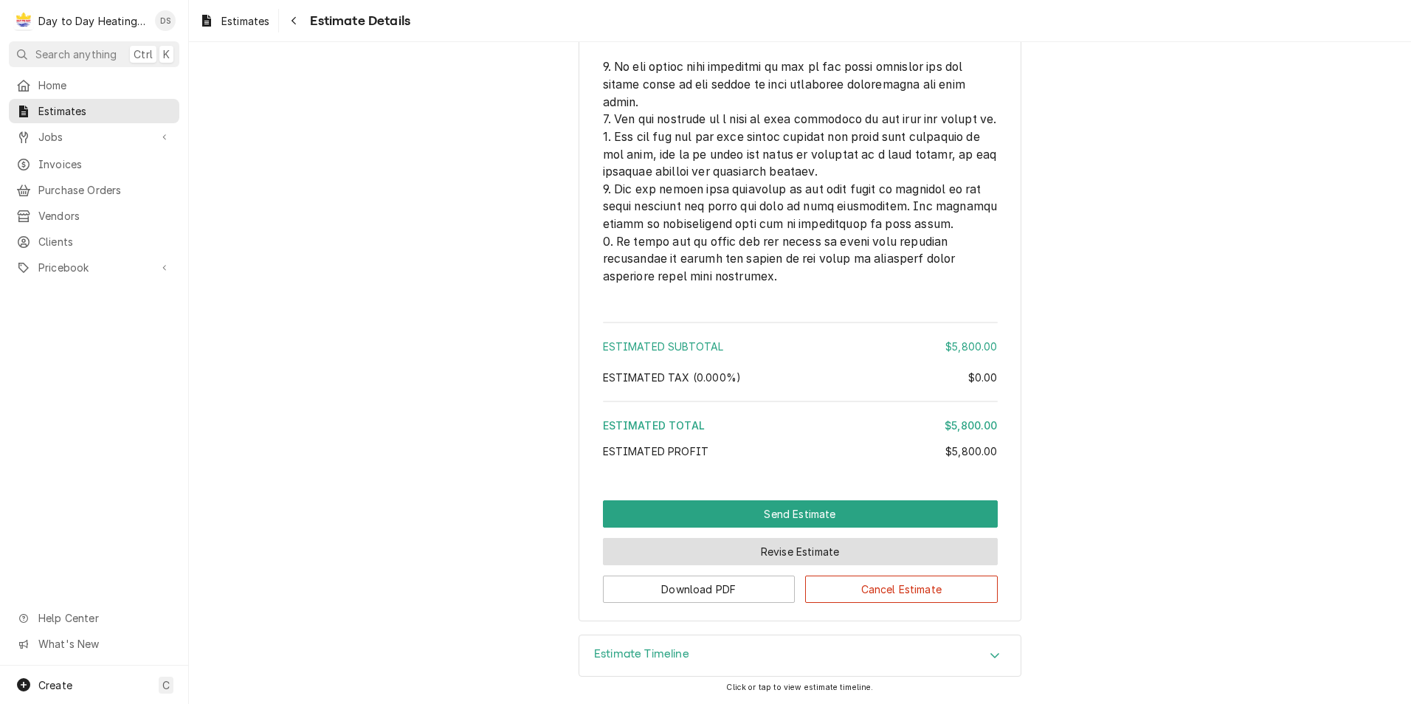
click at [785, 547] on button "Revise Estimate" at bounding box center [800, 551] width 395 height 27
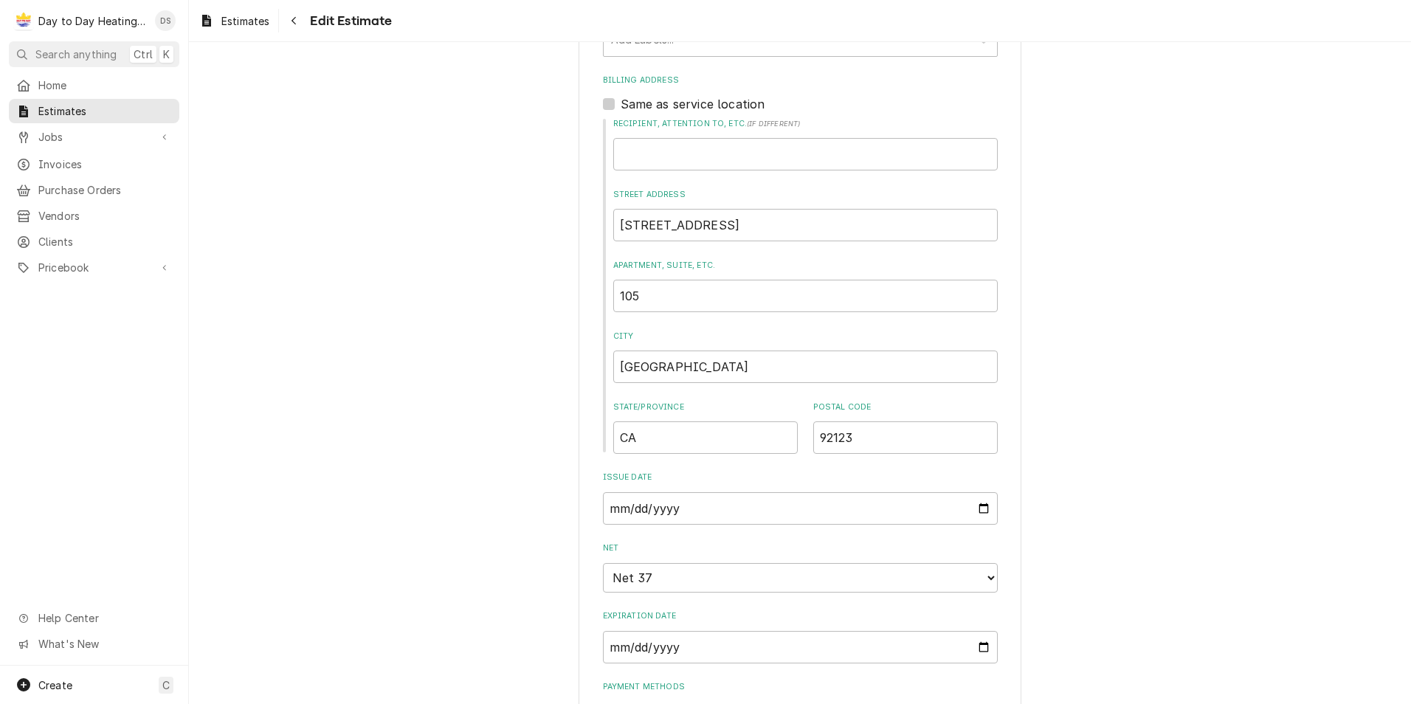
scroll to position [812, 0]
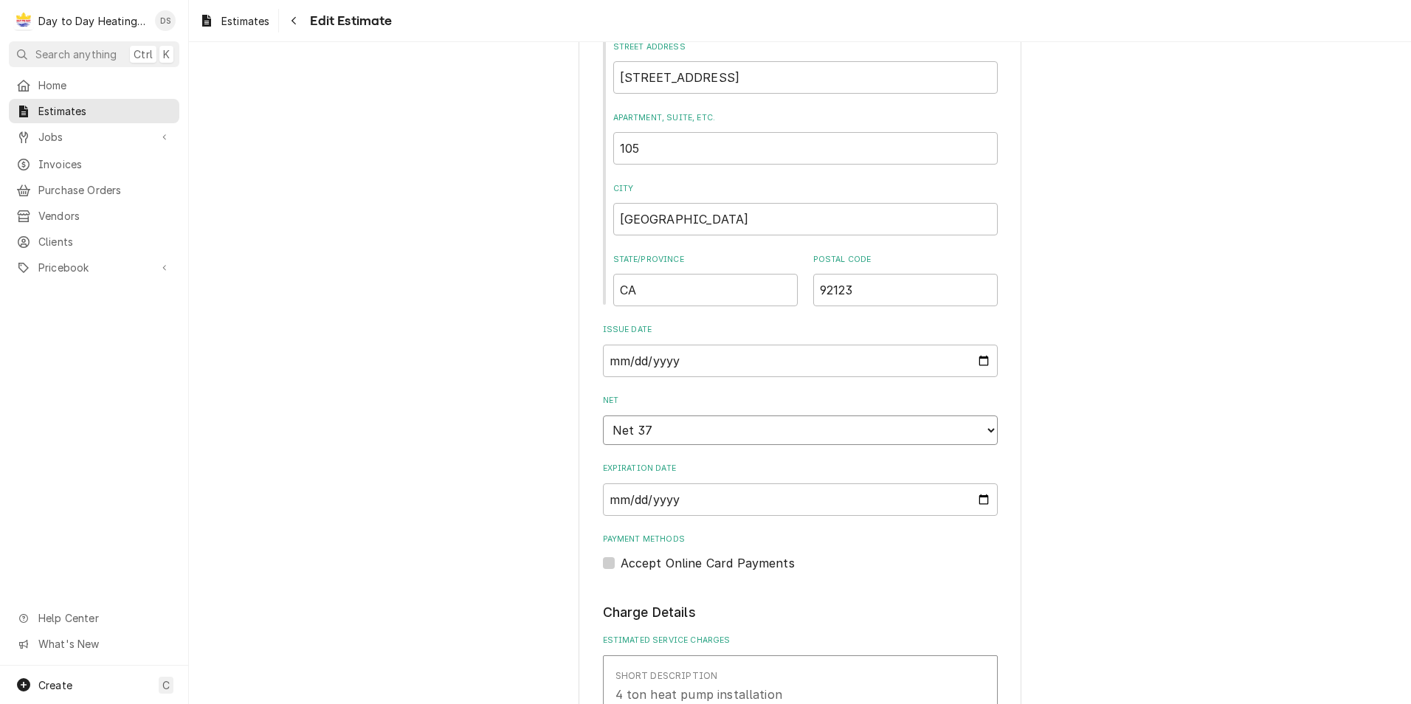
click at [669, 441] on select "Choose payment terms... Same Day Net 7 Net 14 Net 21 Net 30 Net 37 Net 45 Net 6…" at bounding box center [800, 431] width 395 height 30
click at [667, 432] on select "Choose payment terms... Same Day Net 0 Net 7 Net 14 Net 21 Net 30 Net 45 Net 60…" at bounding box center [800, 431] width 395 height 30
click at [977, 500] on input "[DATE]" at bounding box center [800, 499] width 395 height 32
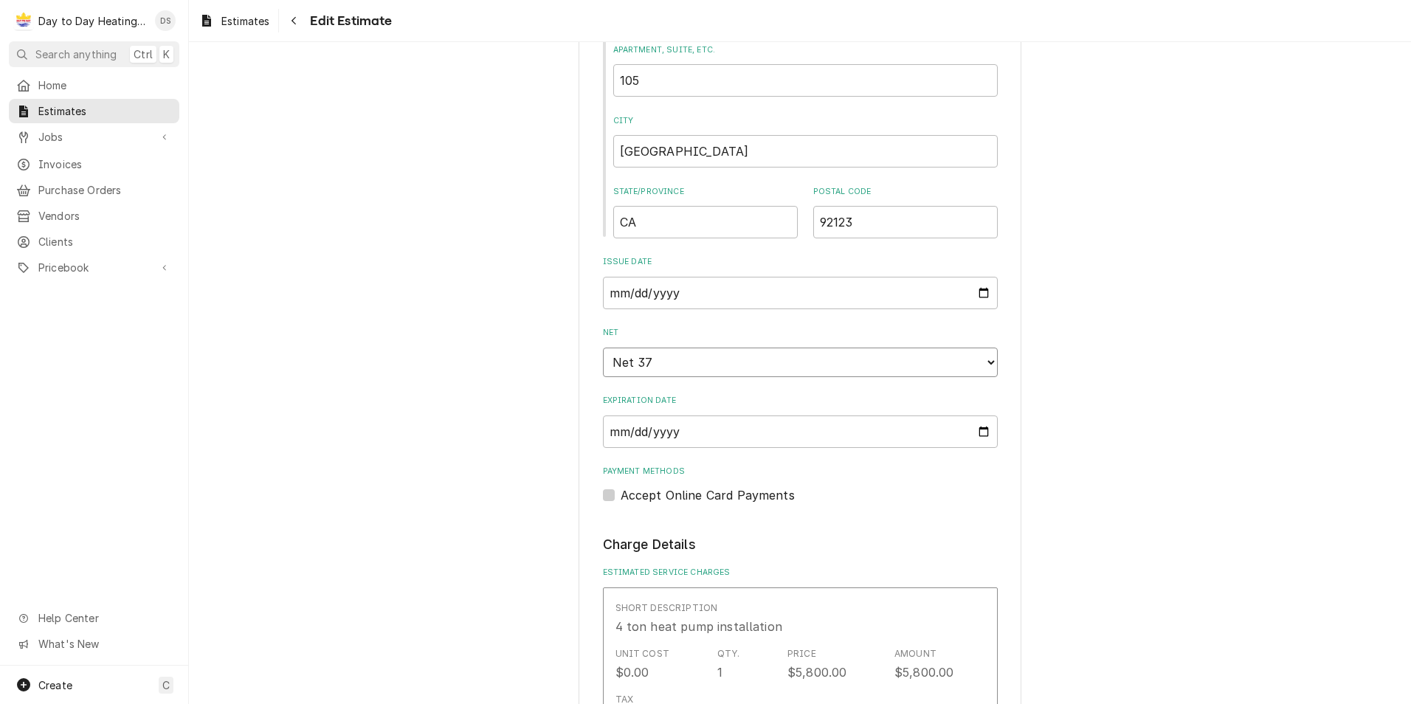
click at [623, 366] on select "Choose payment terms... Same Day Net 7 Net 14 Net 21 Net 30 Net 37 Net 45 Net 6…" at bounding box center [800, 363] width 395 height 30
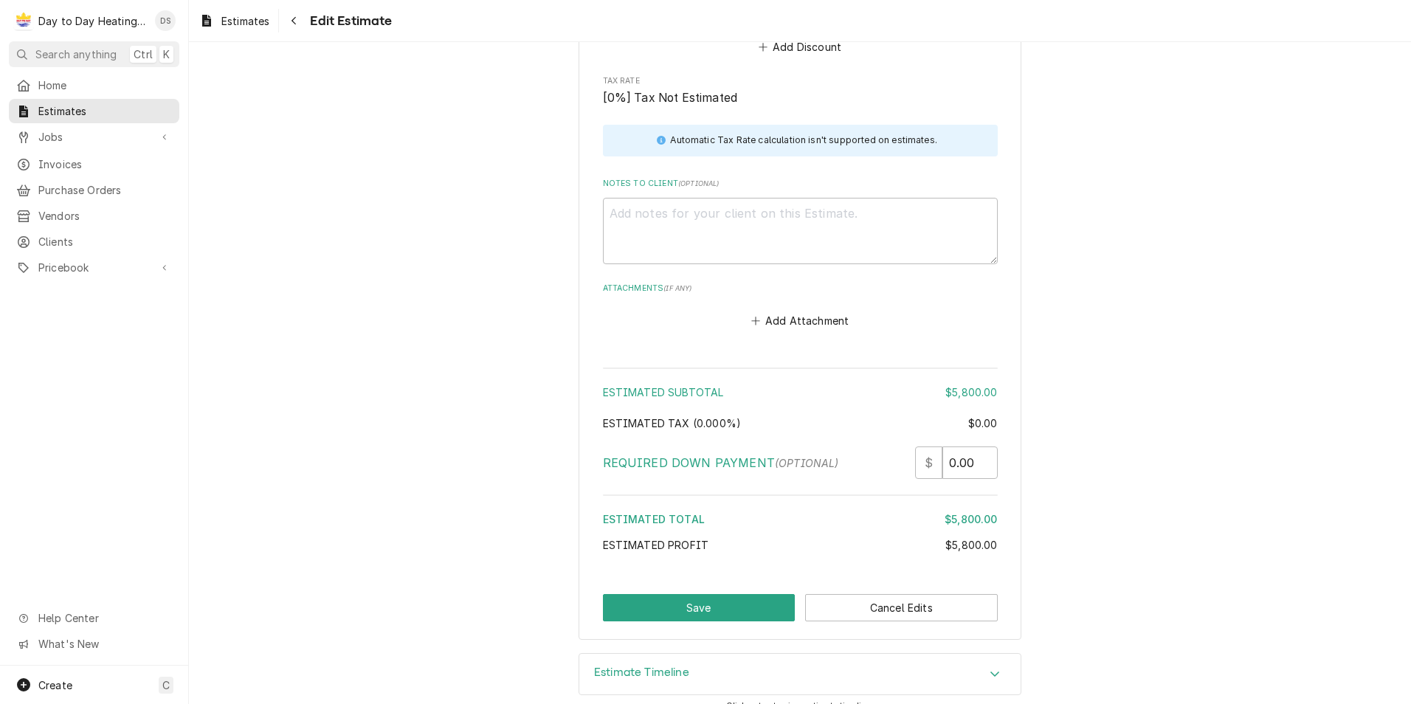
scroll to position [2291, 0]
click at [735, 593] on button "Save" at bounding box center [699, 606] width 193 height 27
type textarea "x"
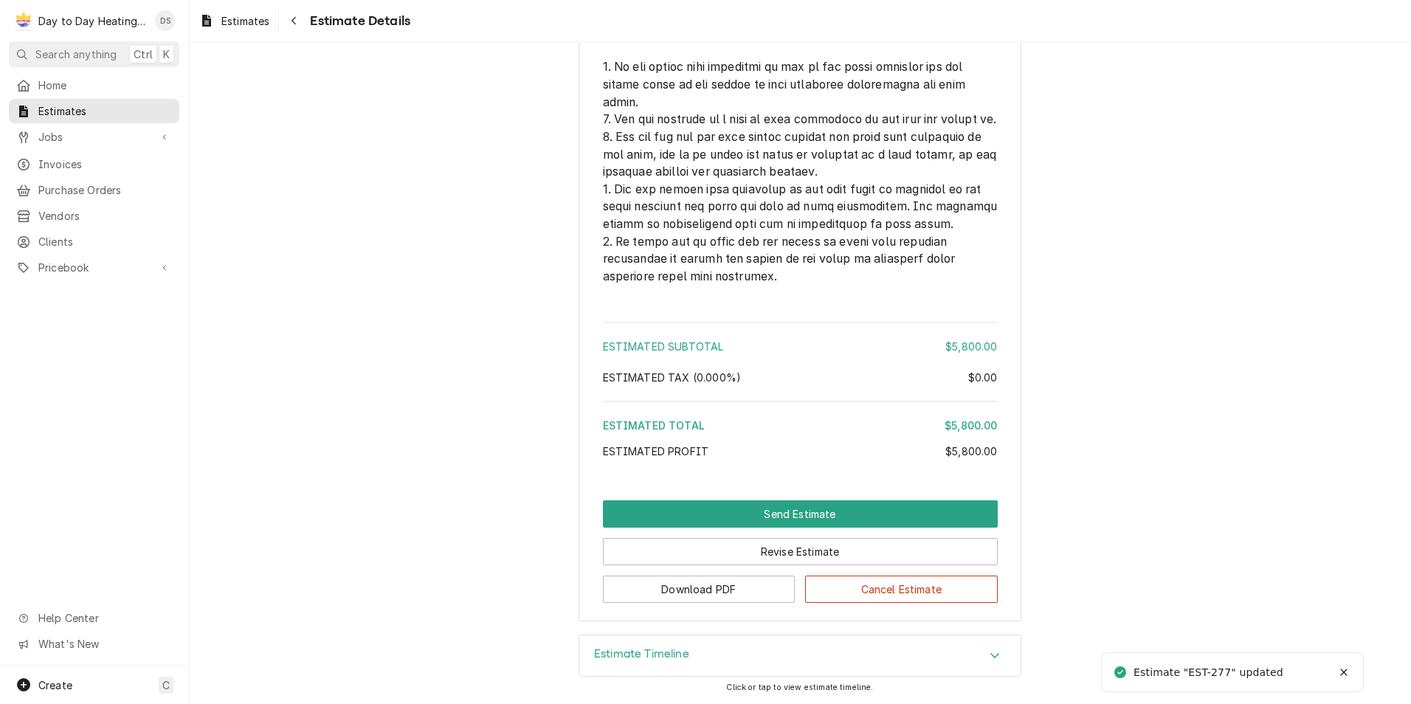
scroll to position [3533, 0]
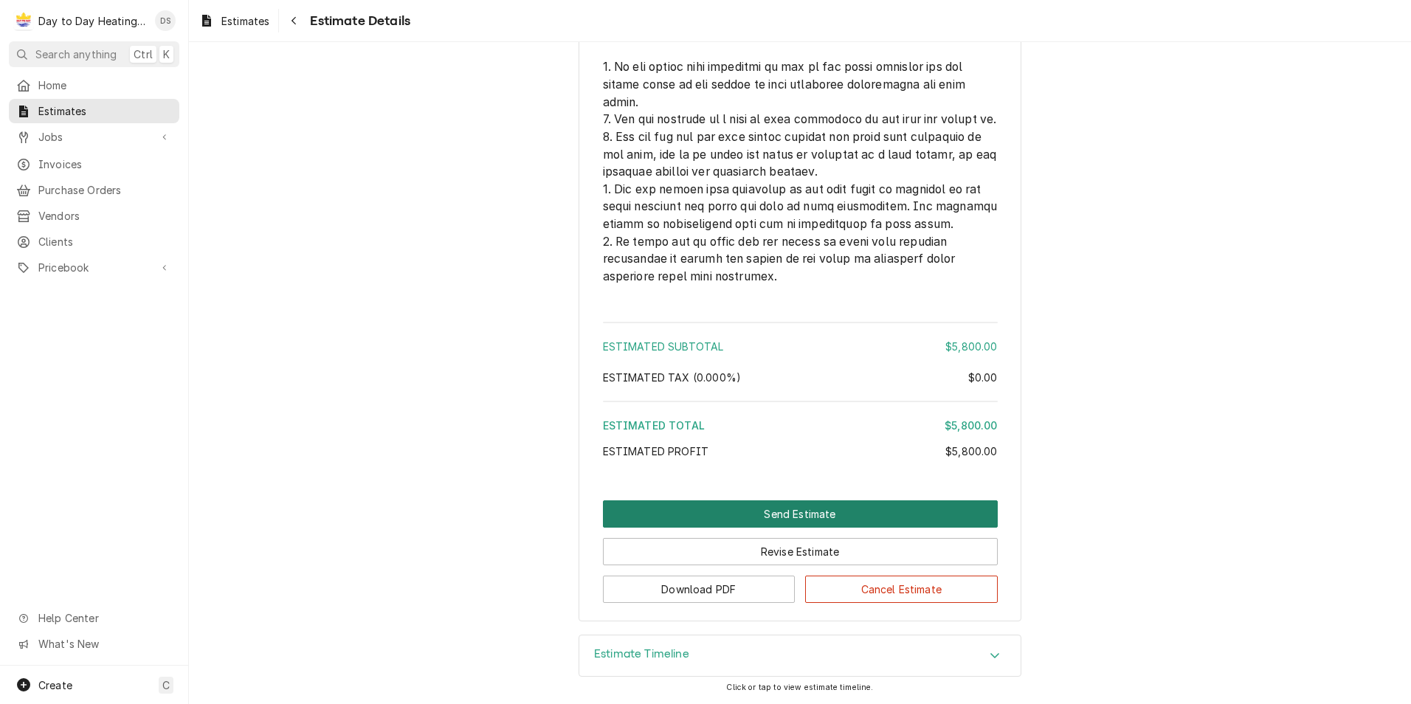
click at [796, 512] on button "Send Estimate" at bounding box center [800, 513] width 395 height 27
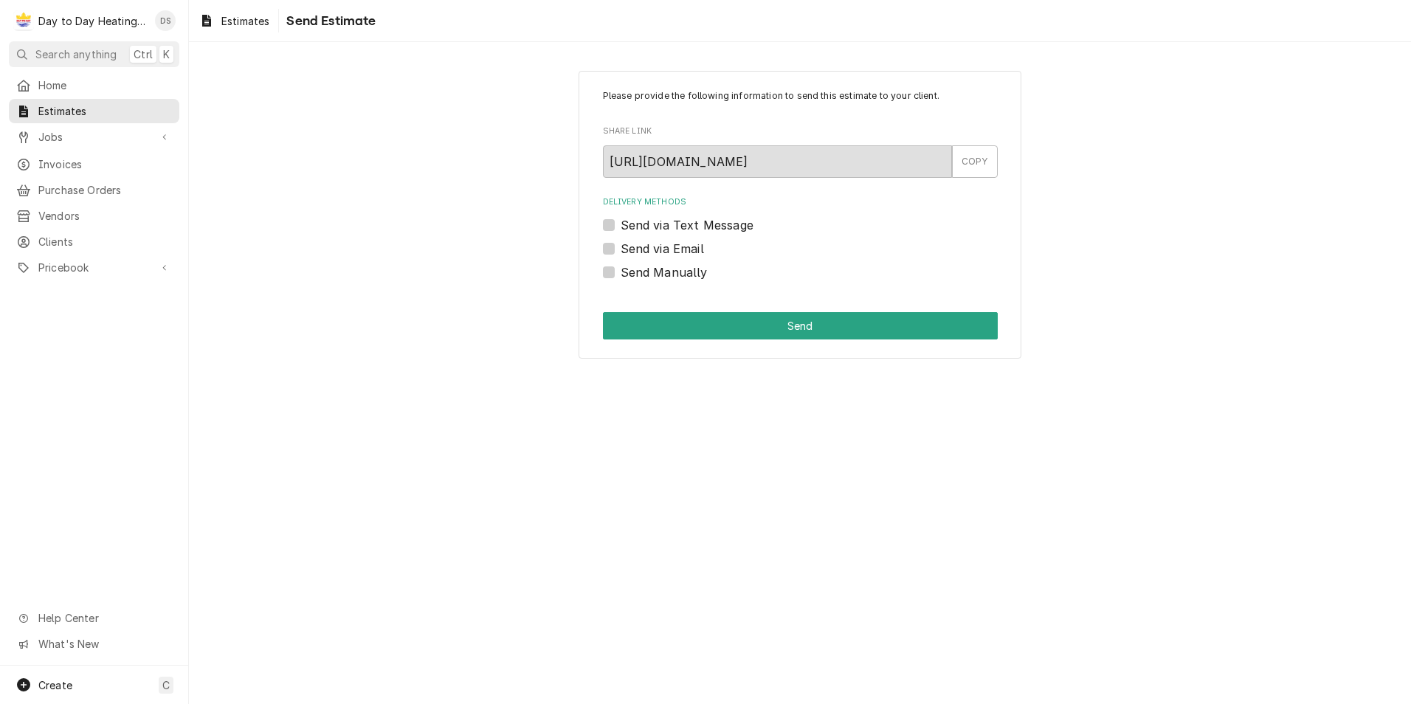
click at [686, 244] on label "Send via Email" at bounding box center [662, 249] width 83 height 18
click at [686, 244] on input "Send via Email" at bounding box center [818, 256] width 395 height 32
checkbox input "true"
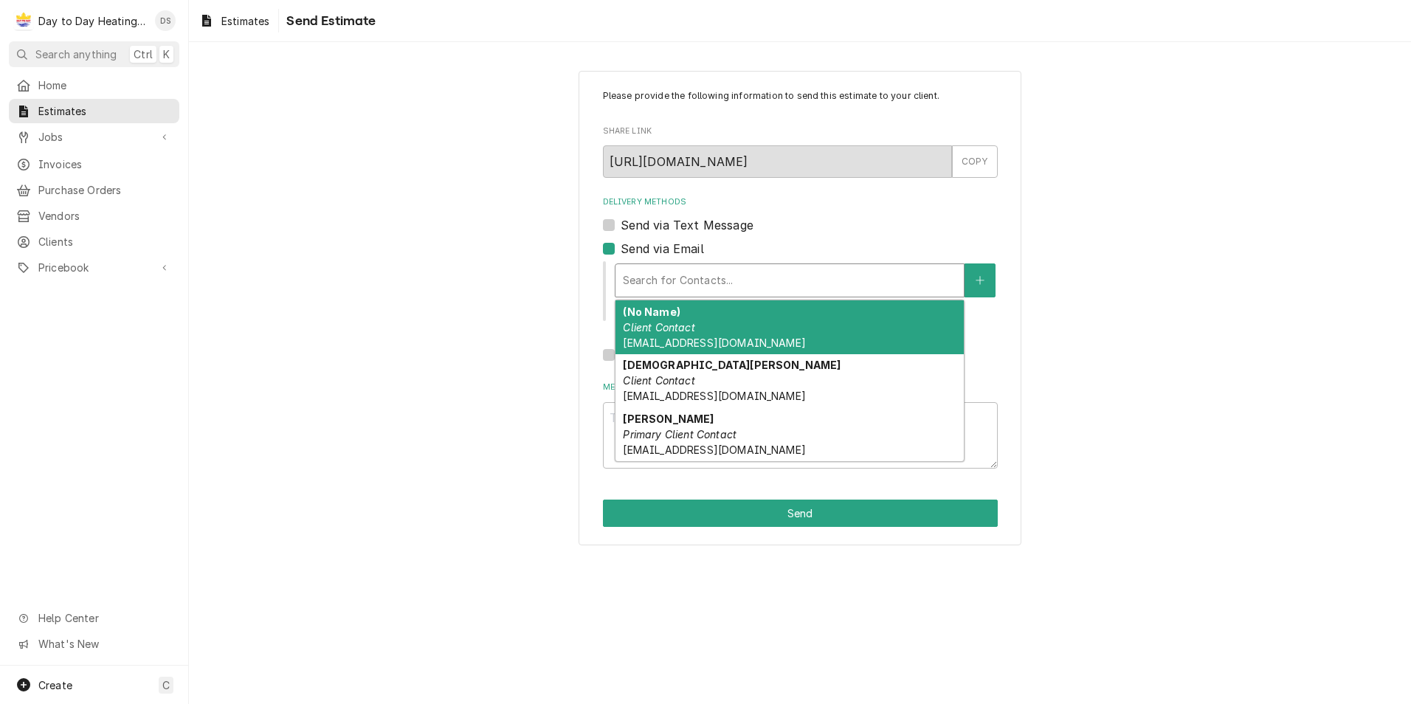
click at [703, 272] on div "Delivery Methods" at bounding box center [790, 280] width 334 height 27
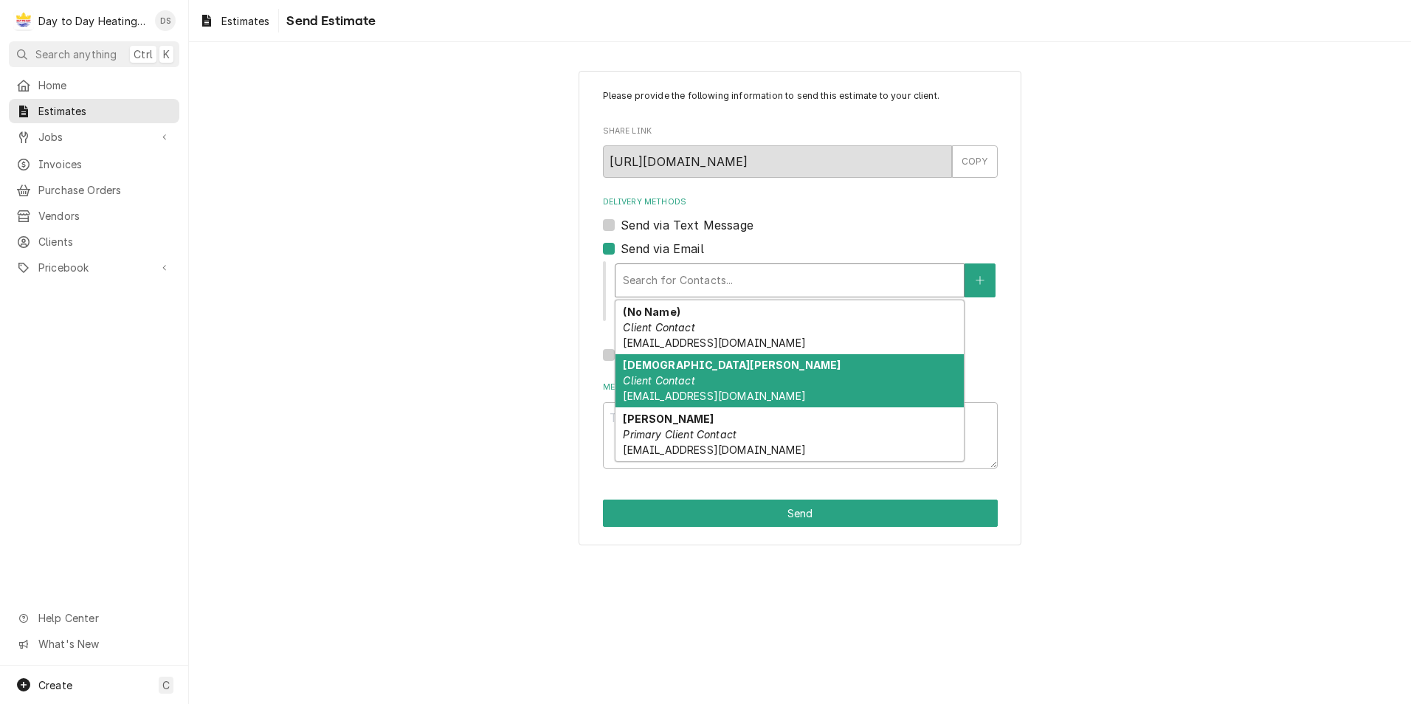
click at [739, 374] on div "[PERSON_NAME] Client Contact [EMAIL_ADDRESS][DOMAIN_NAME]" at bounding box center [790, 381] width 348 height 54
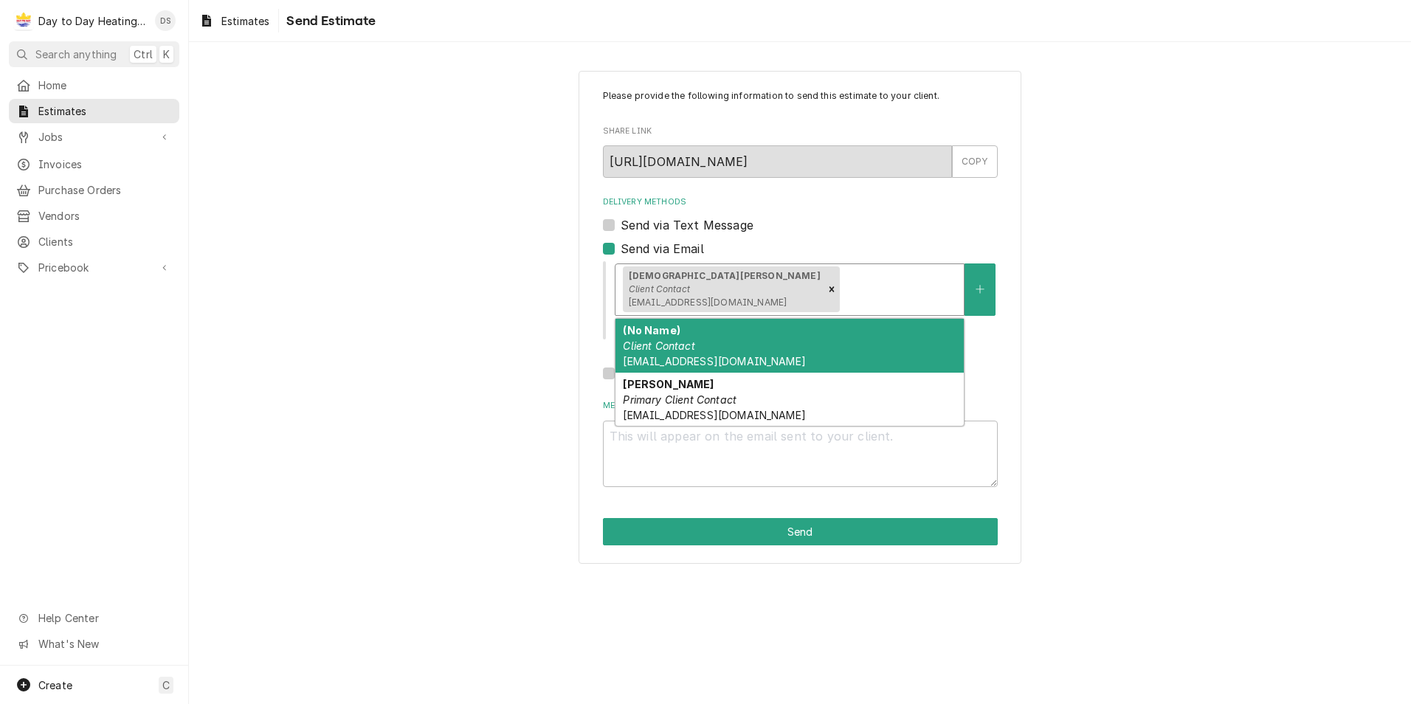
click at [842, 287] on div "Delivery Methods" at bounding box center [899, 289] width 114 height 27
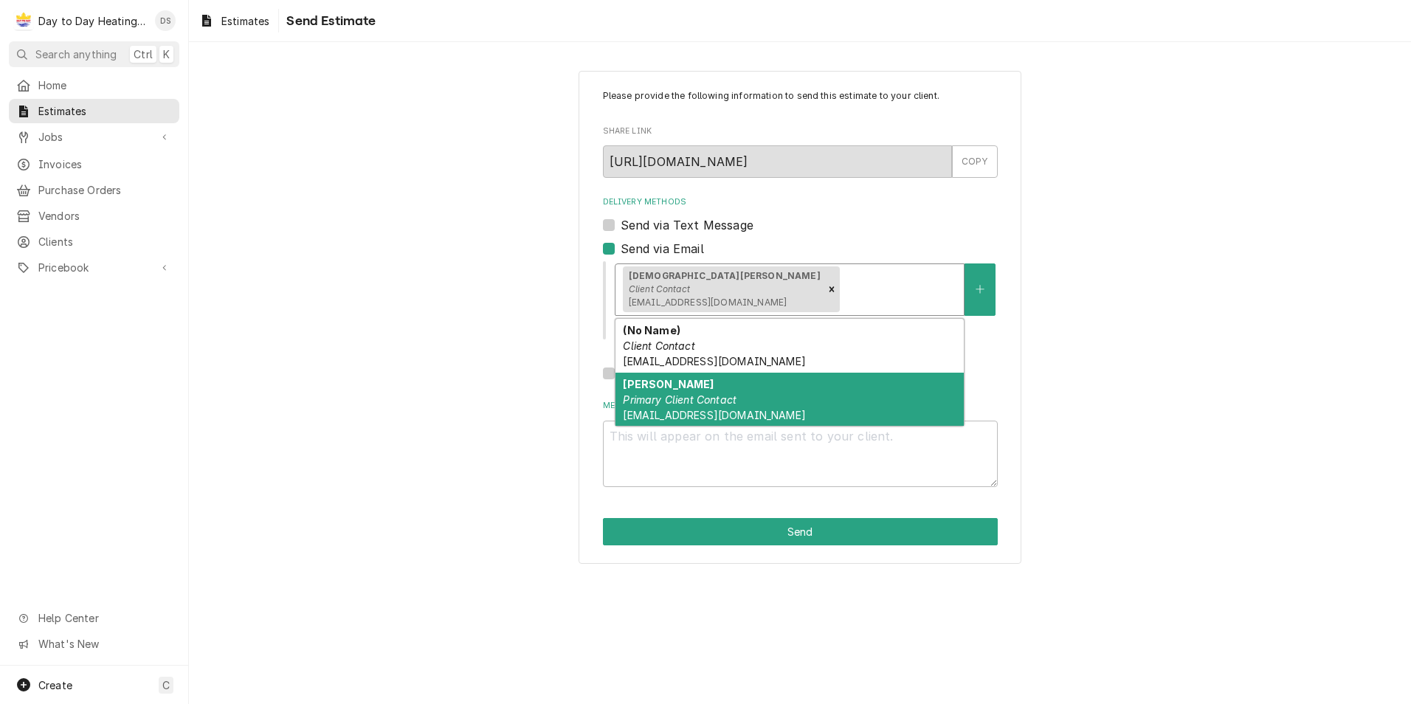
click at [746, 404] on div "[PERSON_NAME] Primary Client Contact [EMAIL_ADDRESS][DOMAIN_NAME]" at bounding box center [790, 400] width 348 height 54
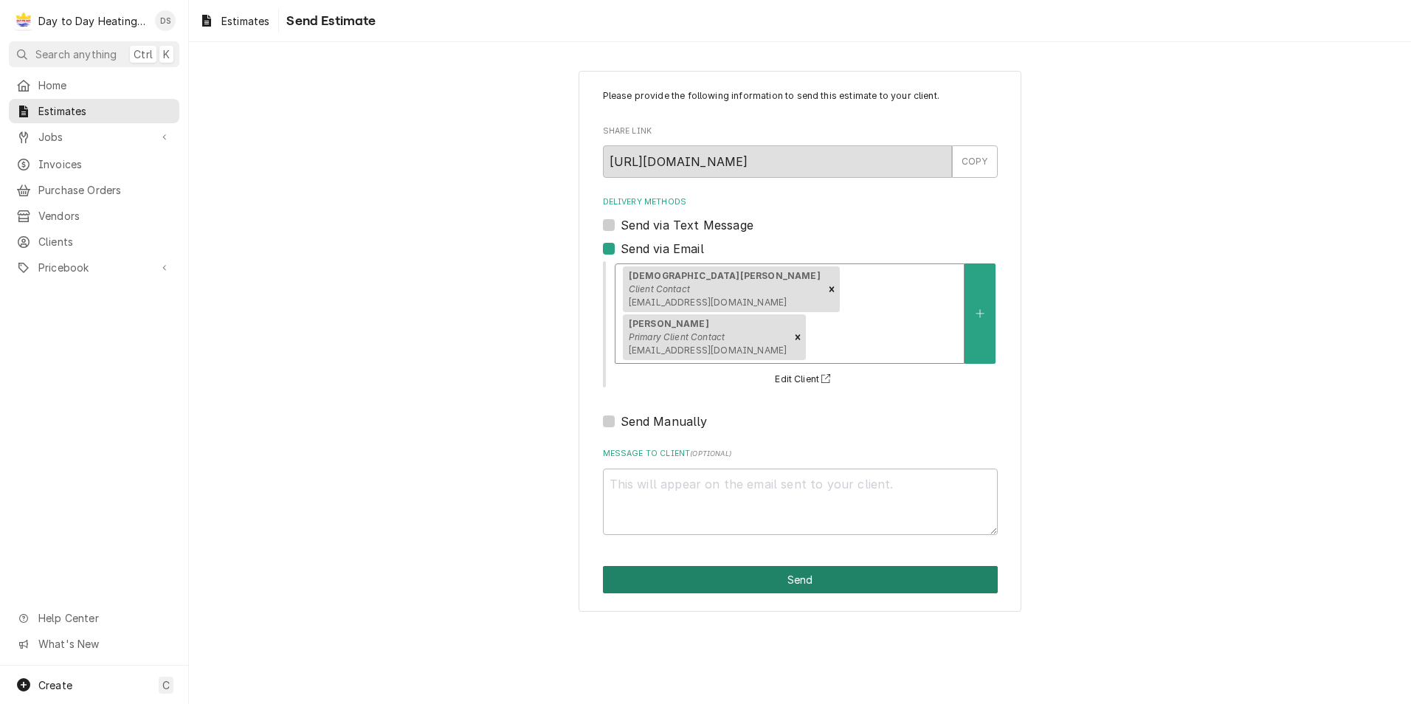
click at [748, 566] on button "Send" at bounding box center [800, 579] width 395 height 27
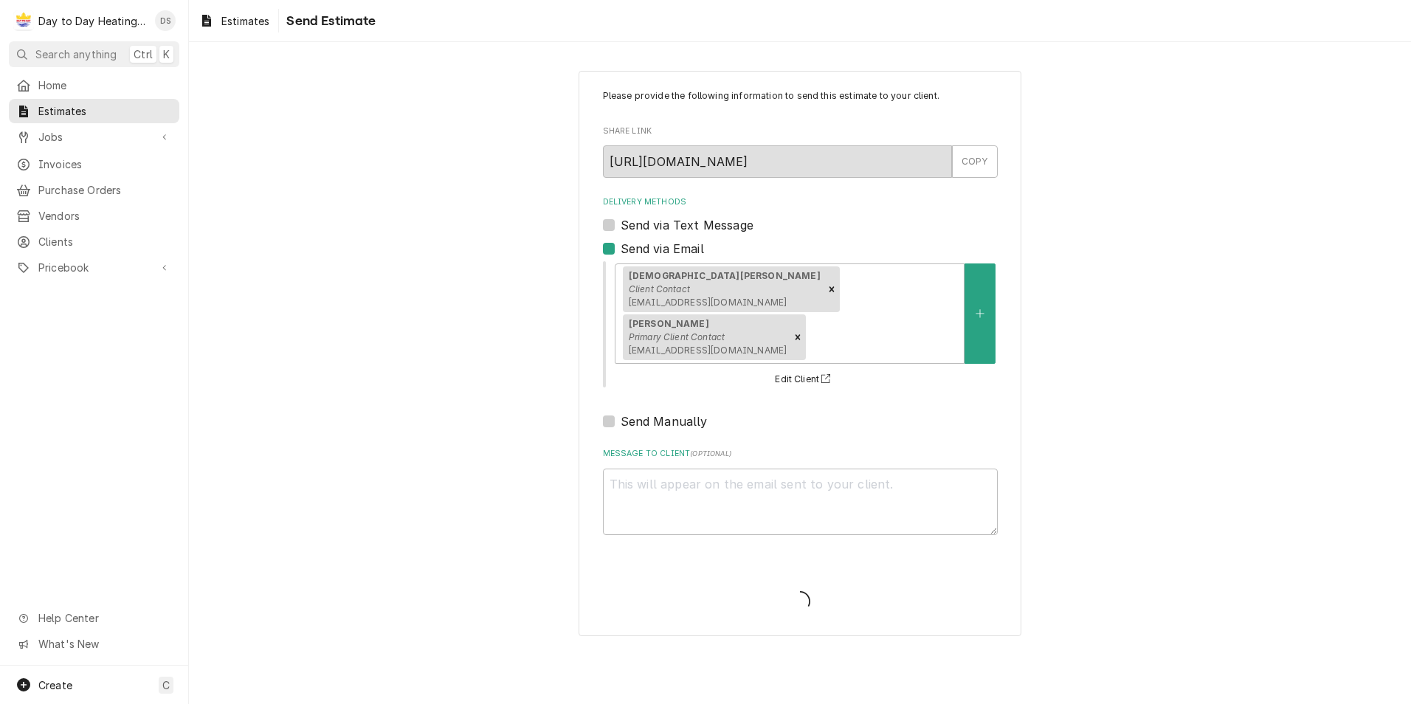
type textarea "x"
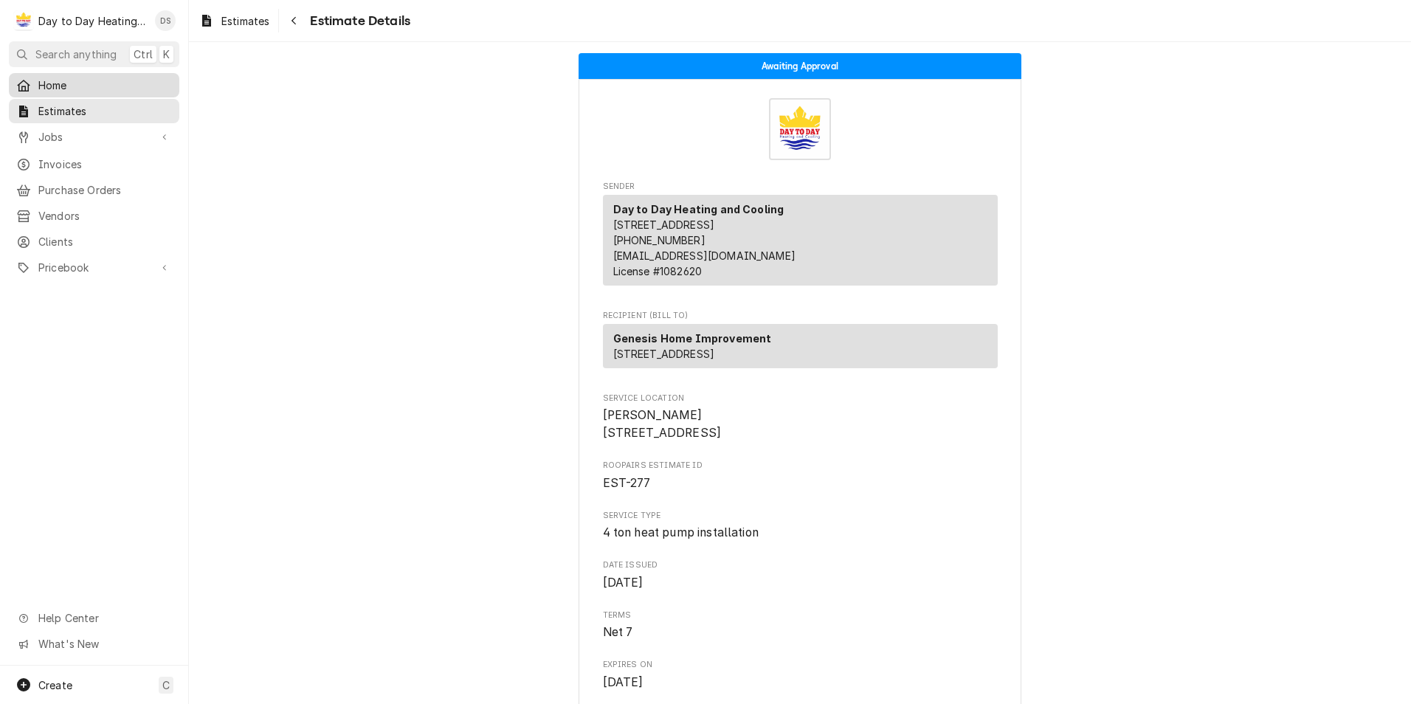
drag, startPoint x: 95, startPoint y: 87, endPoint x: 126, endPoint y: 84, distance: 31.1
click at [95, 86] on span "Home" at bounding box center [105, 86] width 134 height 16
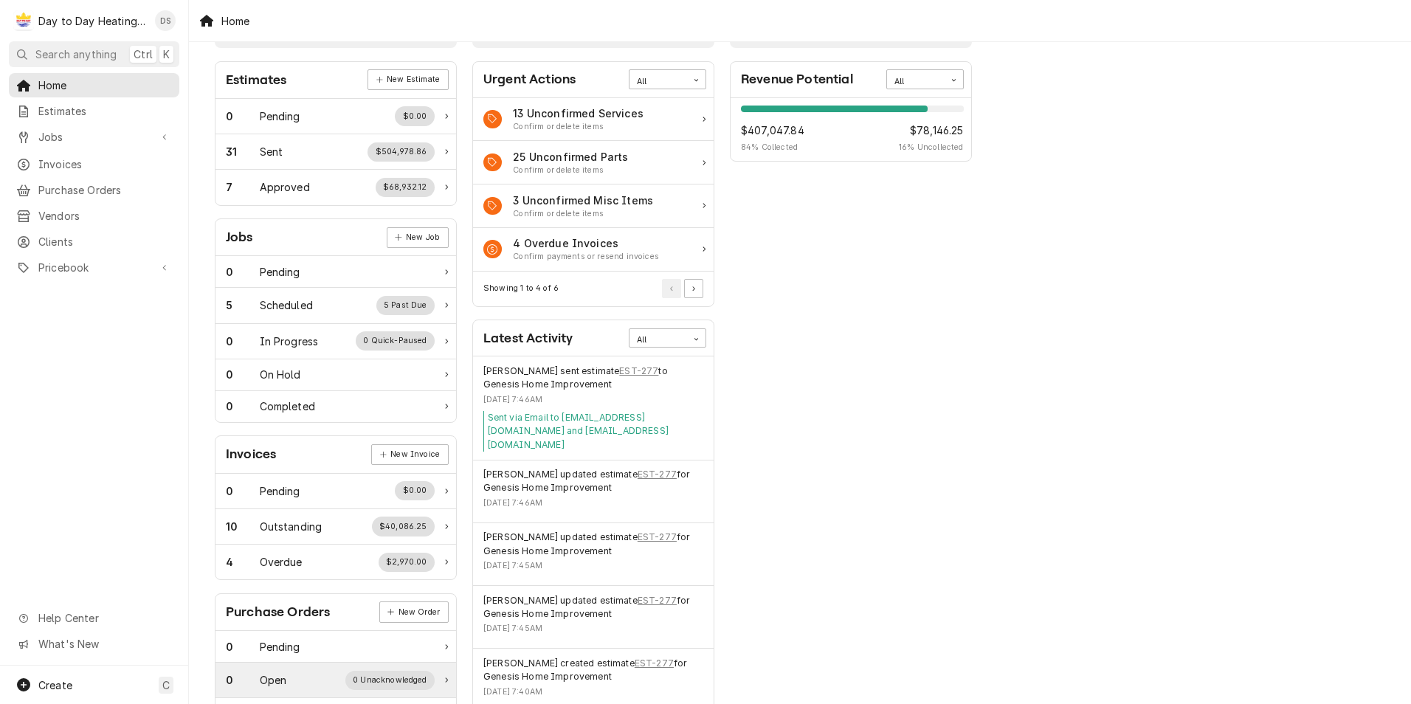
scroll to position [148, 0]
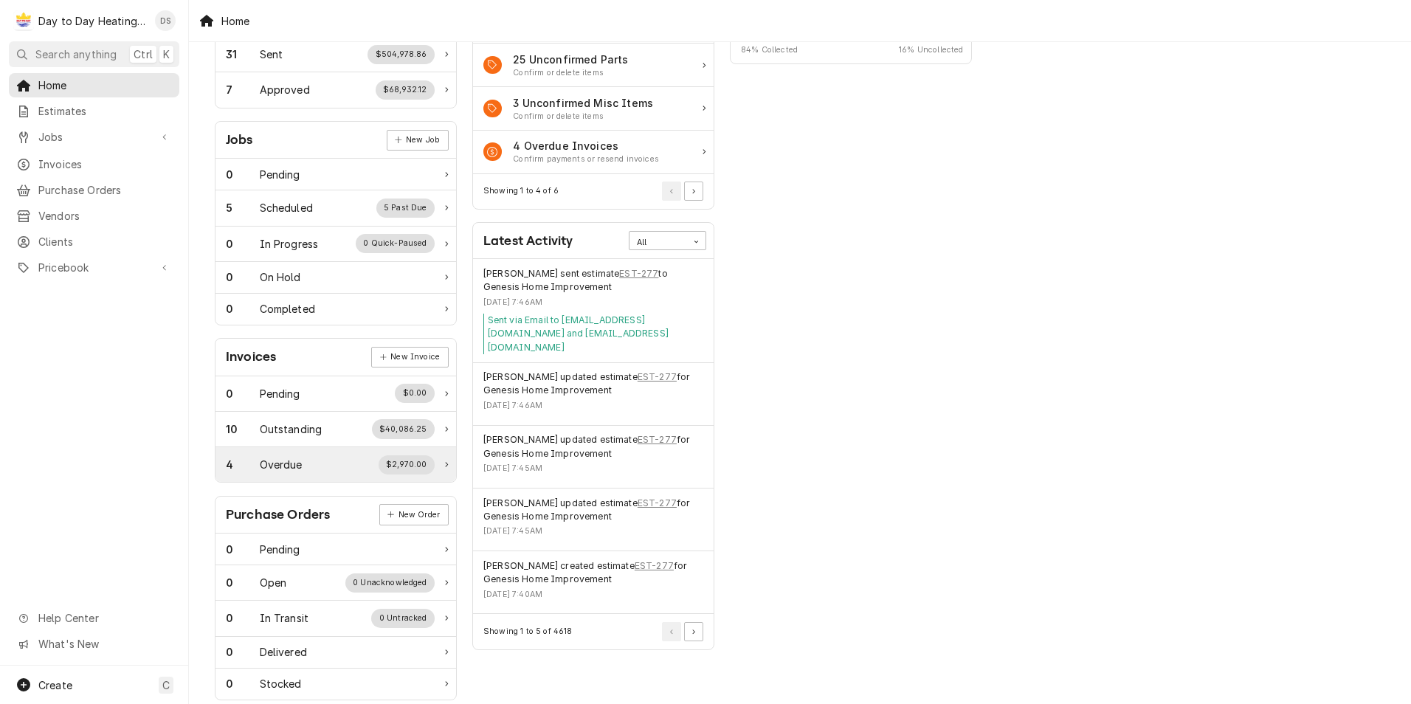
click at [344, 464] on div "4 Overdue $2,970.00" at bounding box center [330, 464] width 209 height 19
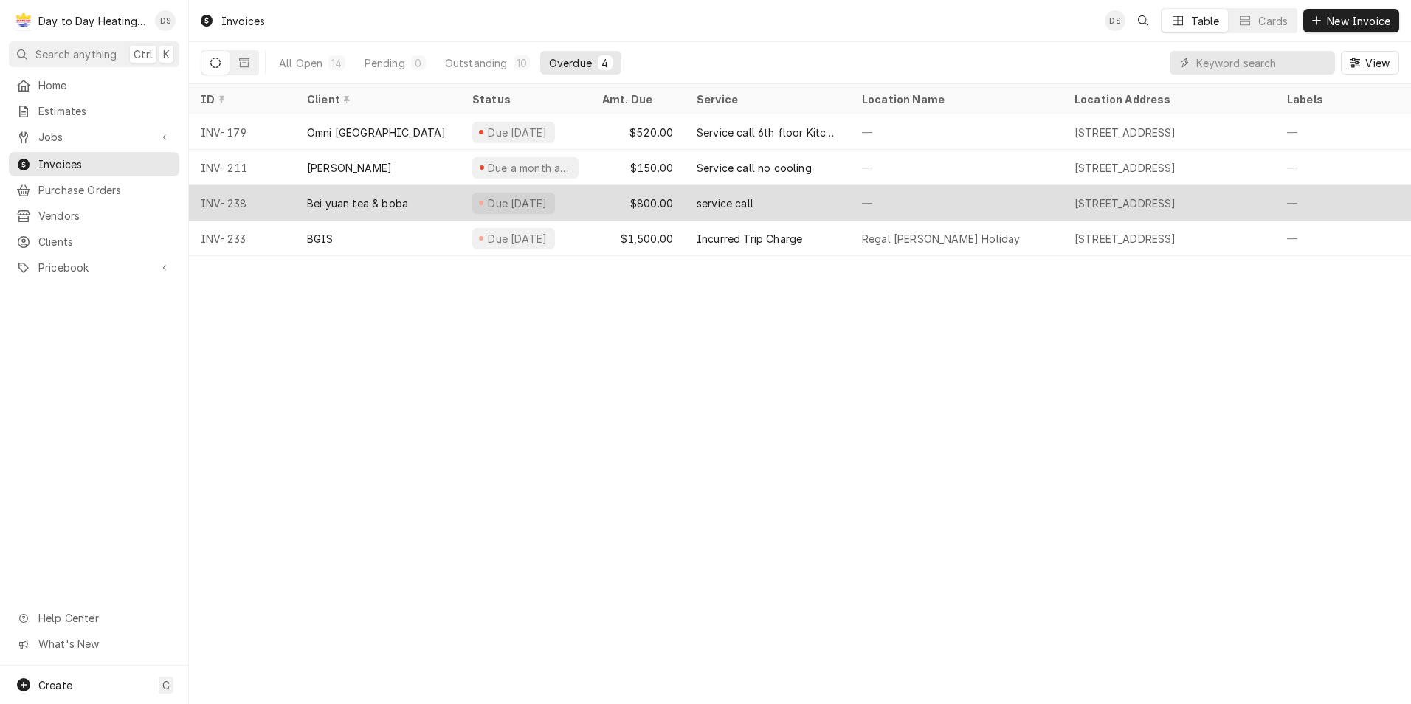
click at [647, 203] on div "$800.00" at bounding box center [637, 202] width 94 height 35
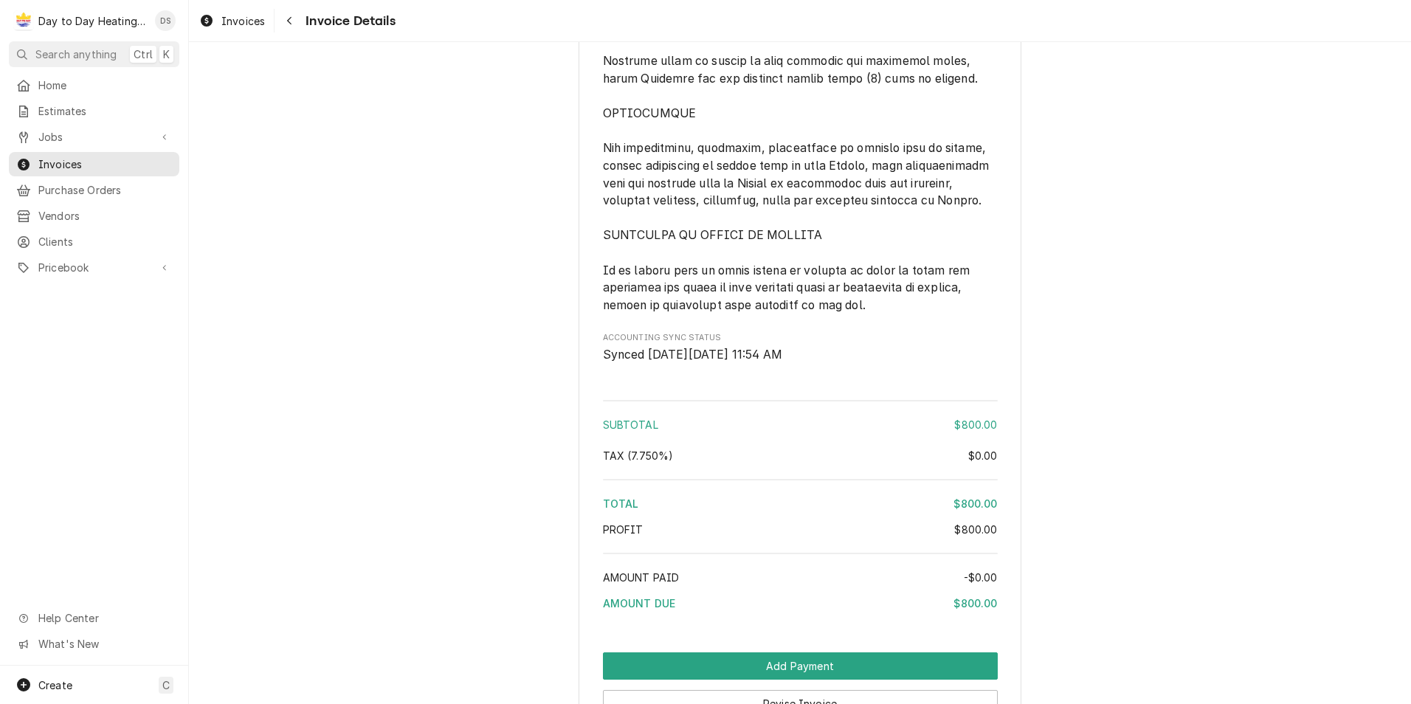
scroll to position [3524, 0]
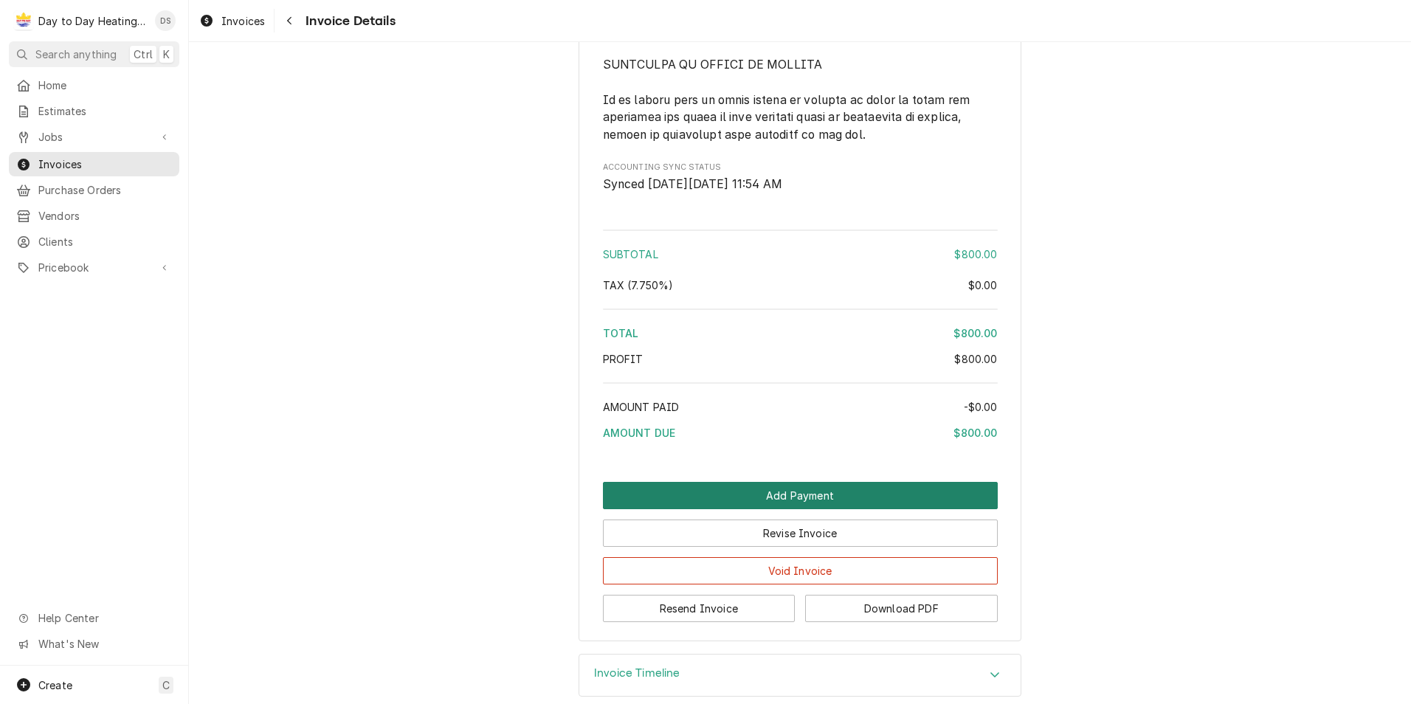
click at [810, 482] on button "Add Payment" at bounding box center [800, 495] width 395 height 27
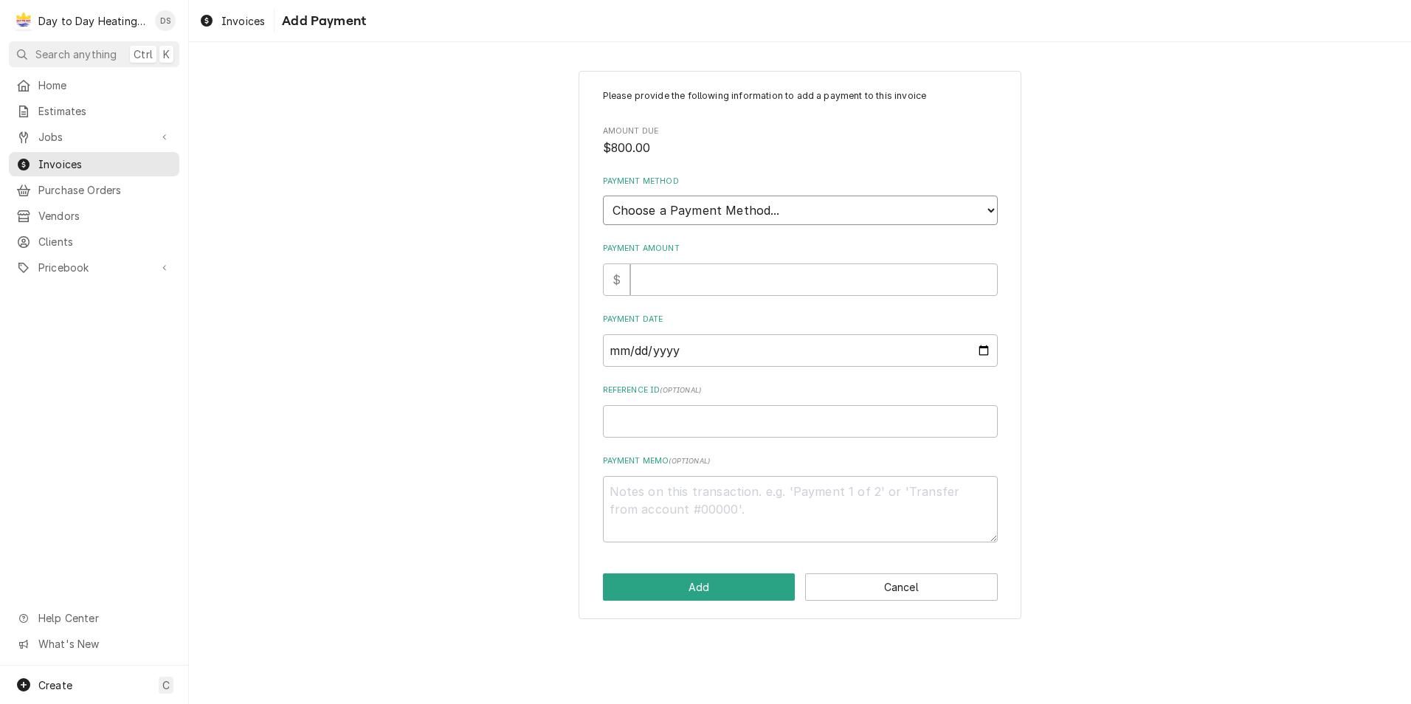
click at [717, 201] on select "Choose a Payment Method... Cash Check Credit/Debit Card ACH/eCheck Other" at bounding box center [800, 211] width 395 height 30
select select "4"
click at [603, 196] on select "Choose a Payment Method... Cash Check Credit/Debit Card ACH/eCheck Other" at bounding box center [800, 211] width 395 height 30
click at [675, 278] on input "Payment Amount" at bounding box center [814, 280] width 368 height 32
type textarea "x"
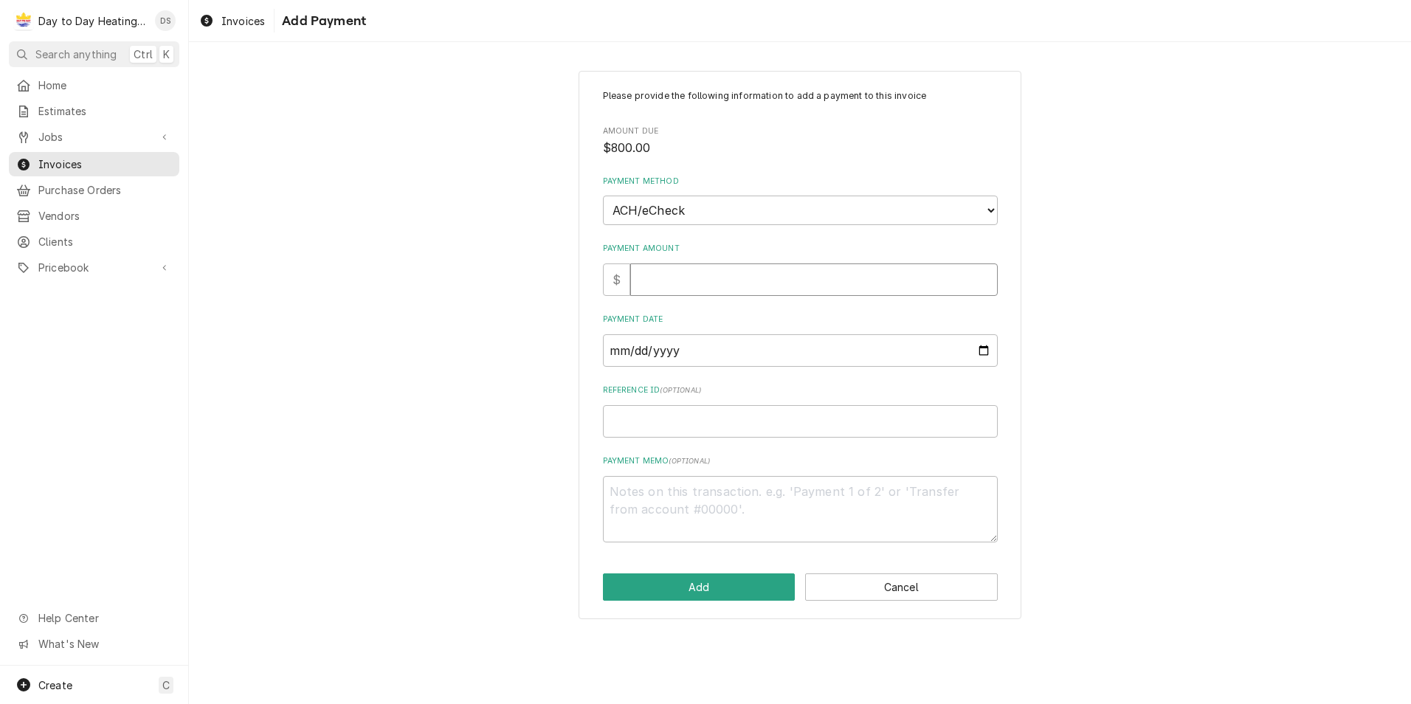
type input "8"
type textarea "x"
type input "80"
type textarea "x"
type input "800"
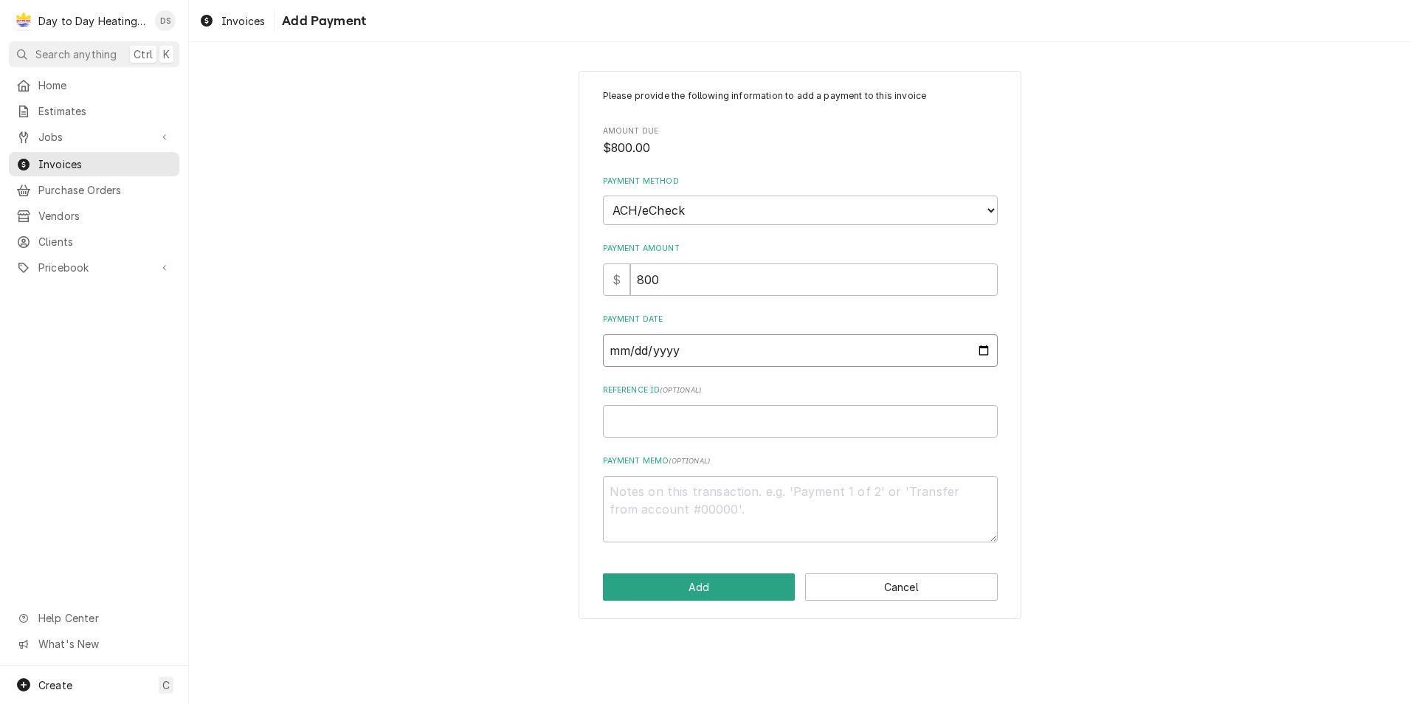
click at [981, 350] on input "Payment Date" at bounding box center [800, 350] width 395 height 32
type input "[DATE]"
click at [736, 576] on button "Add" at bounding box center [699, 587] width 193 height 27
type textarea "x"
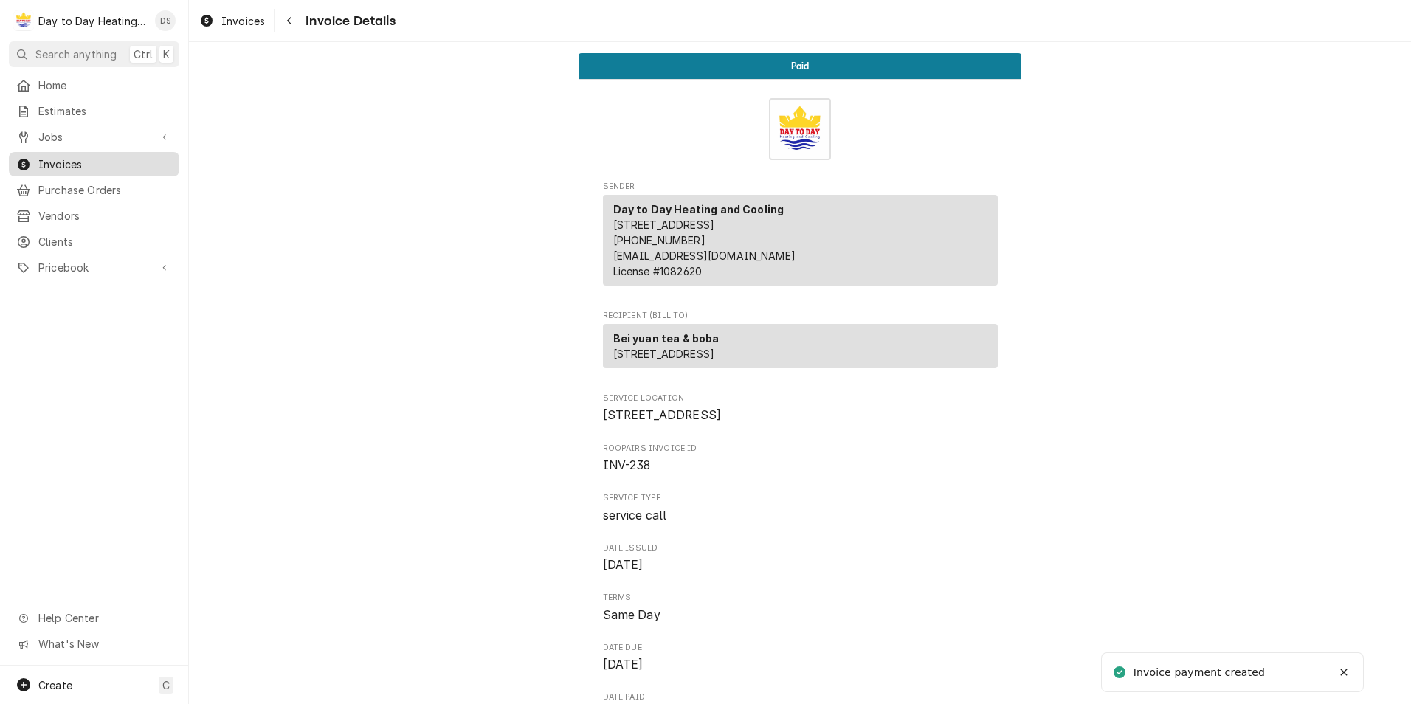
click at [76, 159] on span "Invoices" at bounding box center [105, 164] width 134 height 16
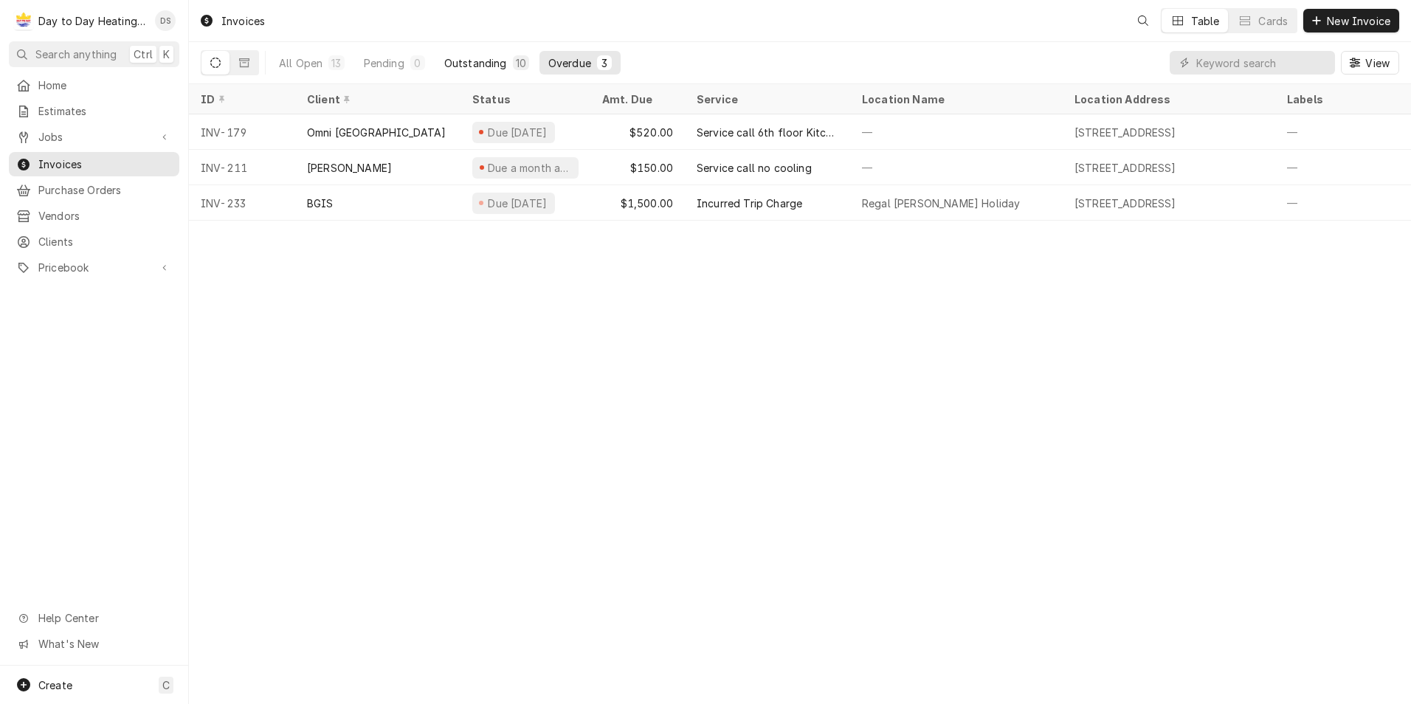
click at [483, 57] on div "Outstanding" at bounding box center [475, 63] width 63 height 16
